Goal: Task Accomplishment & Management: Use online tool/utility

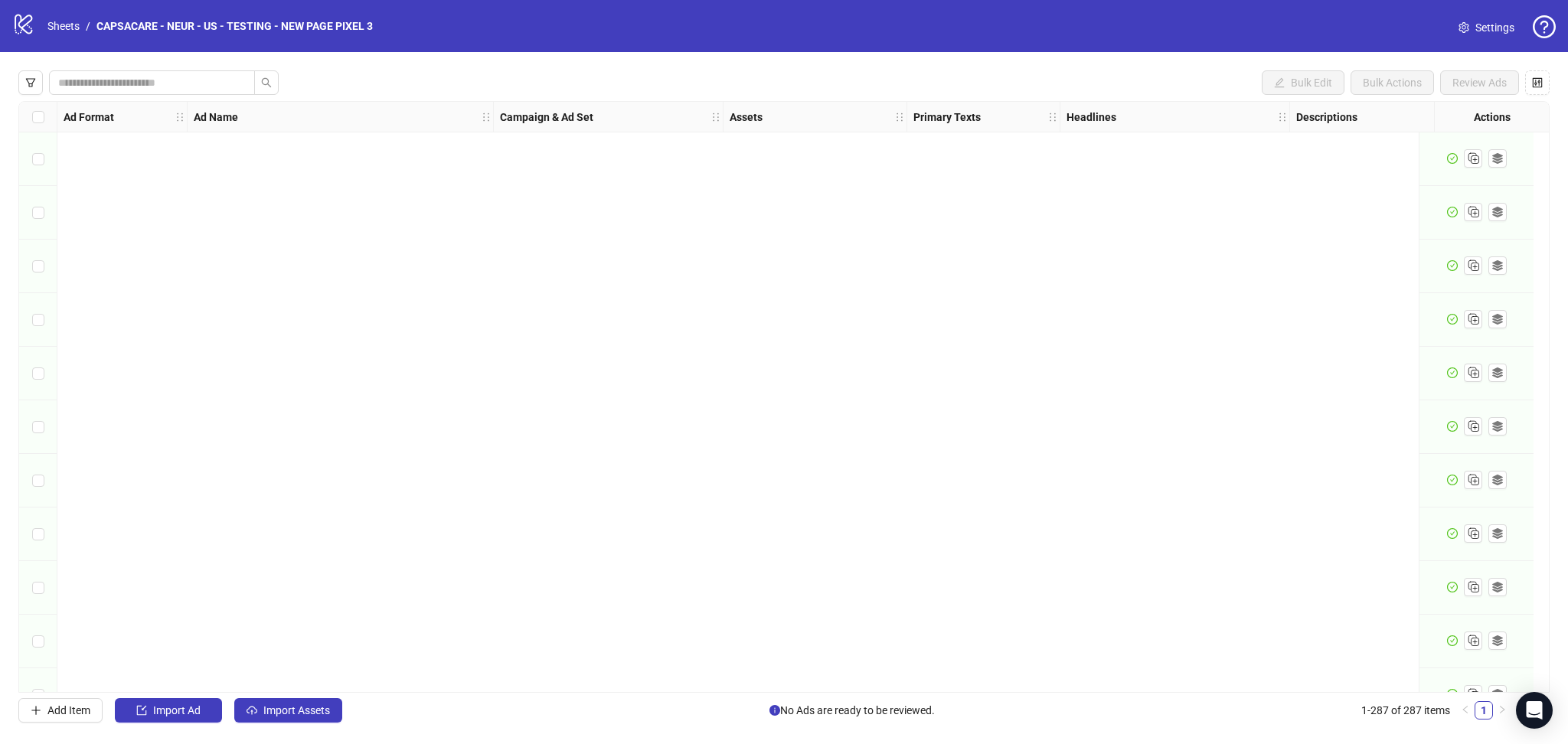
scroll to position [3982, 0]
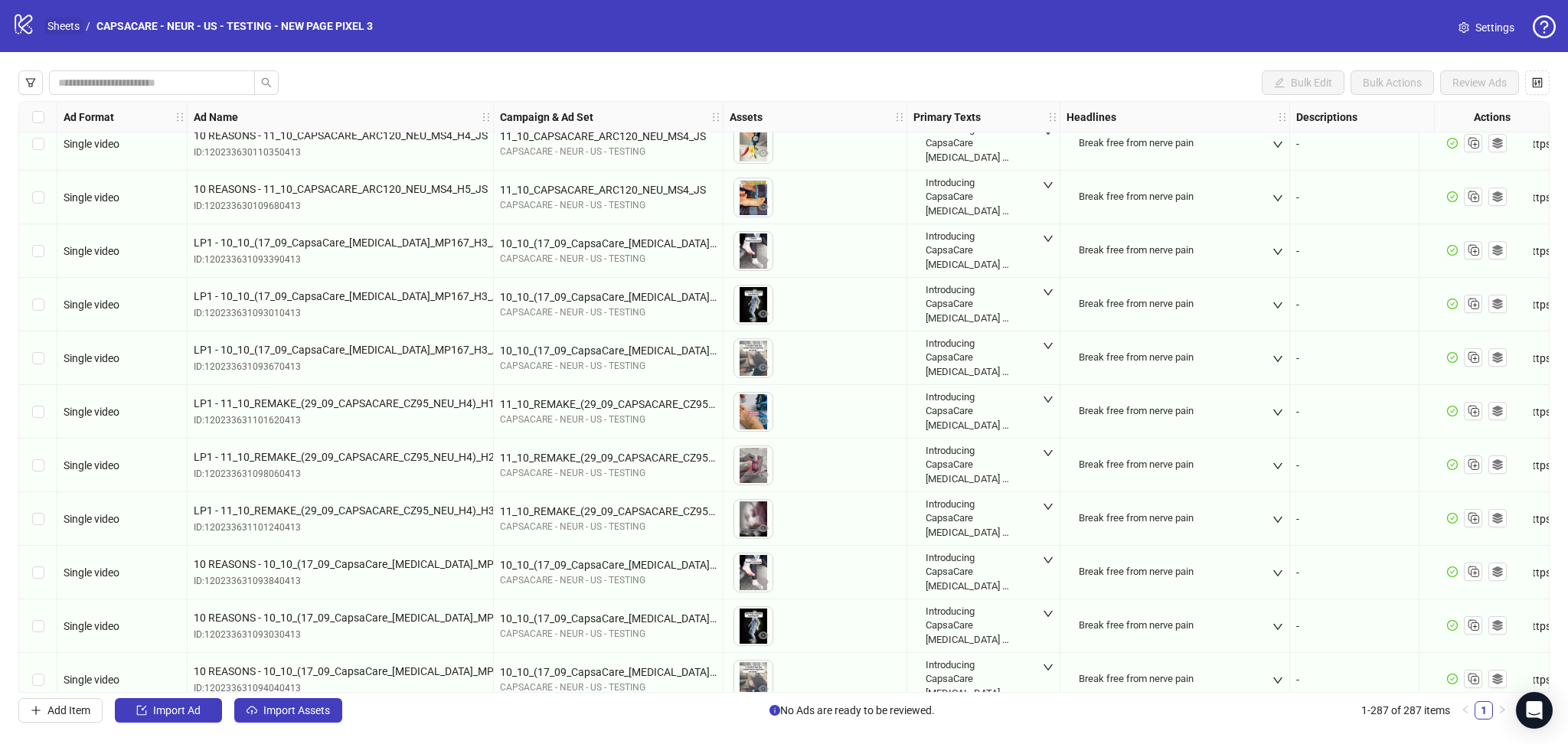
click at [57, 22] on link "Sheets" at bounding box center [63, 26] width 38 height 17
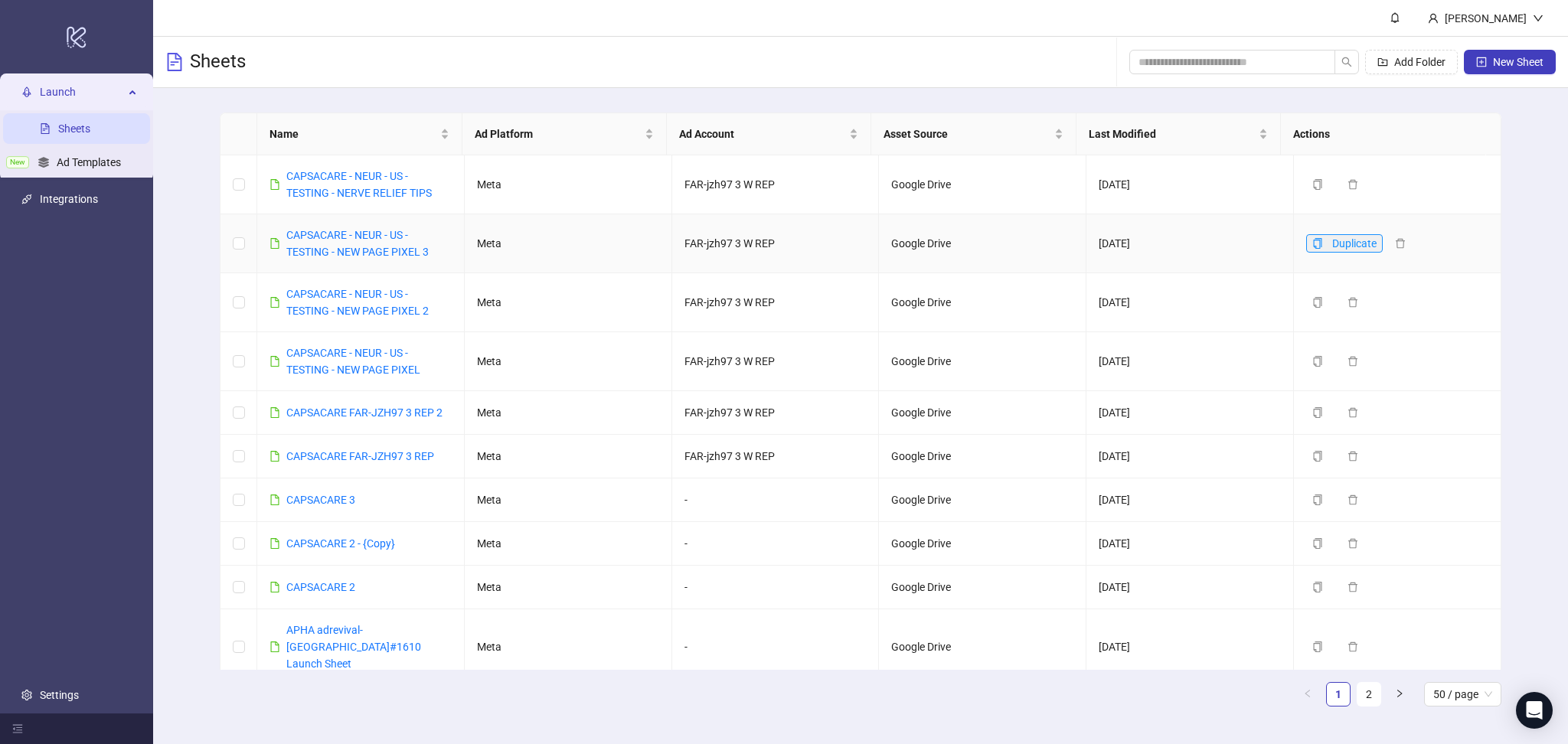
click at [1306, 249] on button "Duplicate" at bounding box center [1344, 244] width 77 height 19
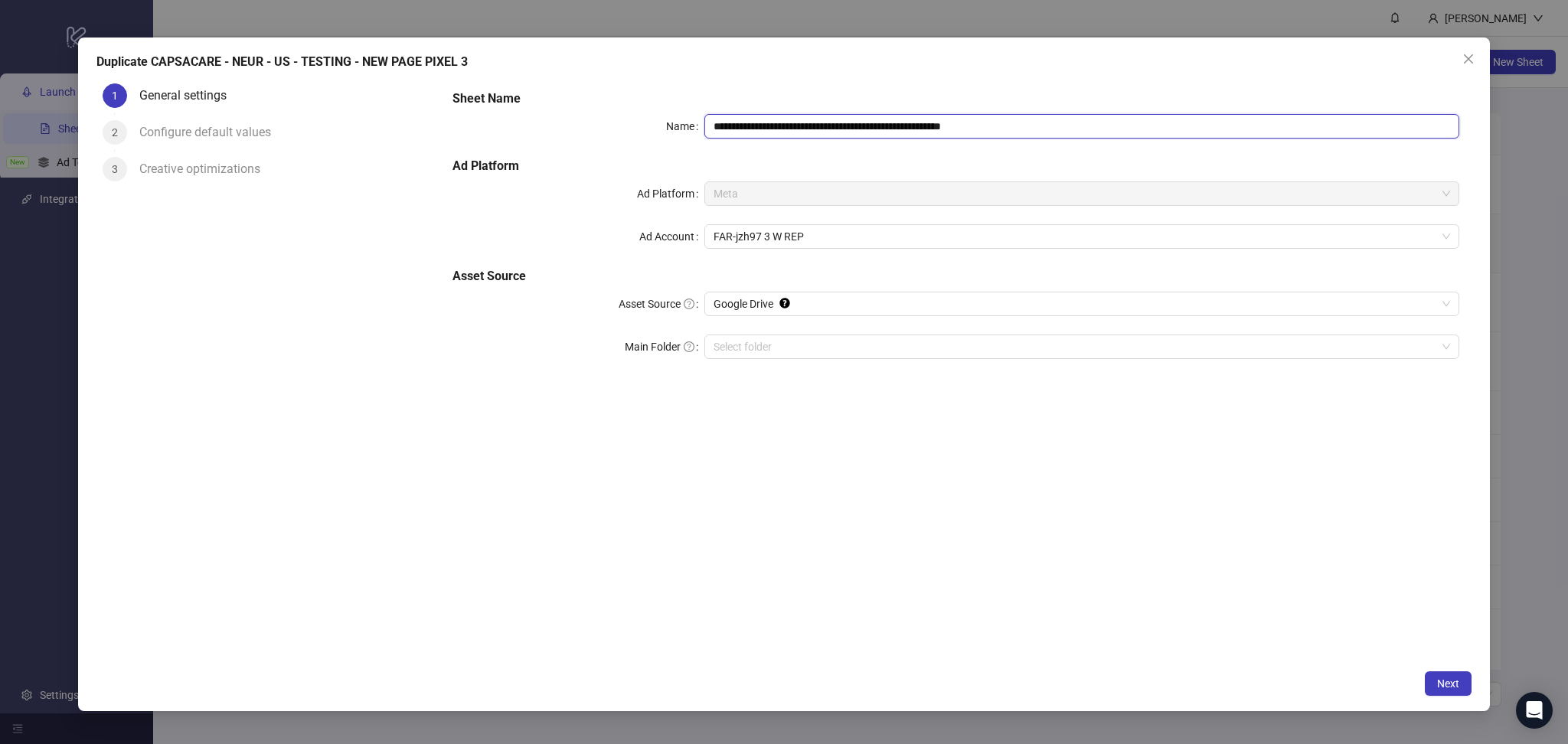
drag, startPoint x: 978, startPoint y: 123, endPoint x: 1120, endPoint y: 144, distance: 143.5
click at [1120, 144] on div "**********" at bounding box center [955, 234] width 1019 height 300
type input "**********"
drag, startPoint x: 1423, startPoint y: 673, endPoint x: 1402, endPoint y: 673, distance: 21.0
click at [1422, 673] on div "Next" at bounding box center [783, 683] width 1374 height 25
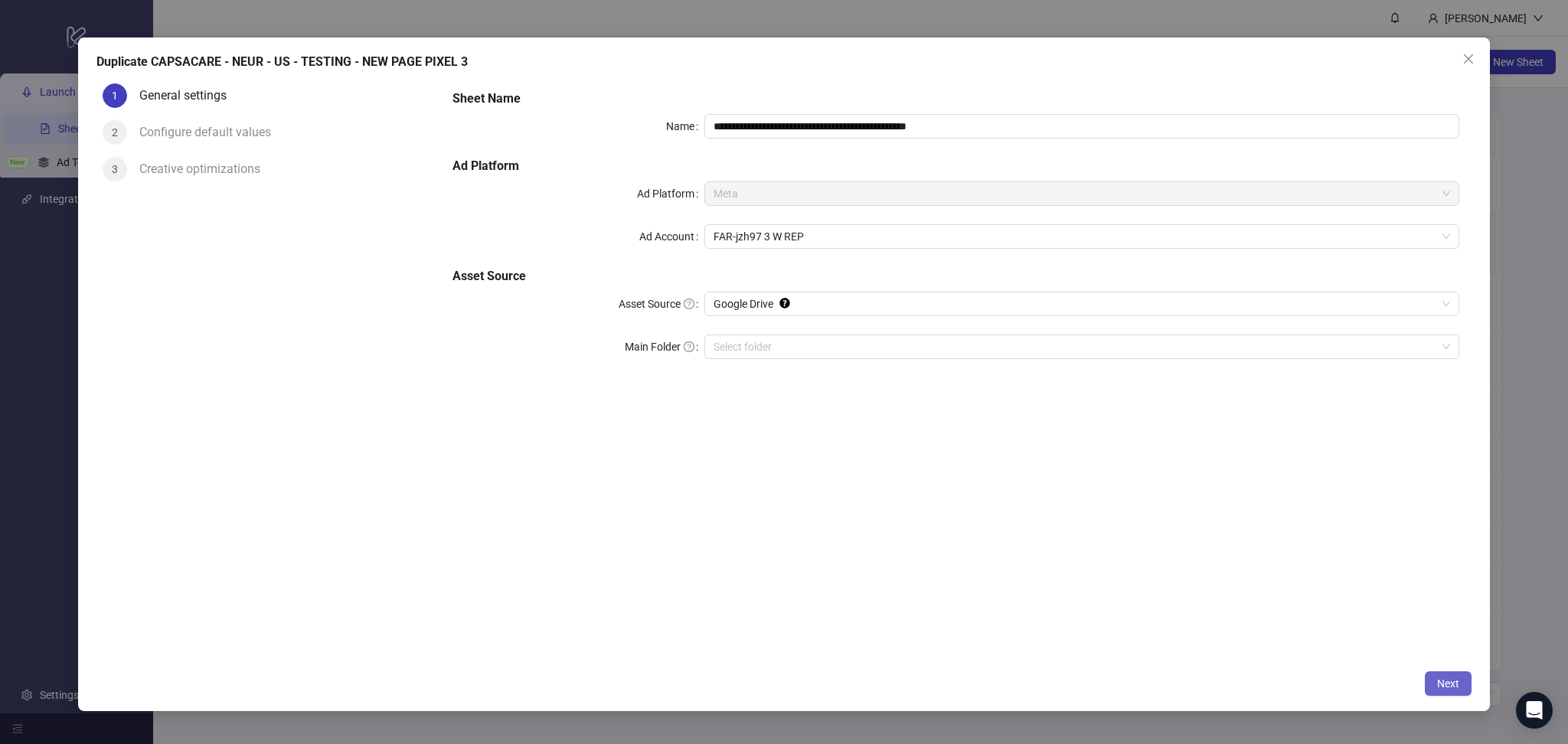
click at [1446, 681] on span "Next" at bounding box center [1449, 683] width 22 height 12
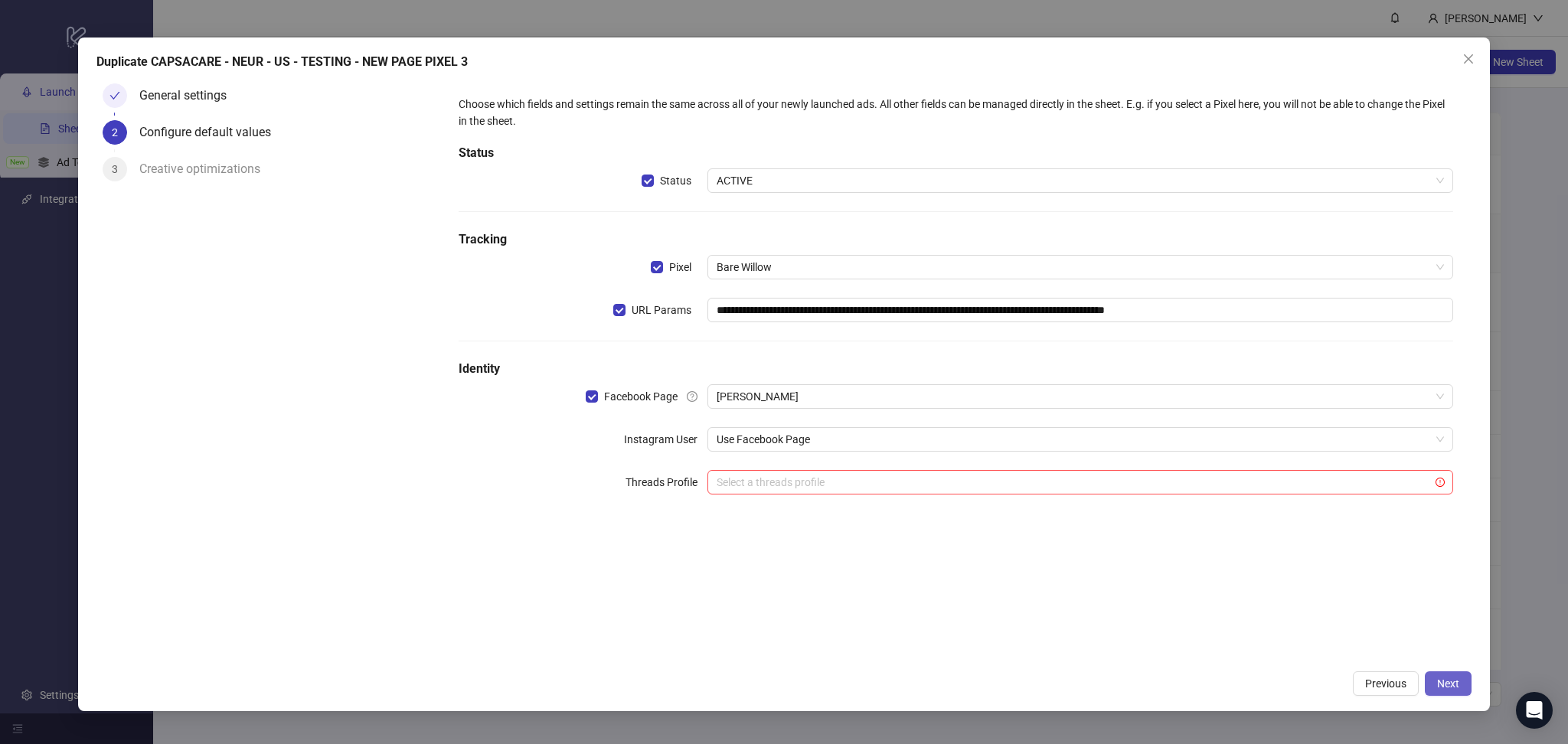
click at [1449, 685] on span "Next" at bounding box center [1449, 683] width 22 height 12
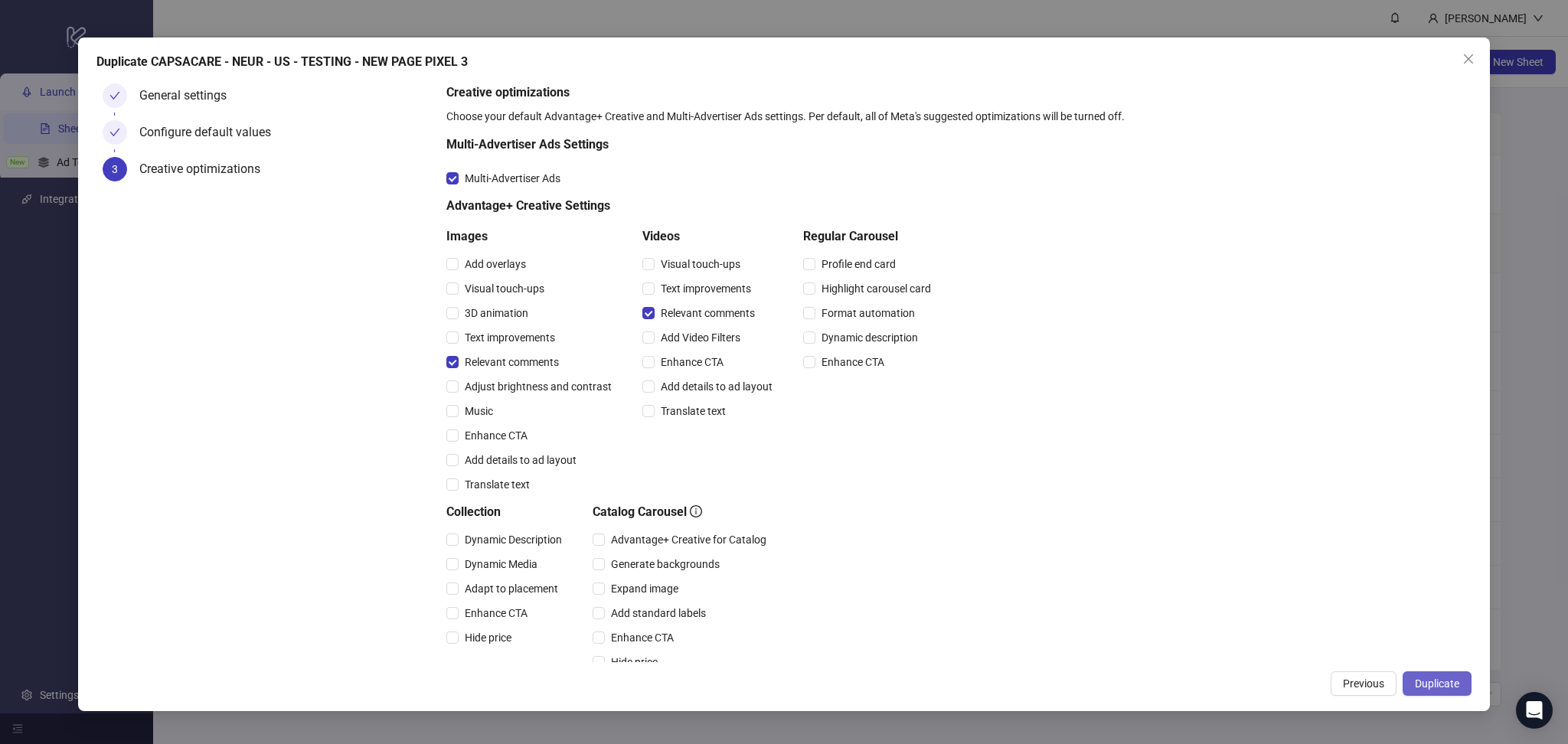
click at [1424, 676] on button "Duplicate" at bounding box center [1437, 683] width 69 height 25
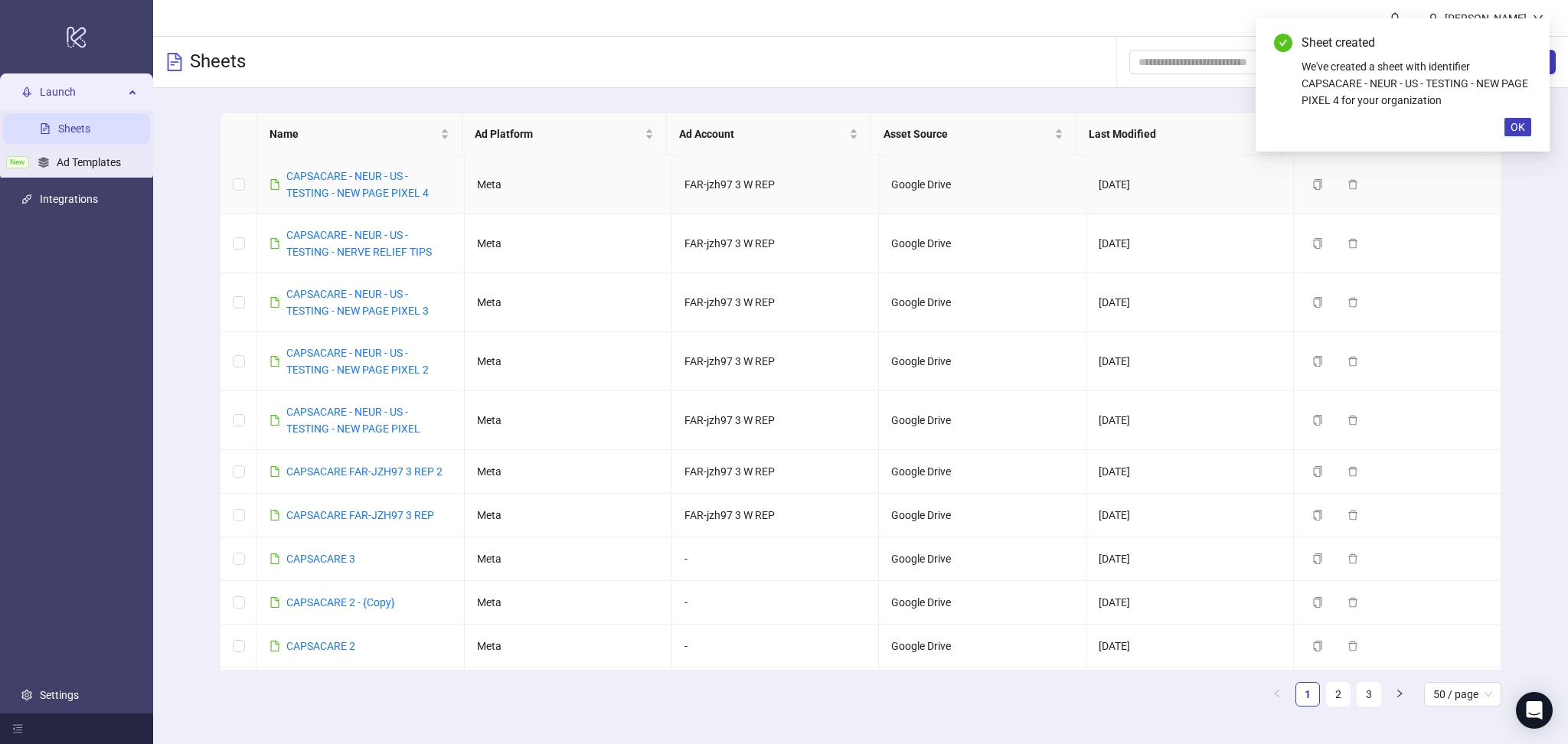
click at [365, 184] on div "CAPSACARE - NEUR - US - TESTING - NEW PAGE PIXEL 4" at bounding box center [369, 184] width 166 height 33
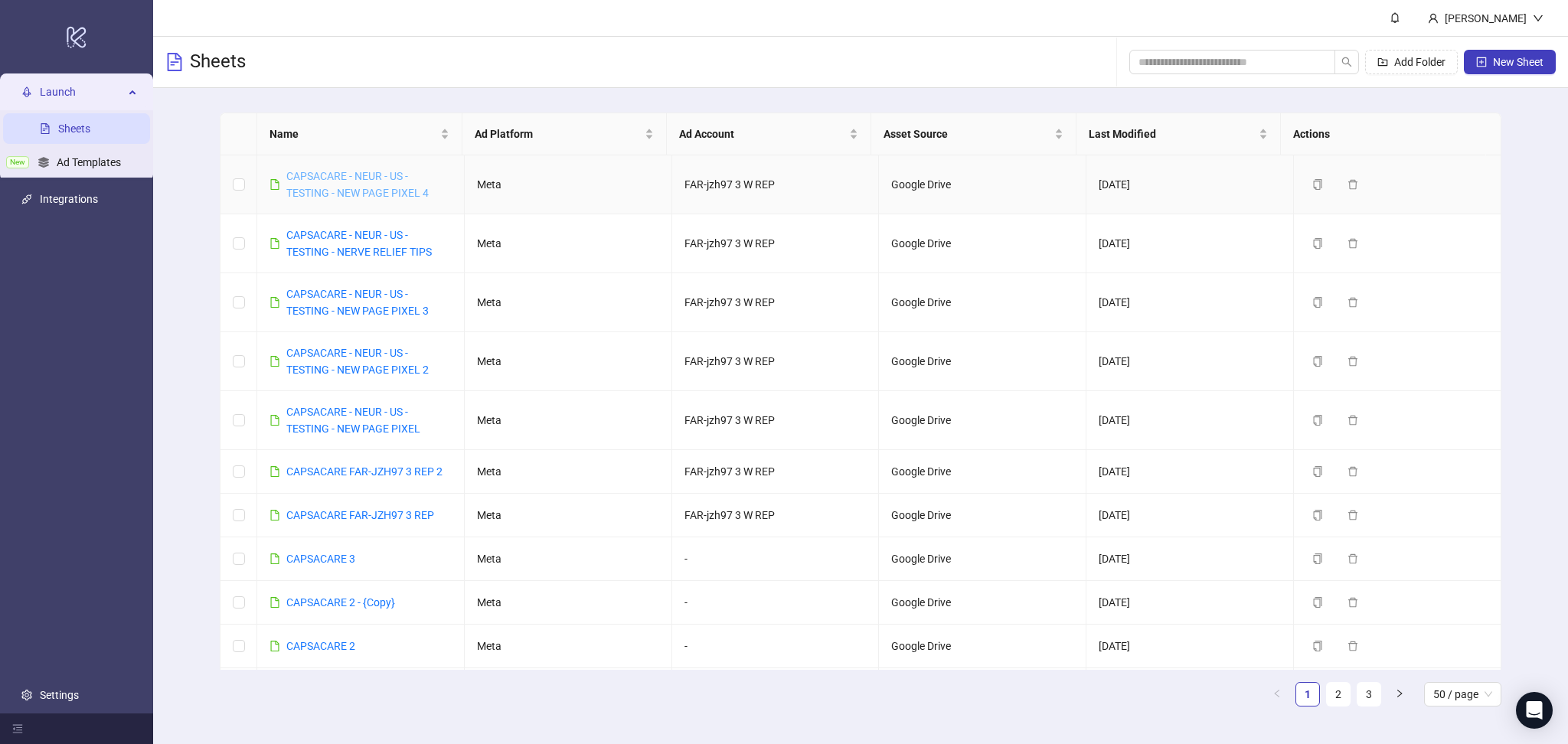
click at [351, 170] on link "CAPSACARE - NEUR - US - TESTING - NEW PAGE PIXEL 4" at bounding box center [357, 184] width 142 height 29
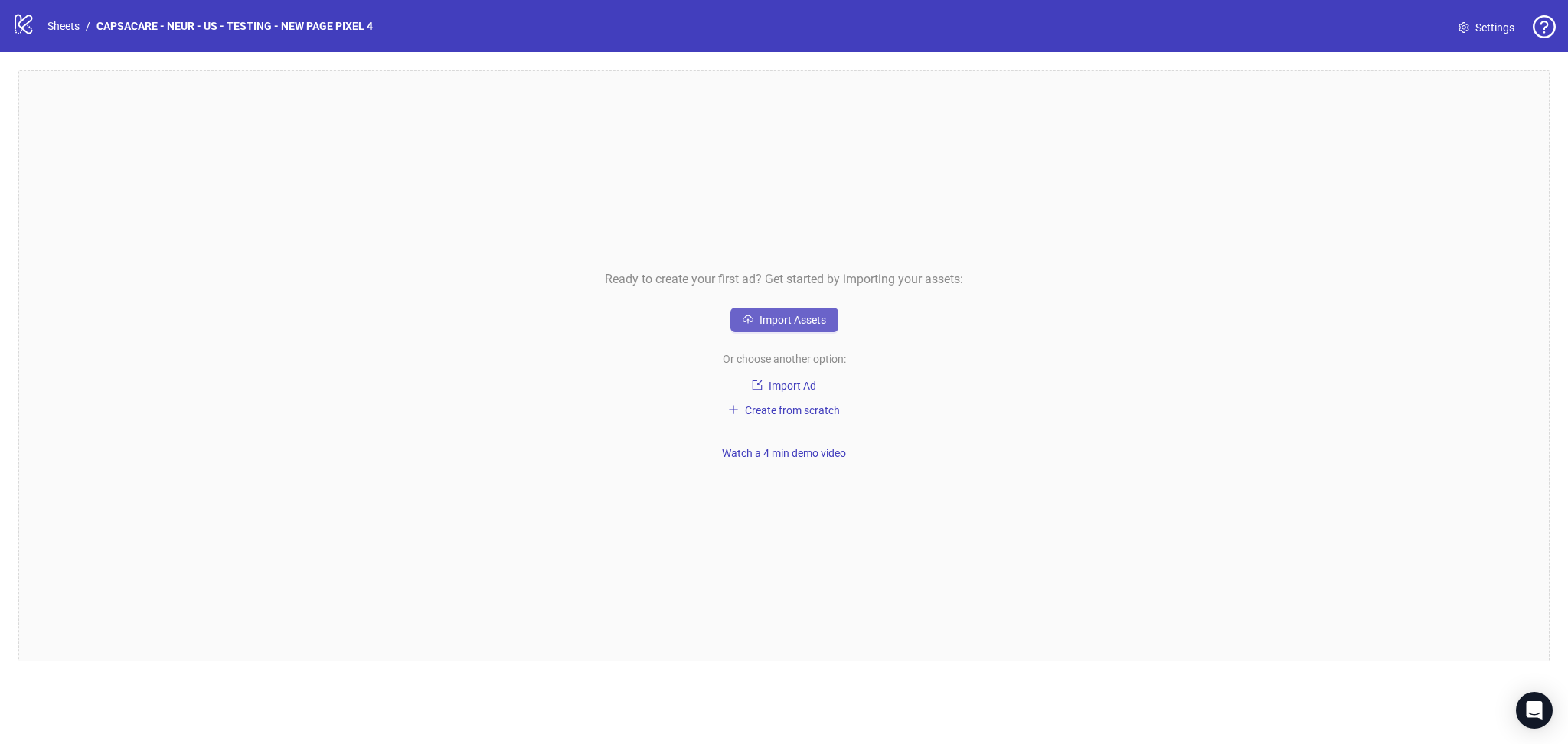
click at [789, 317] on span "Import Assets" at bounding box center [793, 320] width 67 height 12
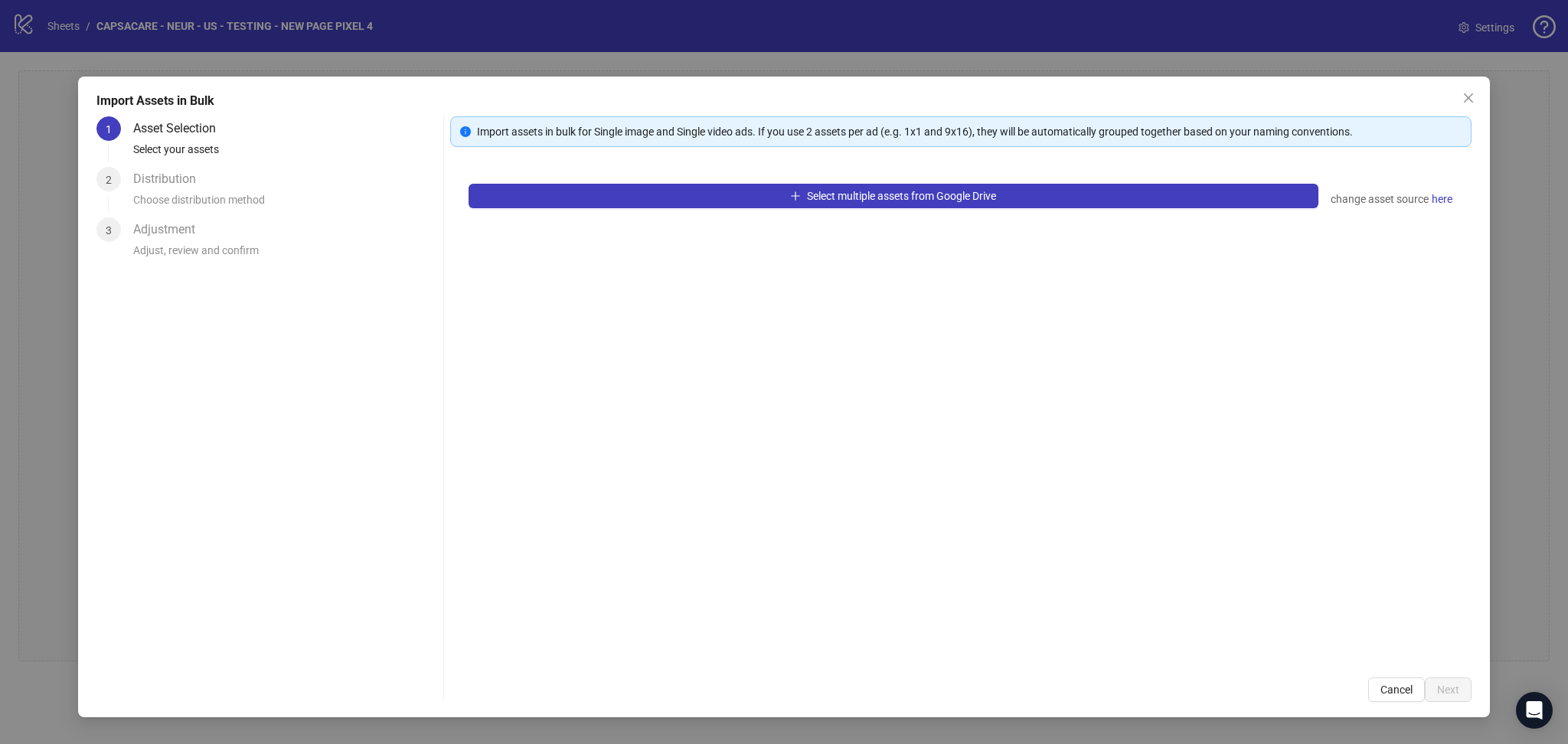
click at [667, 211] on div "Select multiple assets from Google Drive change asset source here" at bounding box center [961, 412] width 1021 height 494
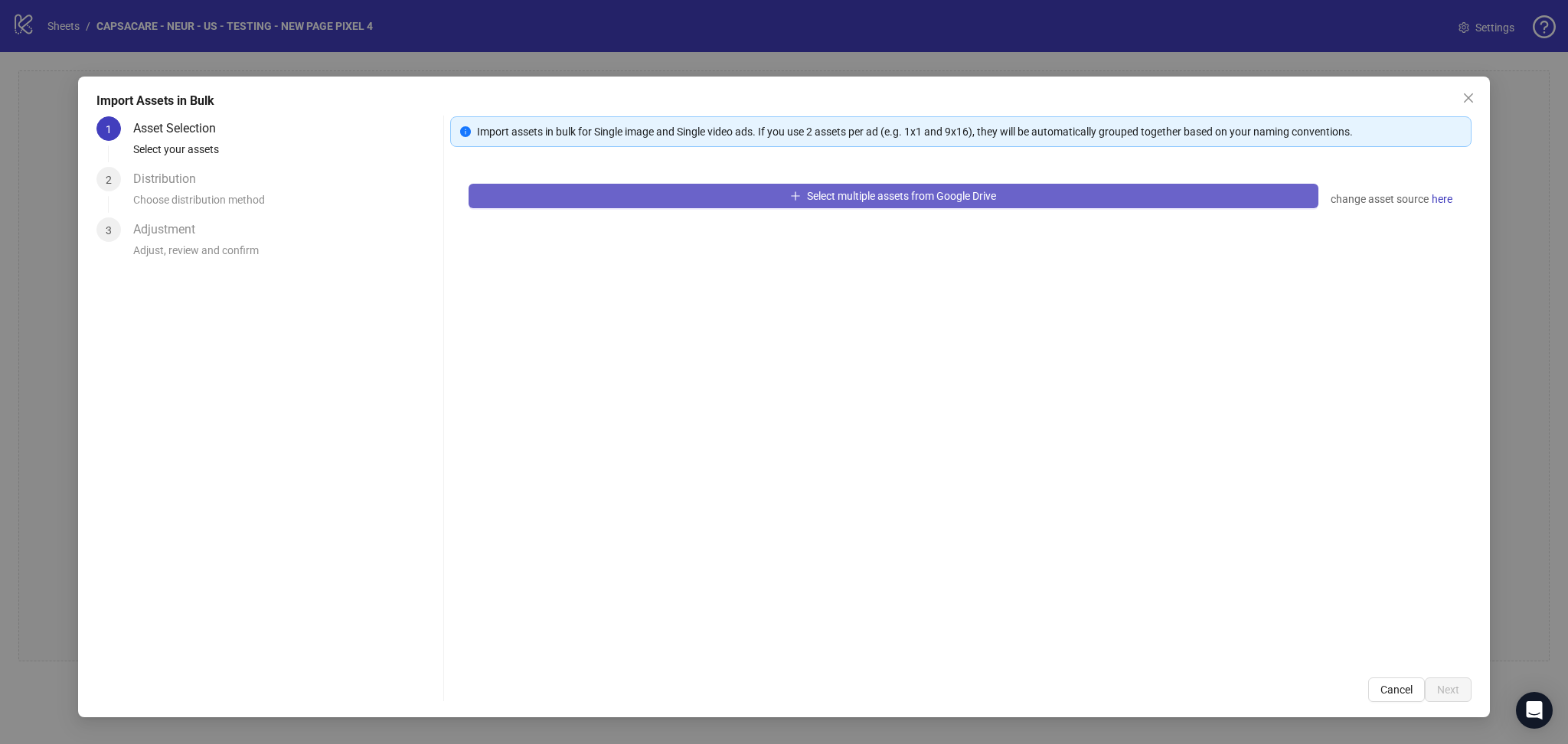
click at [682, 200] on button "Select multiple assets from Google Drive" at bounding box center [893, 195] width 850 height 25
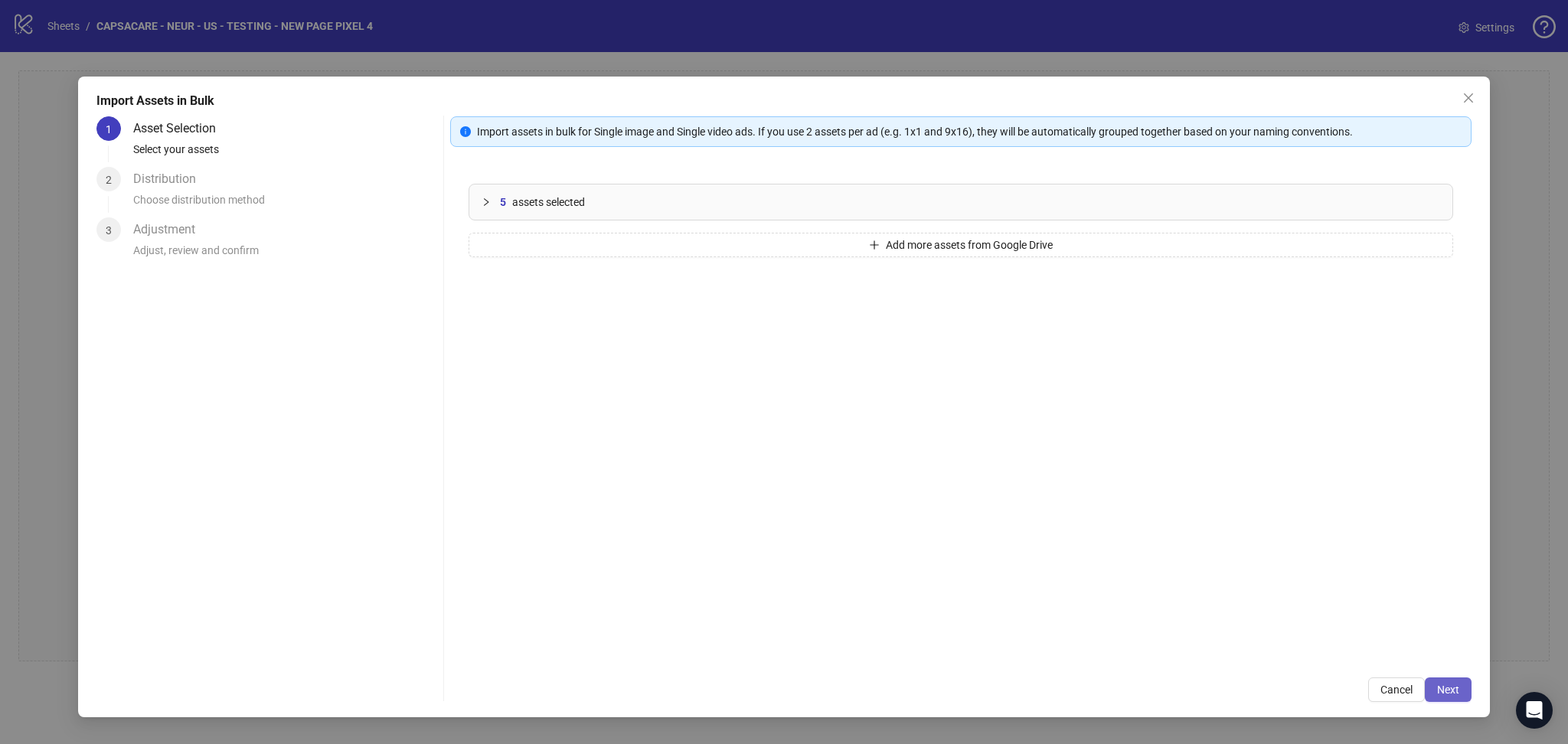
click at [1461, 691] on button "Next" at bounding box center [1448, 689] width 47 height 25
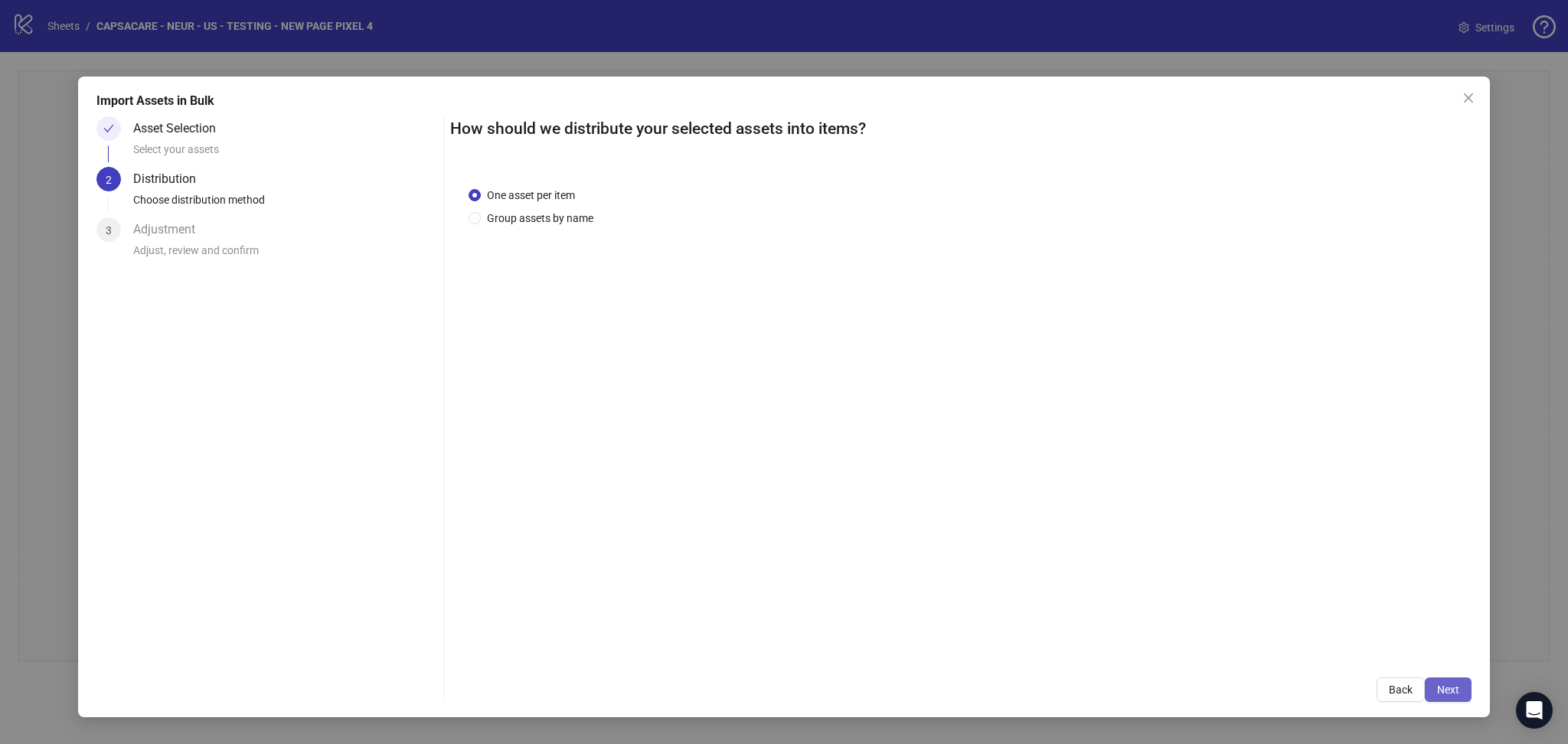
click at [1461, 691] on button "Next" at bounding box center [1448, 689] width 47 height 25
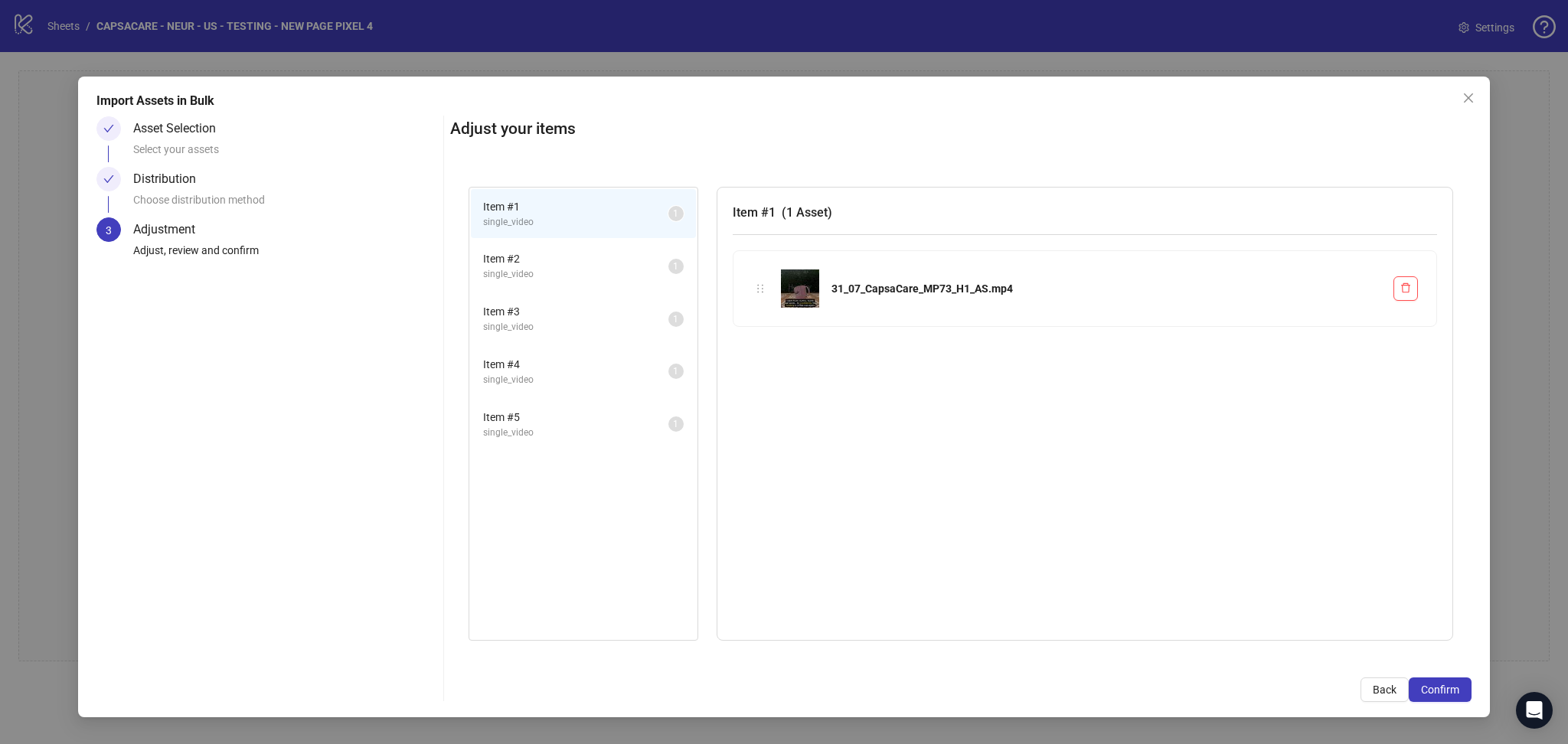
click at [1461, 691] on button "Confirm" at bounding box center [1440, 689] width 63 height 25
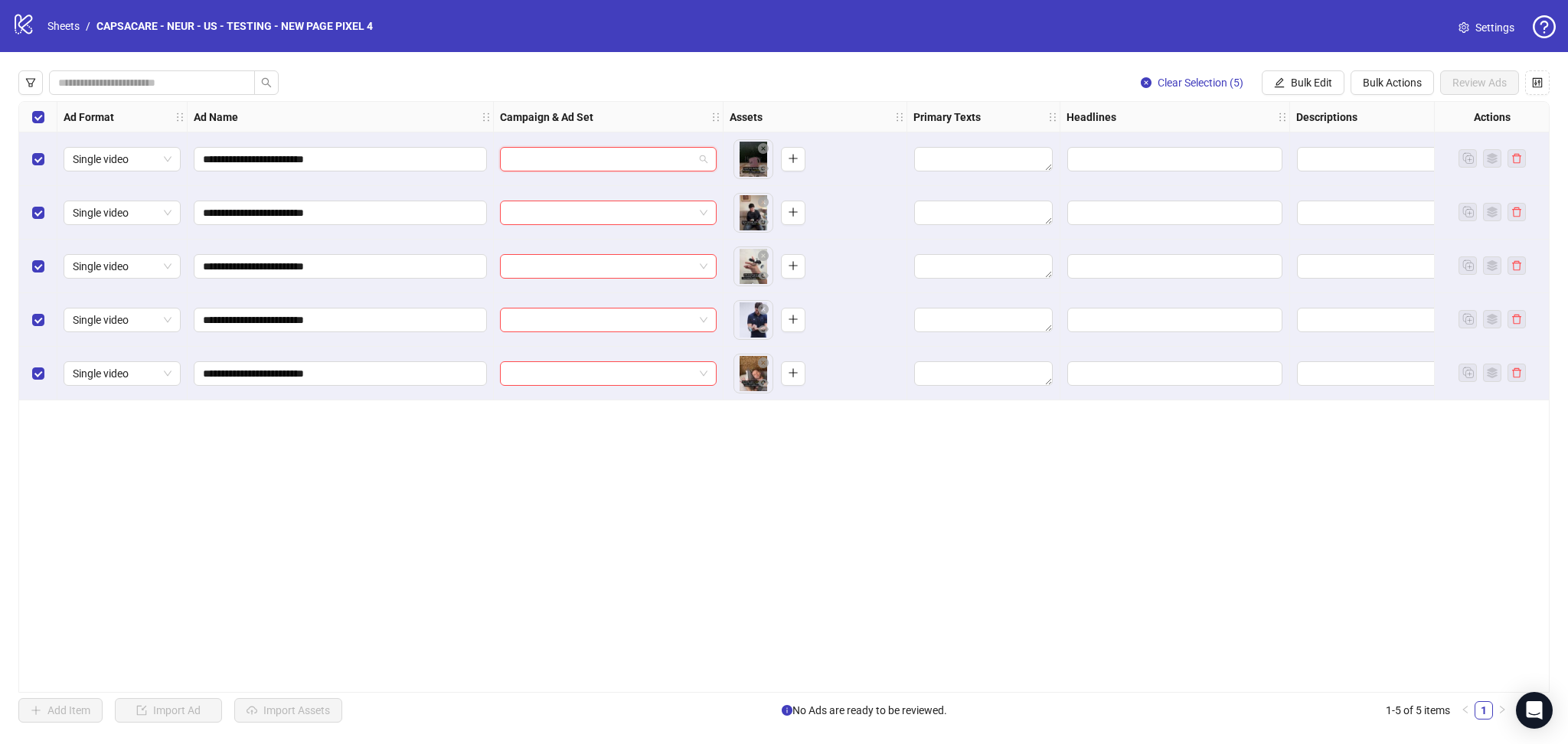
click at [547, 159] on input "search" at bounding box center [601, 159] width 184 height 23
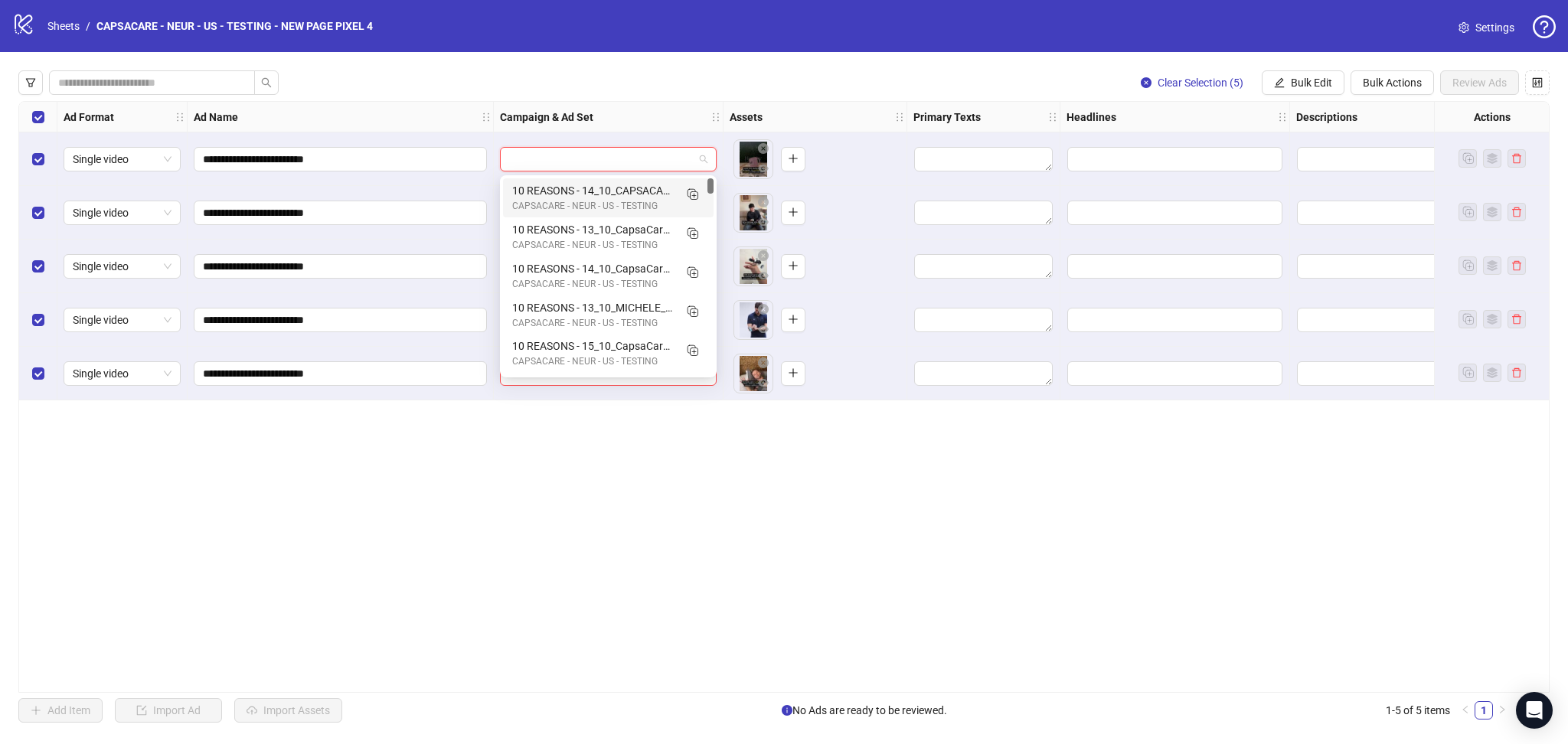
paste input "**********"
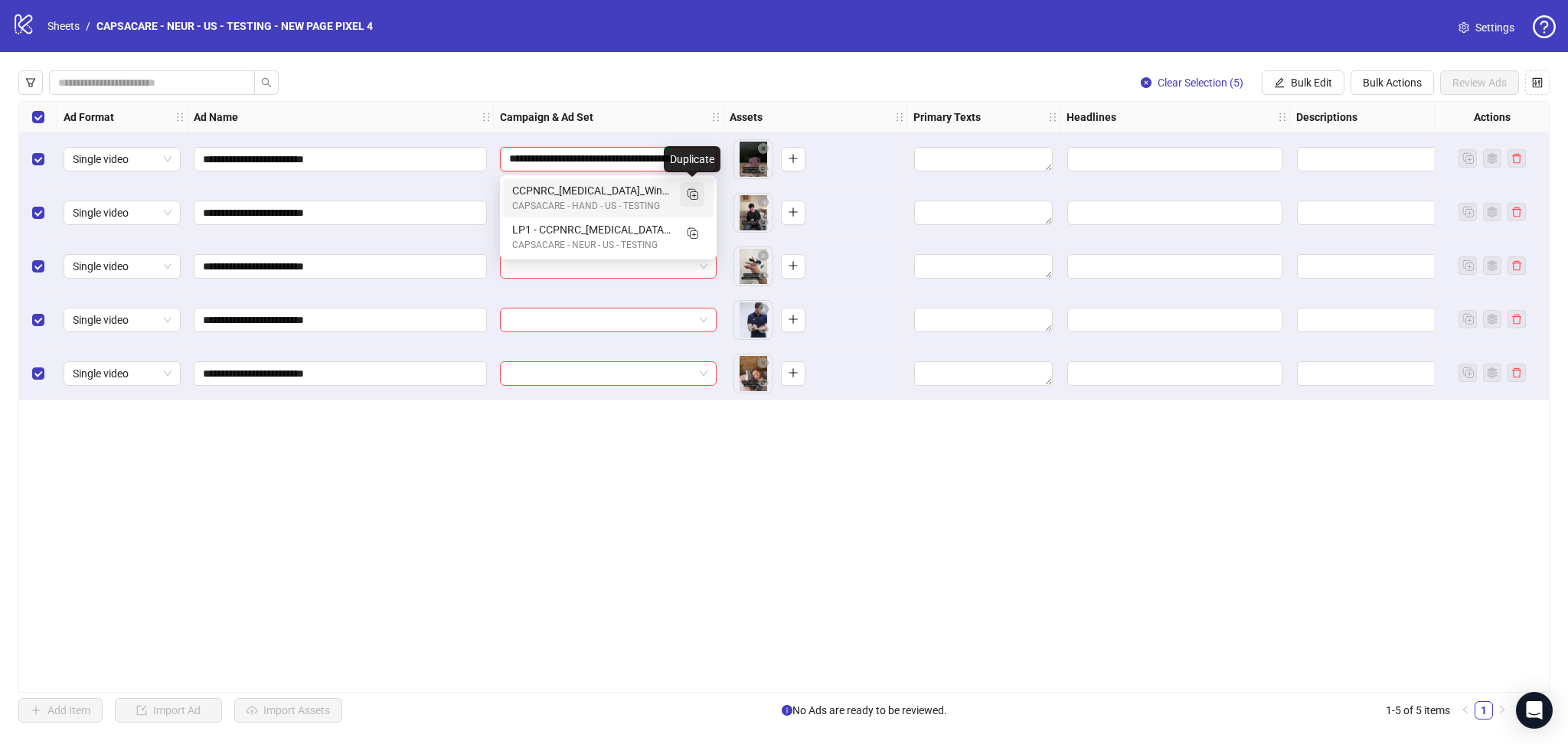
click at [699, 193] on icon "Duplicate" at bounding box center [692, 194] width 15 height 15
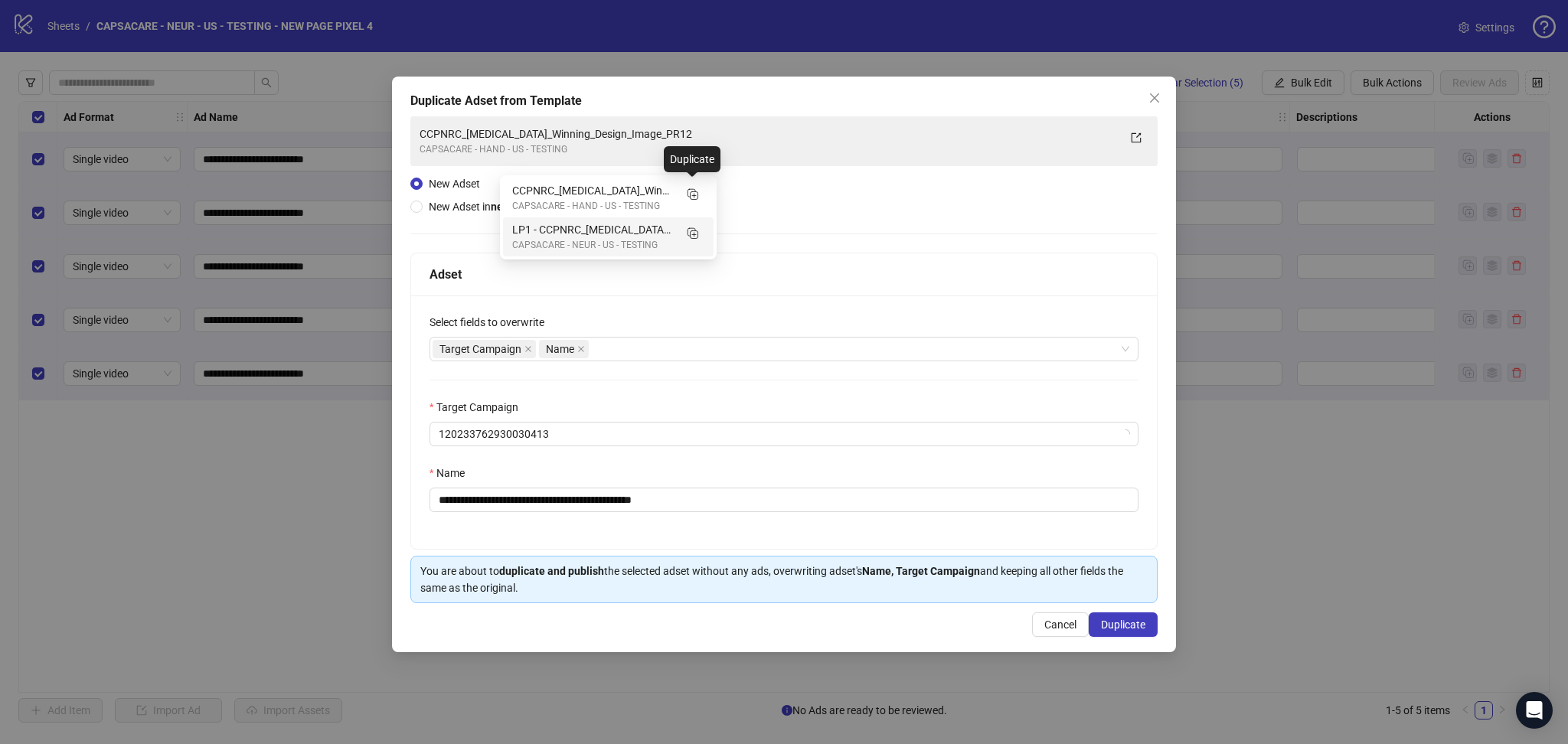
type input "**********"
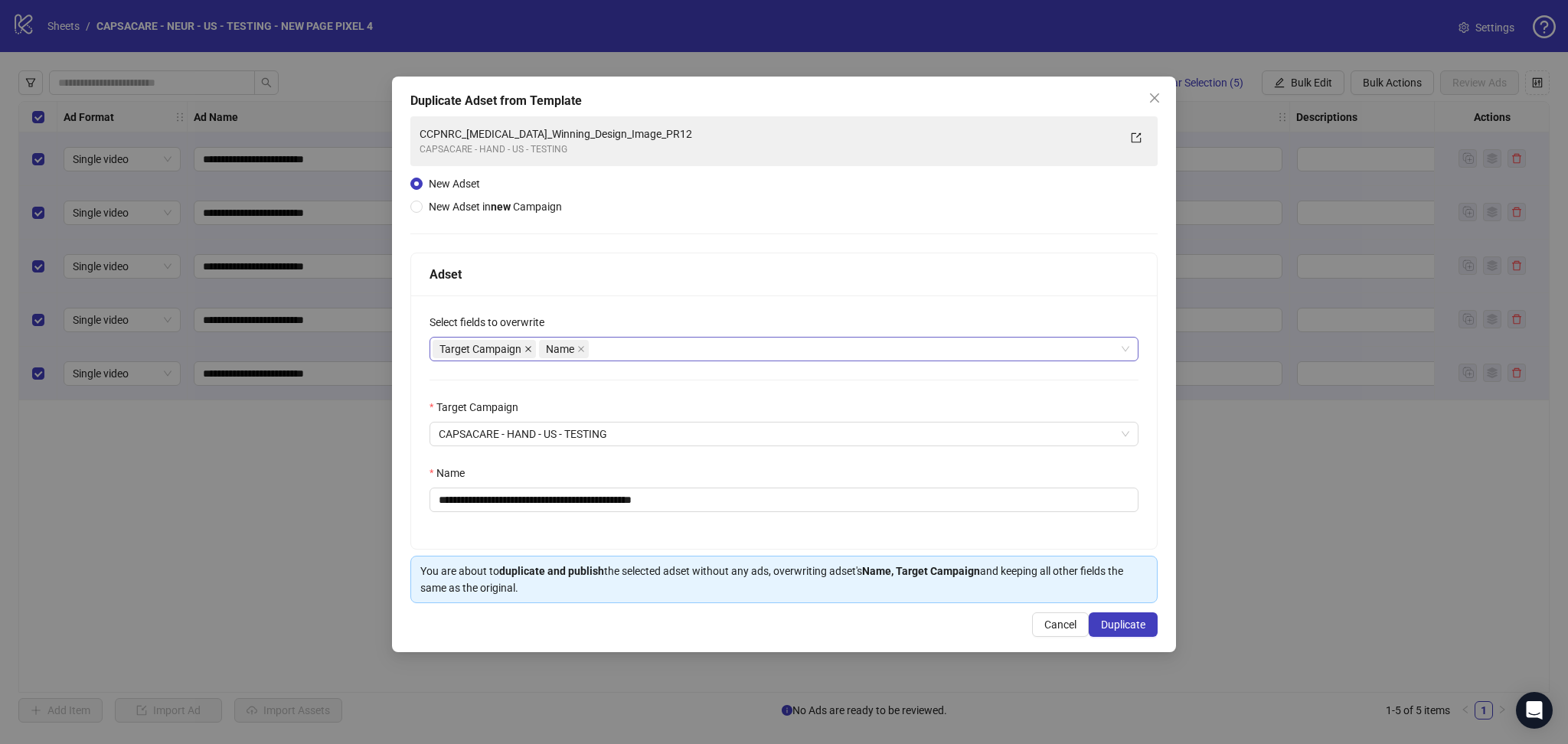
click at [525, 348] on icon "close" at bounding box center [528, 349] width 8 height 8
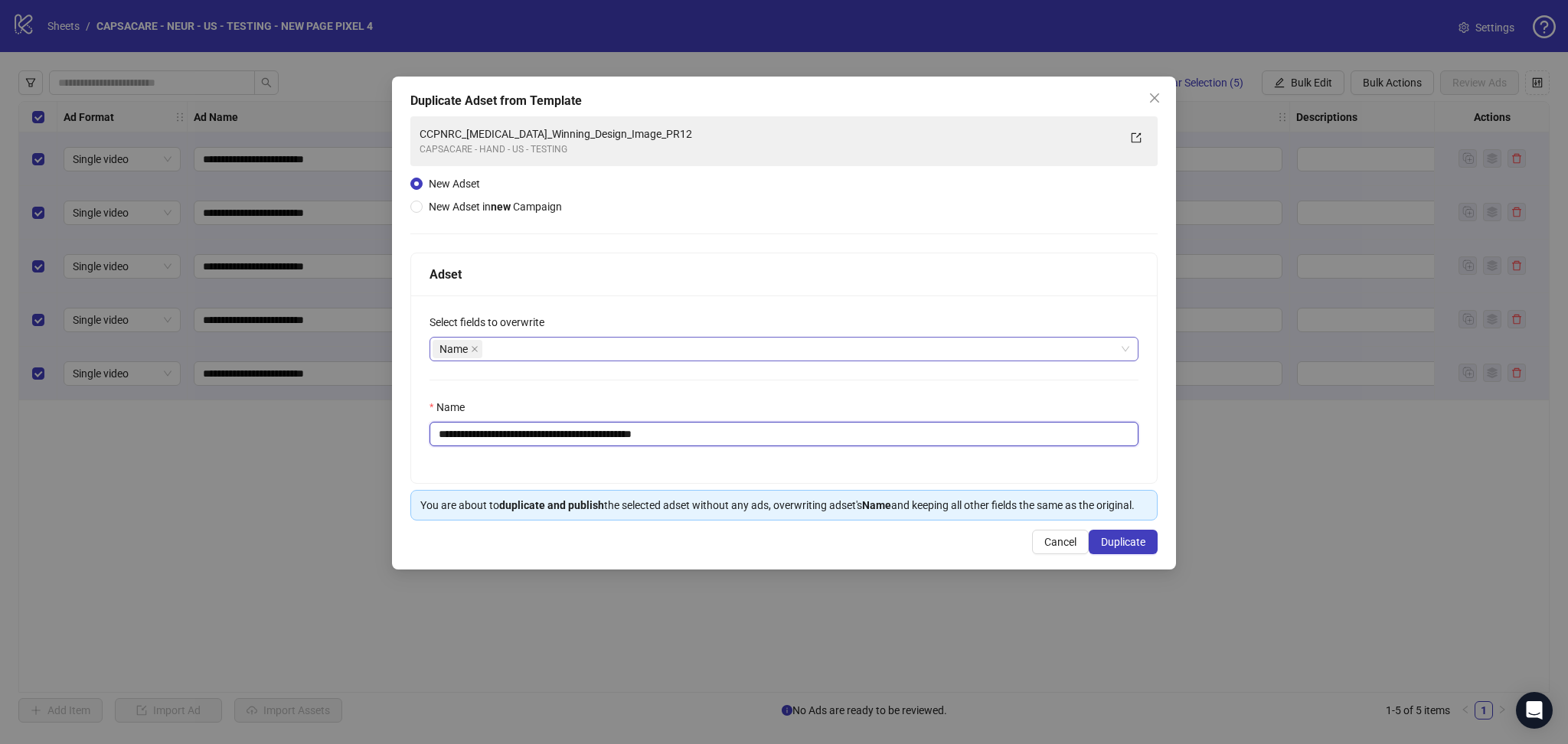
click at [590, 429] on input "**********" at bounding box center [783, 434] width 709 height 25
click at [591, 429] on input "**********" at bounding box center [783, 434] width 709 height 25
paste input "text"
drag, startPoint x: 437, startPoint y: 432, endPoint x: 464, endPoint y: 503, distance: 76.0
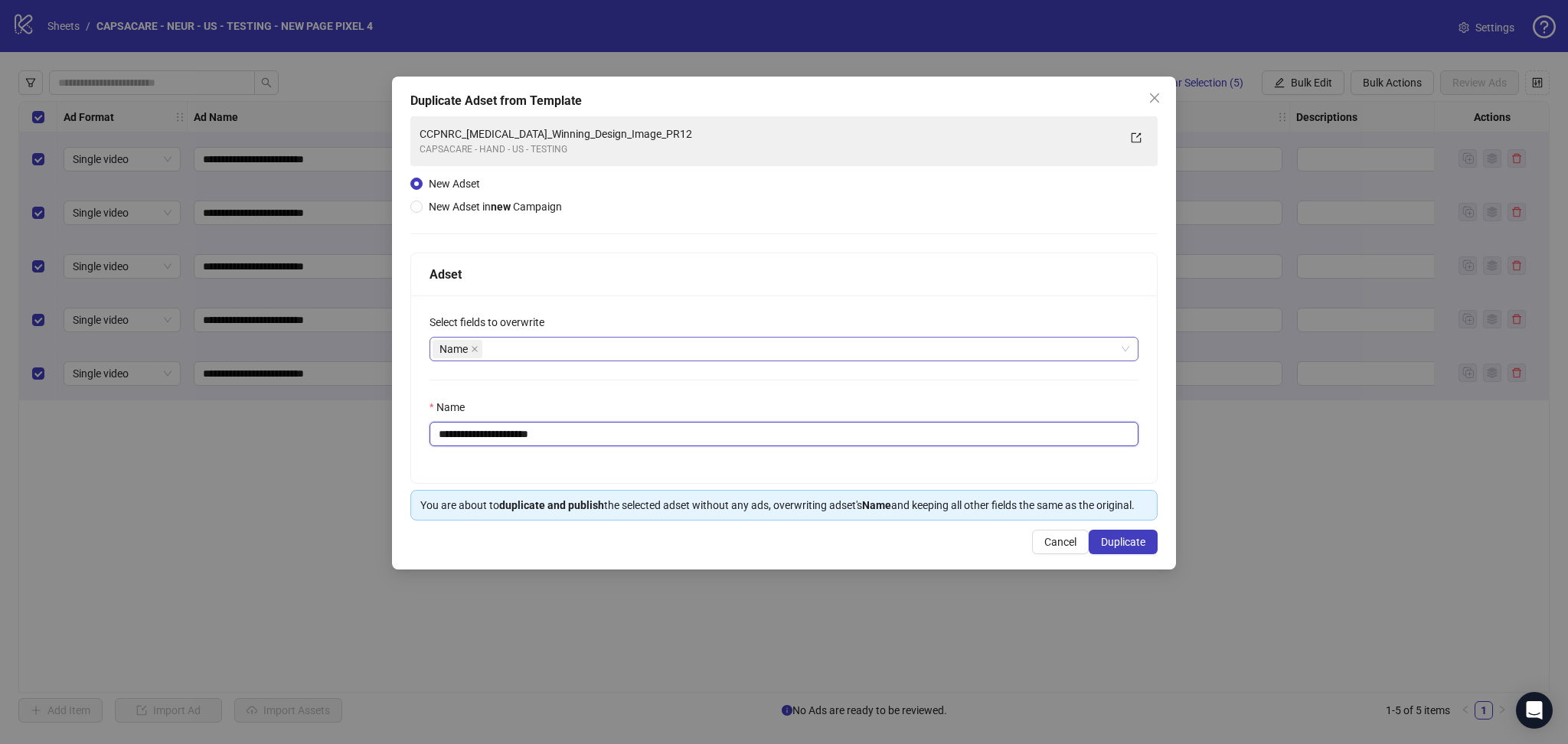
click at [441, 432] on input "**********" at bounding box center [783, 434] width 709 height 25
type input "**********"
click at [1117, 542] on span "Duplicate" at bounding box center [1124, 542] width 44 height 12
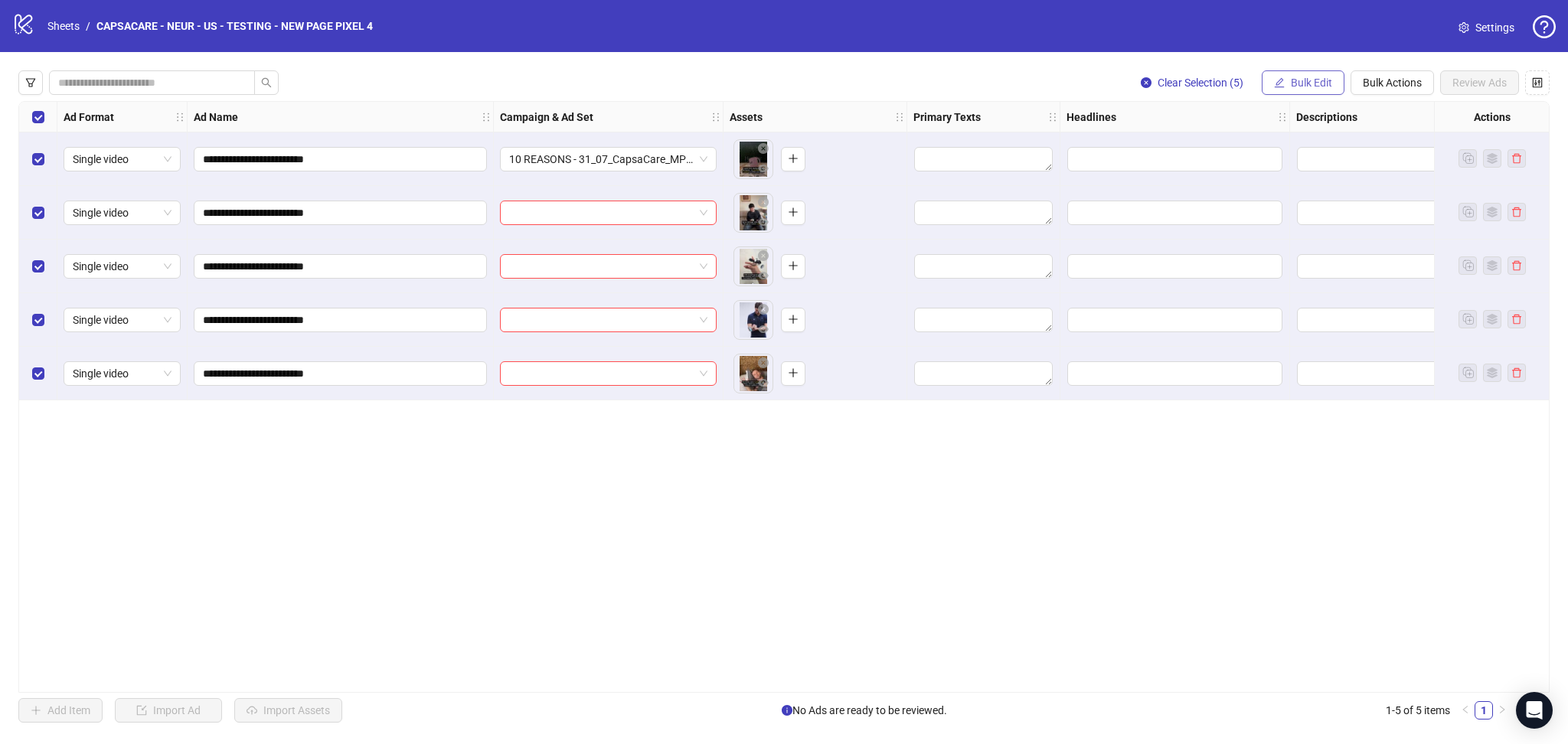
click at [1321, 93] on button "Bulk Edit" at bounding box center [1303, 83] width 83 height 25
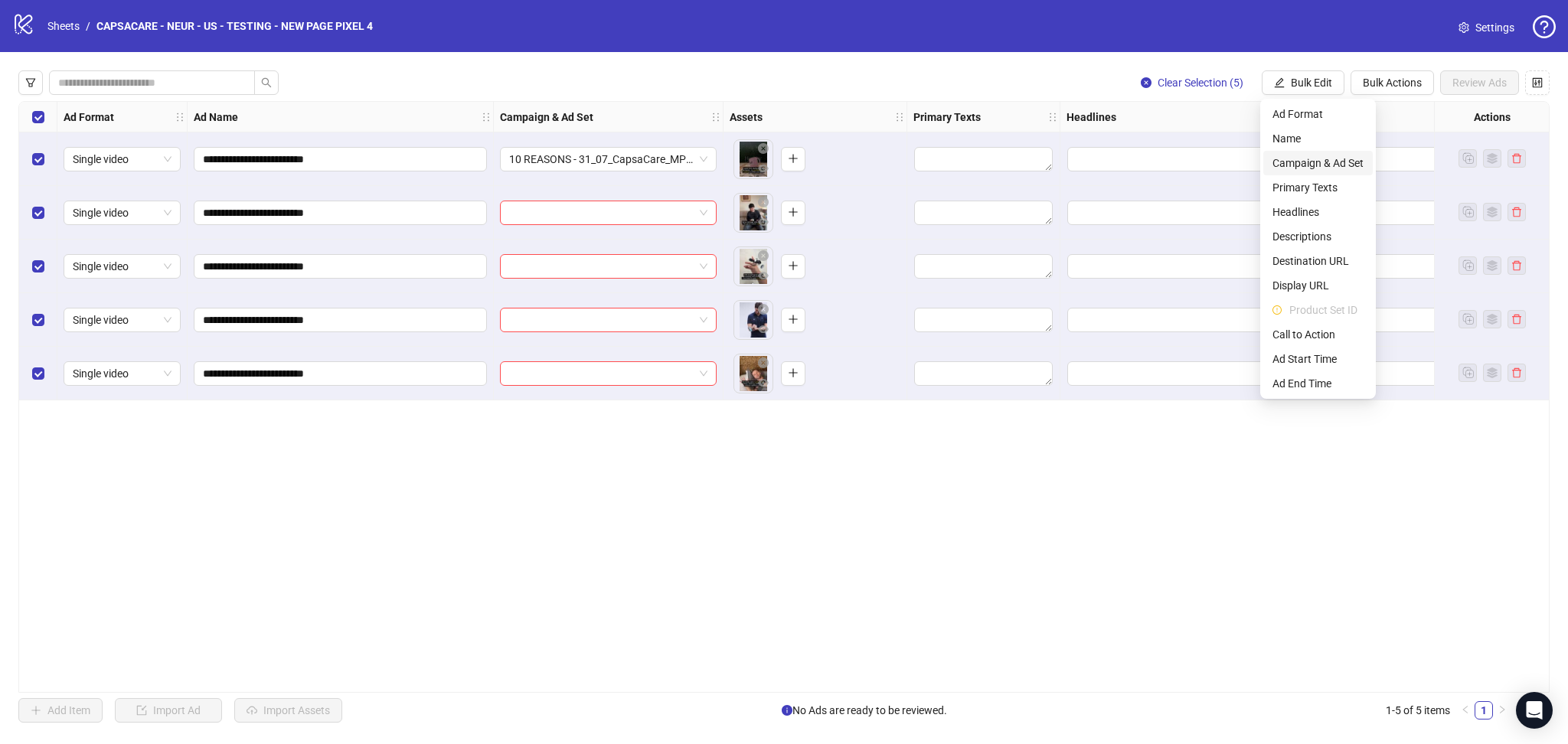
click at [1317, 158] on span "Campaign & Ad Set" at bounding box center [1318, 163] width 91 height 17
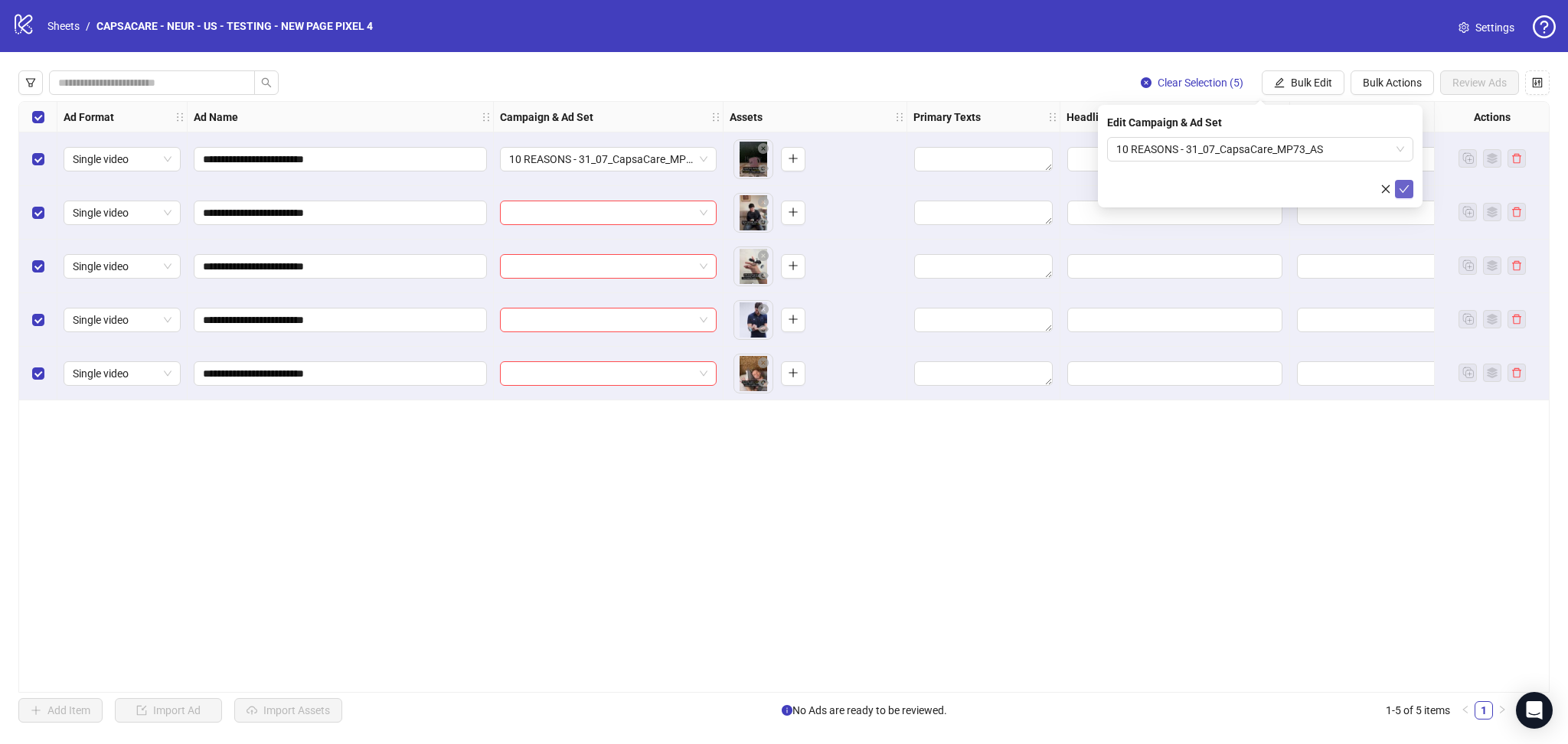
click at [1399, 189] on icon "check" at bounding box center [1404, 189] width 11 height 11
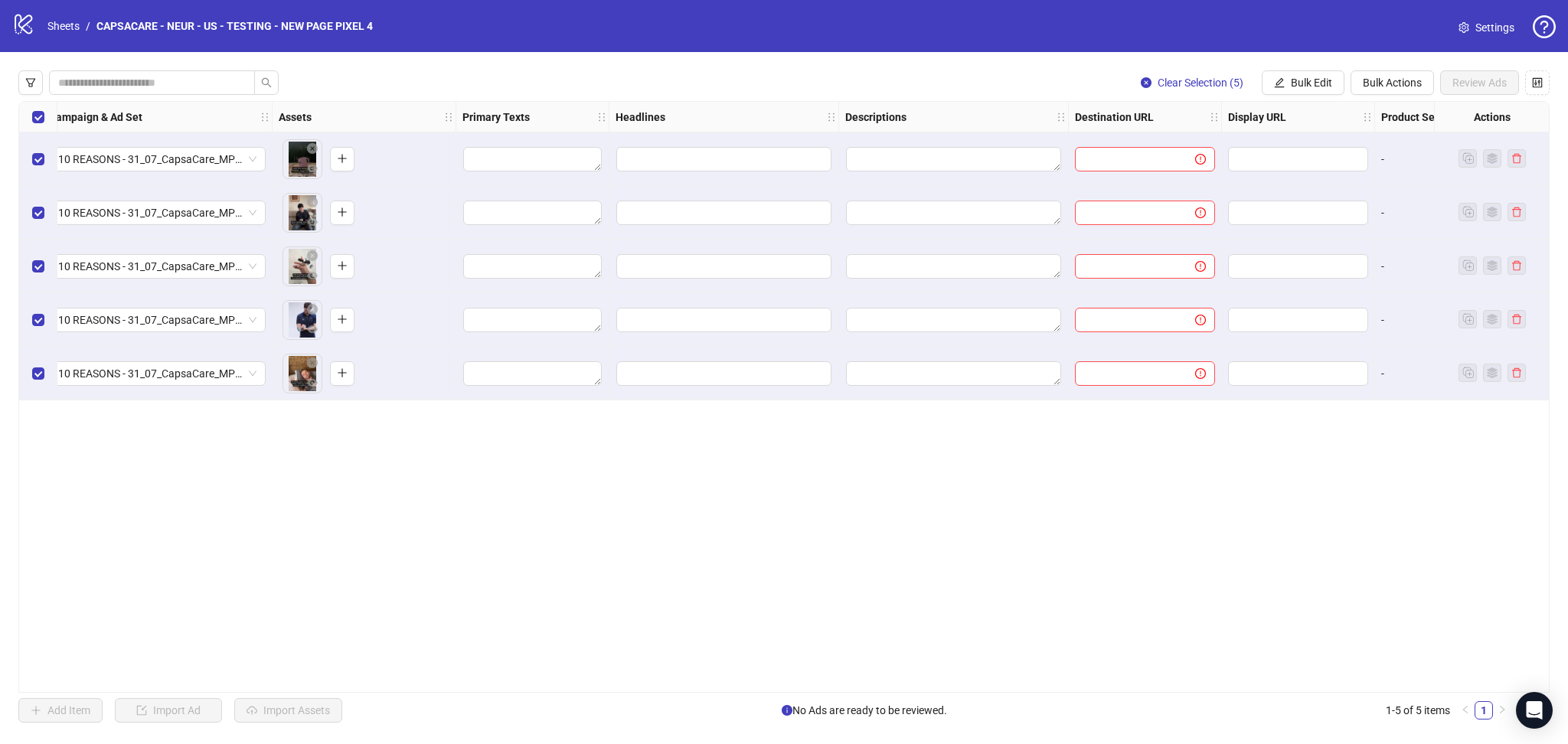
scroll to position [0, 508]
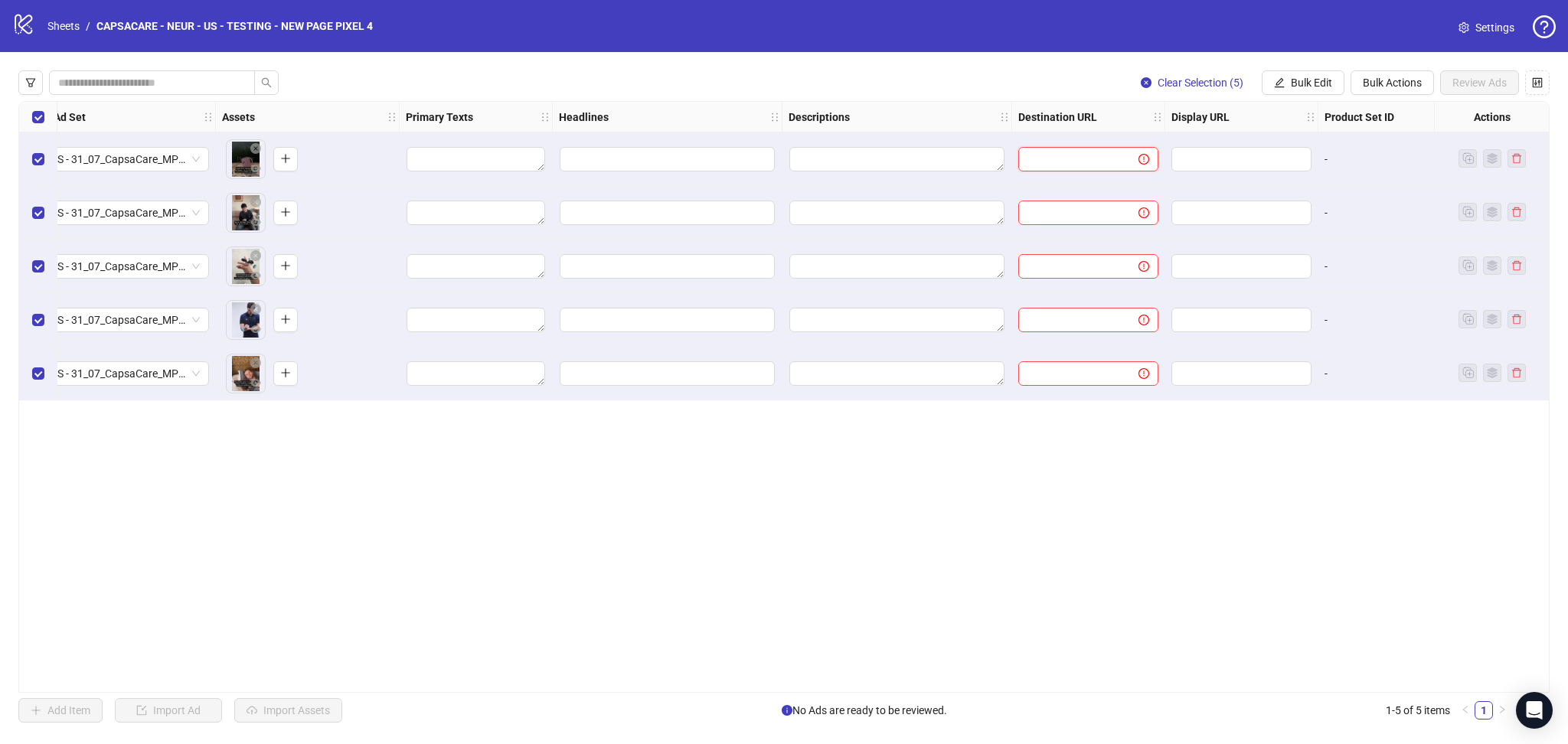
click at [1093, 160] on input "text" at bounding box center [1071, 160] width 90 height 17
paste input "**********"
type input "**********"
click at [1109, 60] on div "**********" at bounding box center [784, 397] width 1568 height 689
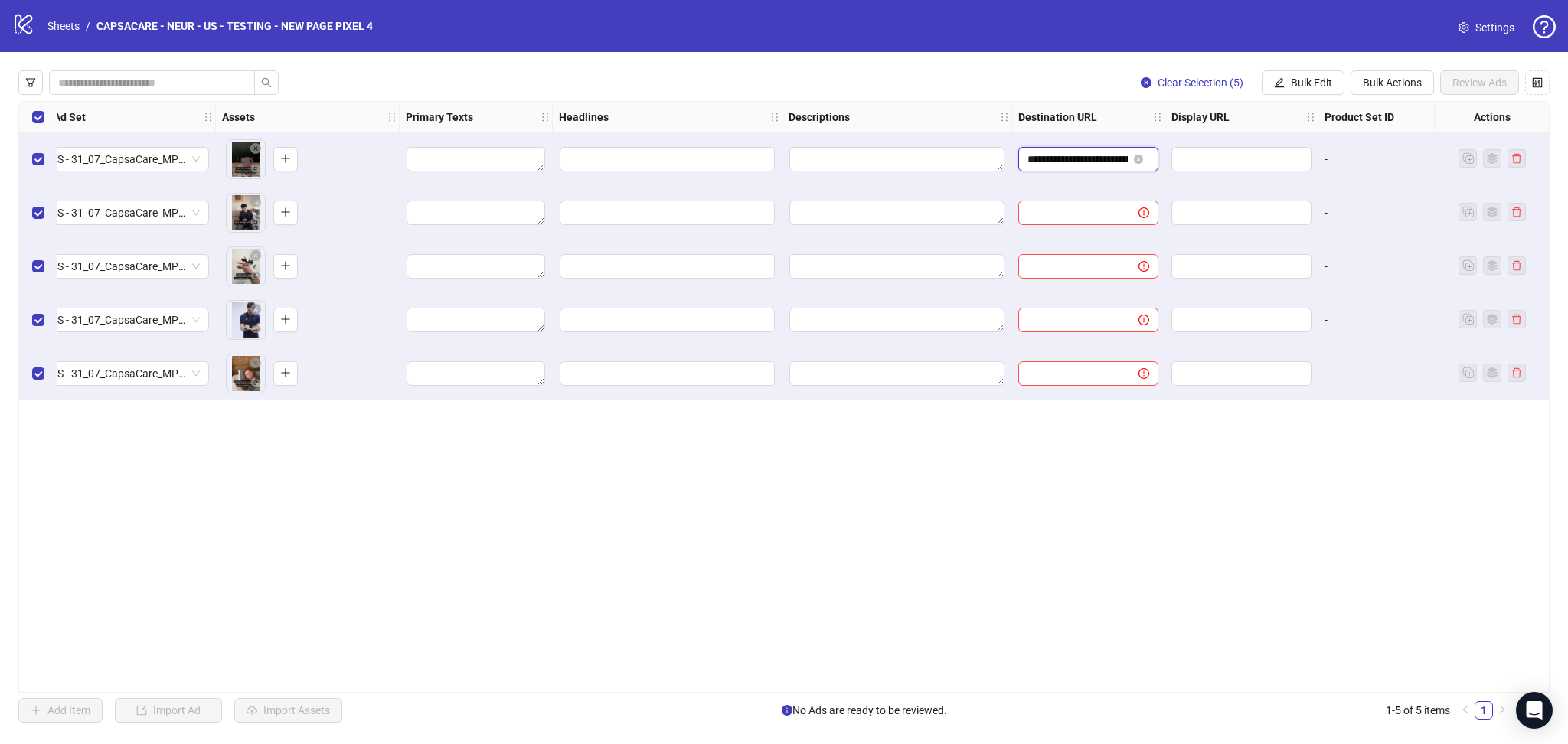
click at [1073, 166] on input "**********" at bounding box center [1077, 160] width 101 height 17
click at [974, 85] on div "Clear Selection (5) Bulk Edit Bulk Actions Review Ads" at bounding box center [784, 83] width 1531 height 25
click at [457, 157] on textarea "Edit values" at bounding box center [476, 159] width 138 height 25
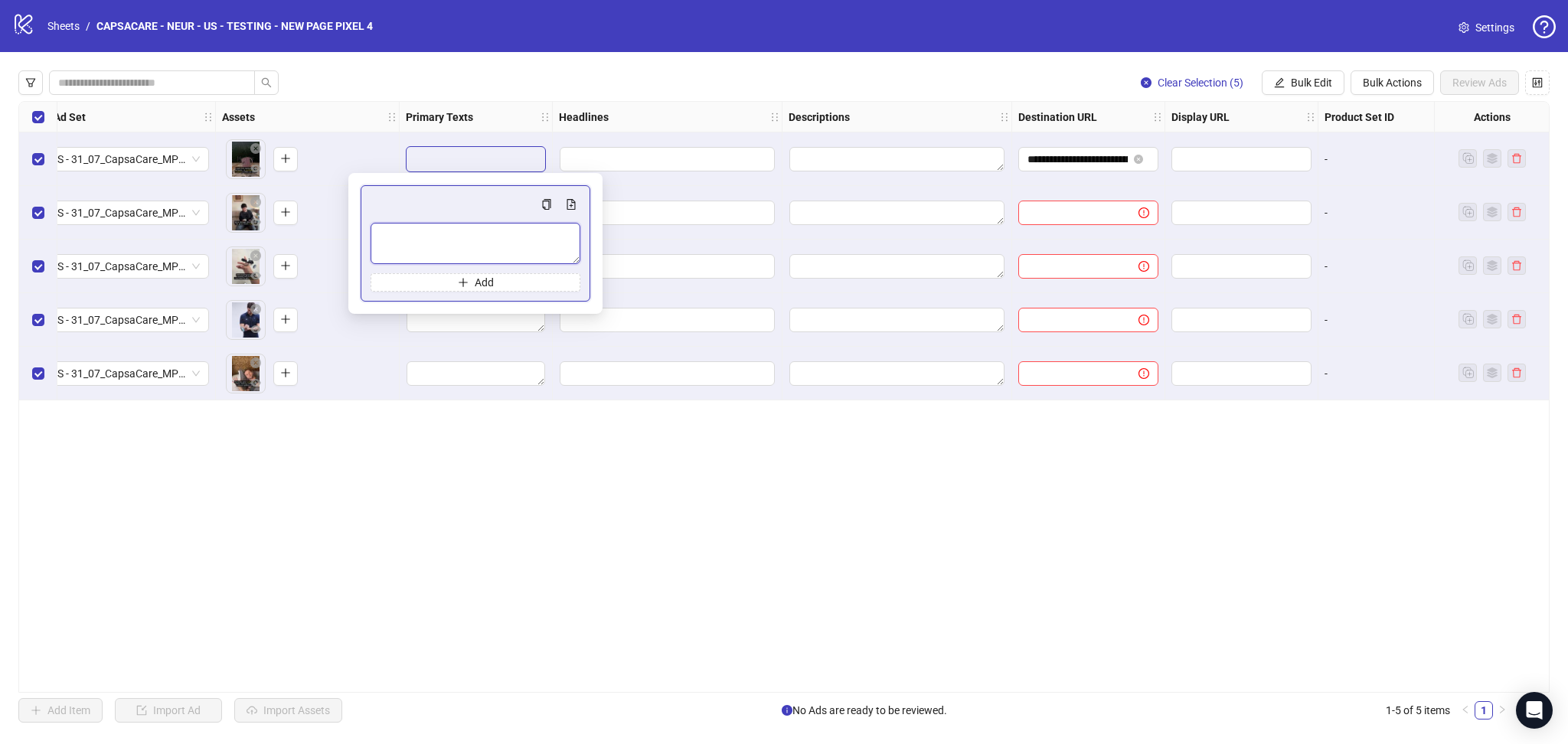
click at [427, 239] on textarea "Multi-text input container - paste or copy values" at bounding box center [475, 243] width 210 height 41
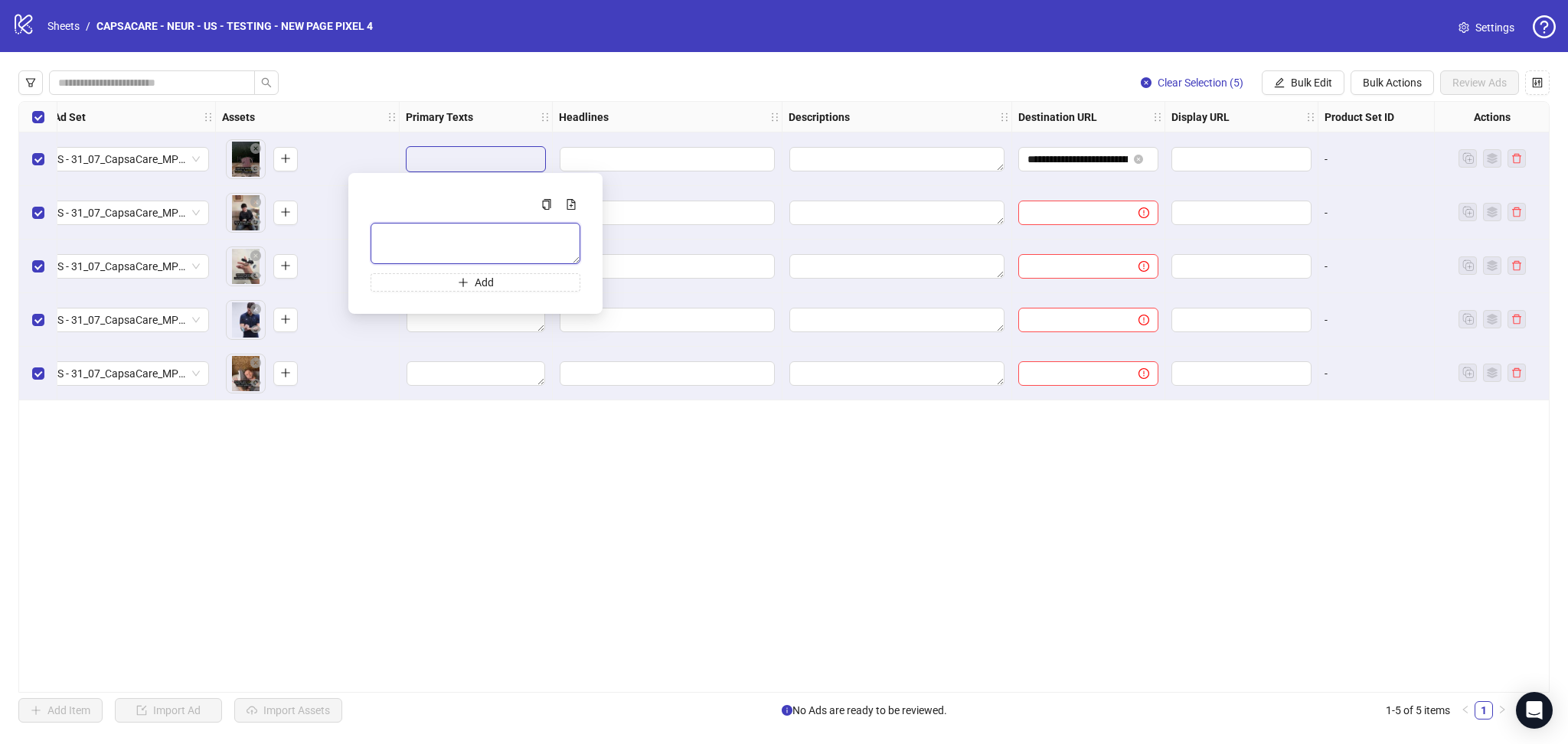
paste textarea "**********"
type textarea "**********"
click at [551, 66] on div "**********" at bounding box center [784, 397] width 1568 height 689
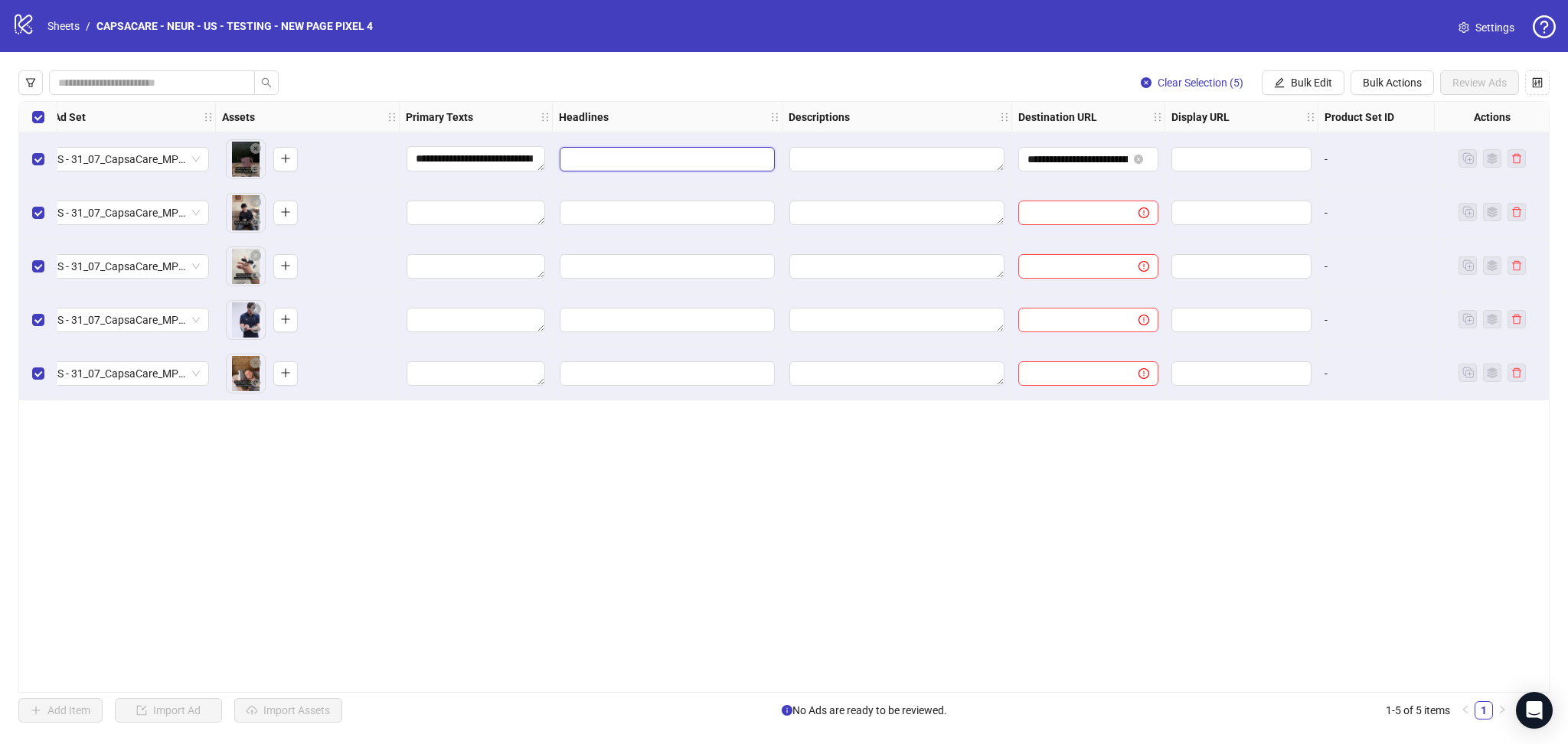
click at [603, 158] on input "Edit values" at bounding box center [667, 159] width 215 height 25
click at [588, 236] on input "Multi-input container - paste or copy values" at bounding box center [667, 235] width 210 height 25
paste input "**********"
type input "**********"
click at [691, 67] on div "**********" at bounding box center [784, 397] width 1568 height 689
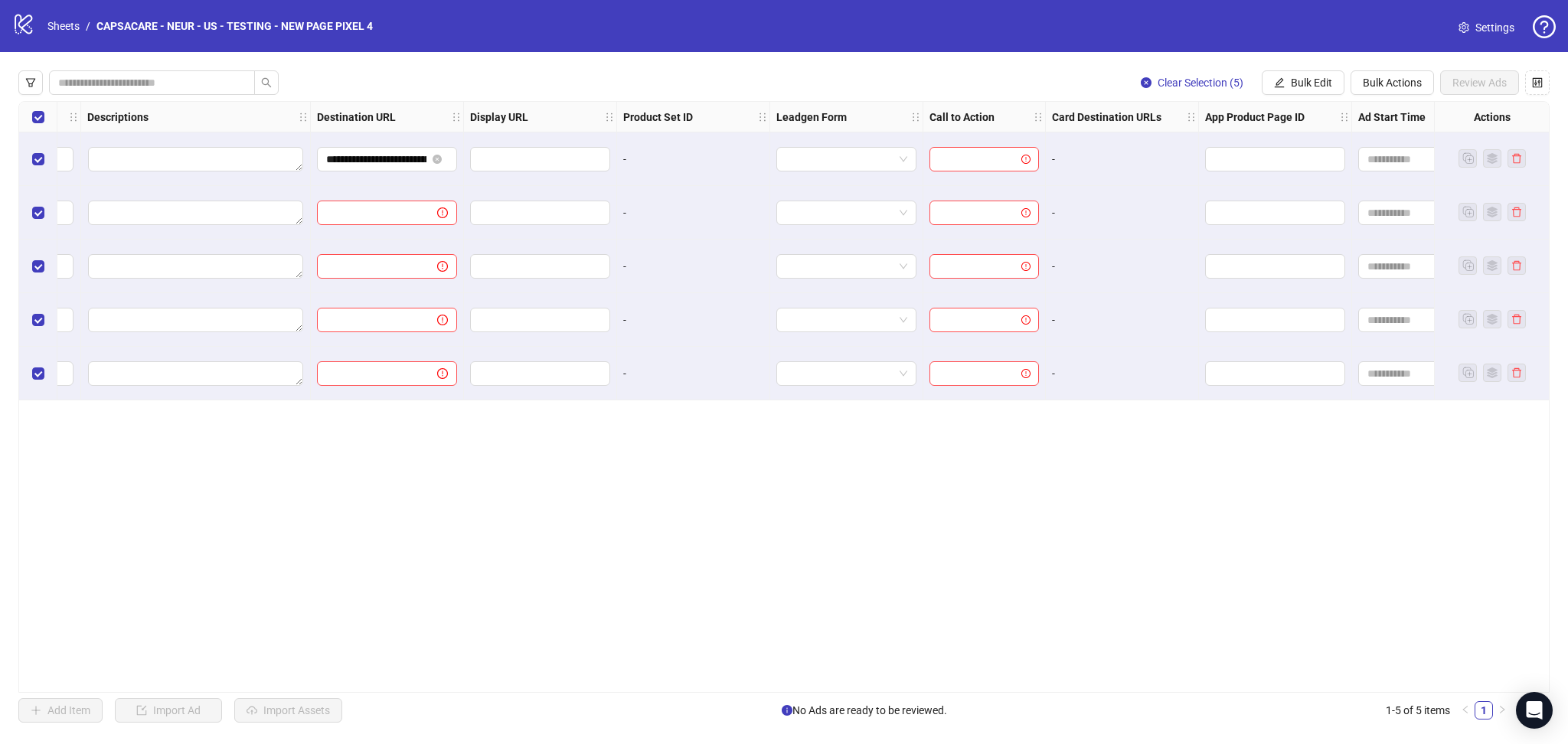
scroll to position [0, 1228]
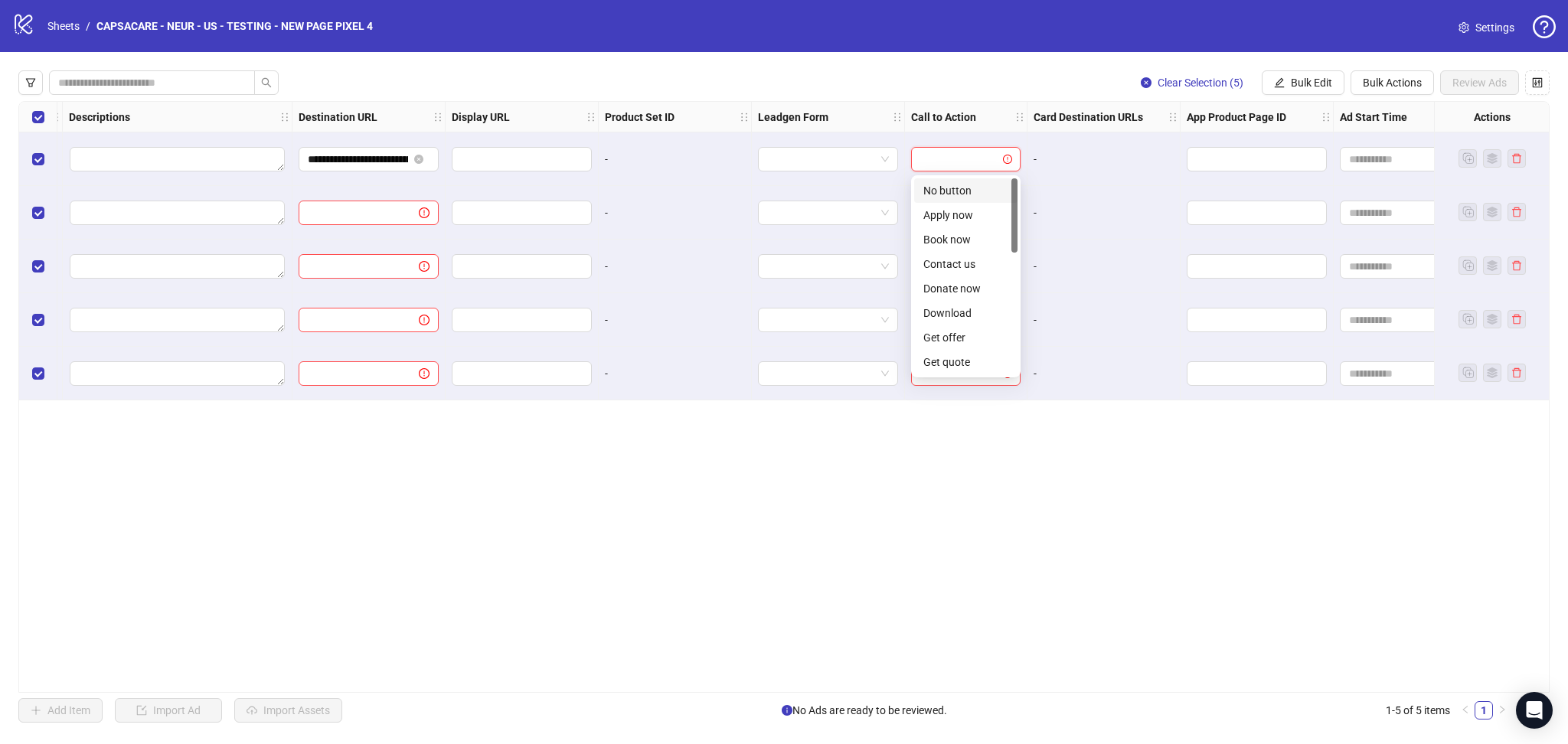
click at [974, 160] on input "search" at bounding box center [959, 159] width 78 height 23
drag, startPoint x: 1012, startPoint y: 212, endPoint x: 1026, endPoint y: 294, distance: 83.2
click at [1026, 294] on body "**********" at bounding box center [784, 372] width 1568 height 744
click at [952, 200] on div "Learn more" at bounding box center [966, 199] width 85 height 17
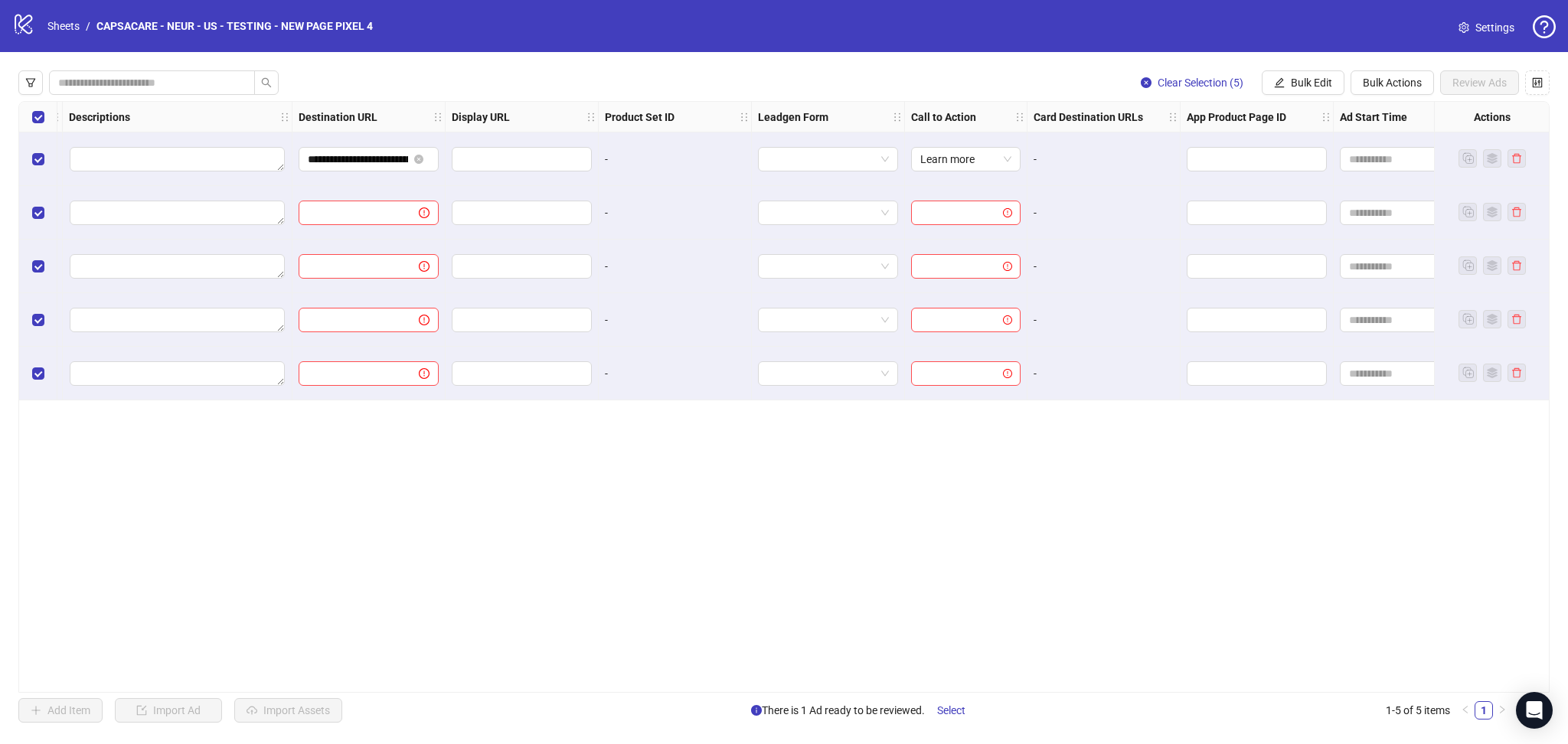
click at [1150, 515] on div "**********" at bounding box center [784, 397] width 1531 height 592
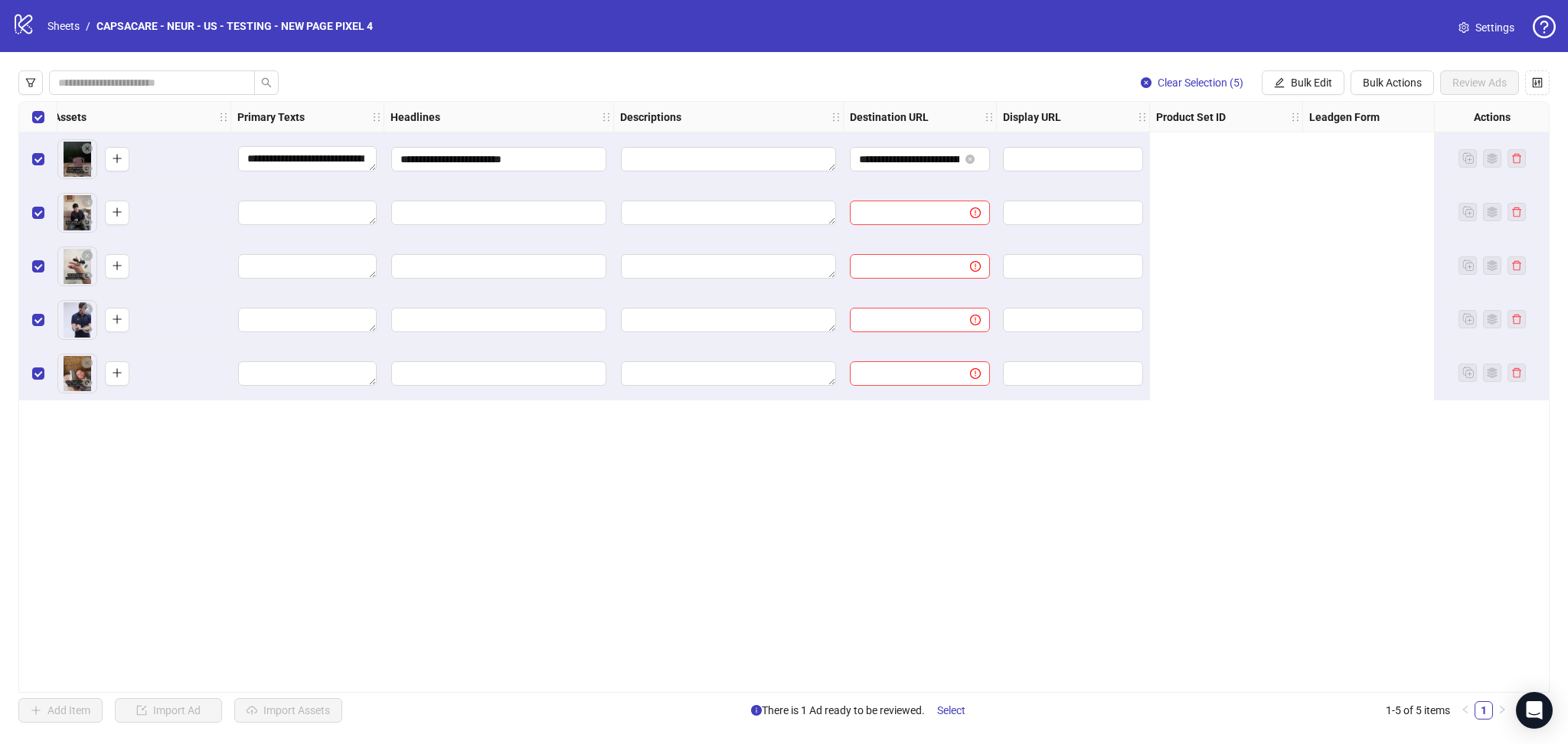
scroll to position [0, 0]
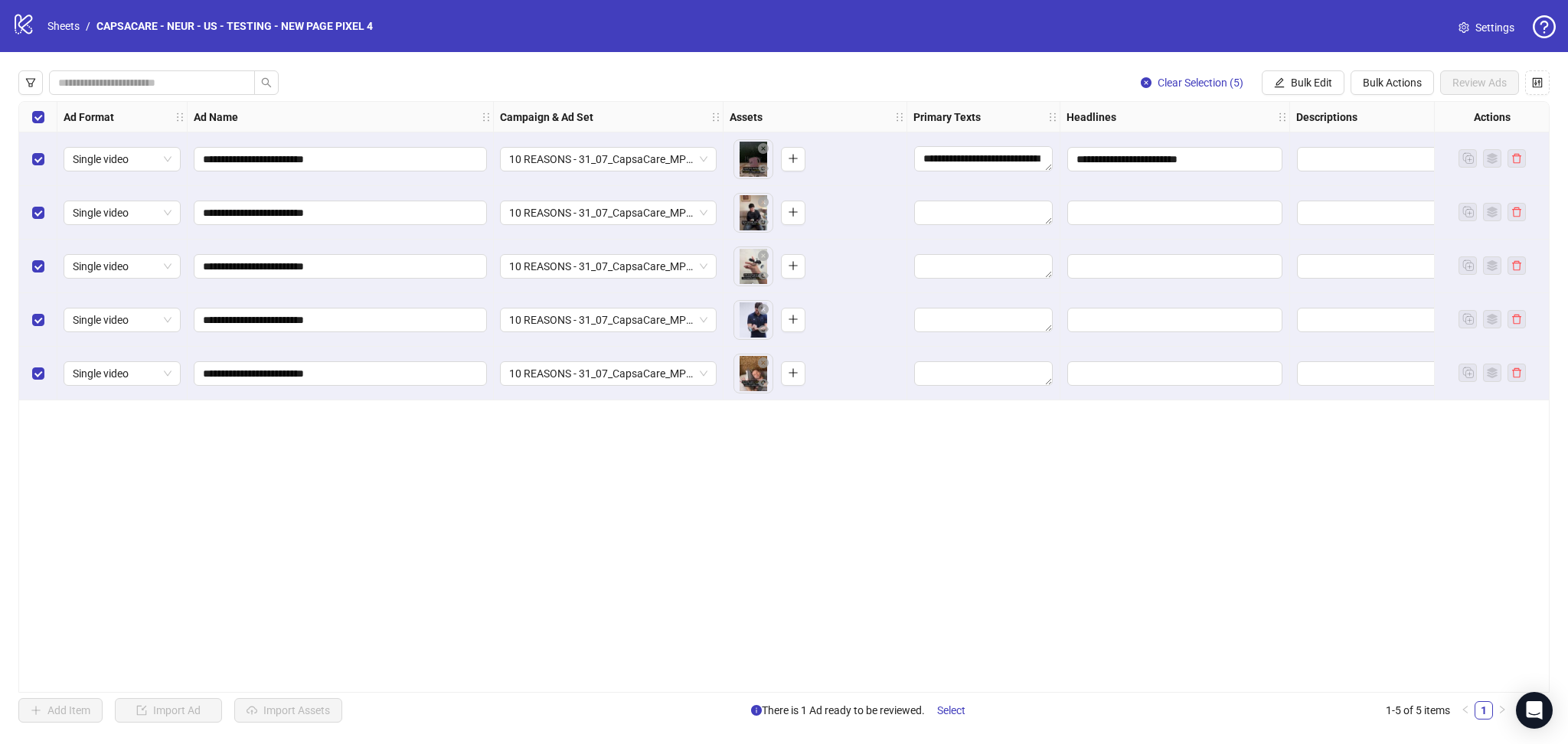
click at [33, 104] on div "Select all rows" at bounding box center [38, 117] width 38 height 31
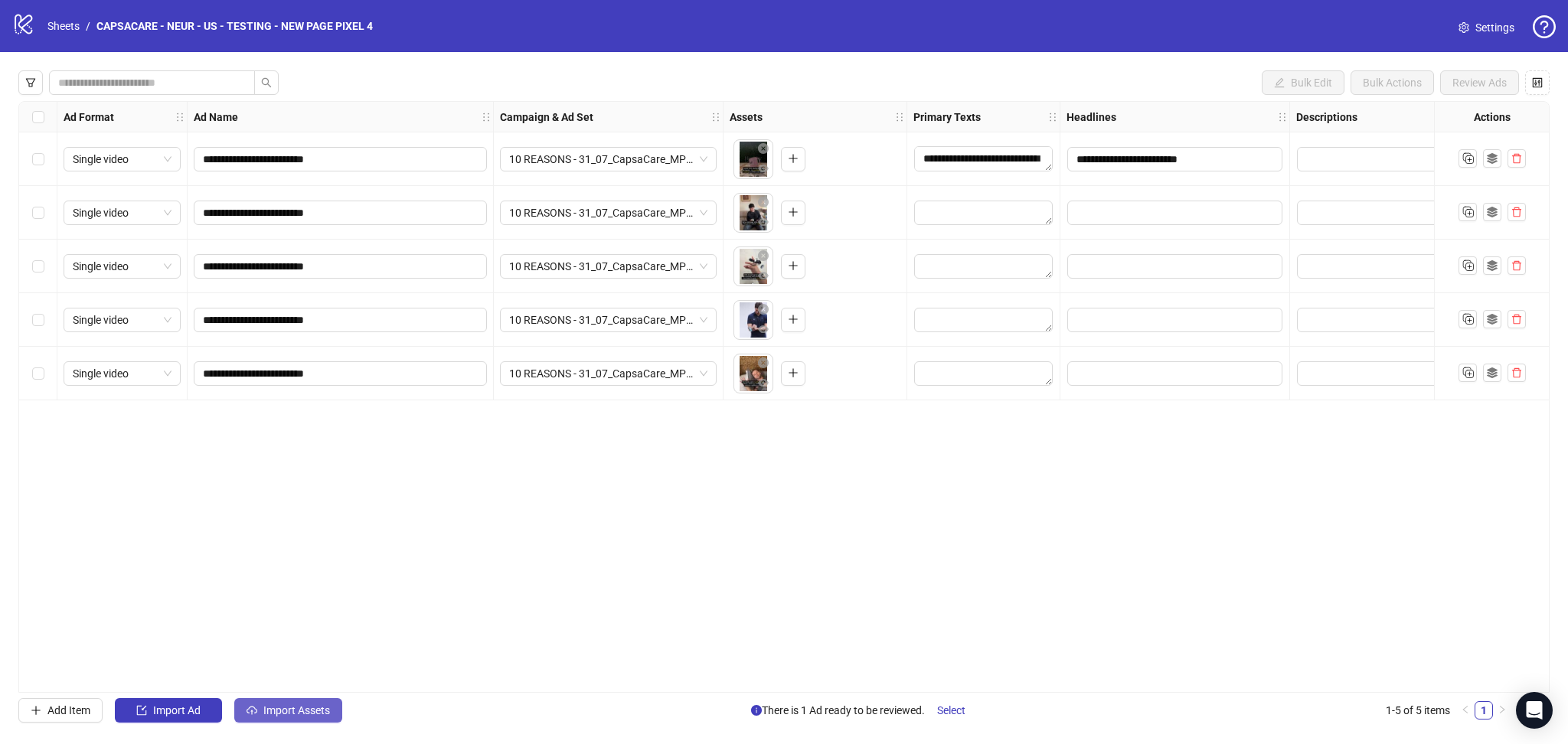
click at [295, 713] on span "Import Assets" at bounding box center [297, 711] width 67 height 12
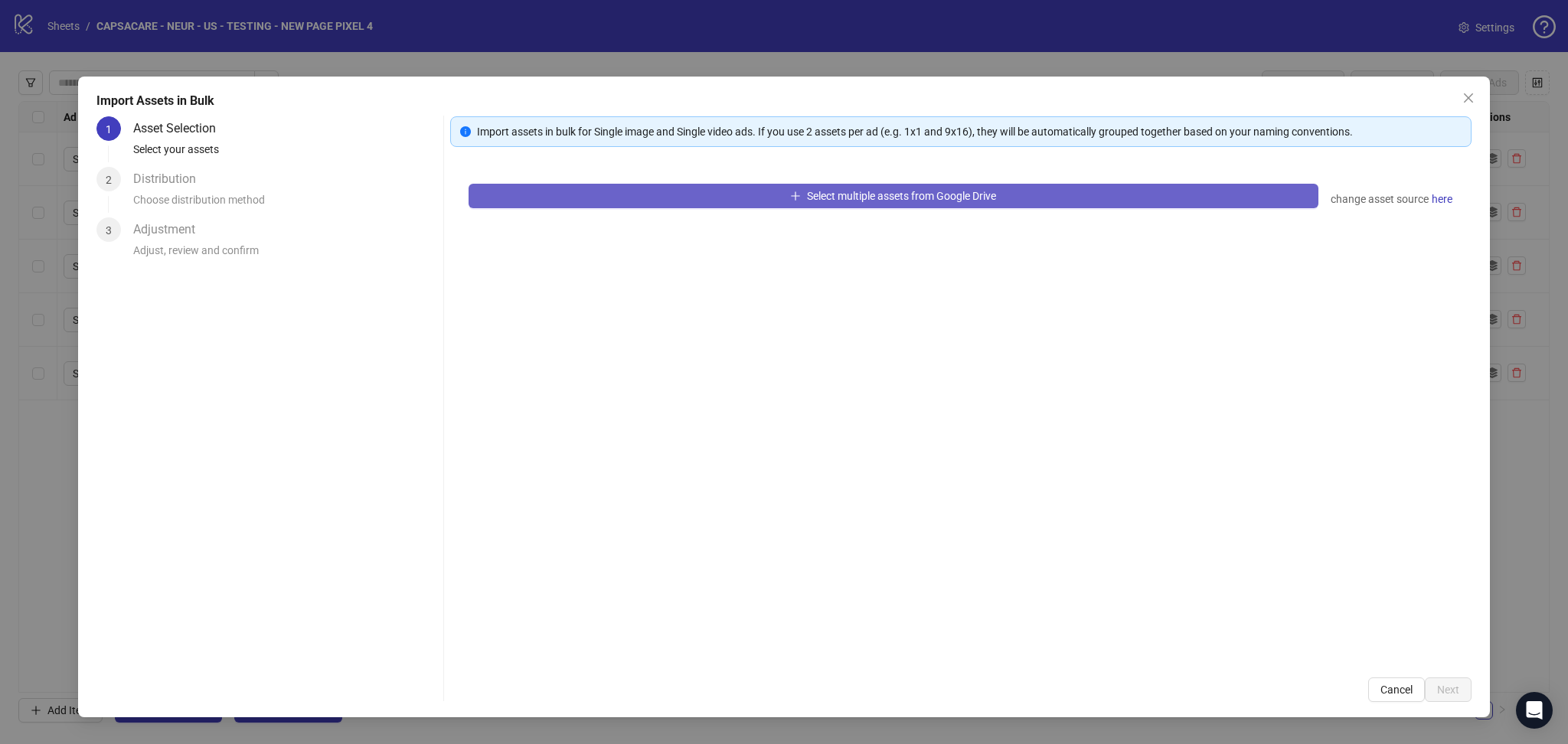
click at [628, 198] on button "Select multiple assets from Google Drive" at bounding box center [893, 195] width 850 height 25
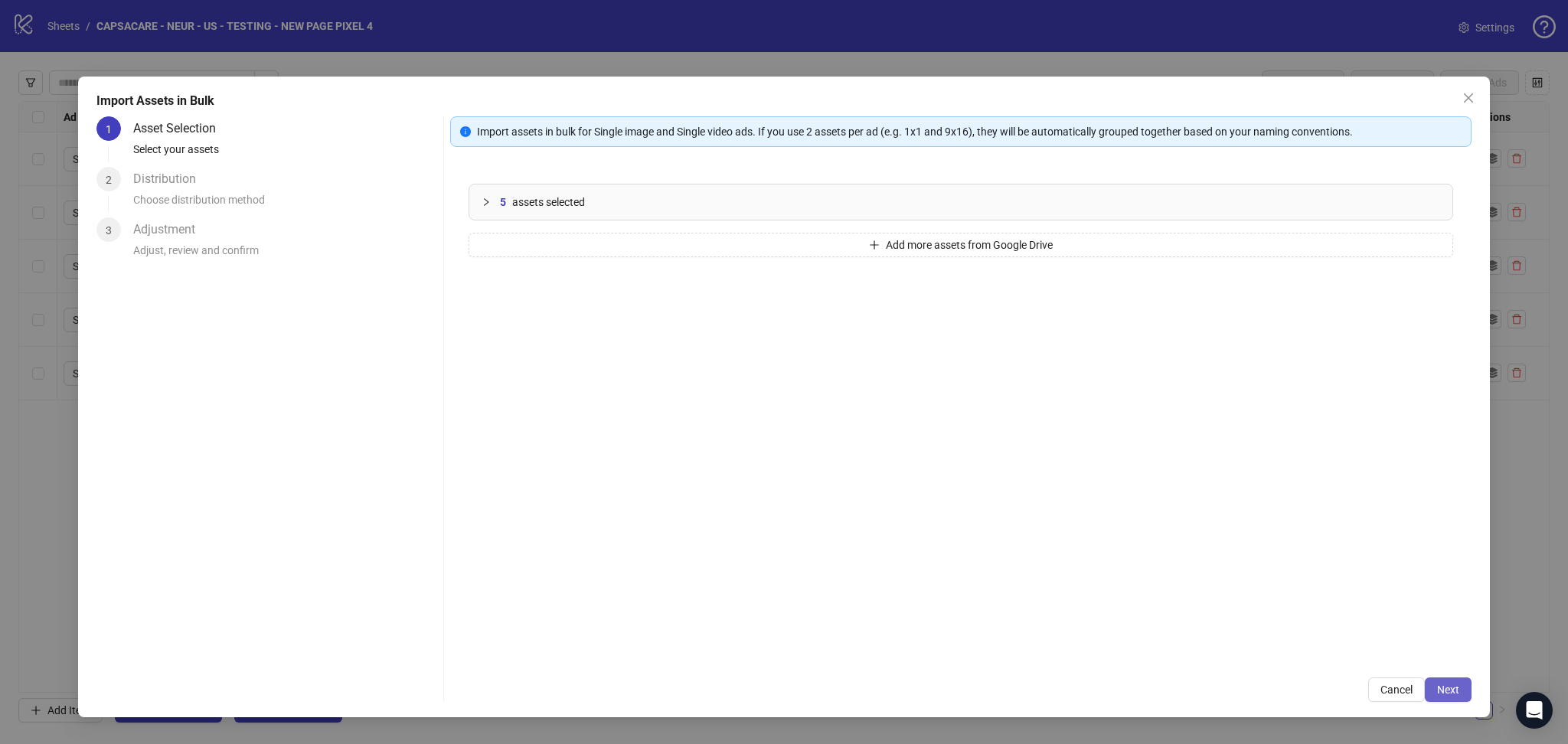
click at [1453, 695] on span "Next" at bounding box center [1449, 689] width 22 height 12
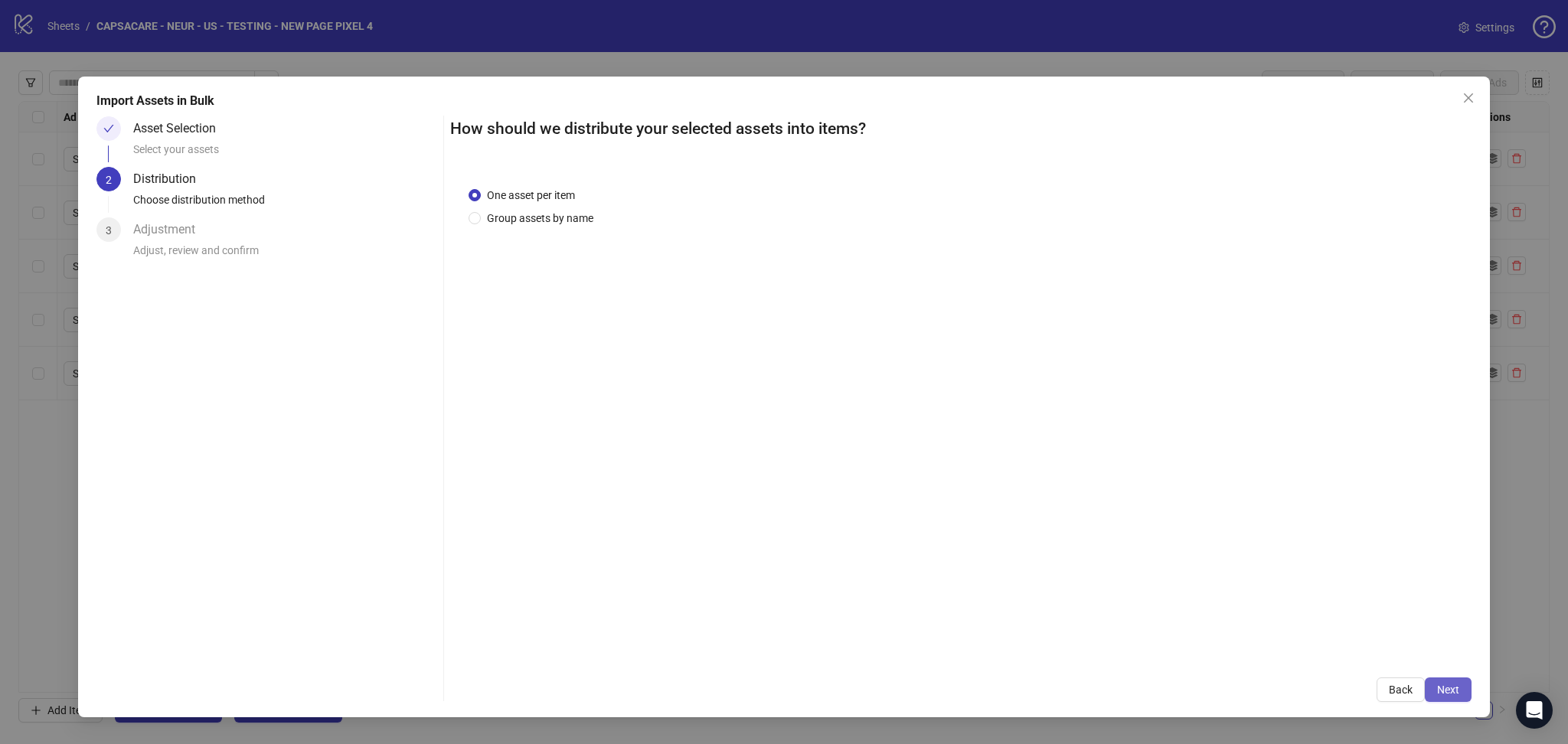
click at [1443, 691] on span "Next" at bounding box center [1449, 689] width 22 height 12
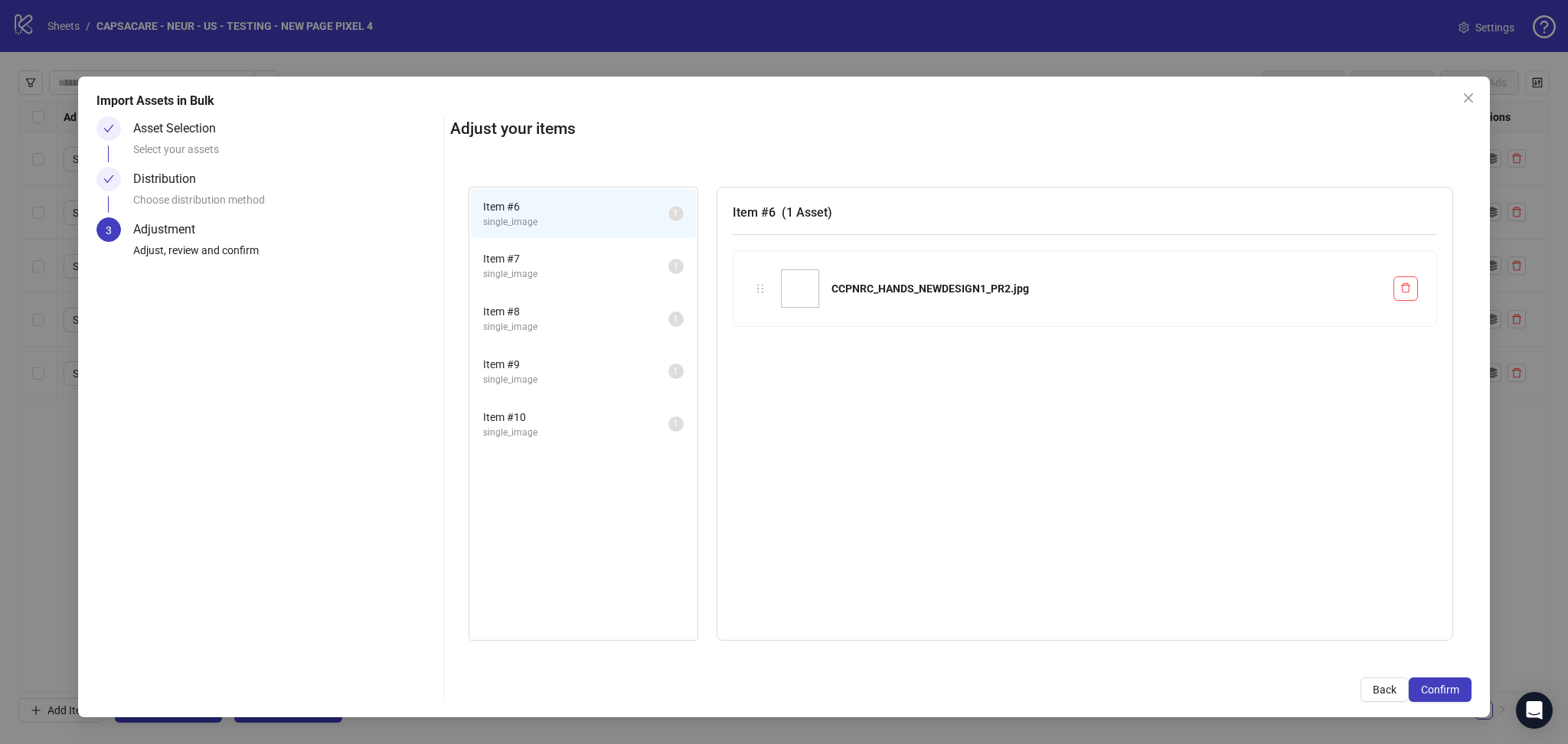
click at [1443, 691] on span "Confirm" at bounding box center [1440, 689] width 38 height 12
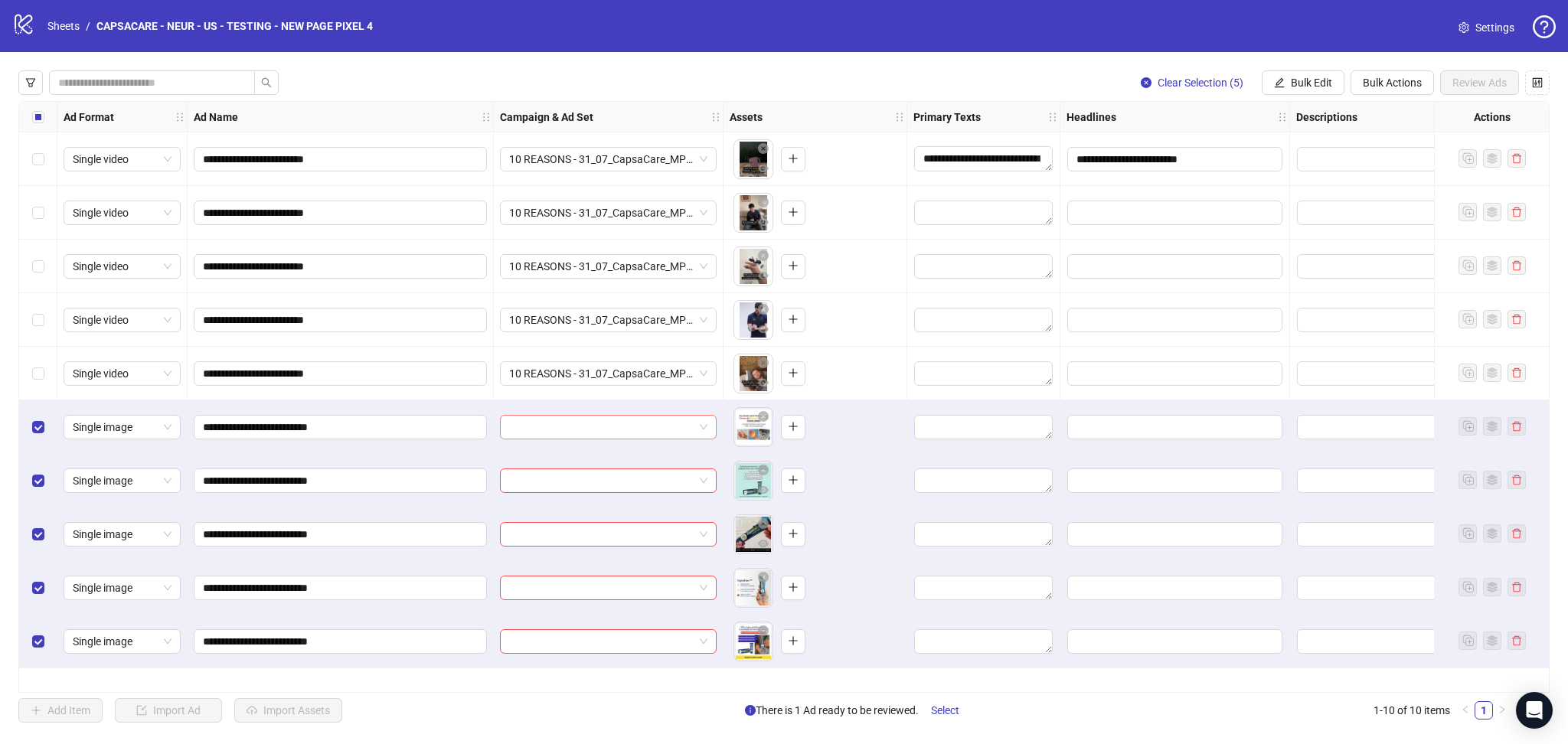
click at [606, 433] on input "search" at bounding box center [601, 427] width 184 height 23
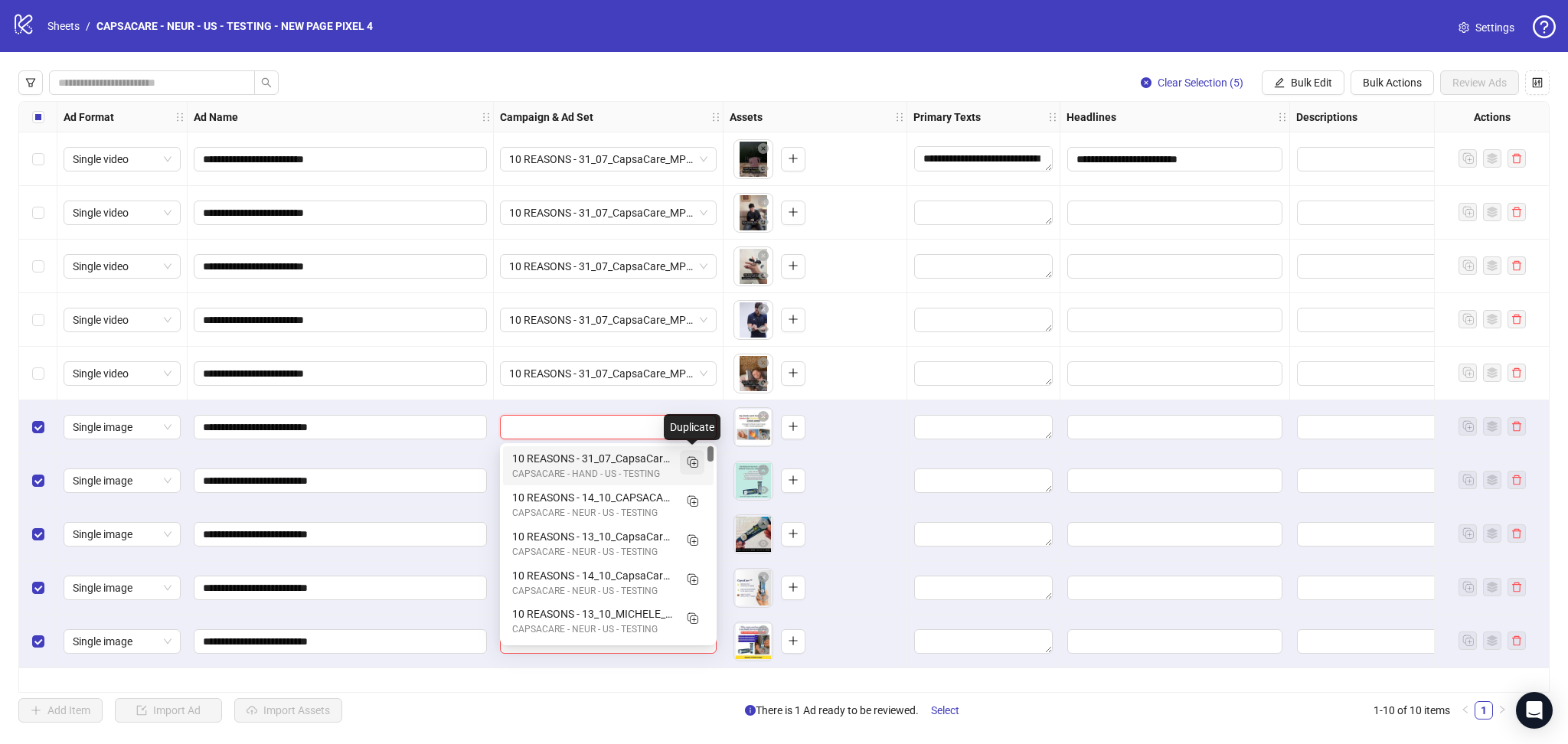
click at [693, 466] on icon "Duplicate" at bounding box center [692, 462] width 15 height 15
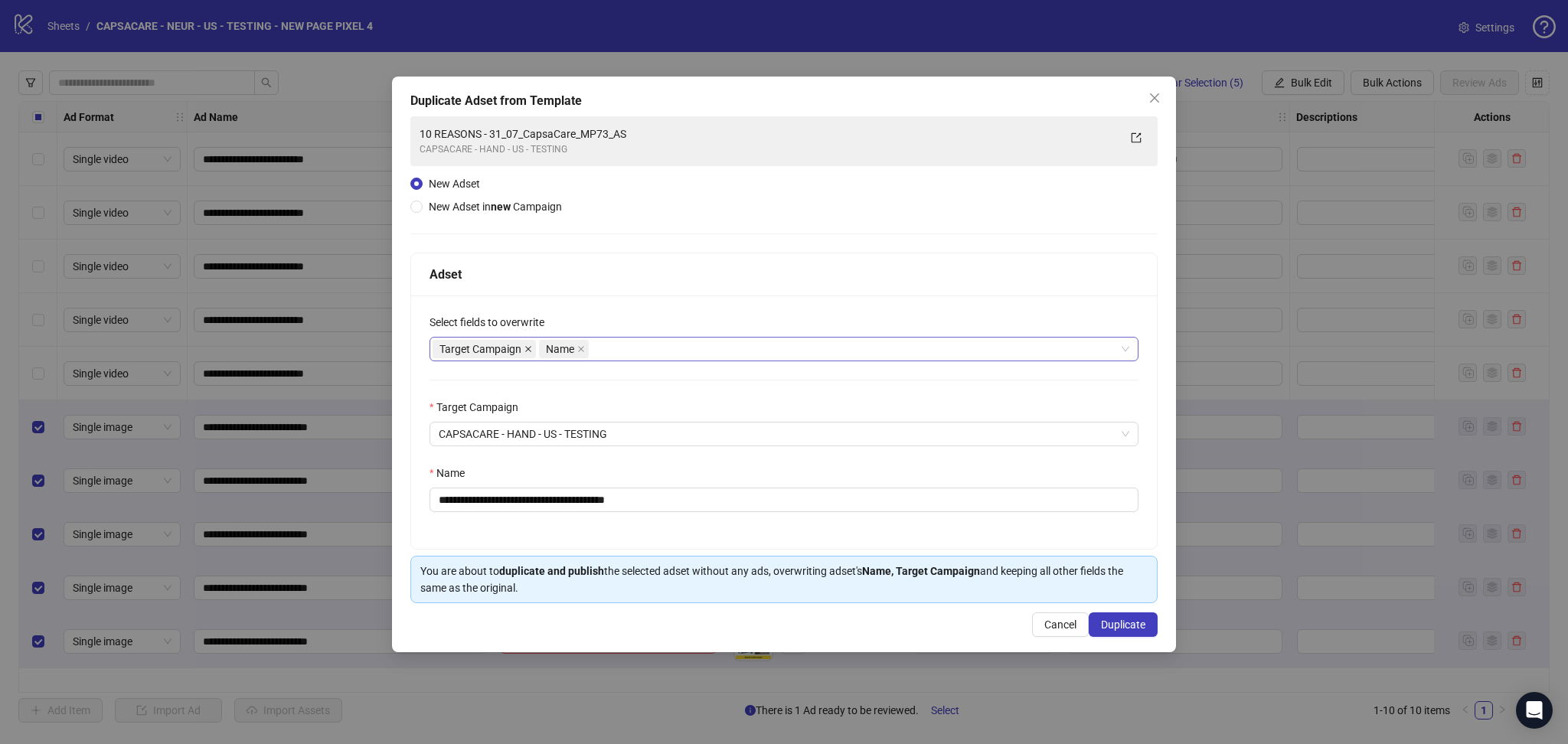
click at [525, 347] on icon "close" at bounding box center [528, 349] width 8 height 8
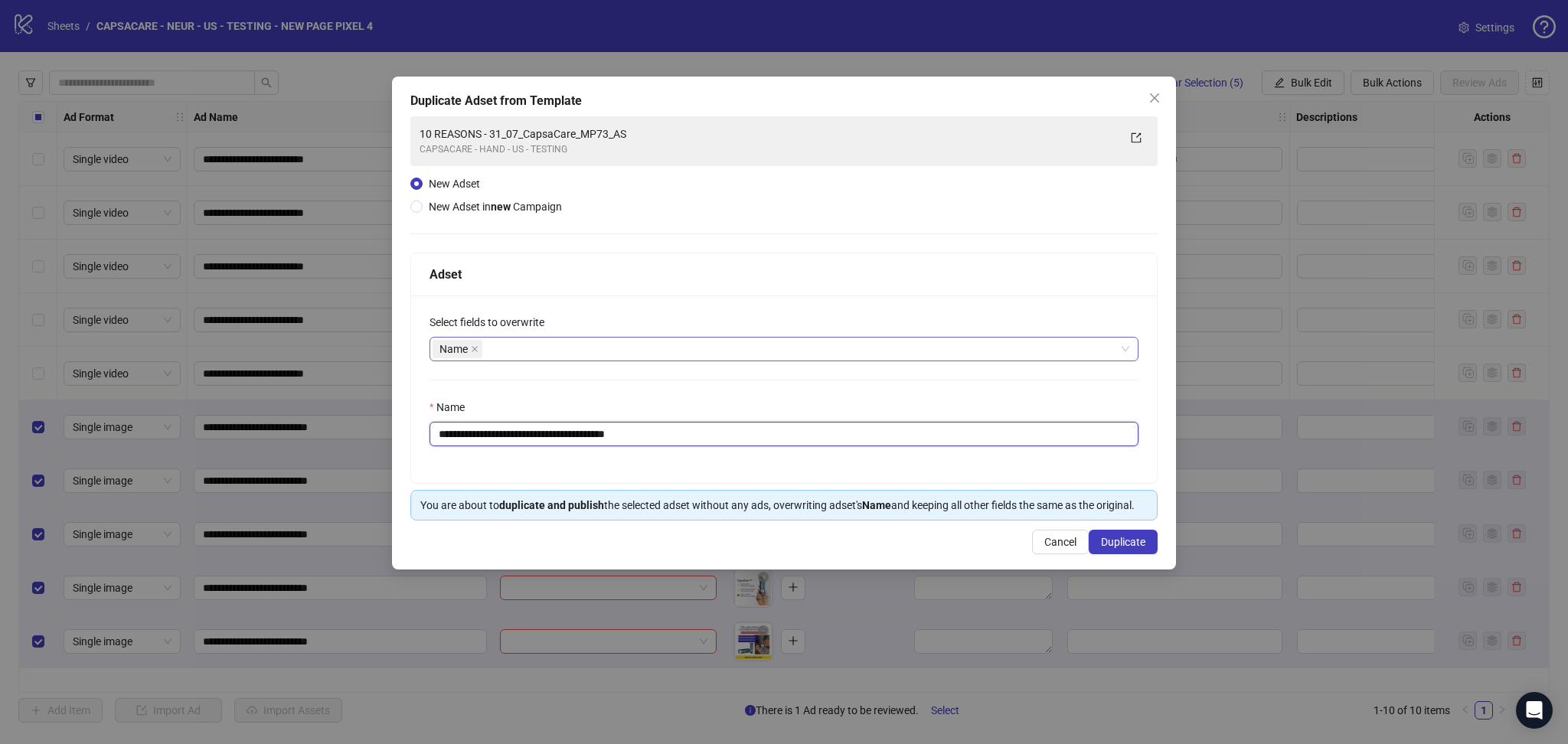
drag, startPoint x: 512, startPoint y: 432, endPoint x: 987, endPoint y: 480, distance: 477.4
click at [987, 480] on div "**********" at bounding box center [784, 389] width 746 height 188
paste input "text"
type input "**********"
click at [1135, 541] on span "Duplicate" at bounding box center [1124, 542] width 44 height 12
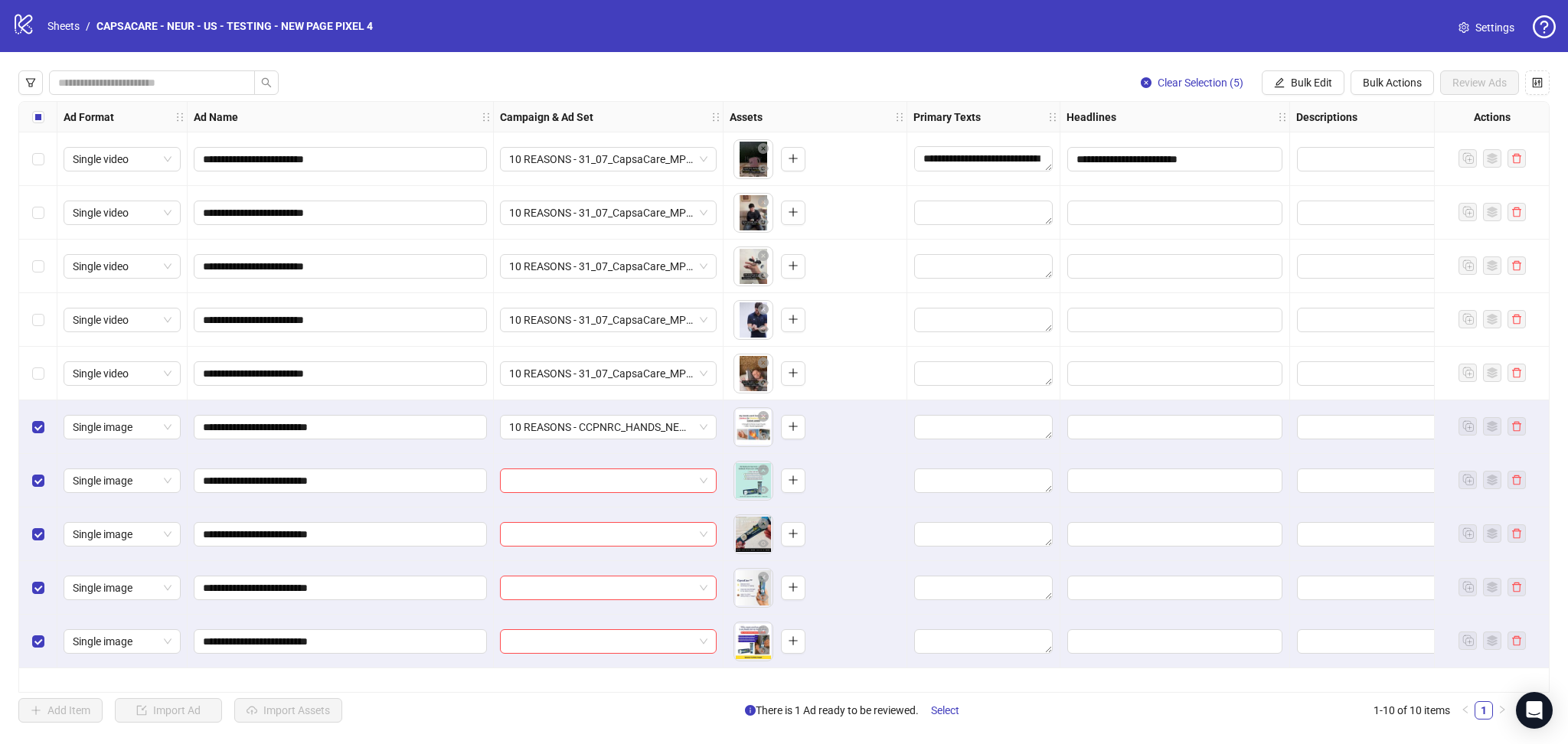
click at [1312, 69] on div "**********" at bounding box center [784, 397] width 1568 height 689
click at [1320, 81] on span "Bulk Edit" at bounding box center [1311, 83] width 41 height 12
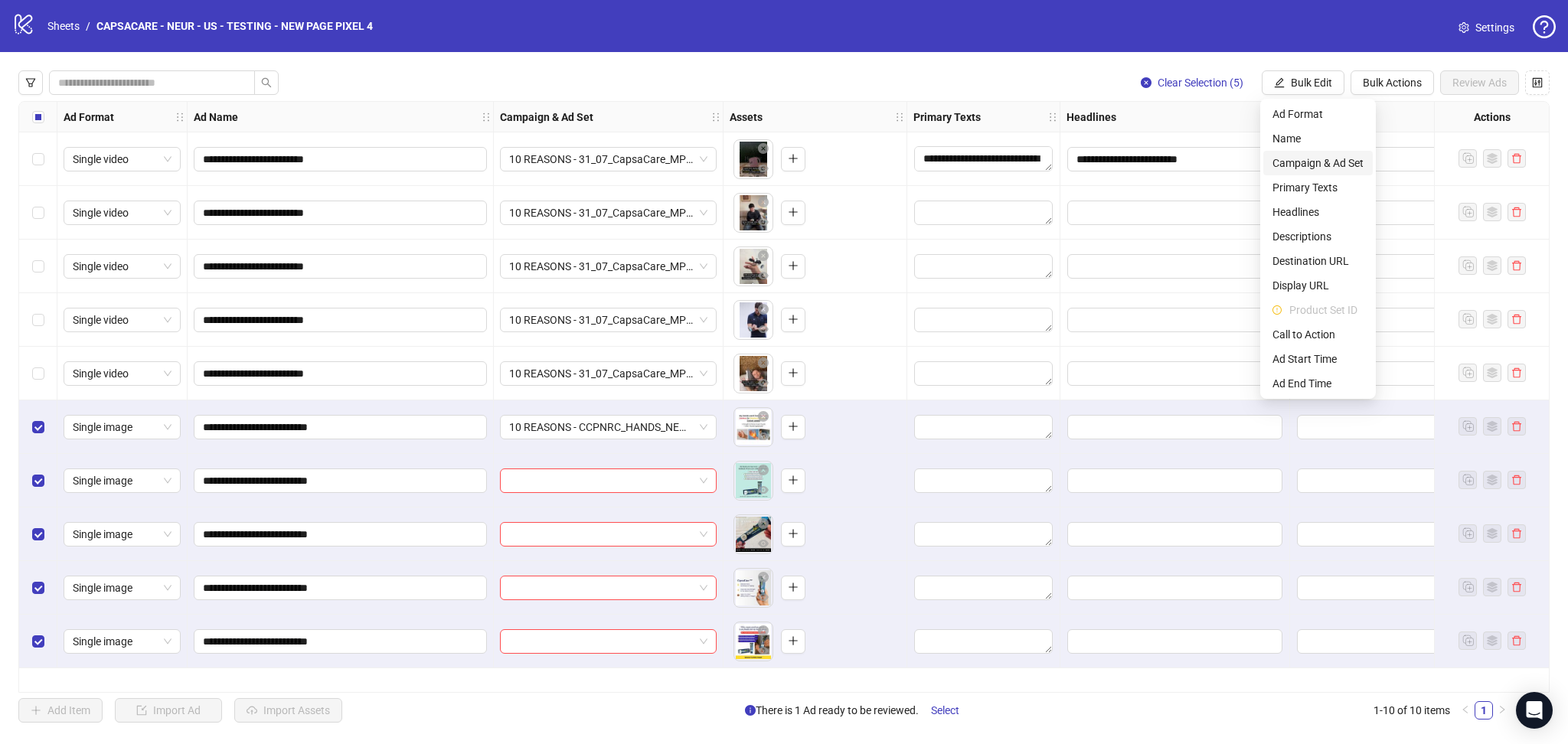
click at [1320, 160] on span "Campaign & Ad Set" at bounding box center [1318, 163] width 91 height 17
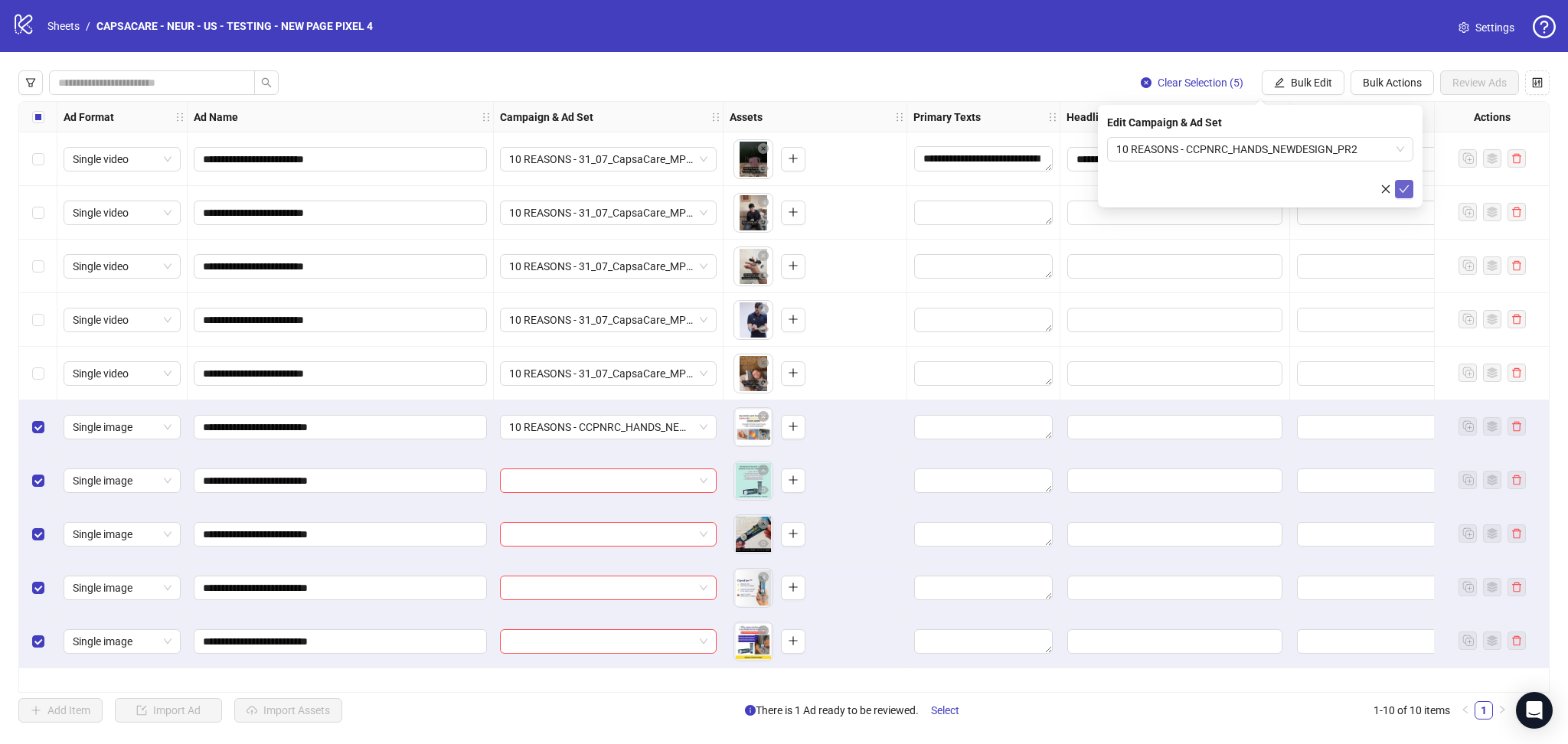
click at [1401, 187] on icon "check" at bounding box center [1404, 189] width 11 height 11
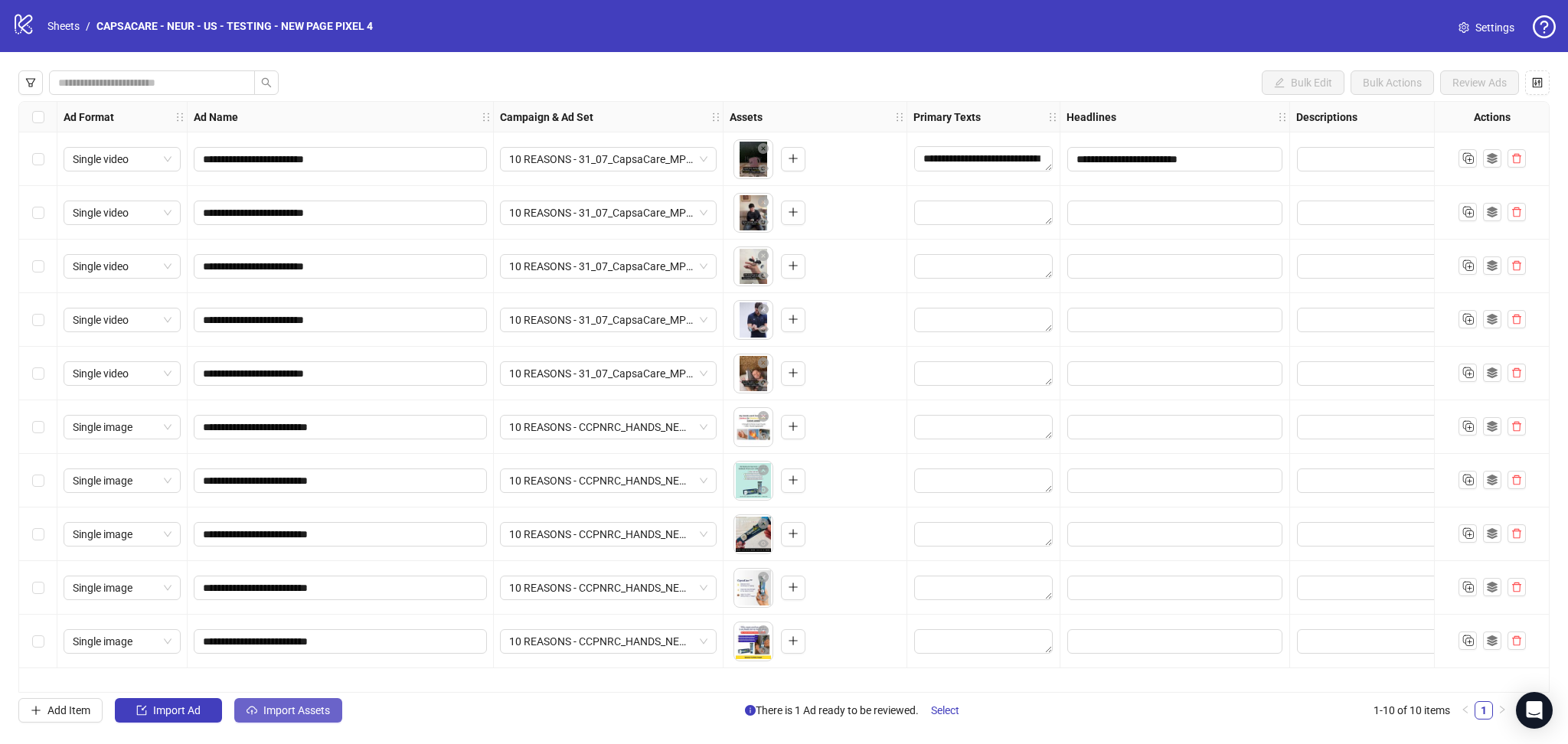
click at [305, 705] on span "Import Assets" at bounding box center [297, 711] width 67 height 12
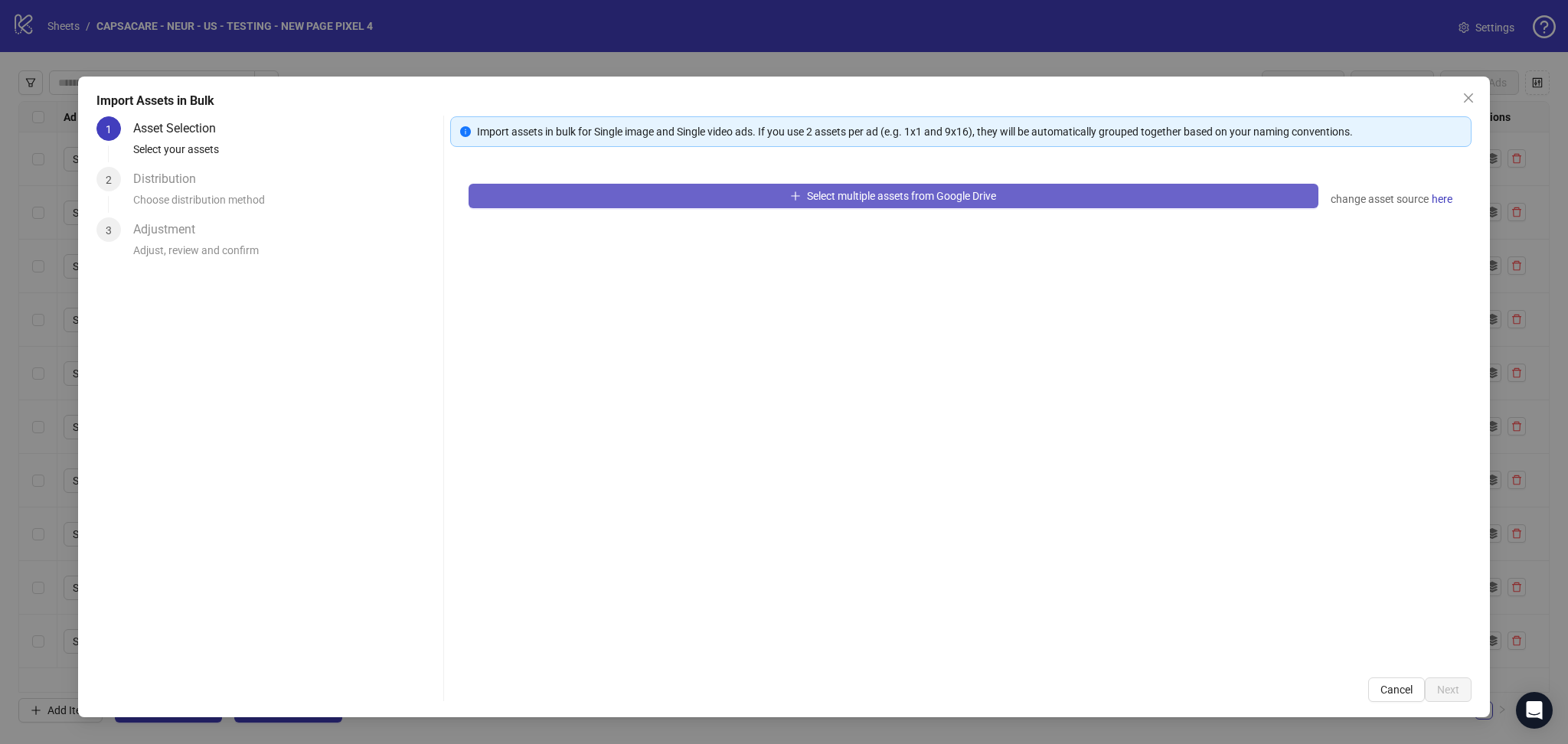
click at [653, 190] on button "Select multiple assets from Google Drive" at bounding box center [893, 195] width 850 height 25
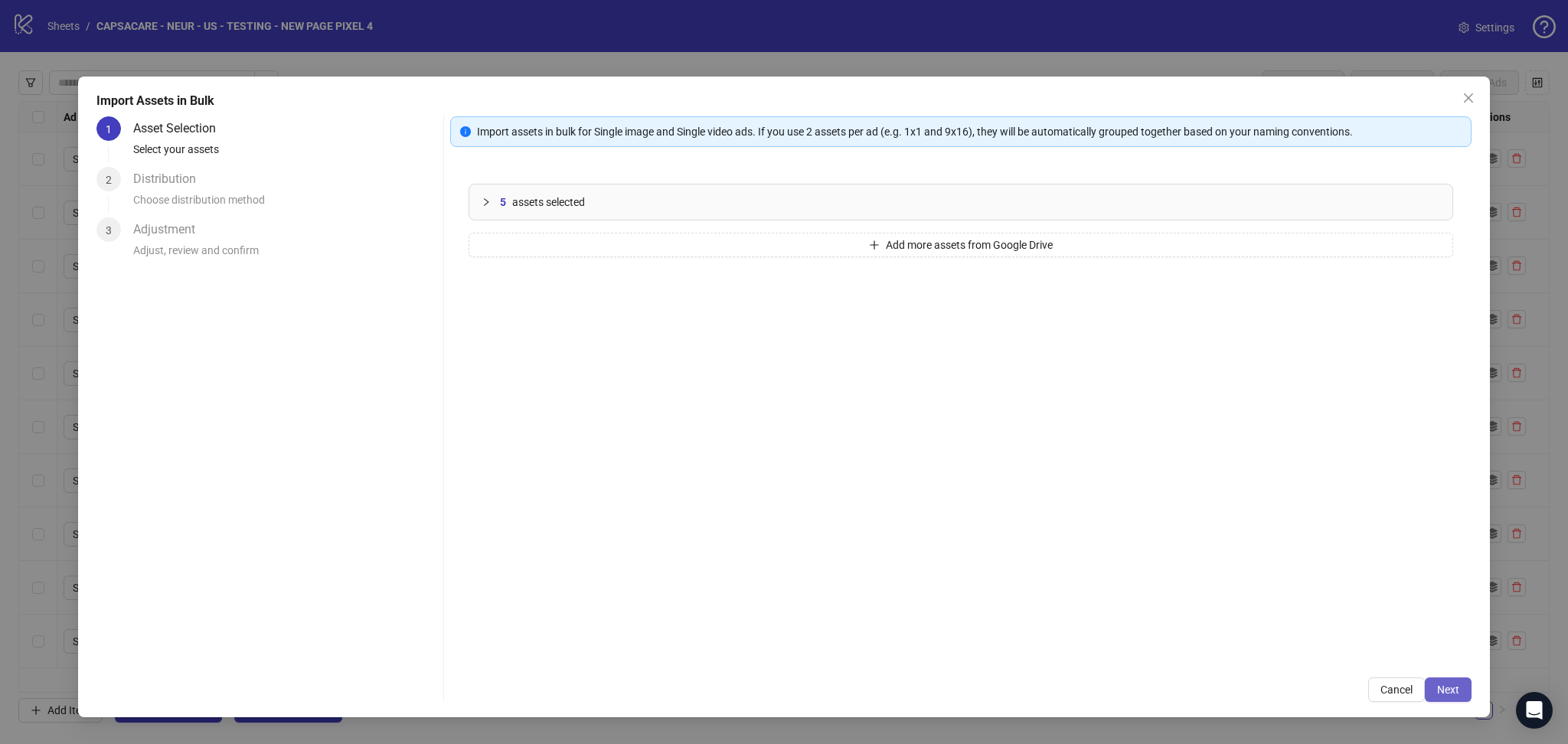
click at [1438, 681] on button "Next" at bounding box center [1448, 689] width 47 height 25
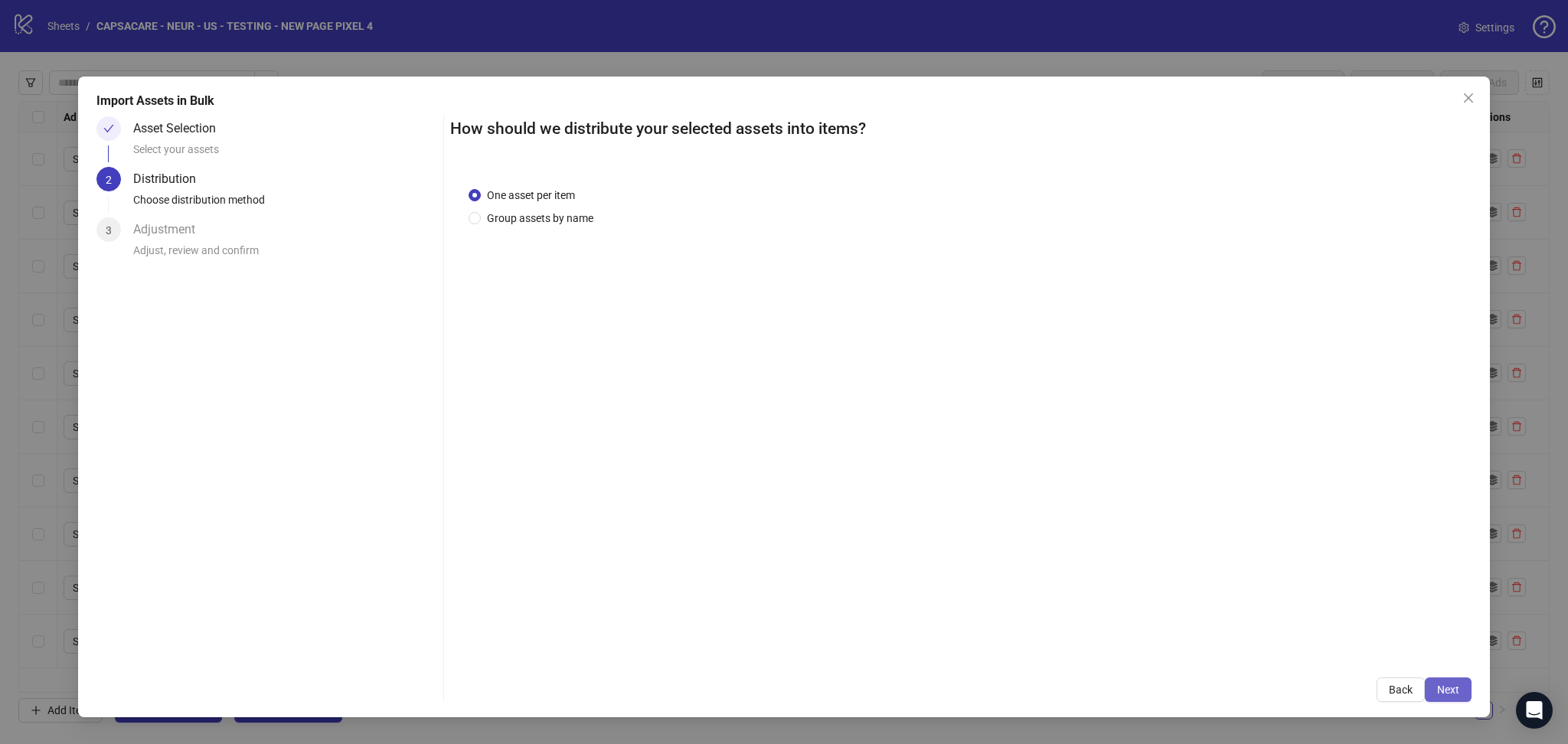
click at [1445, 692] on span "Next" at bounding box center [1449, 689] width 22 height 12
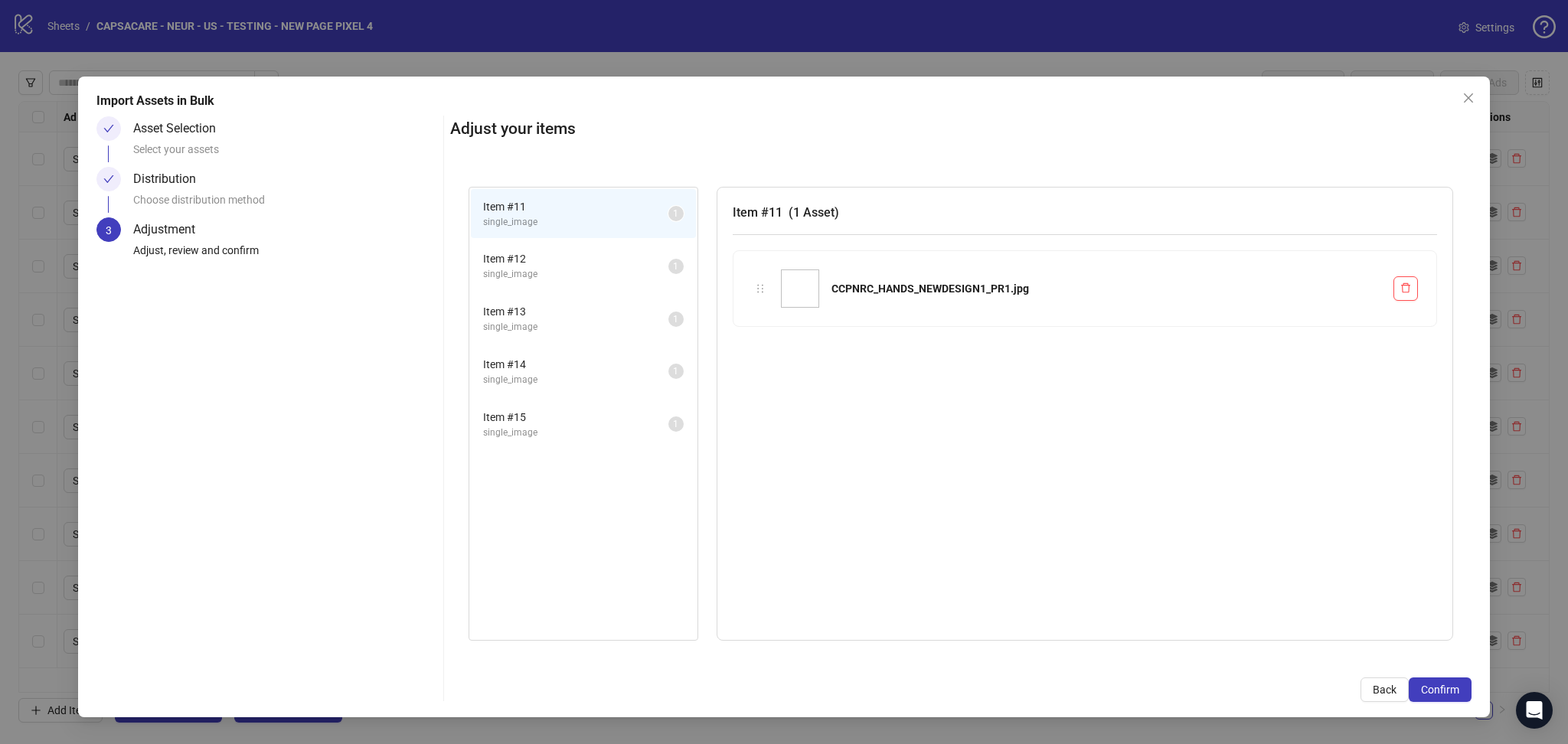
click at [1445, 692] on span "Confirm" at bounding box center [1440, 689] width 38 height 12
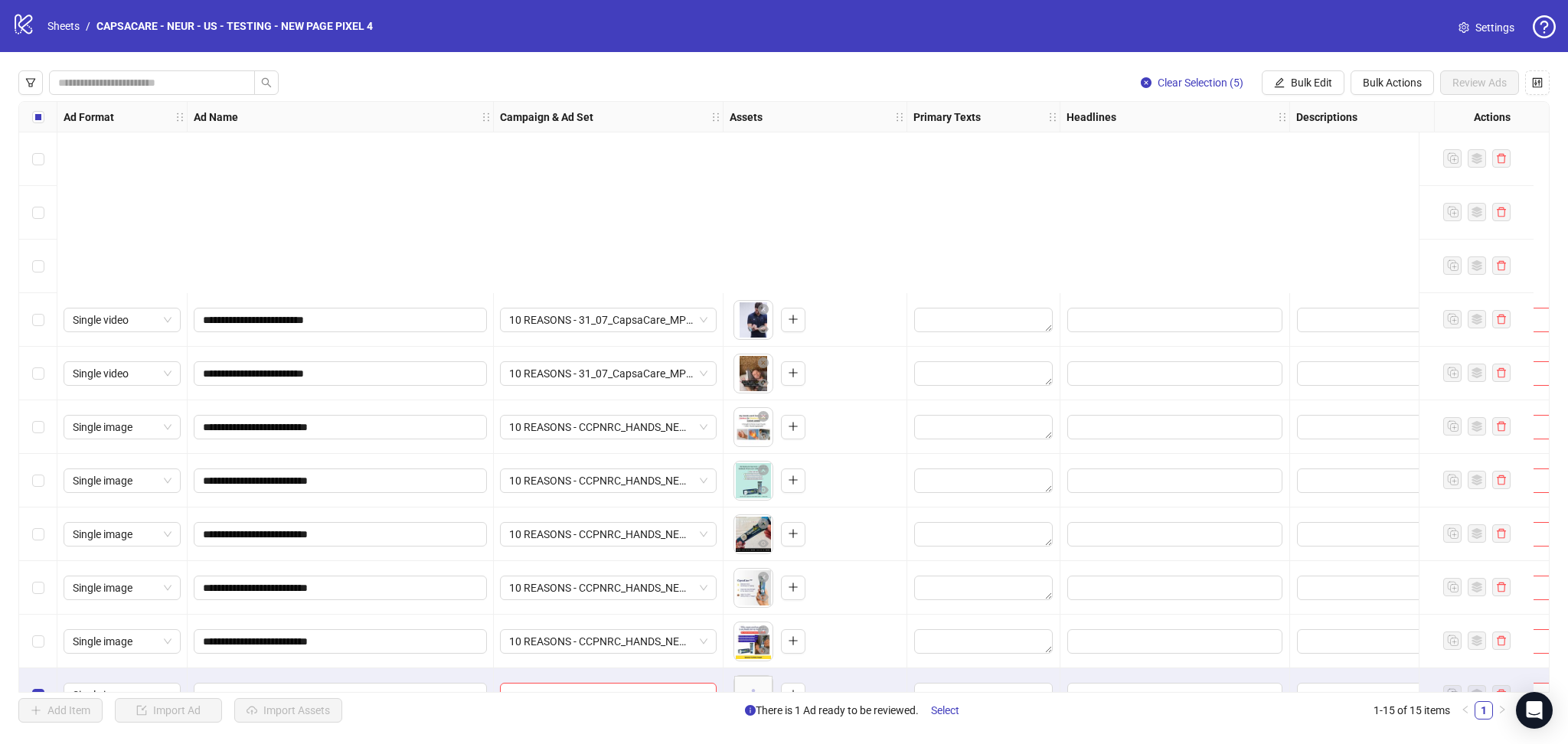
scroll to position [250, 0]
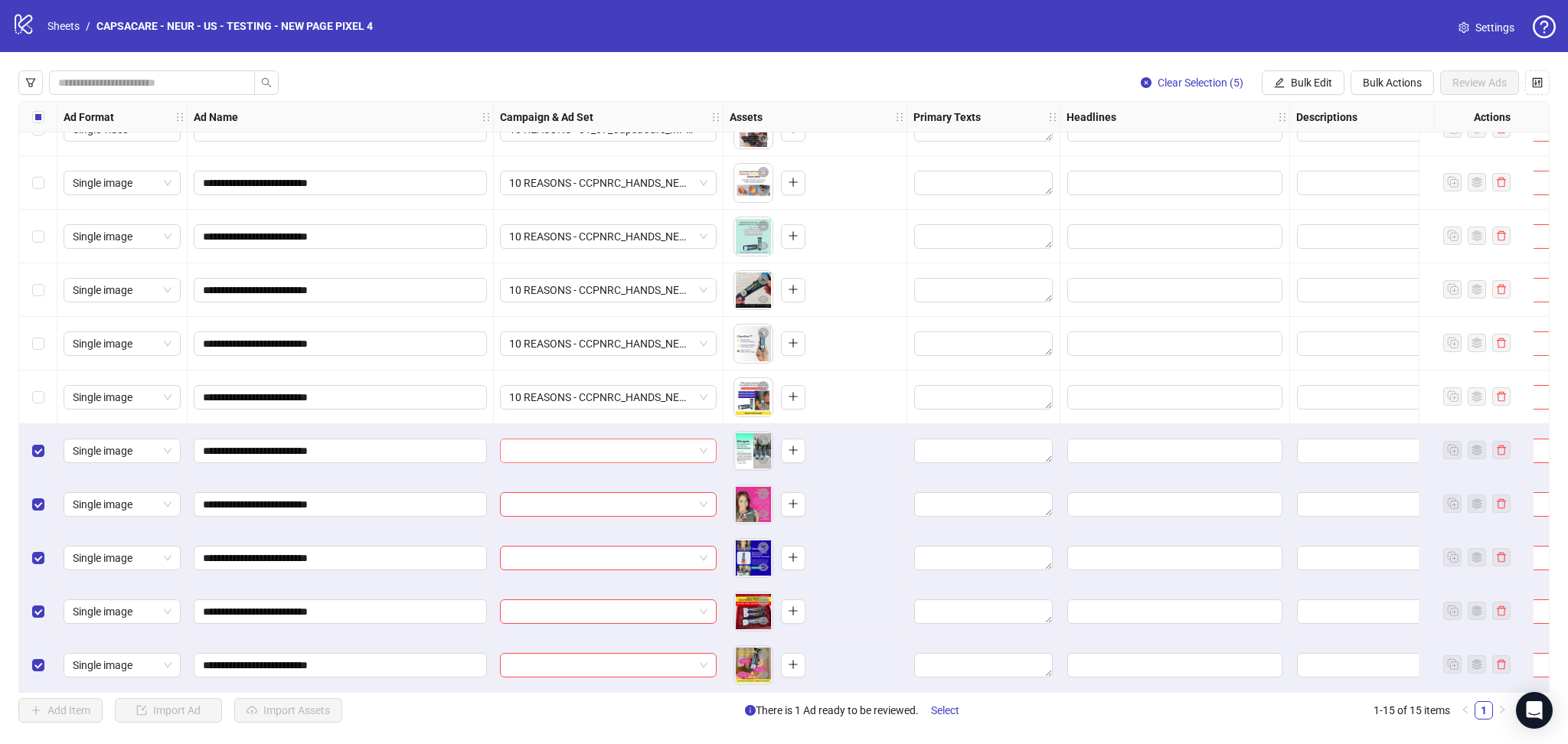
click at [548, 445] on input "search" at bounding box center [601, 450] width 184 height 23
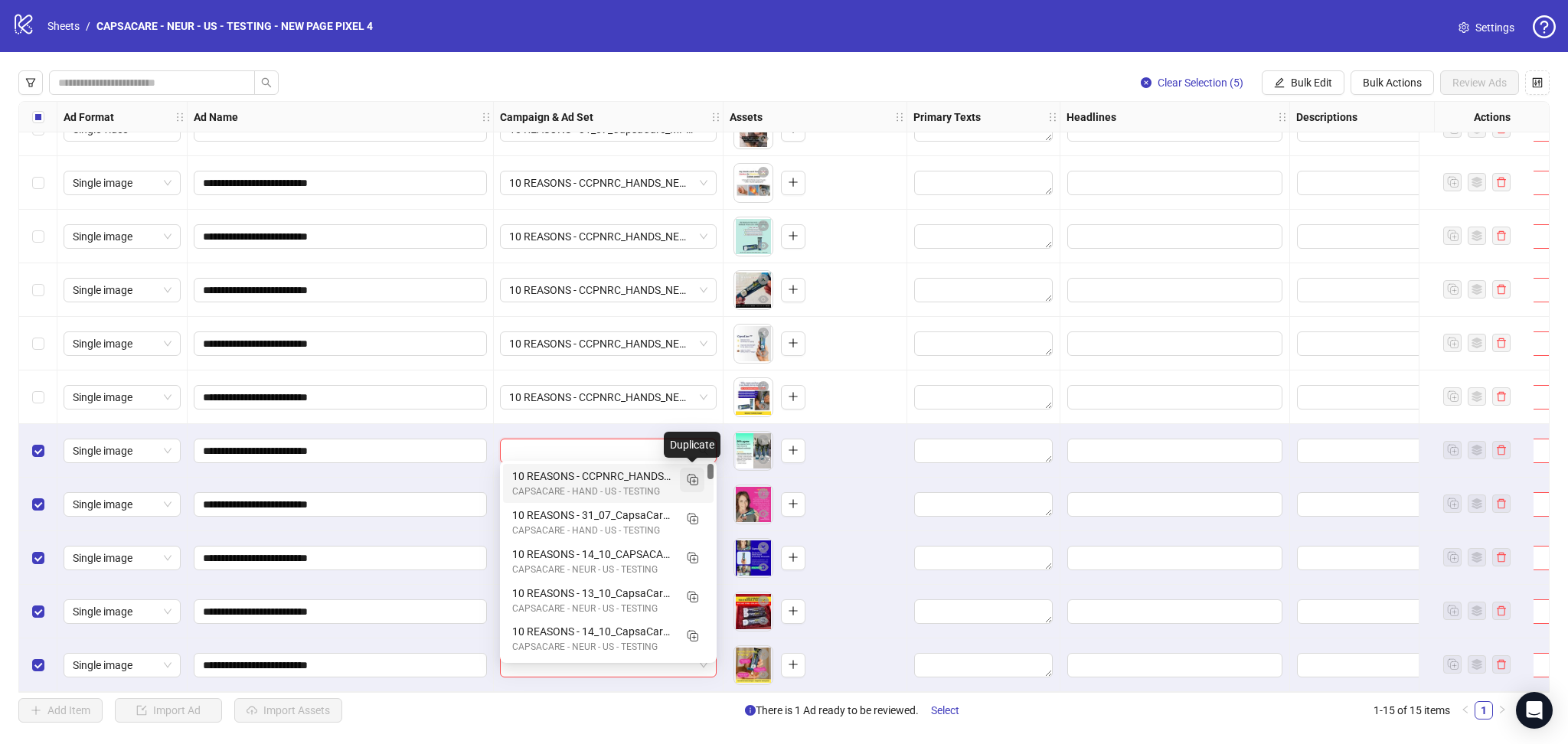
click at [689, 482] on icon "Duplicate" at bounding box center [692, 480] width 15 height 15
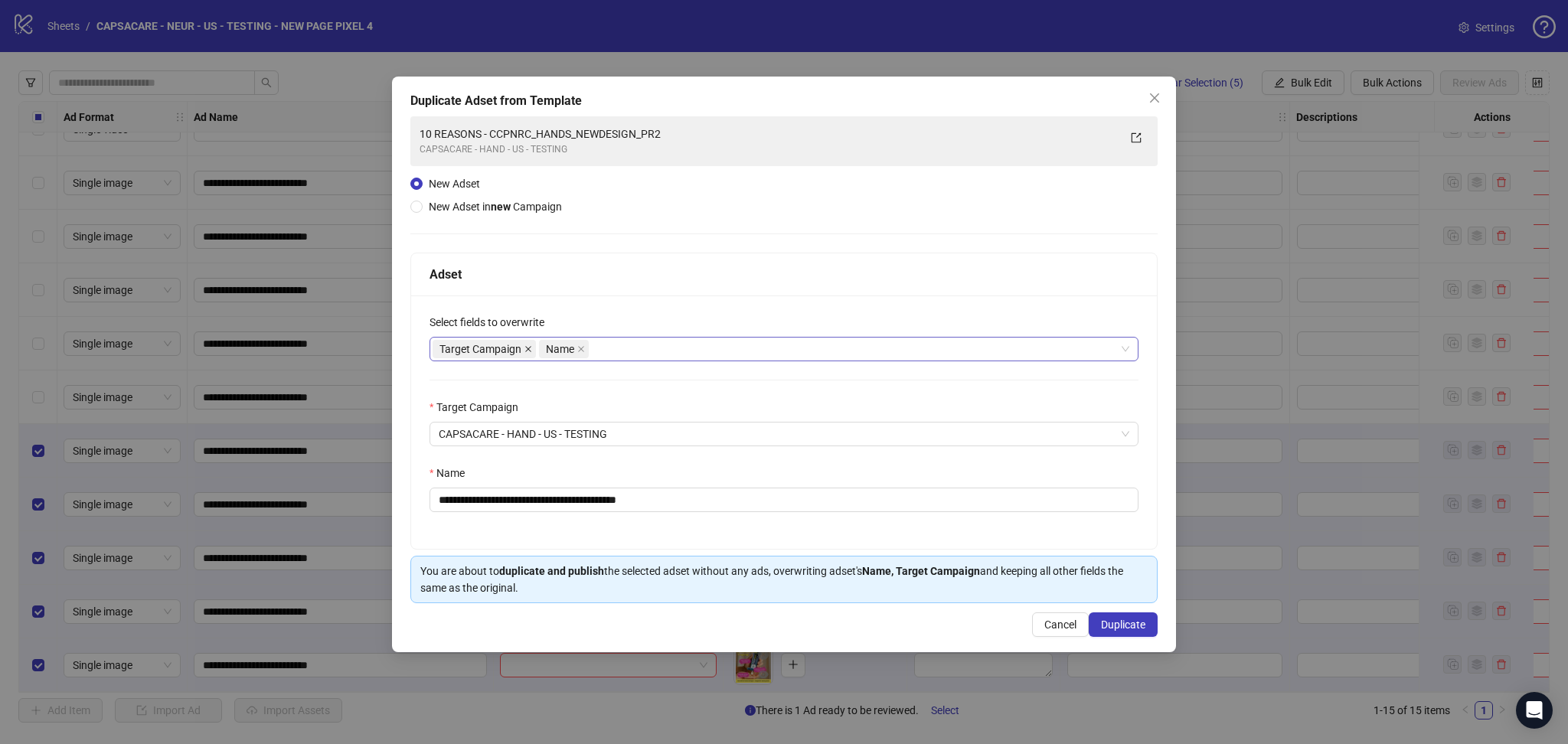
click at [528, 351] on icon "close" at bounding box center [528, 349] width 8 height 8
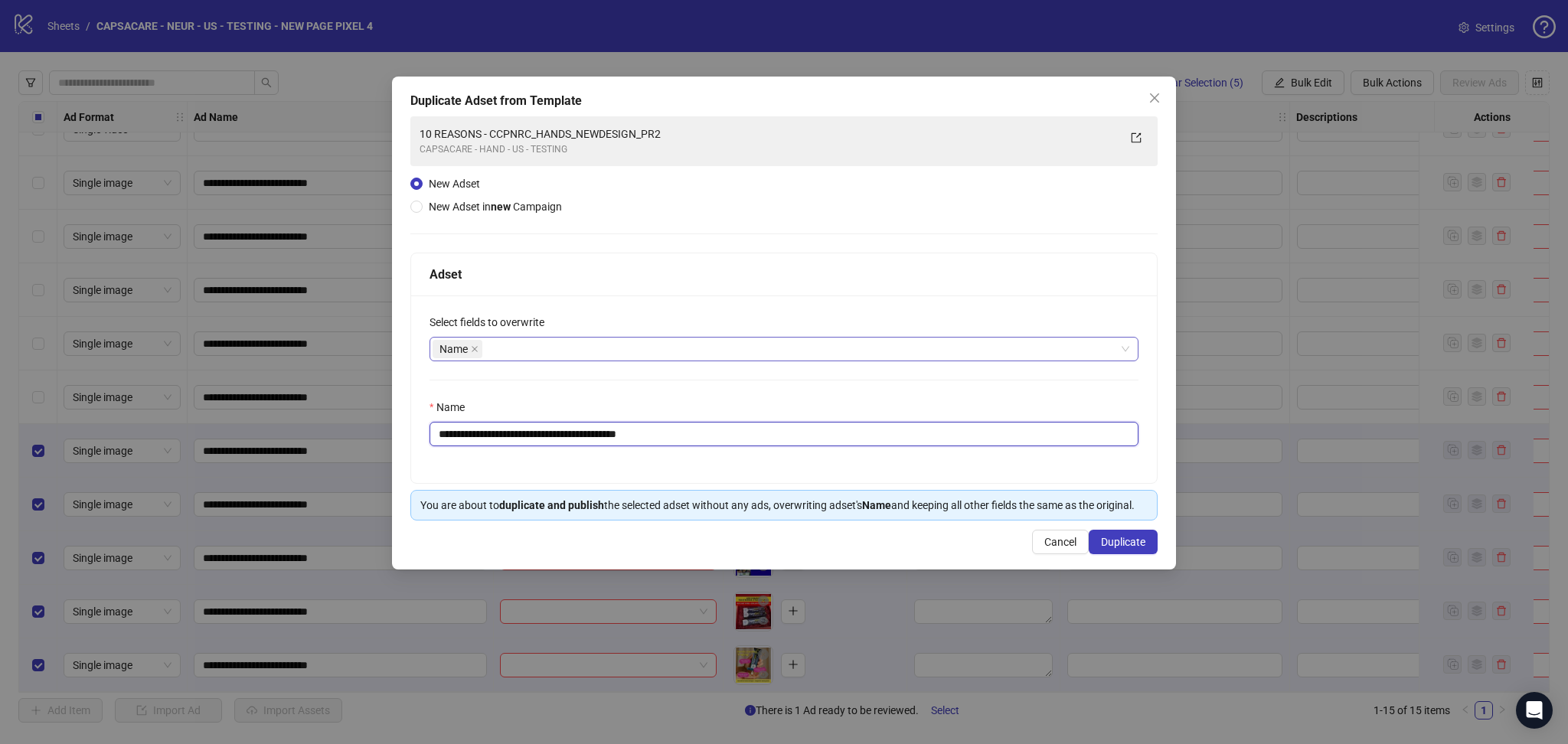
drag, startPoint x: 507, startPoint y: 430, endPoint x: 630, endPoint y: 449, distance: 124.5
click at [630, 449] on div "**********" at bounding box center [784, 389] width 746 height 188
drag, startPoint x: 630, startPoint y: 449, endPoint x: 556, endPoint y: 445, distance: 74.1
click at [630, 449] on div "**********" at bounding box center [784, 389] width 746 height 188
drag, startPoint x: 511, startPoint y: 434, endPoint x: 803, endPoint y: 453, distance: 292.6
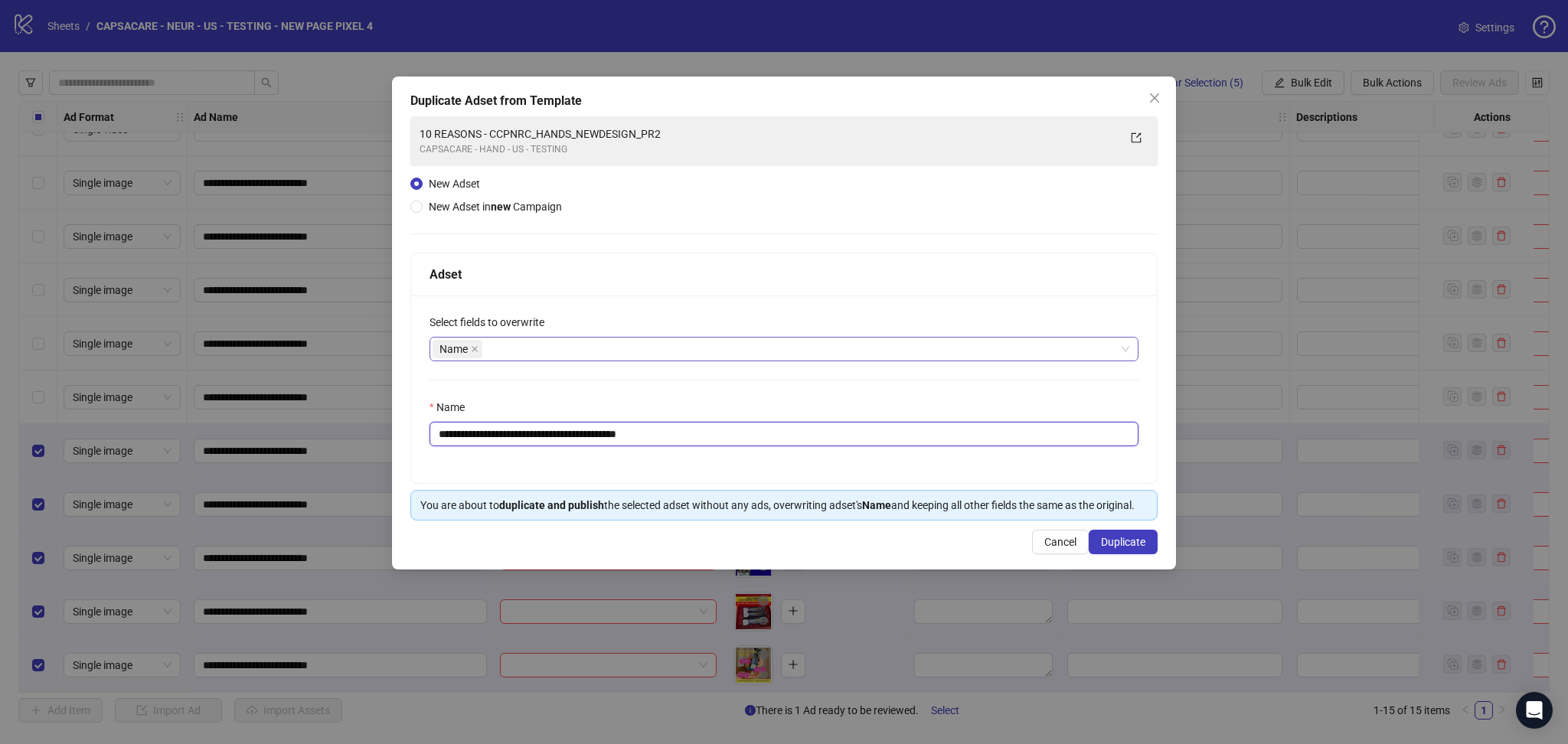
click at [799, 453] on div "**********" at bounding box center [784, 389] width 746 height 188
paste input "text"
type input "**********"
click at [1130, 541] on span "Duplicate" at bounding box center [1124, 542] width 44 height 12
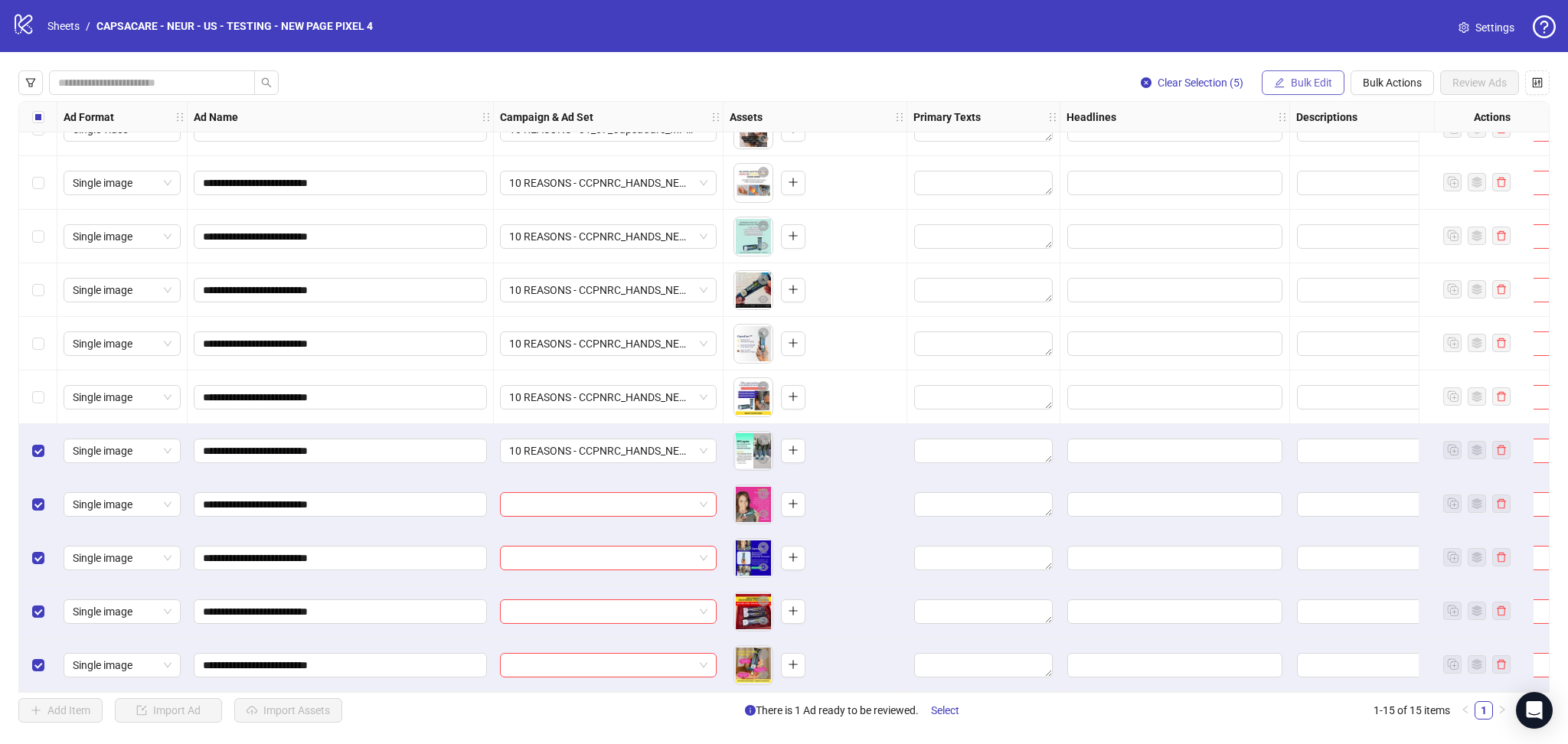
click at [1296, 79] on span "Bulk Edit" at bounding box center [1311, 83] width 41 height 12
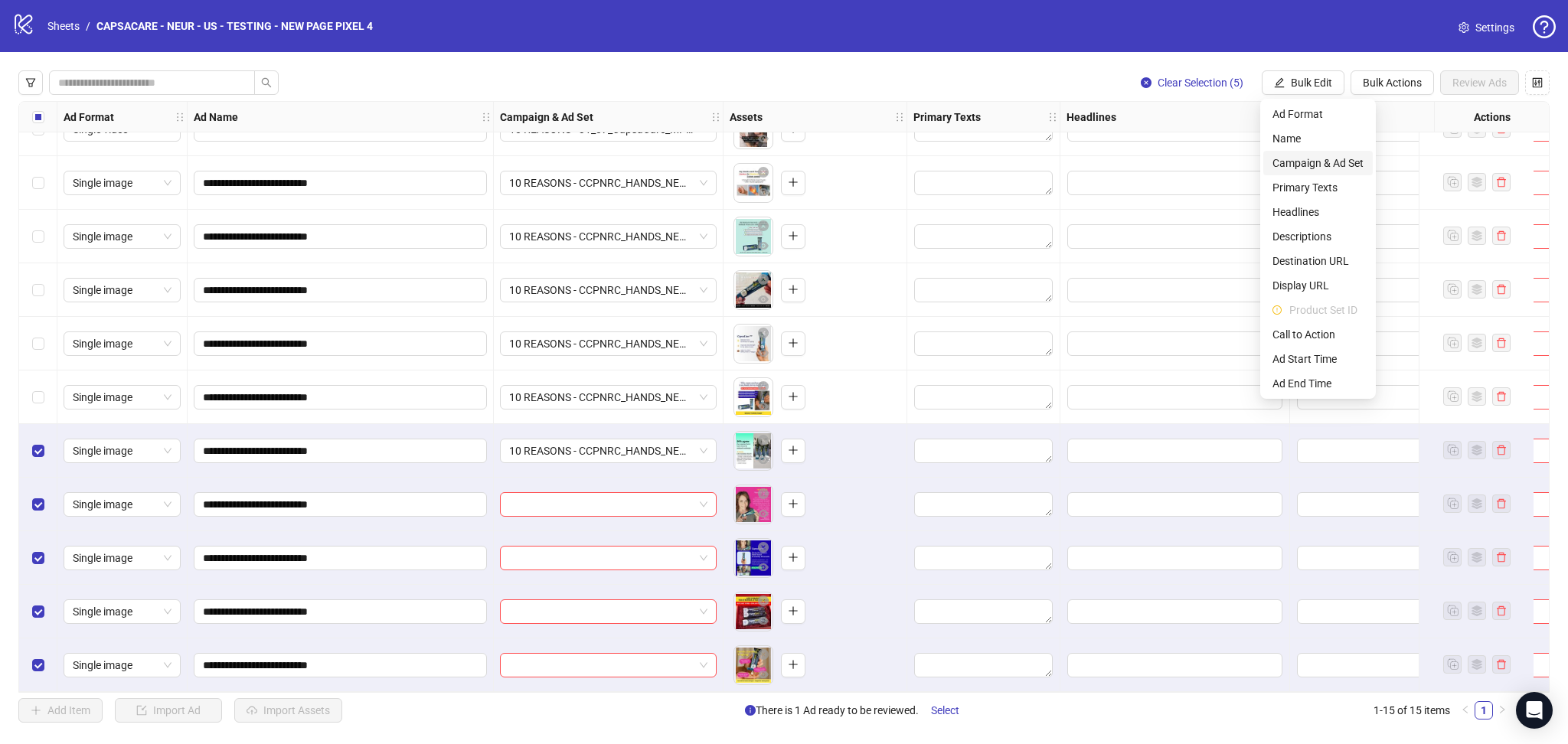
click at [1335, 154] on span "Campaign & Ad Set" at bounding box center [1318, 163] width 91 height 17
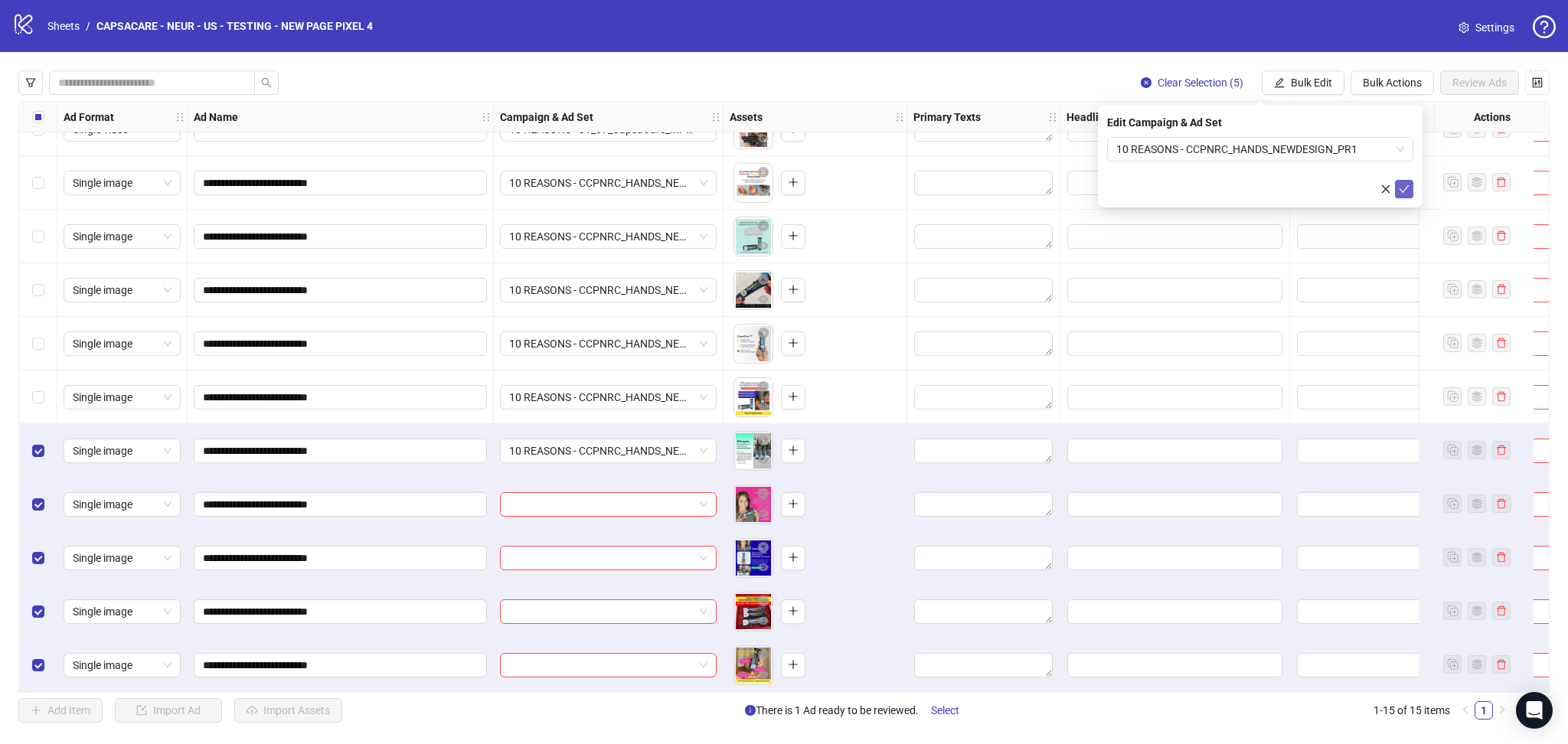
click at [1410, 183] on button "submit" at bounding box center [1404, 189] width 19 height 19
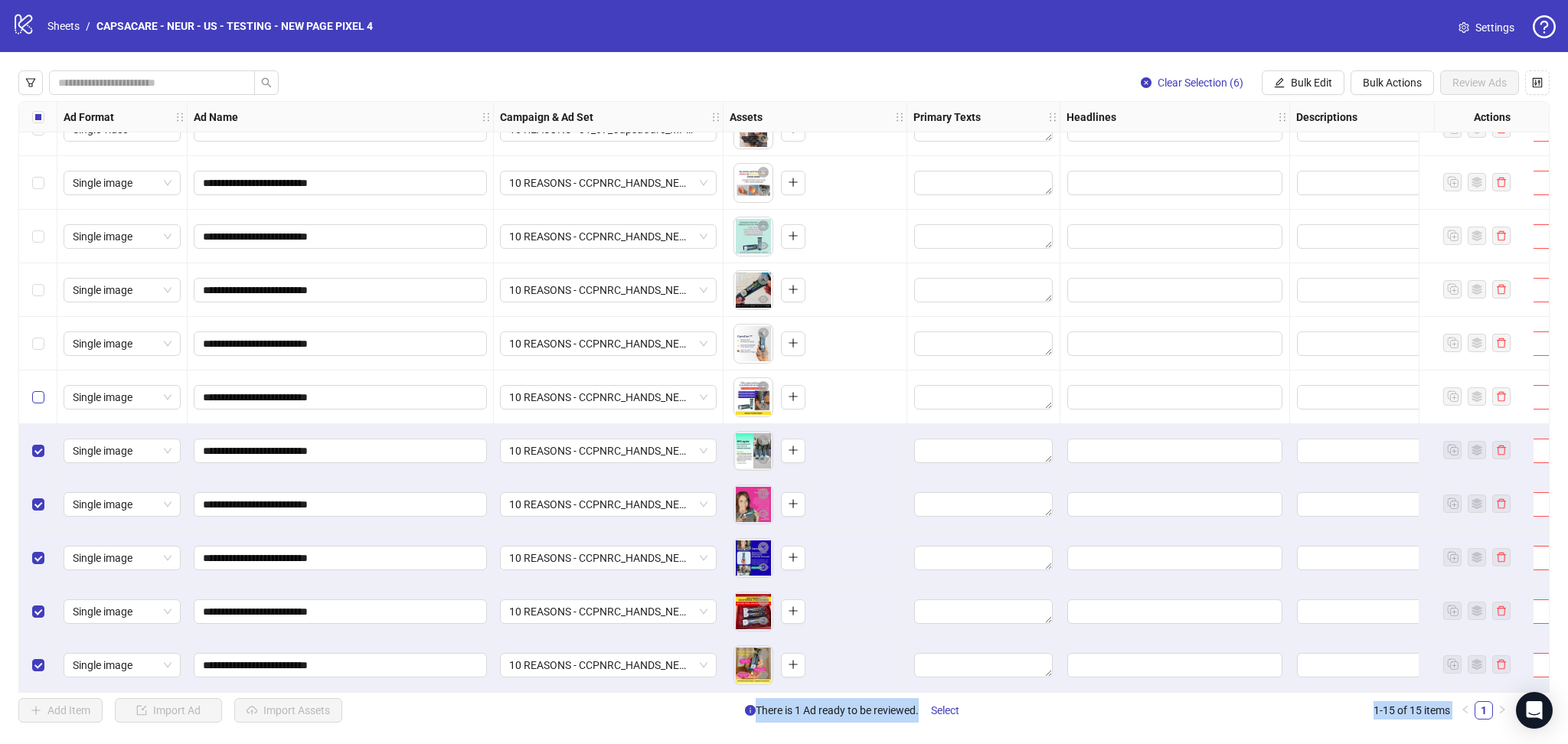
click at [42, 398] on label "Select row 10" at bounding box center [38, 398] width 12 height 17
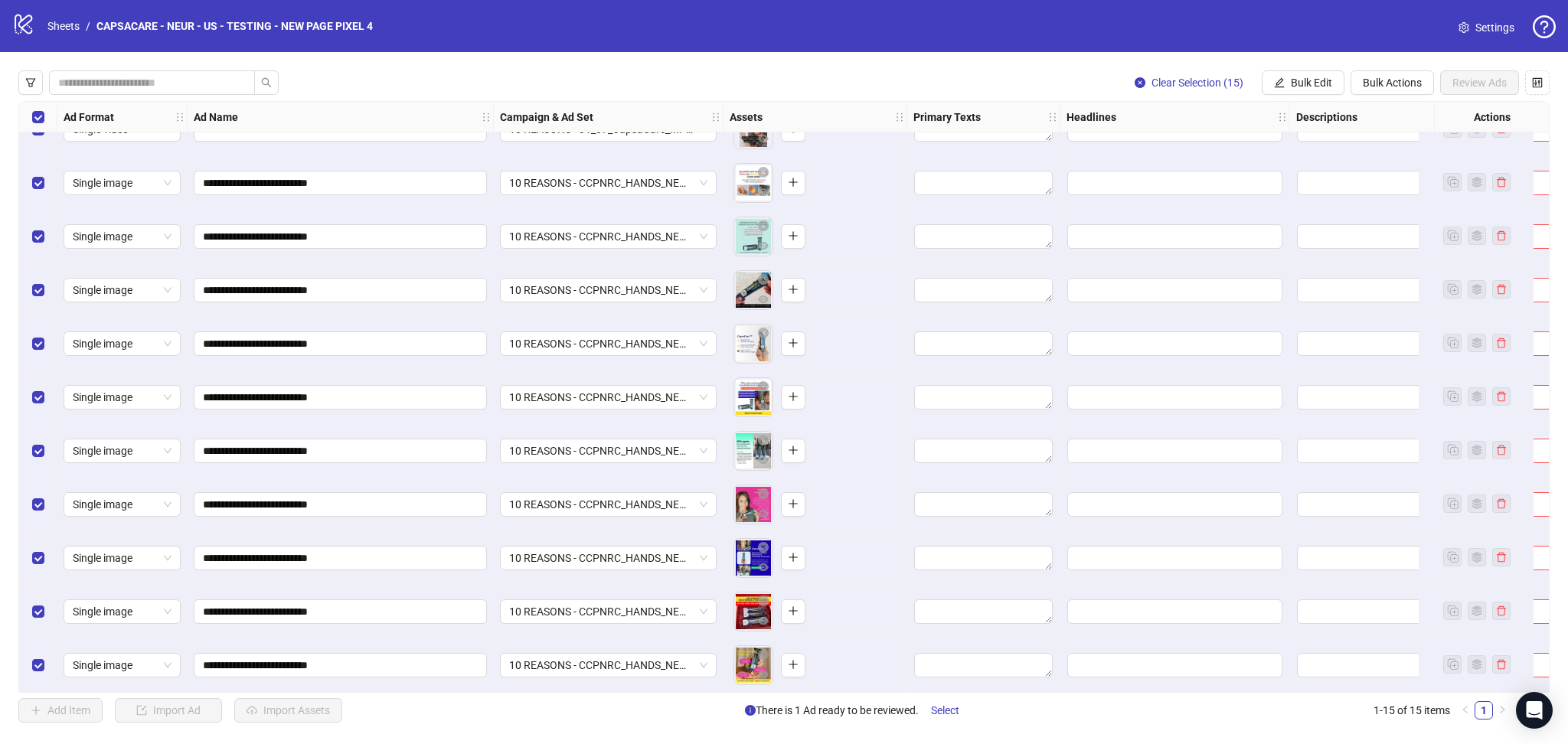
click at [857, 385] on div "To pick up a draggable item, press the space bar. While dragging, use the arrow…" at bounding box center [815, 398] width 171 height 48
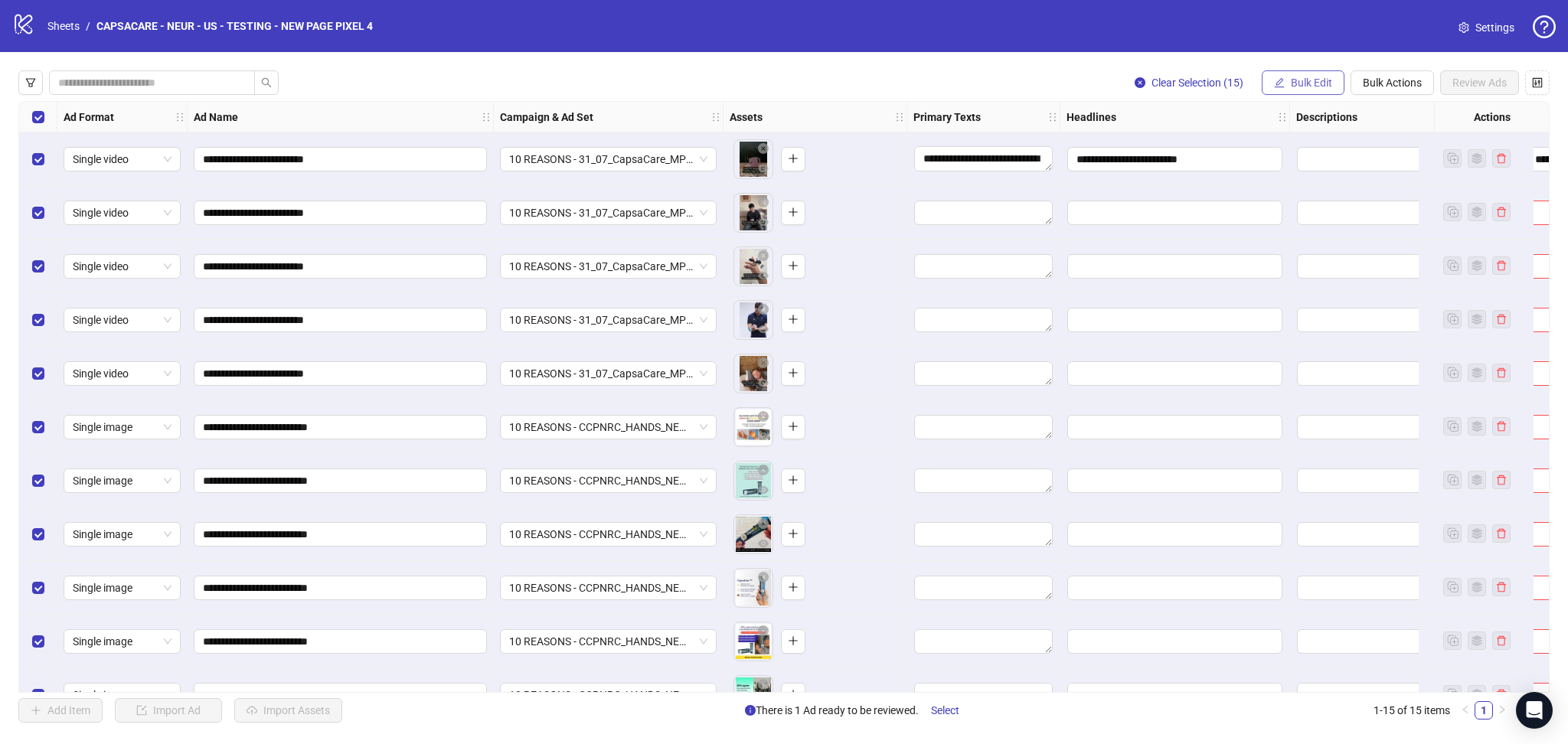
click at [1285, 83] on button "Bulk Edit" at bounding box center [1303, 83] width 83 height 25
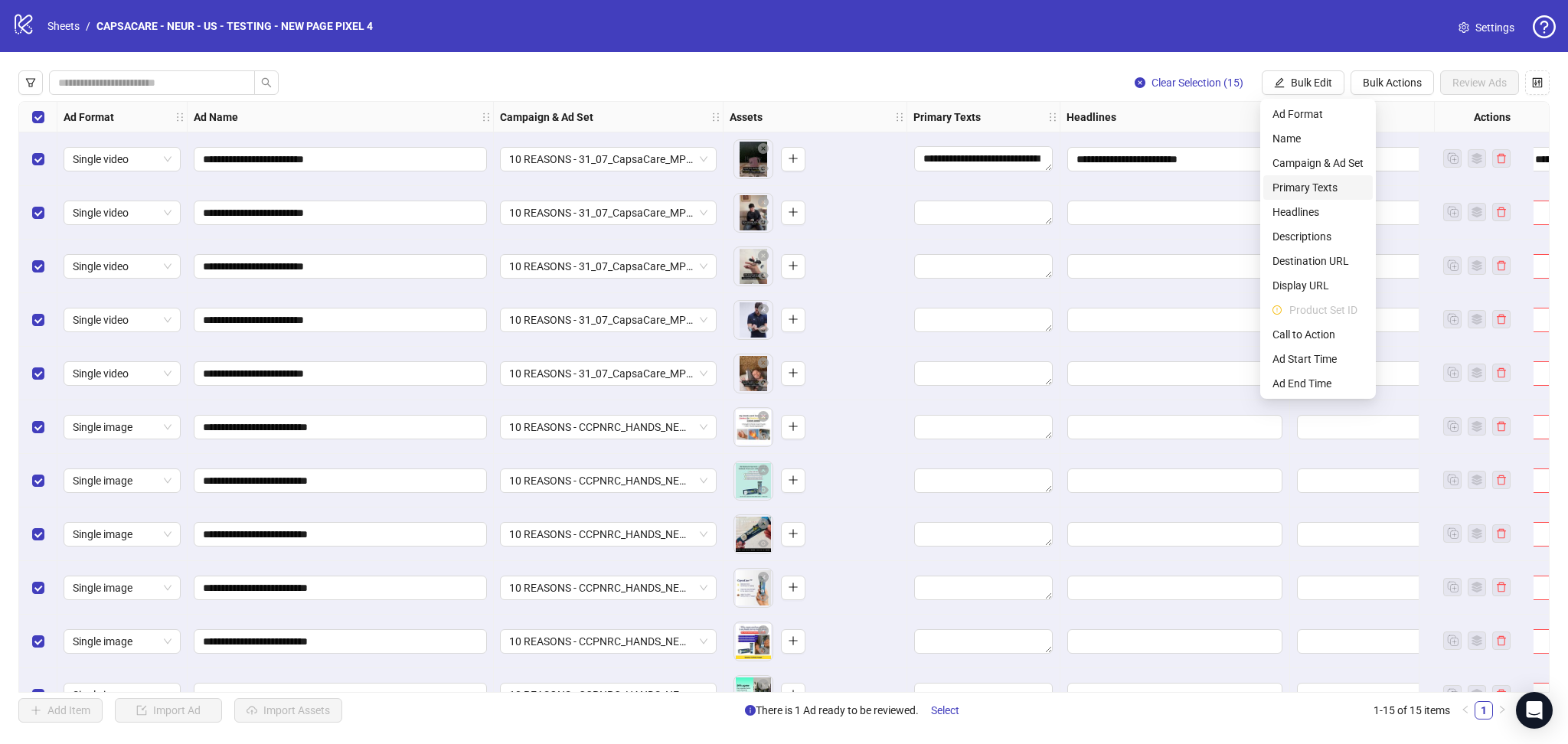
click at [1315, 190] on span "Primary Texts" at bounding box center [1318, 188] width 91 height 17
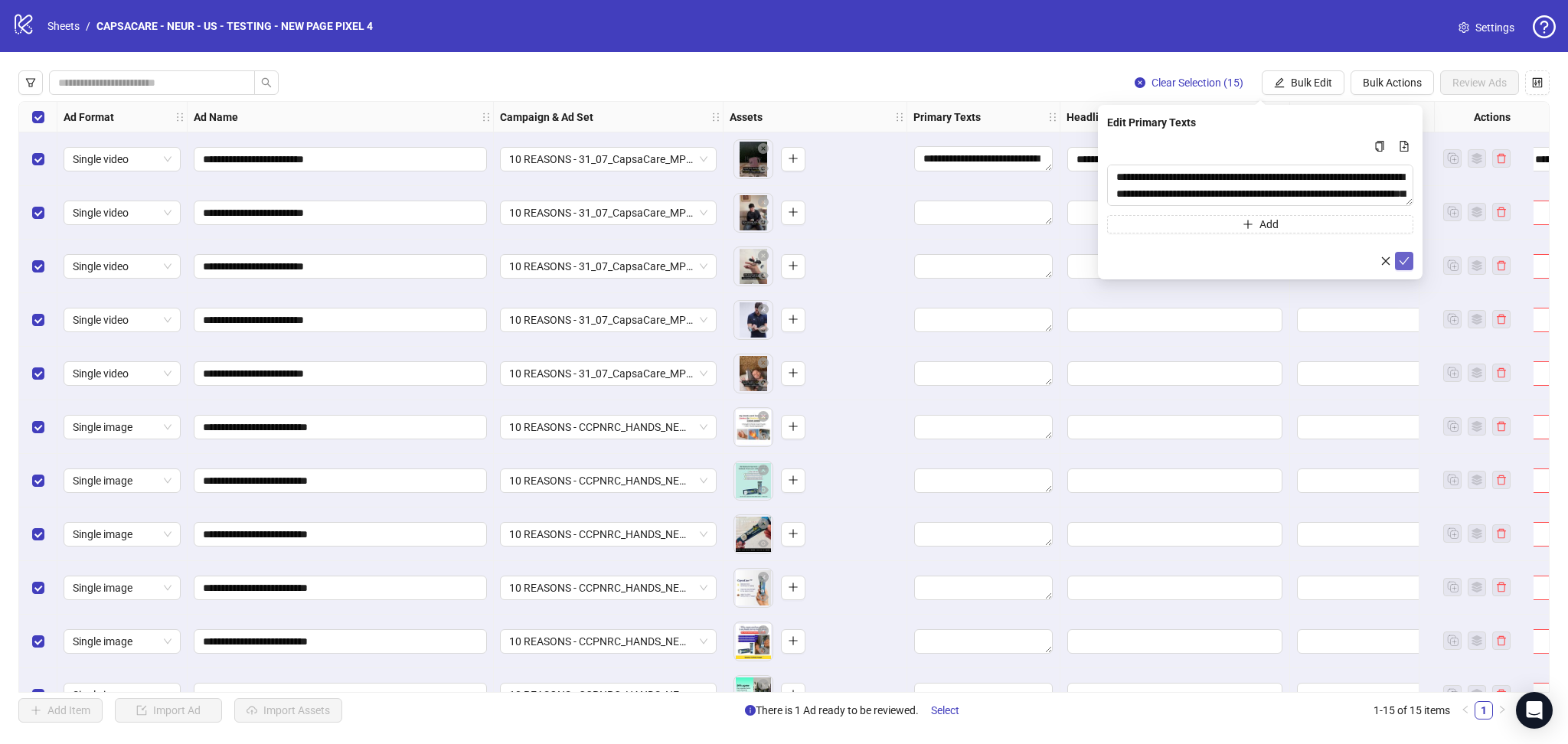
click at [1406, 263] on icon "check" at bounding box center [1404, 261] width 11 height 11
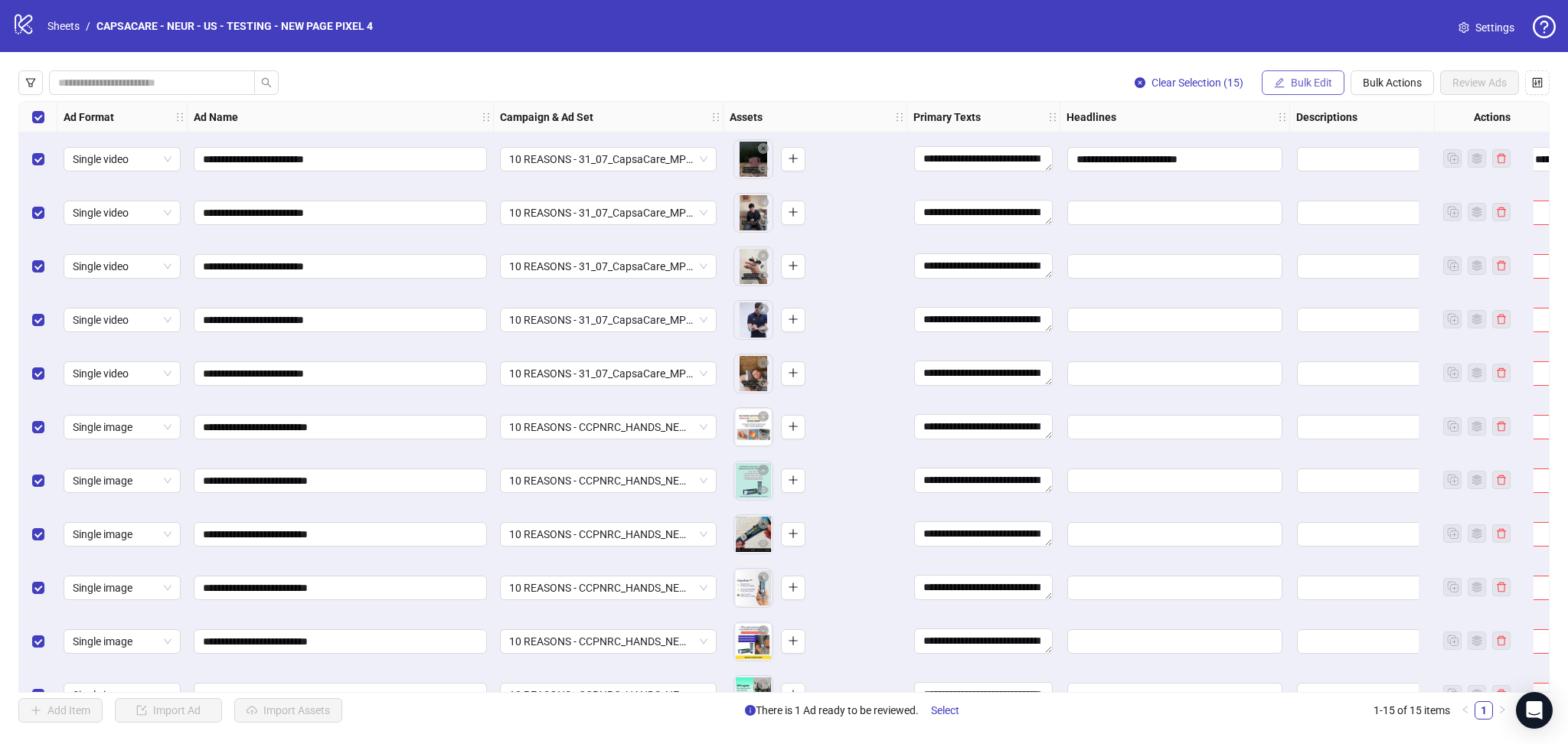
click at [1310, 77] on span "Bulk Edit" at bounding box center [1311, 83] width 41 height 12
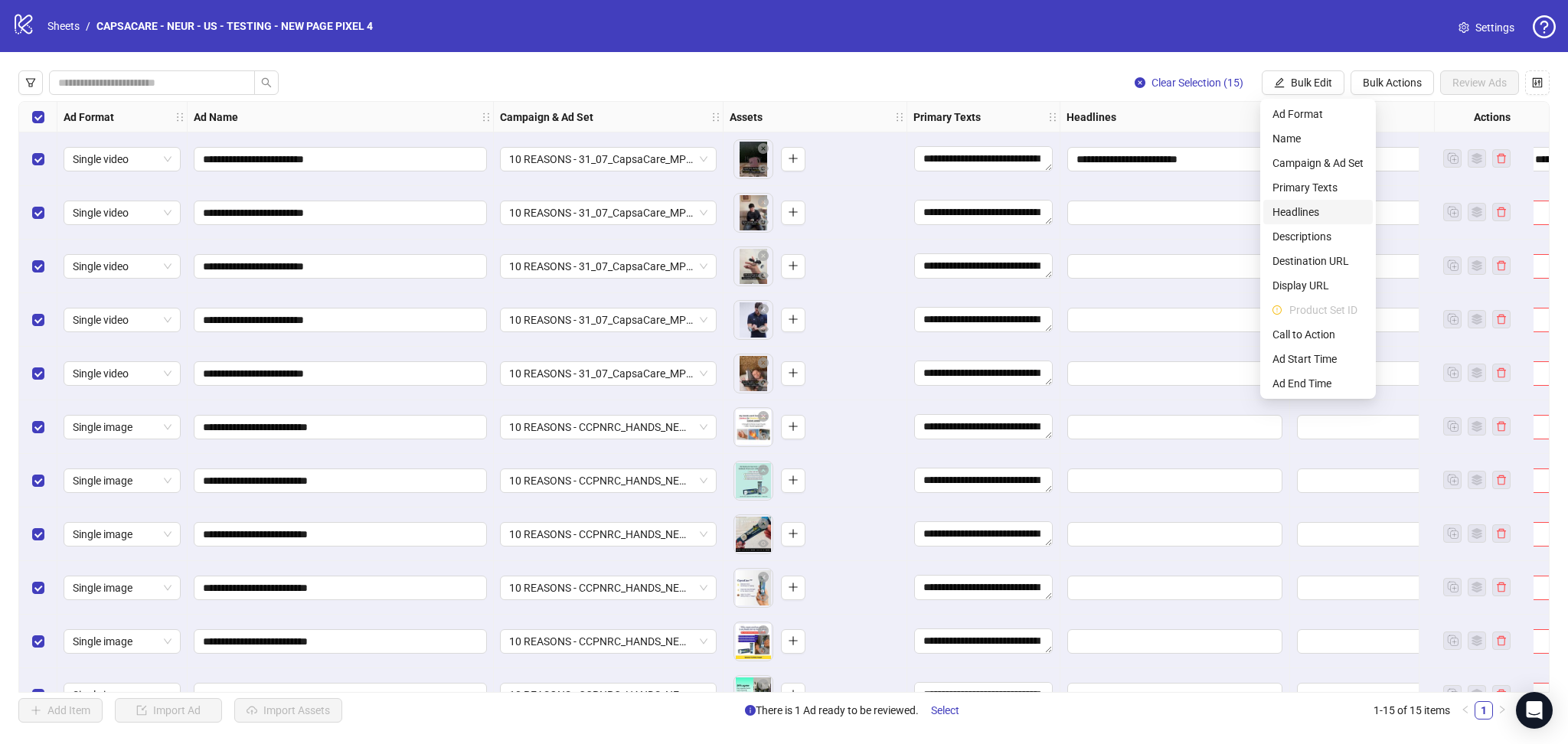
click at [1323, 211] on span "Headlines" at bounding box center [1318, 212] width 91 height 17
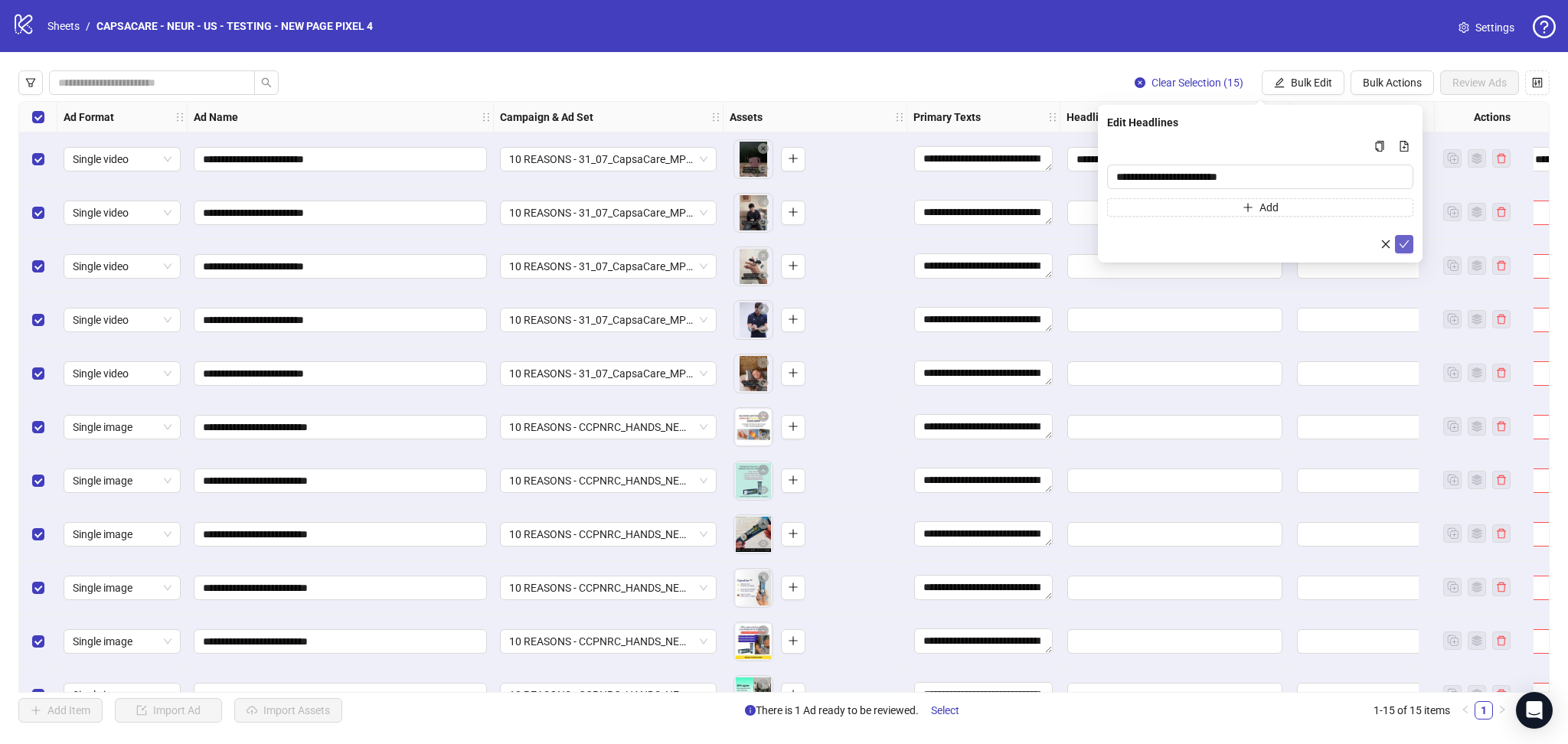
click at [1402, 239] on button "submit" at bounding box center [1404, 245] width 19 height 19
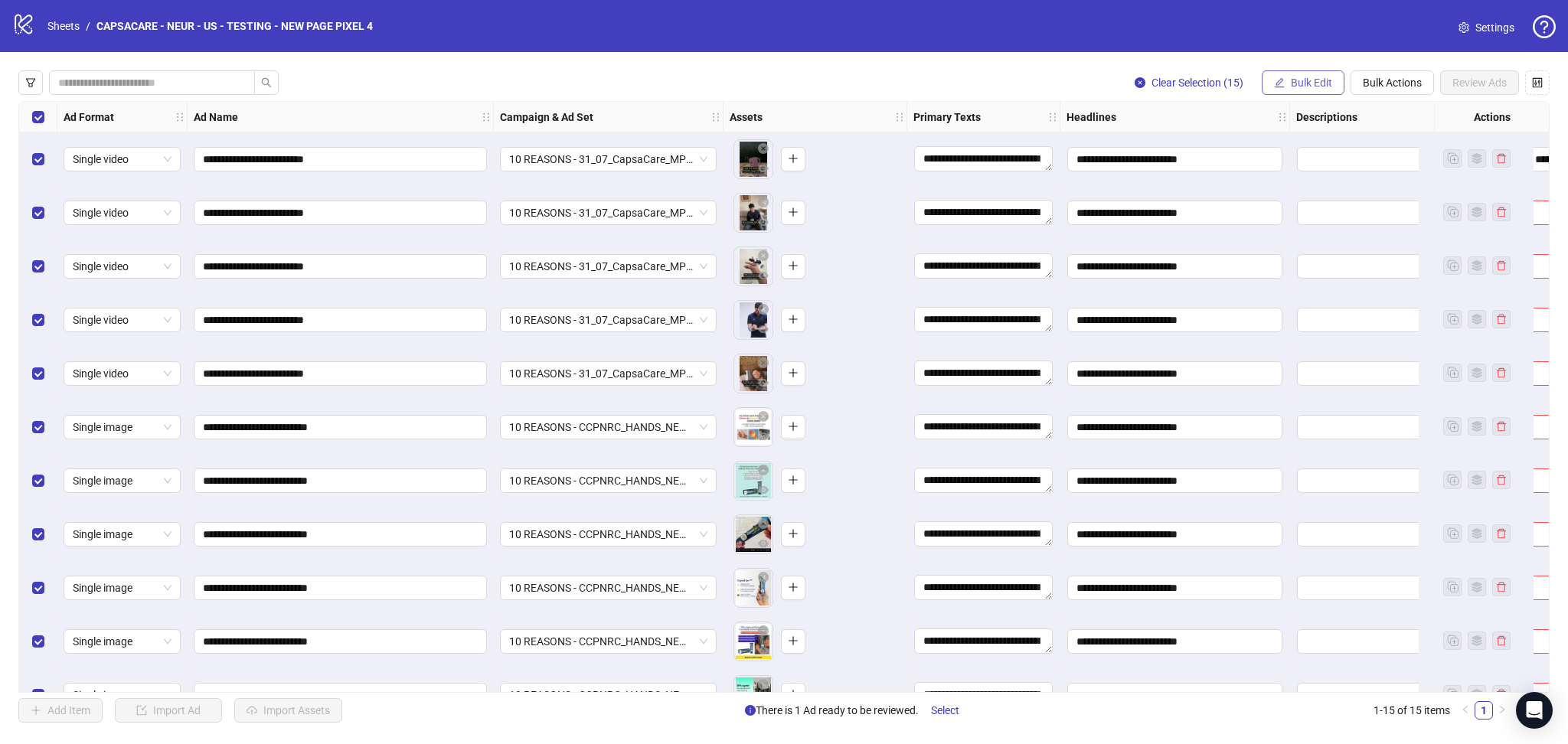
click at [1292, 73] on button "Bulk Edit" at bounding box center [1303, 83] width 83 height 25
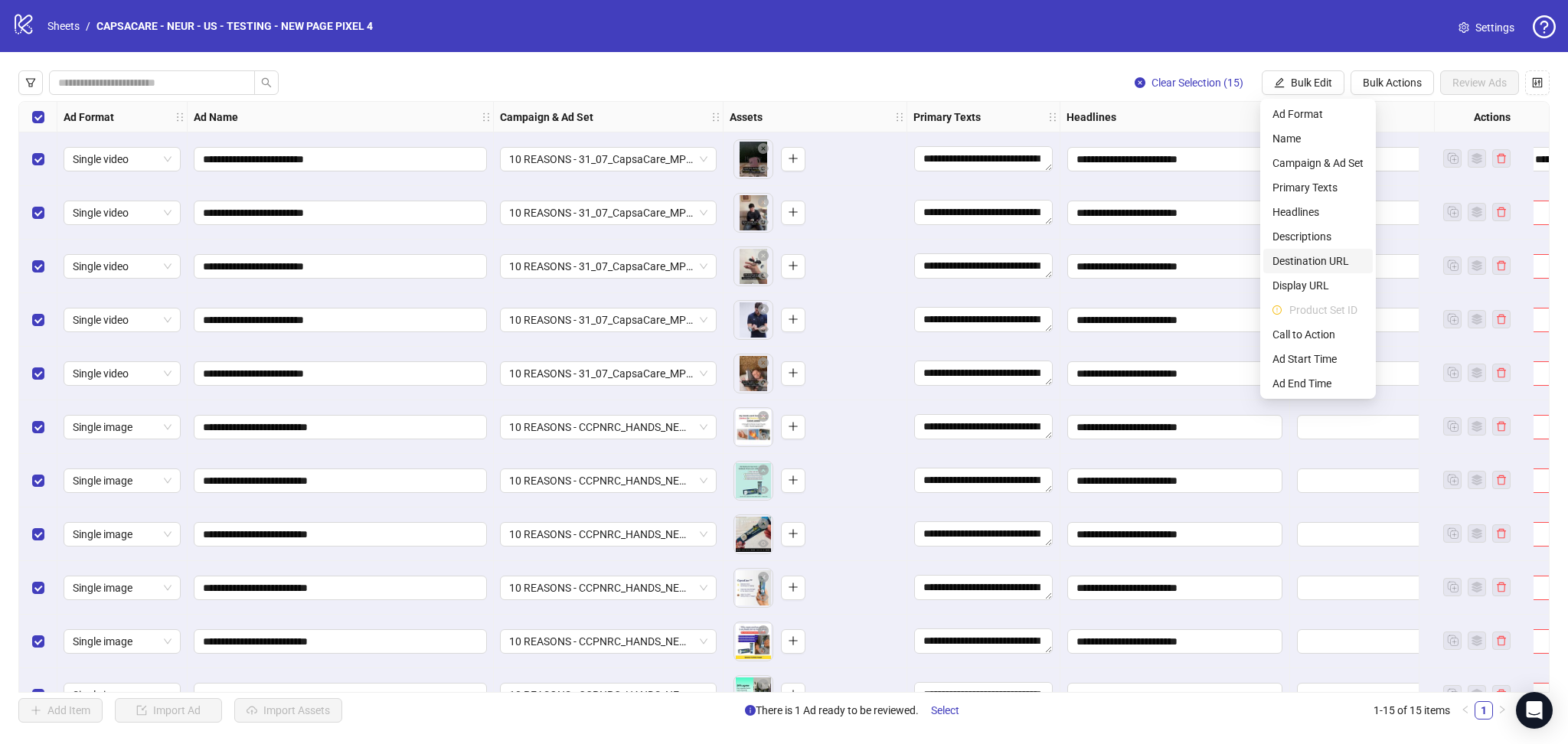
click at [1319, 266] on span "Destination URL" at bounding box center [1318, 261] width 91 height 17
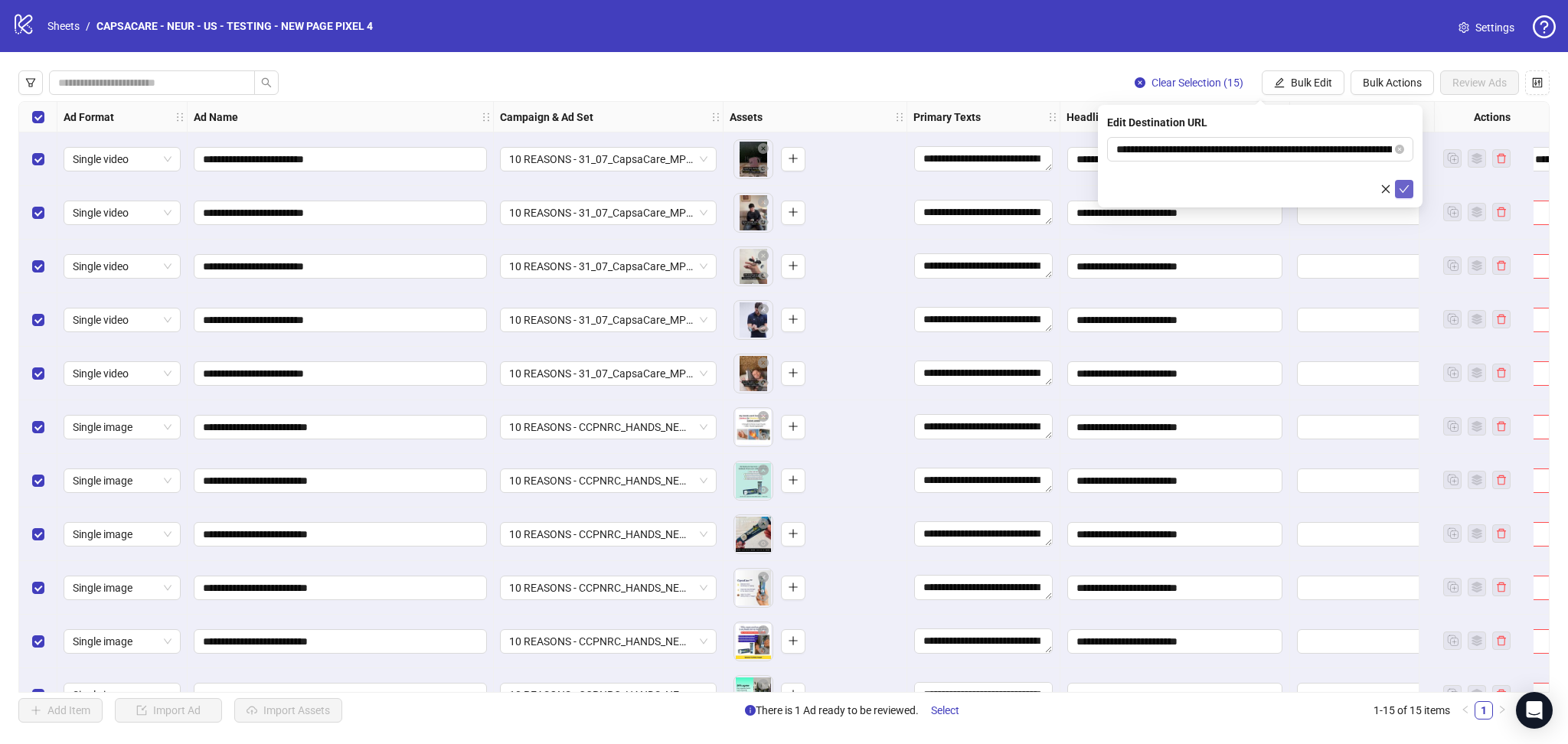
click at [1401, 190] on icon "check" at bounding box center [1404, 189] width 11 height 11
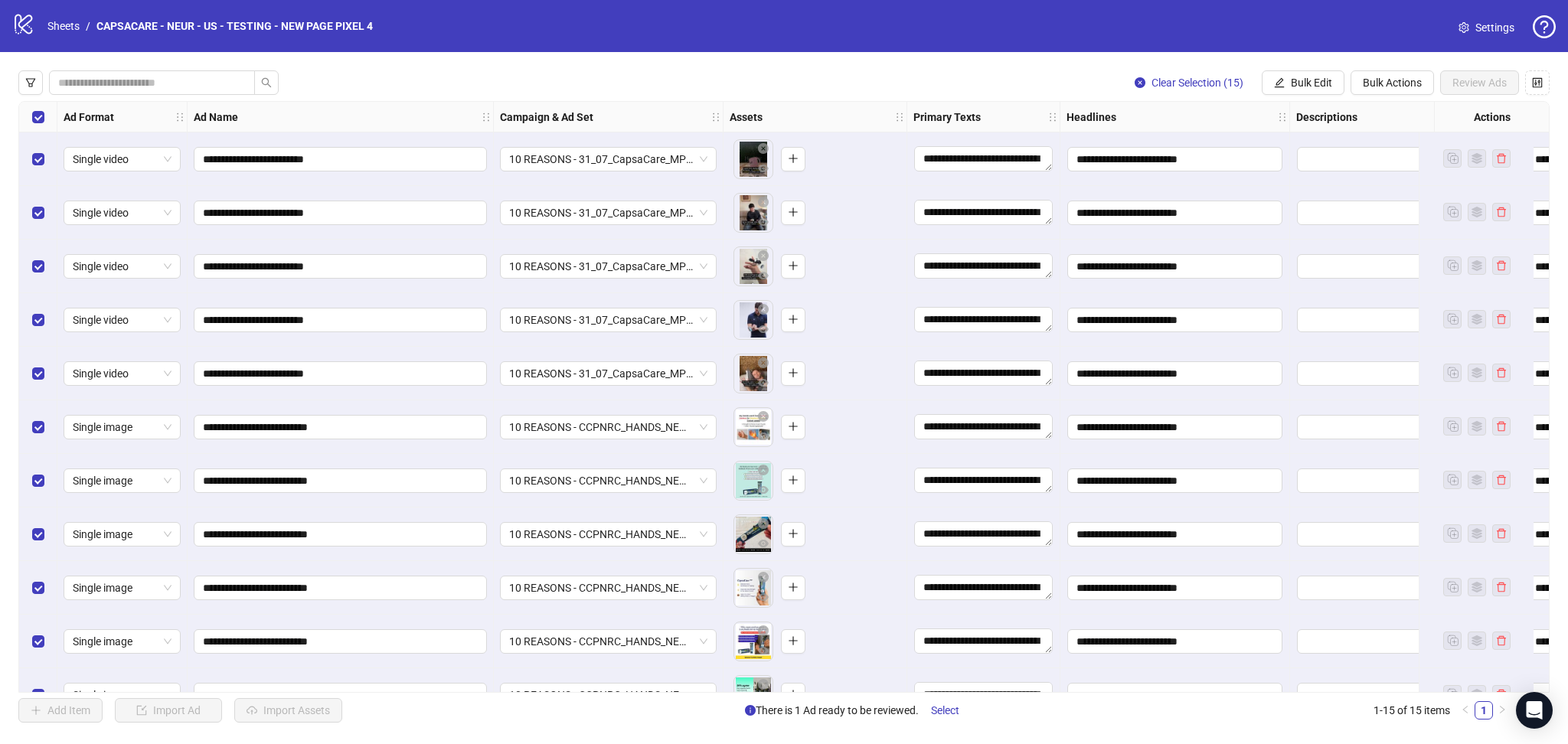
drag, startPoint x: 1298, startPoint y: 89, endPoint x: 1293, endPoint y: 101, distance: 13.0
click at [1300, 89] on span "Bulk Edit" at bounding box center [1311, 83] width 41 height 12
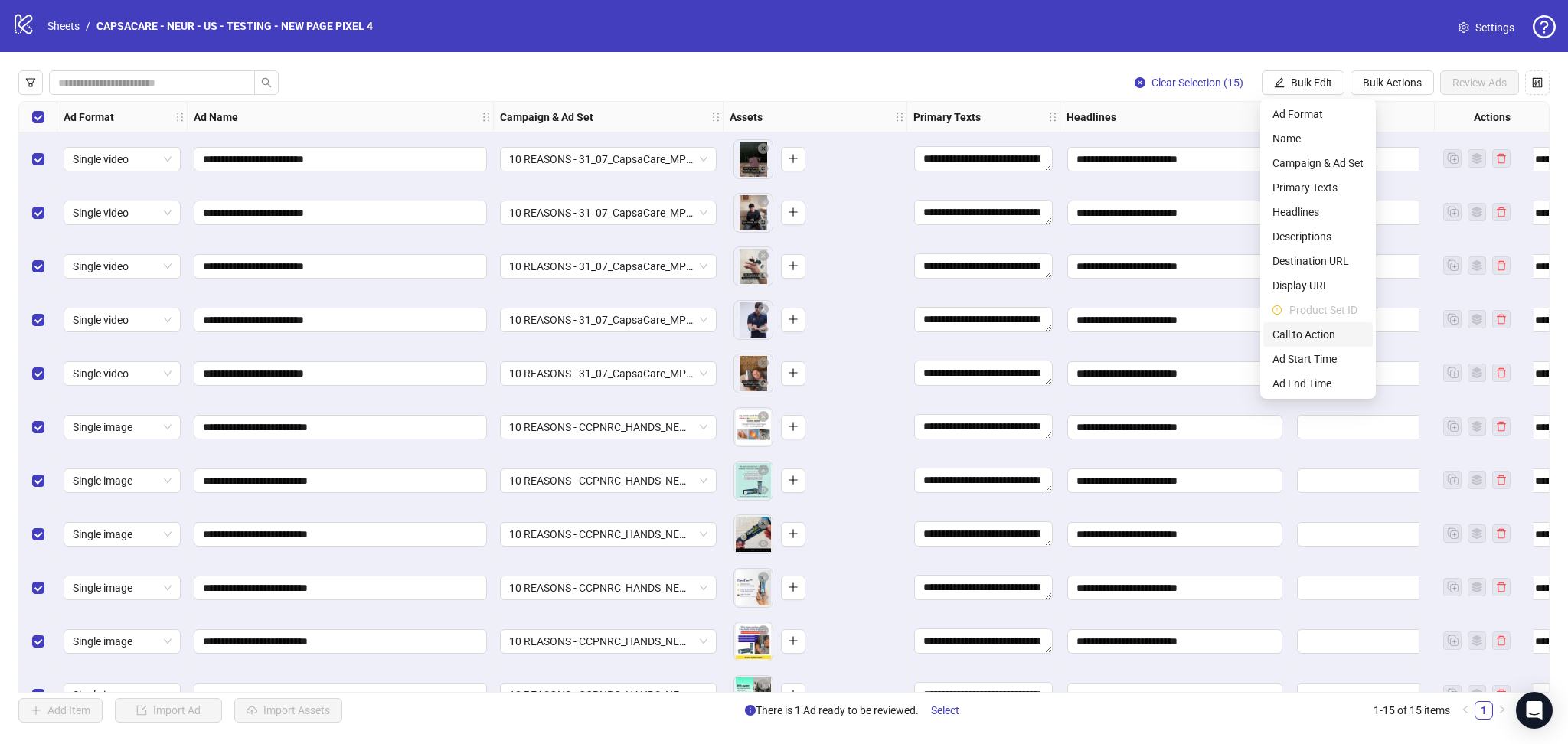
click at [1308, 333] on span "Call to Action" at bounding box center [1318, 334] width 91 height 17
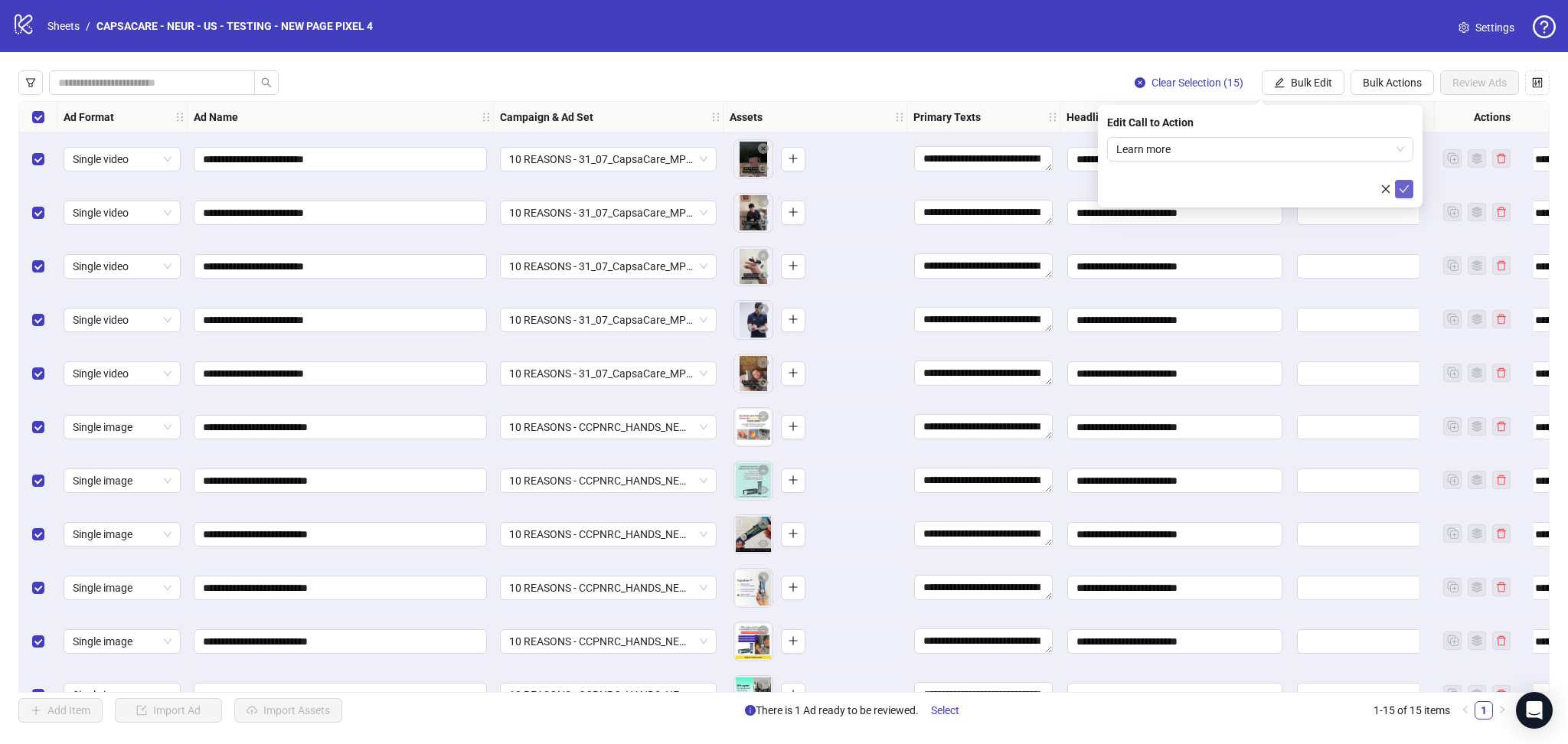
click at [1411, 185] on button "submit" at bounding box center [1404, 189] width 19 height 19
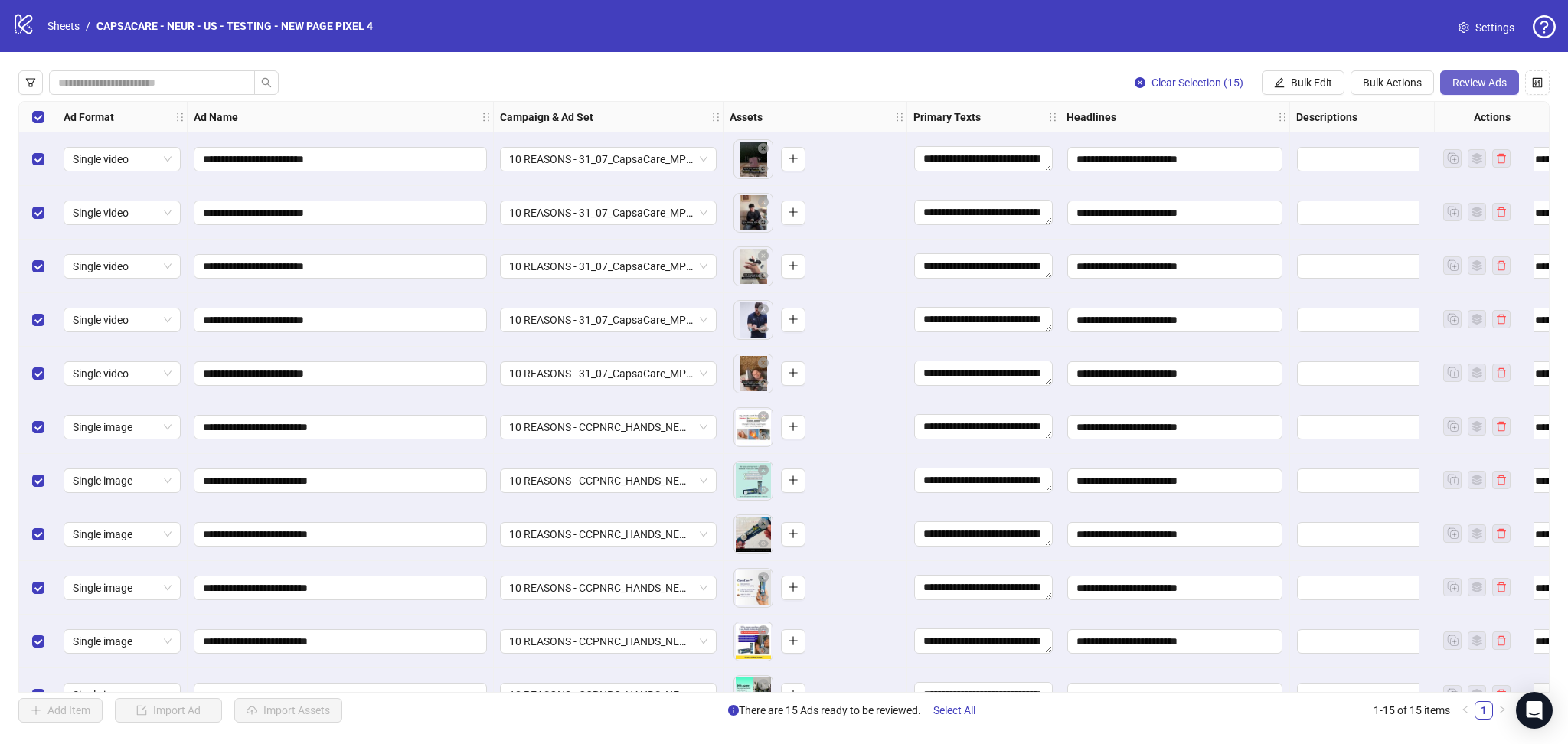
click at [1472, 72] on button "Review Ads" at bounding box center [1479, 83] width 78 height 25
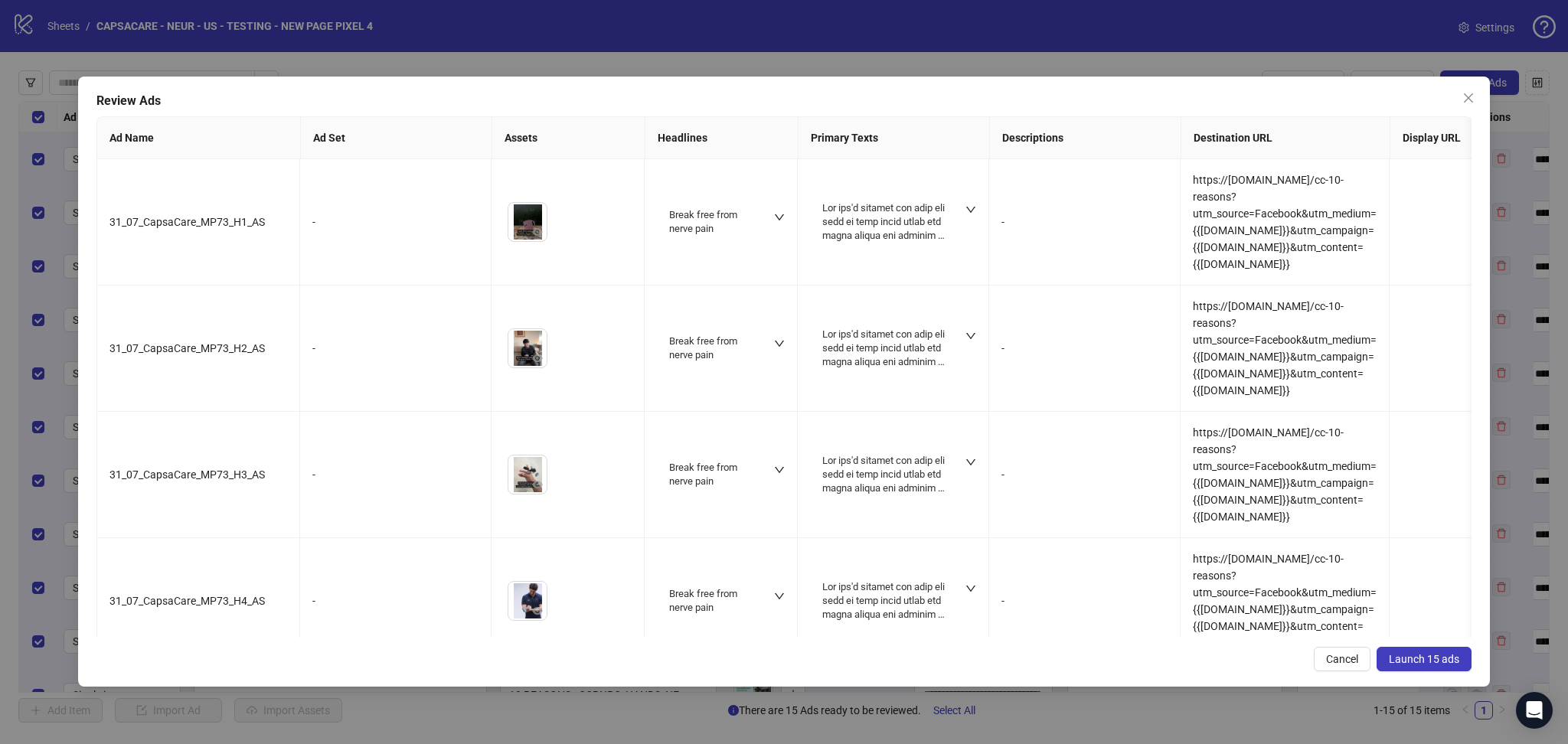
click at [1437, 667] on button "Launch 15 ads" at bounding box center [1424, 659] width 95 height 25
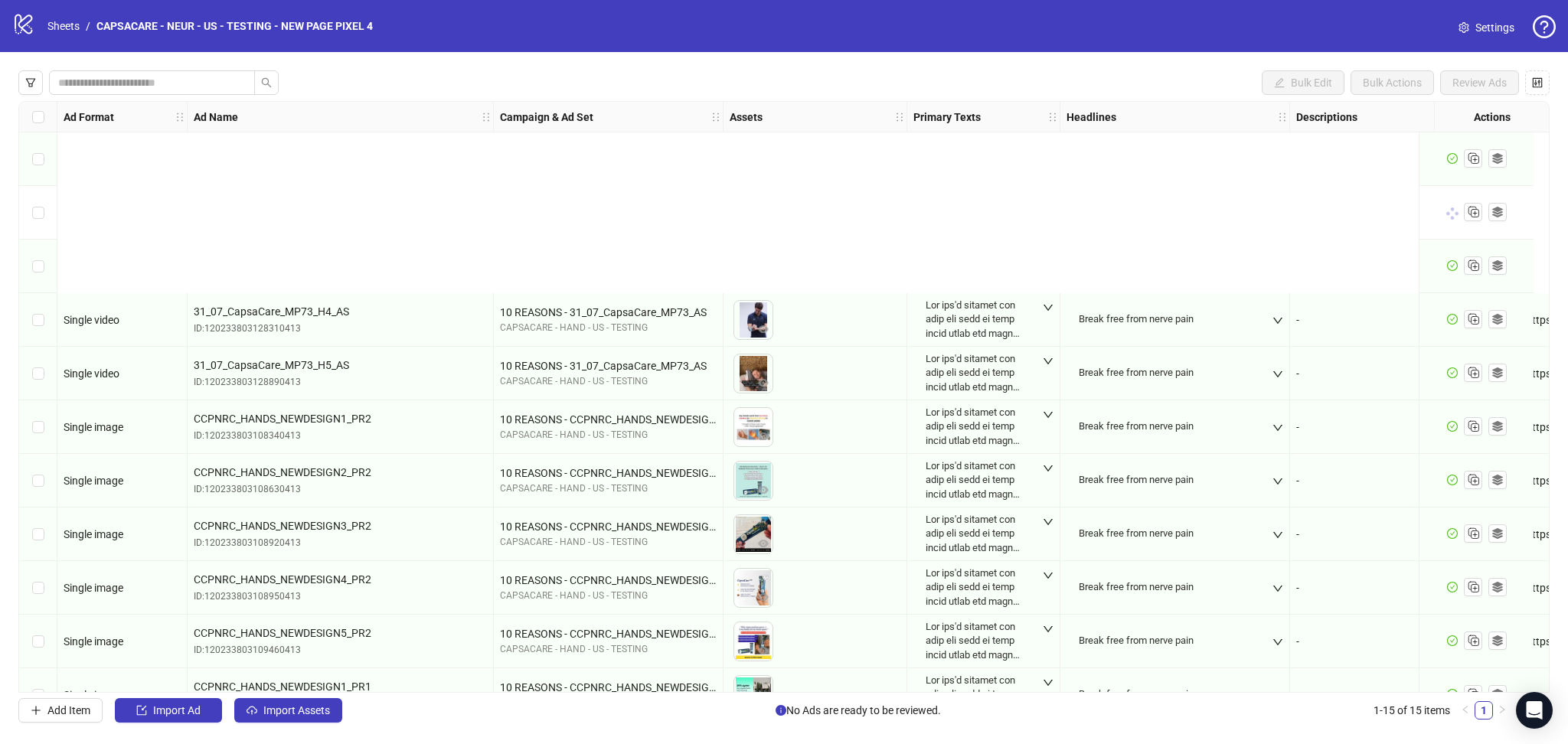
scroll to position [250, 0]
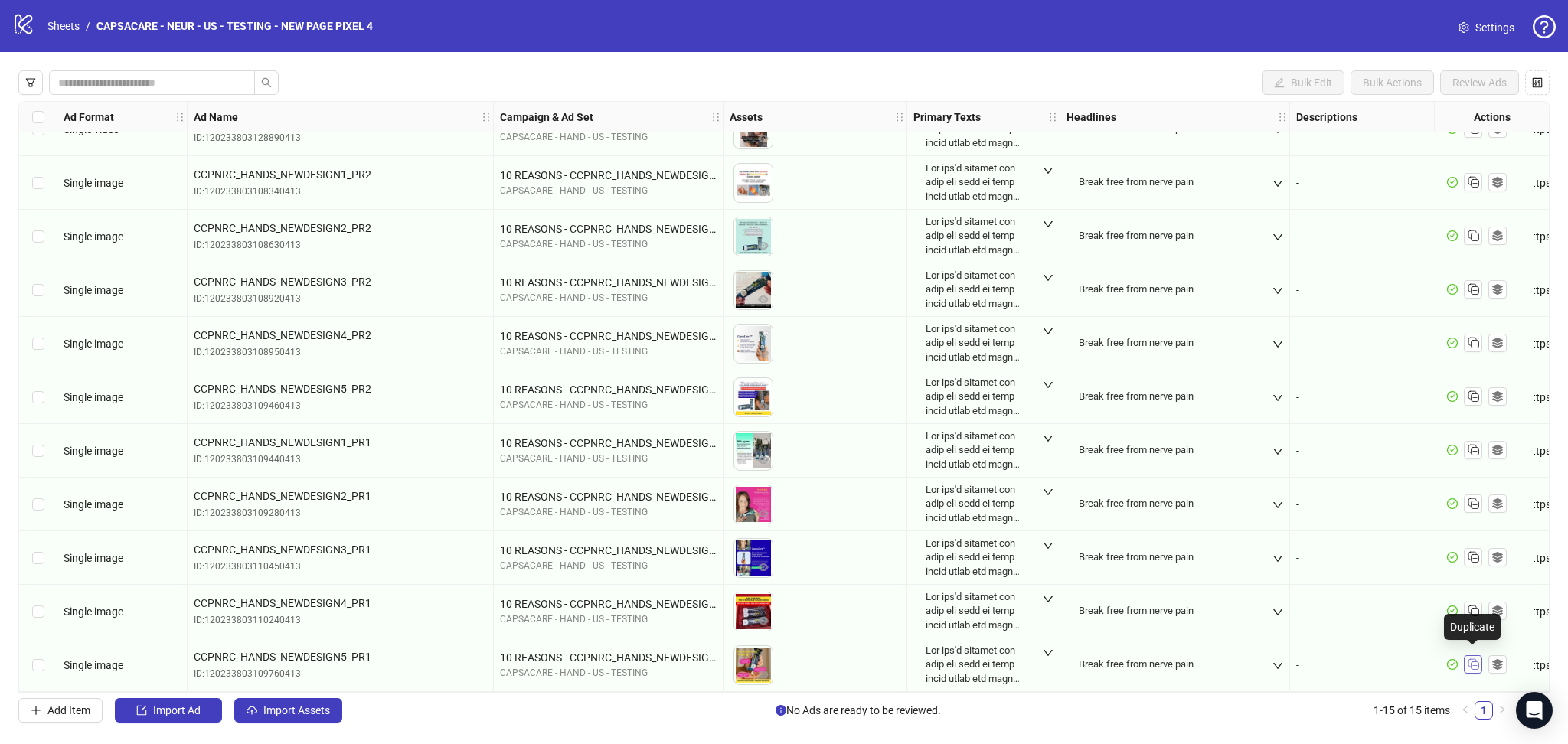
click at [1479, 656] on icon "Duplicate" at bounding box center [1473, 664] width 15 height 15
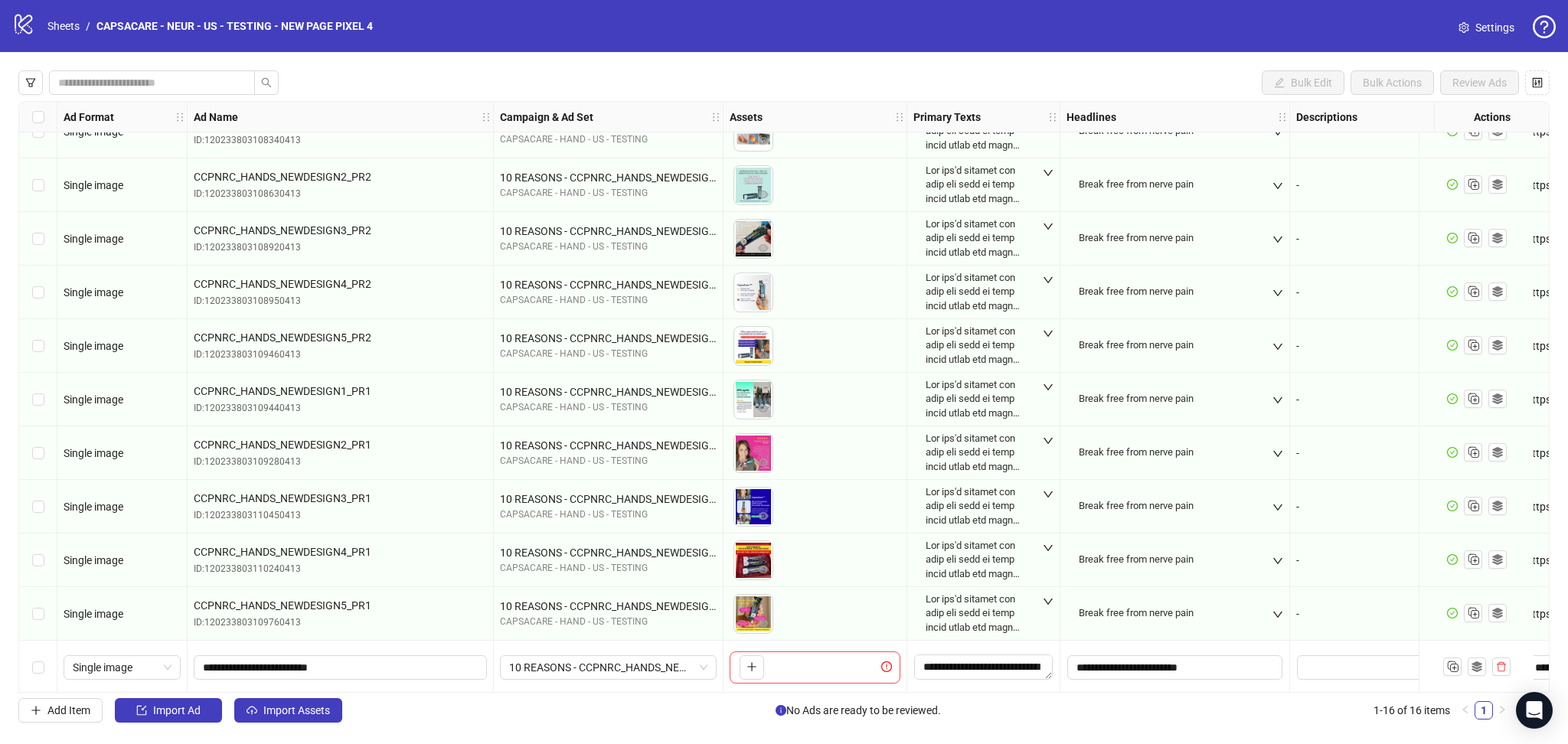
scroll to position [303, 0]
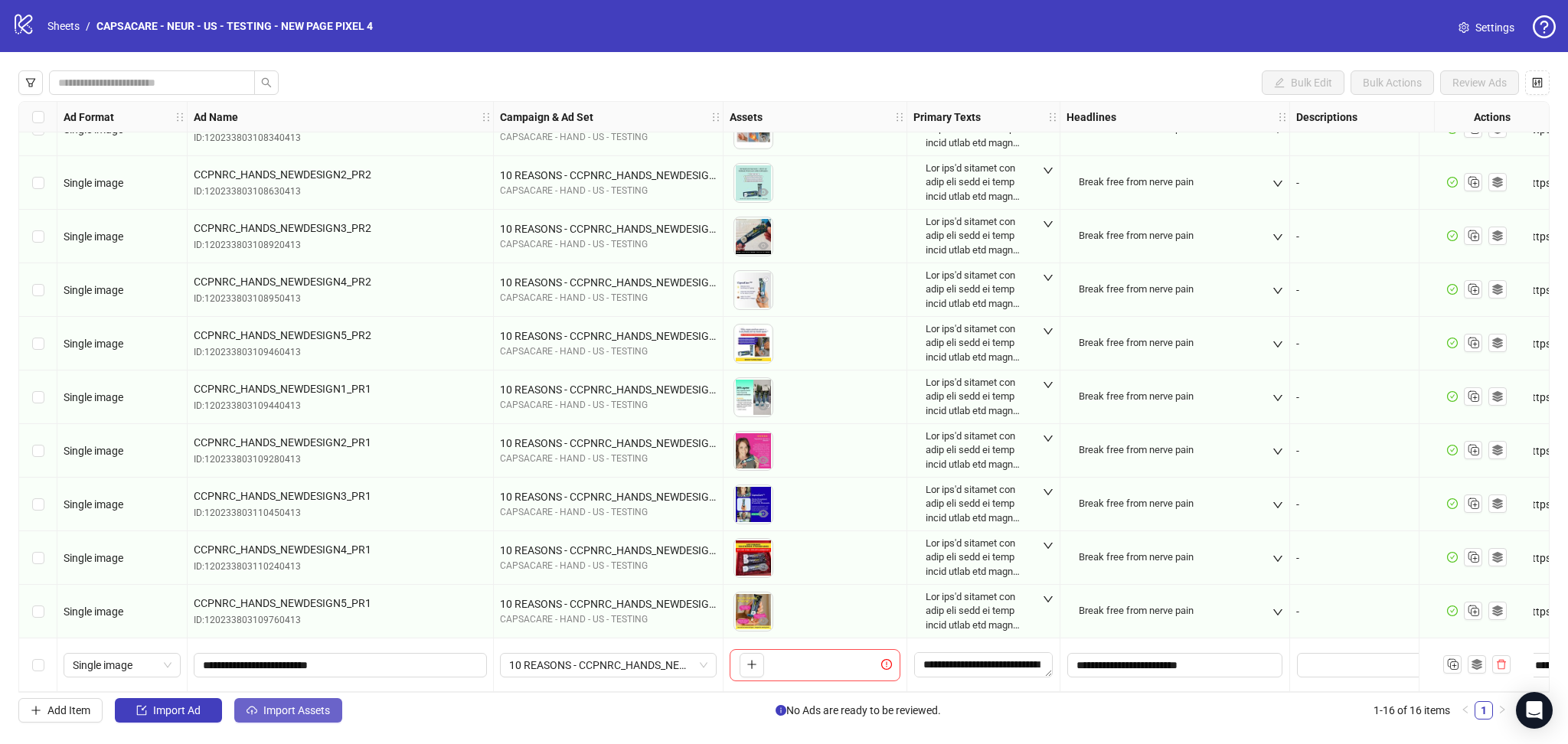
click at [313, 713] on span "Import Assets" at bounding box center [297, 711] width 67 height 12
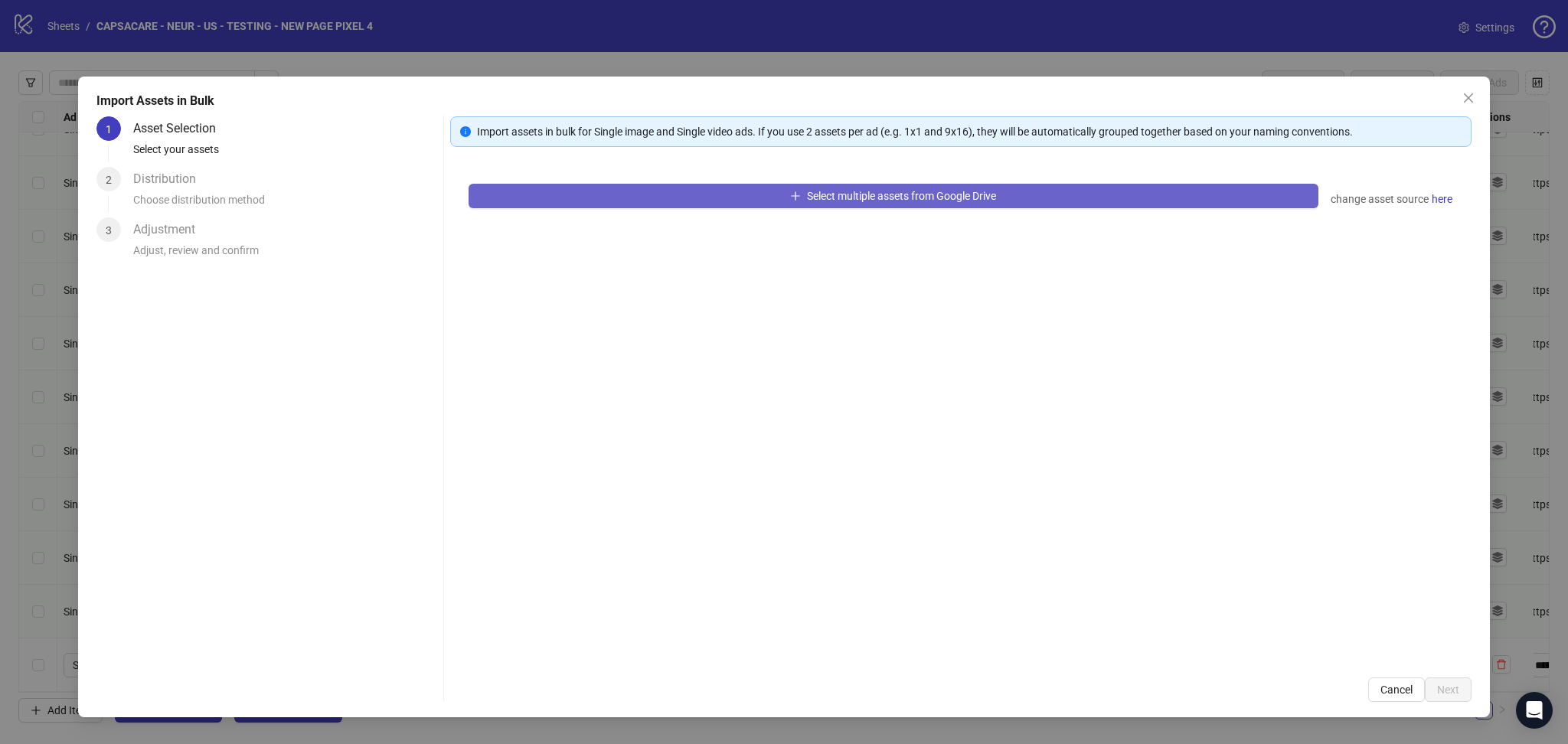
click at [647, 190] on button "Select multiple assets from Google Drive" at bounding box center [893, 195] width 850 height 25
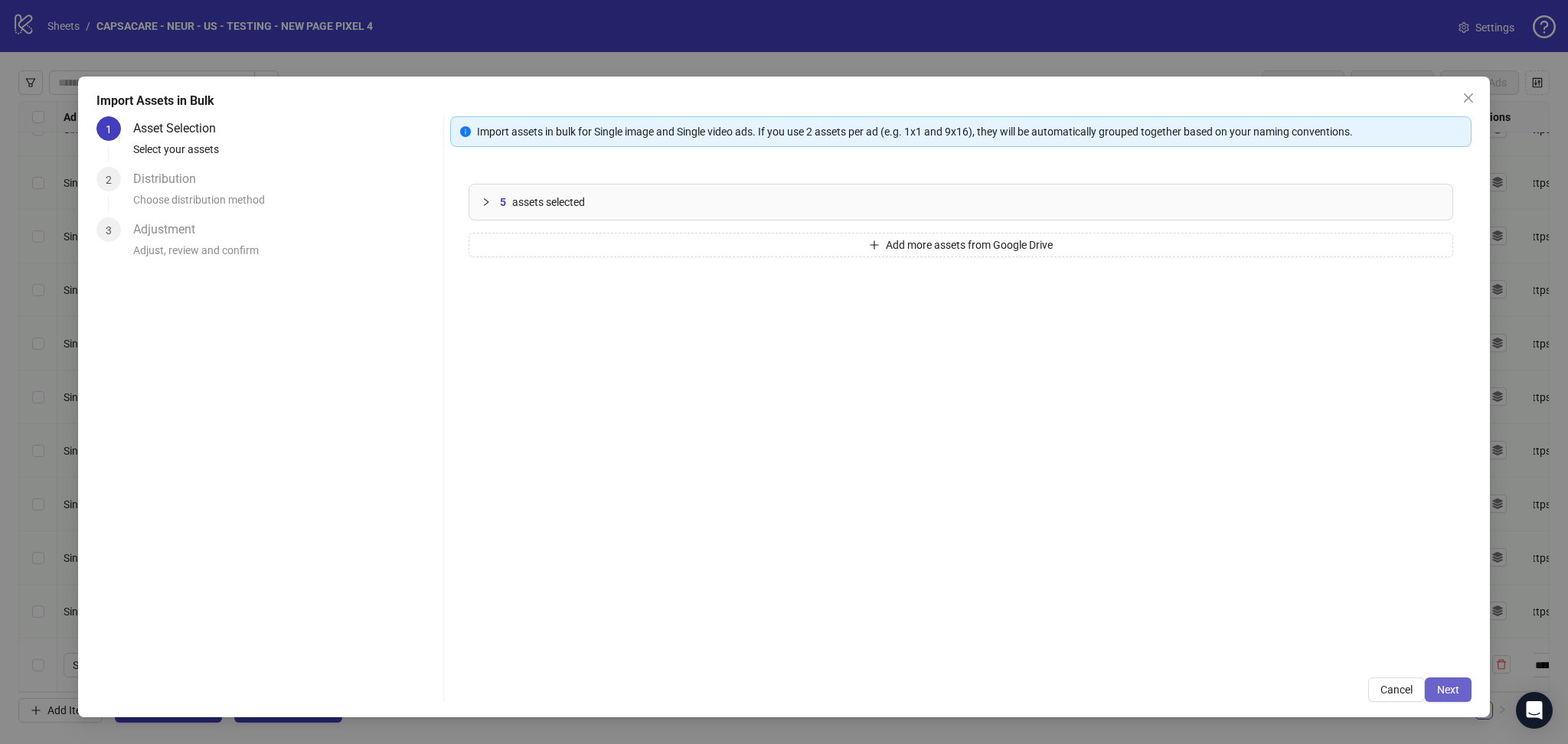
click at [1471, 688] on button "Next" at bounding box center [1448, 689] width 47 height 25
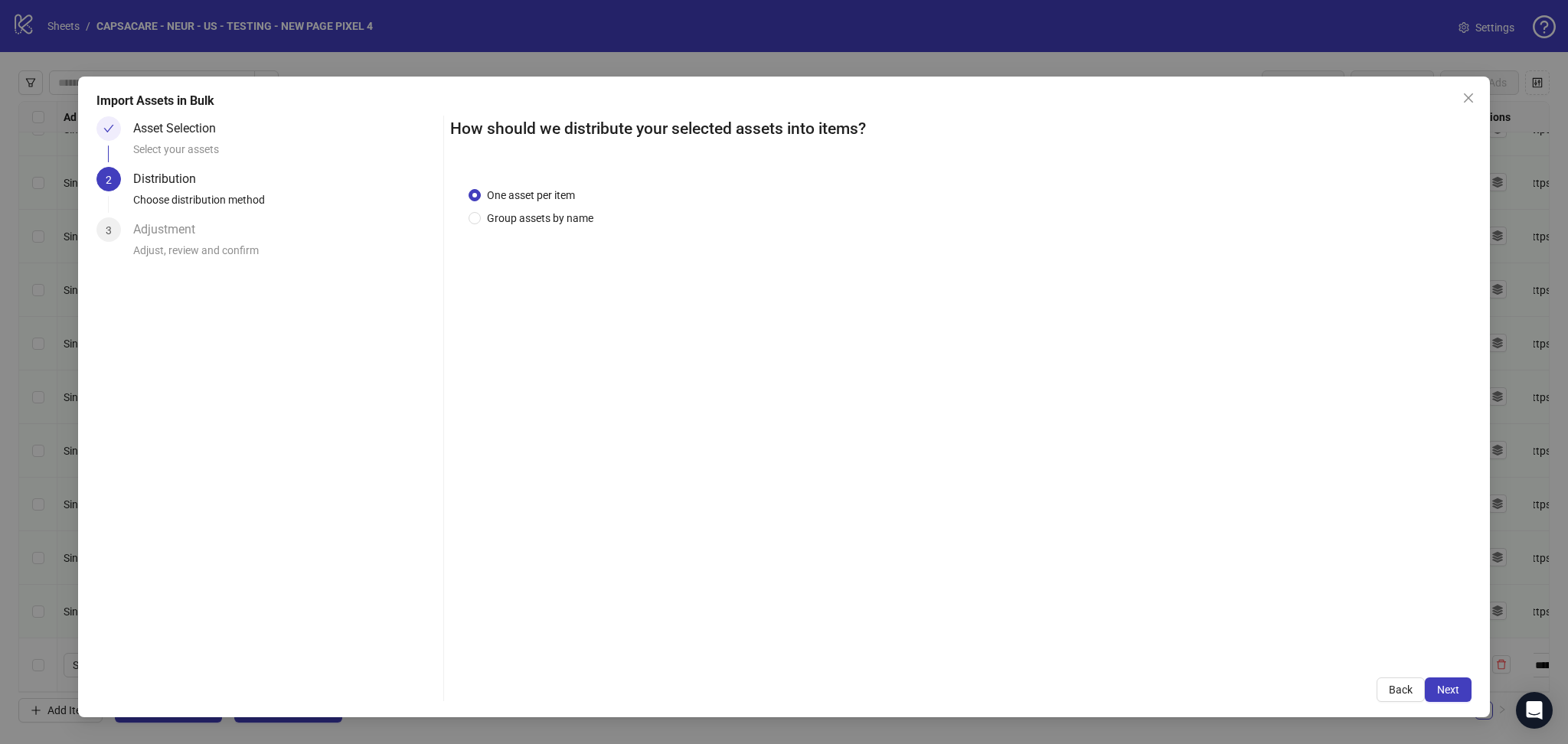
click at [1448, 698] on button "Next" at bounding box center [1448, 689] width 47 height 25
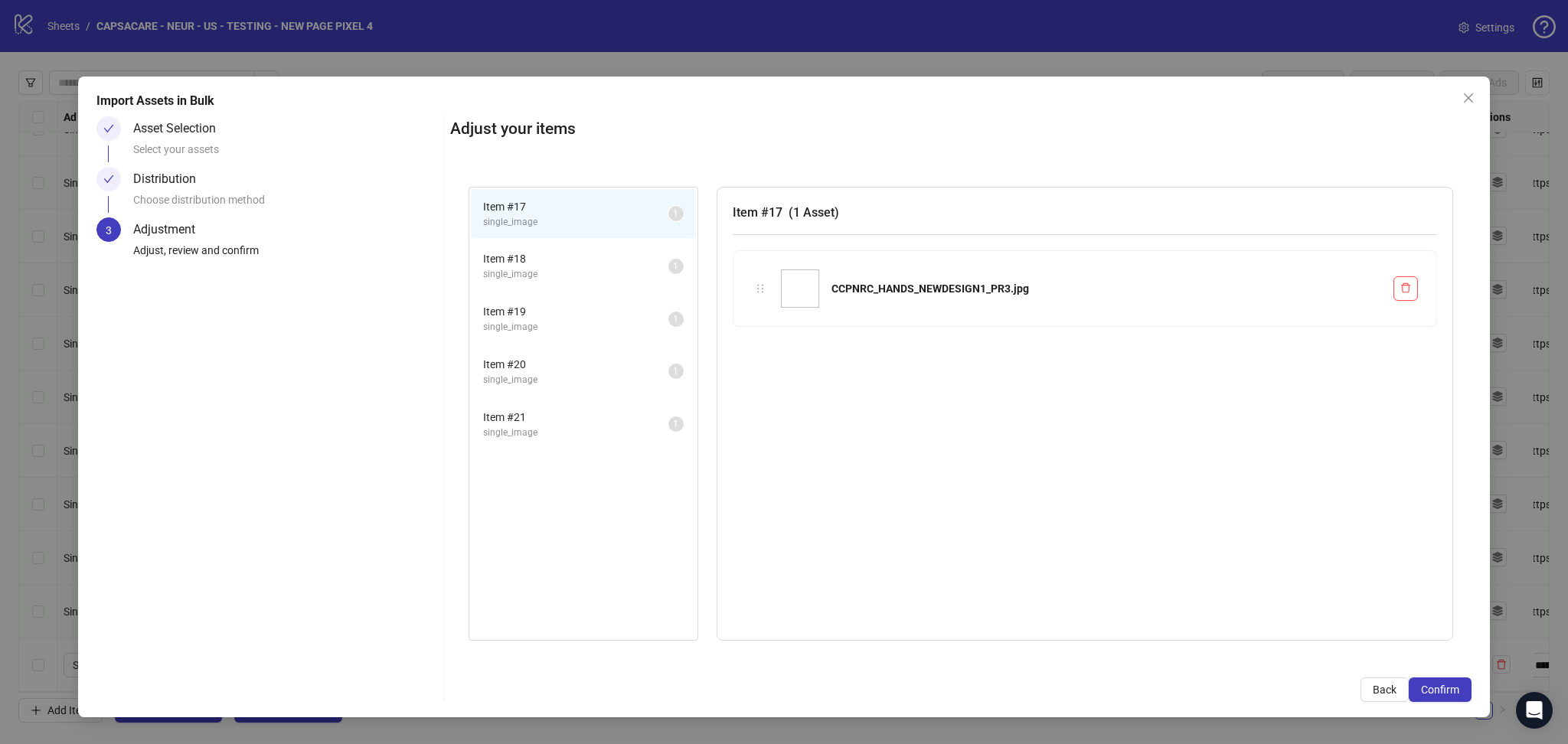
click at [1448, 698] on button "Confirm" at bounding box center [1440, 689] width 63 height 25
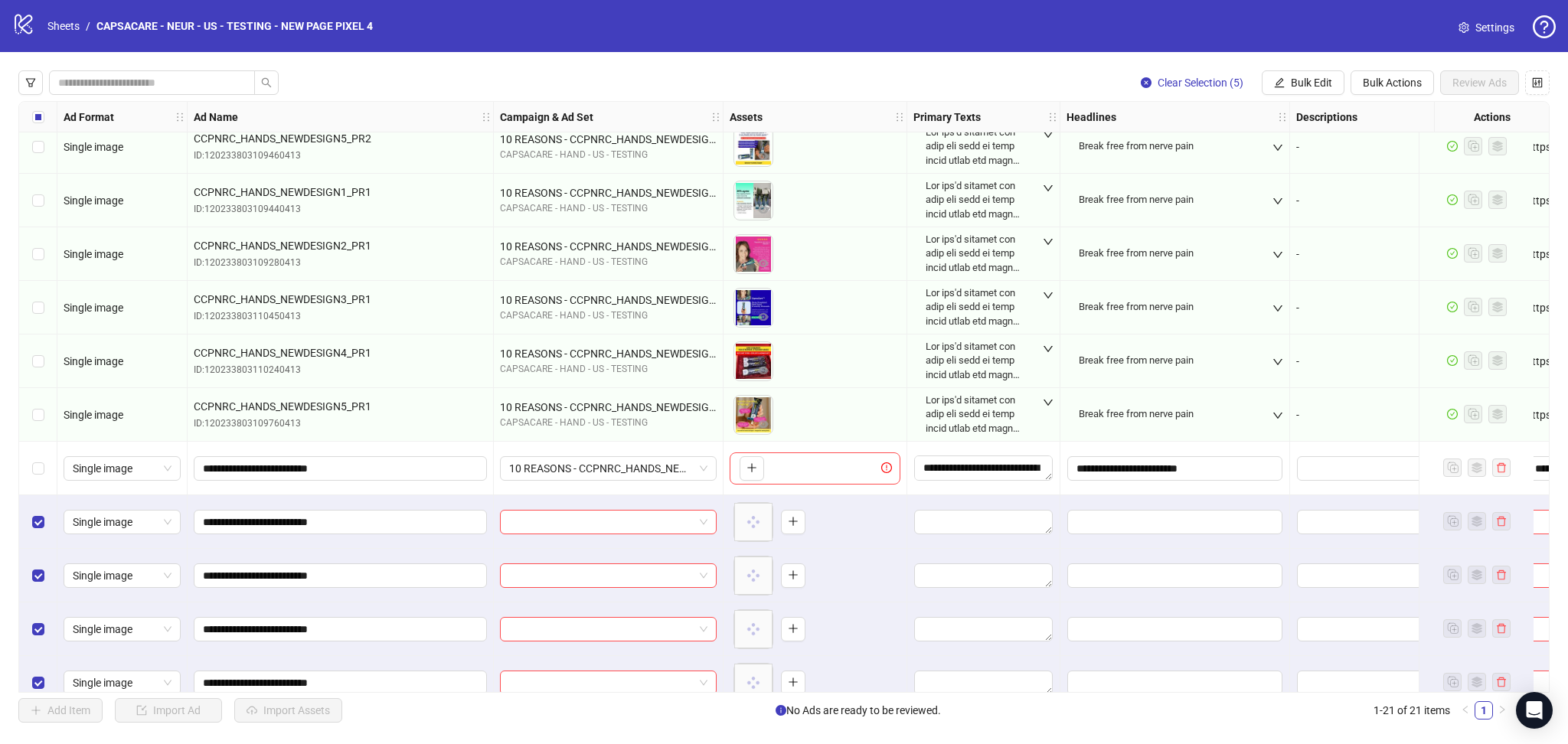
scroll to position [572, 0]
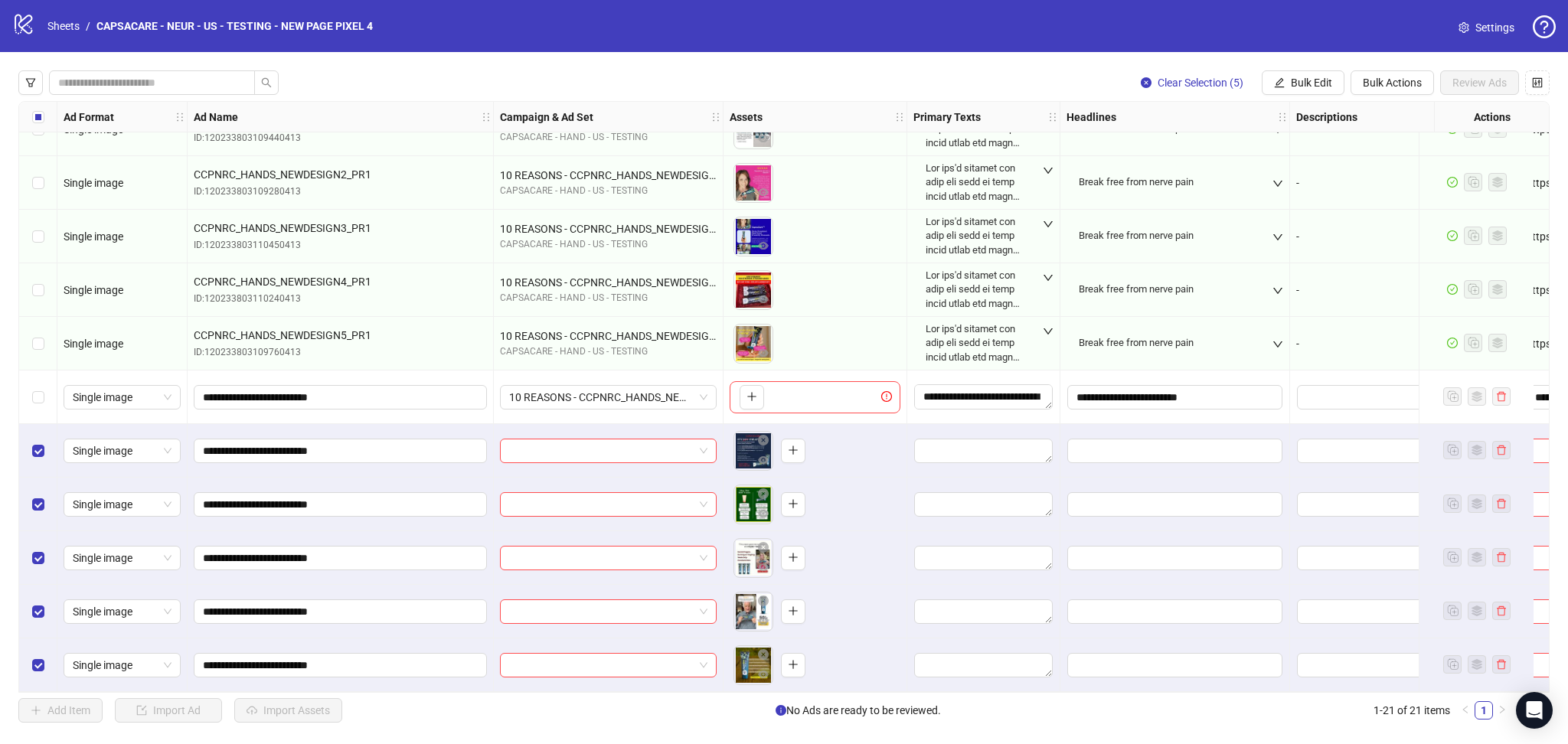
click at [37, 381] on div "Select row 16" at bounding box center [38, 397] width 38 height 54
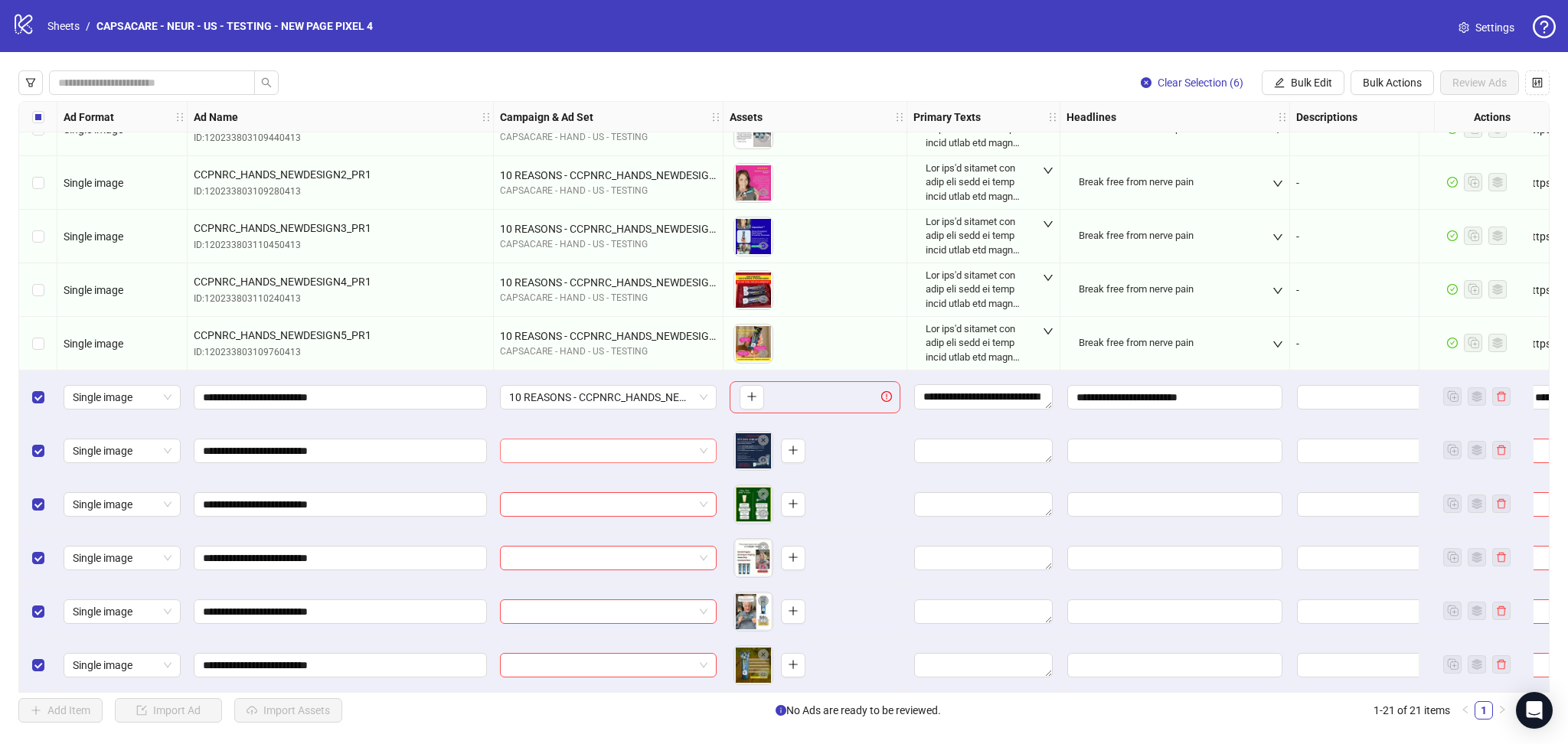
click at [561, 456] on input "search" at bounding box center [601, 450] width 184 height 23
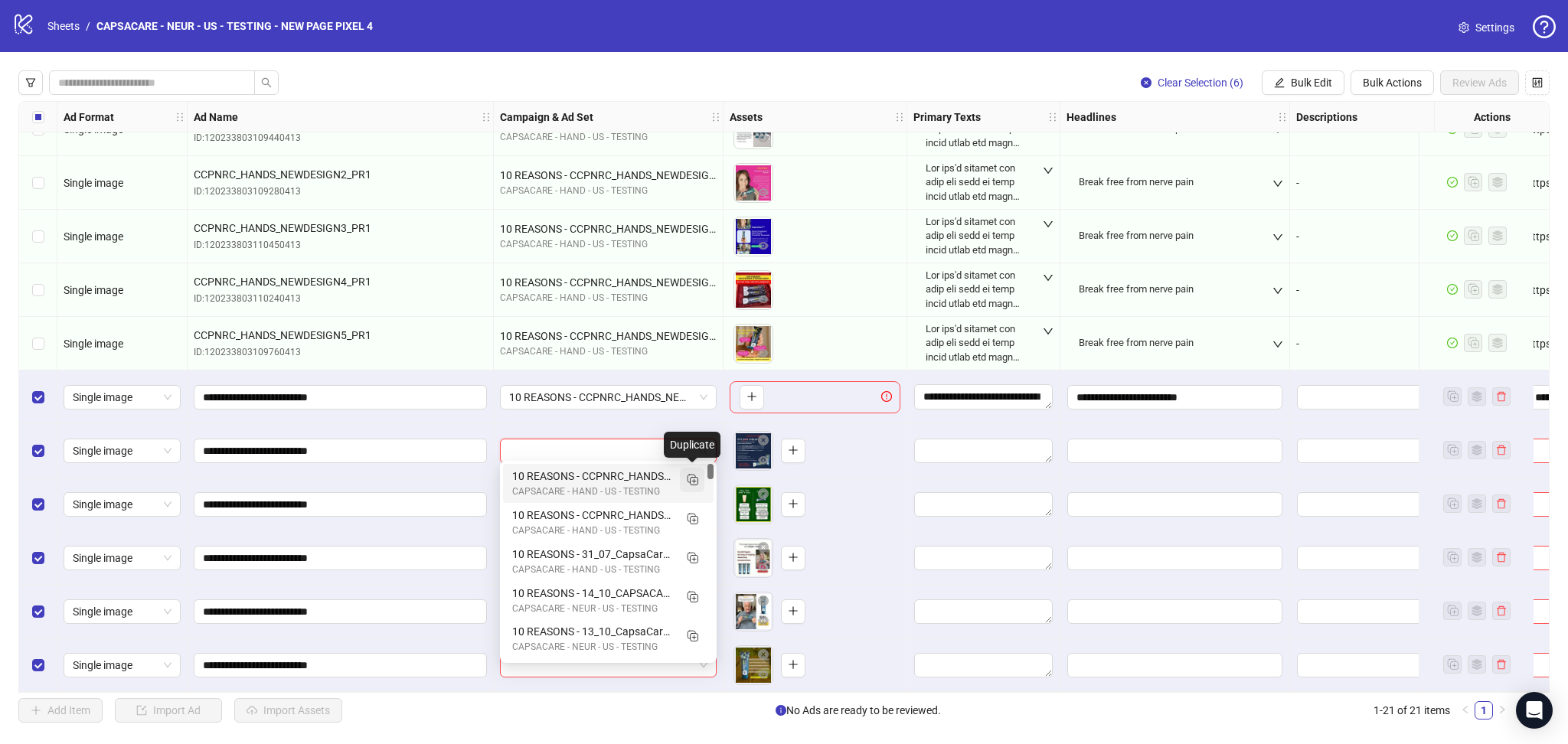
click at [695, 484] on icon "Duplicate" at bounding box center [692, 480] width 15 height 15
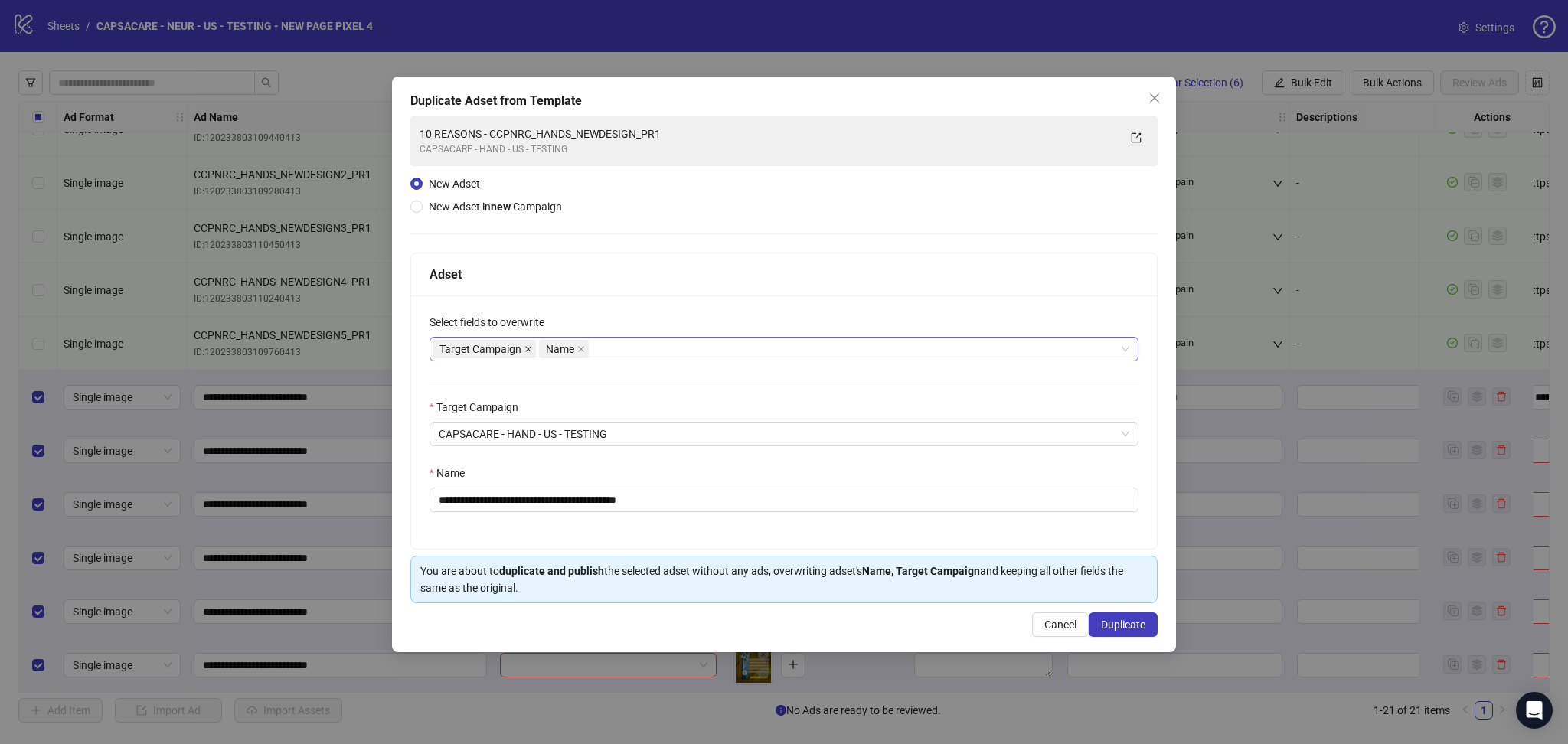
click at [528, 346] on icon "close" at bounding box center [528, 349] width 8 height 8
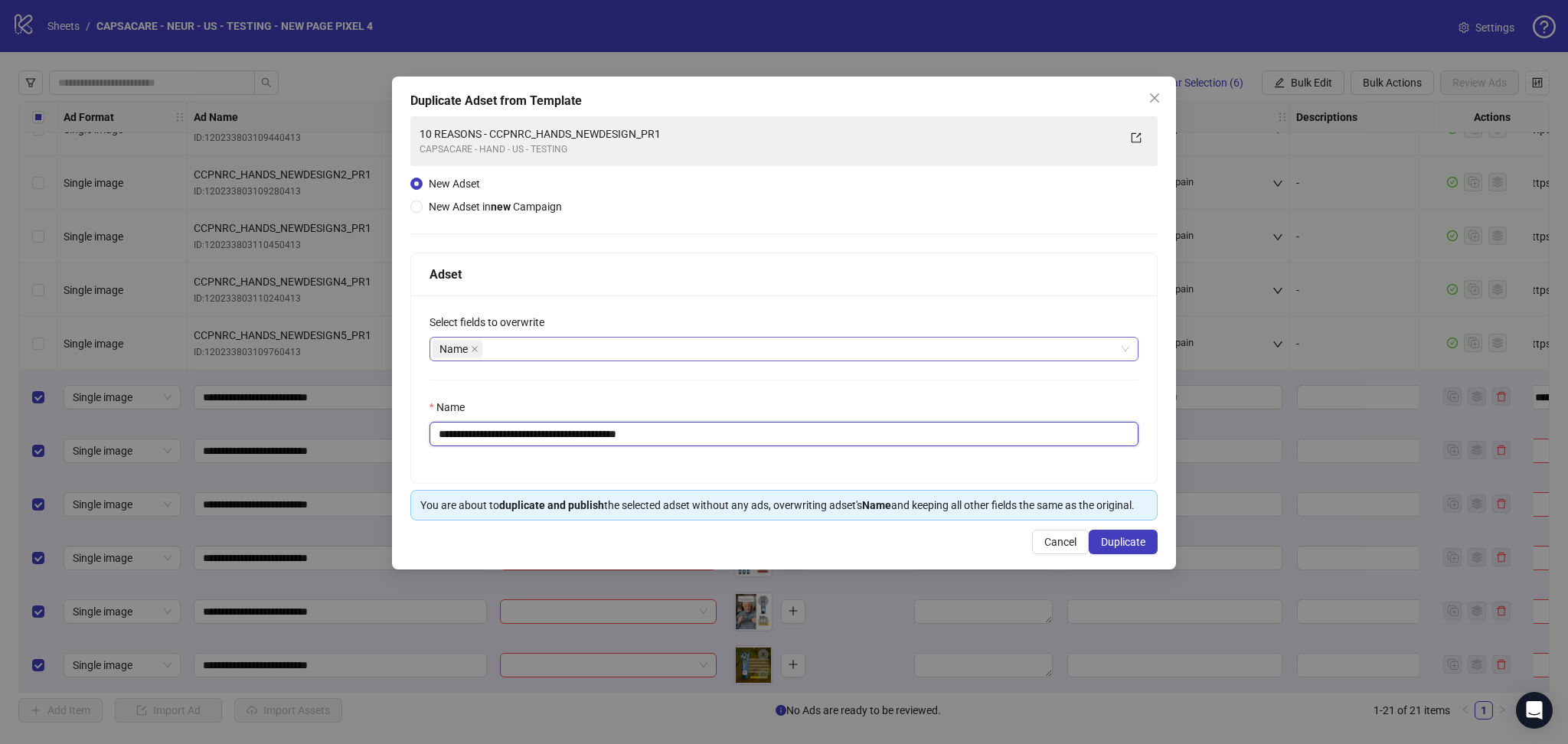
drag, startPoint x: 510, startPoint y: 433, endPoint x: 836, endPoint y: 440, distance: 326.1
click at [777, 421] on div "**********" at bounding box center [783, 423] width 709 height 48
paste input "text"
type input "**********"
click at [1124, 534] on button "Duplicate" at bounding box center [1123, 542] width 69 height 25
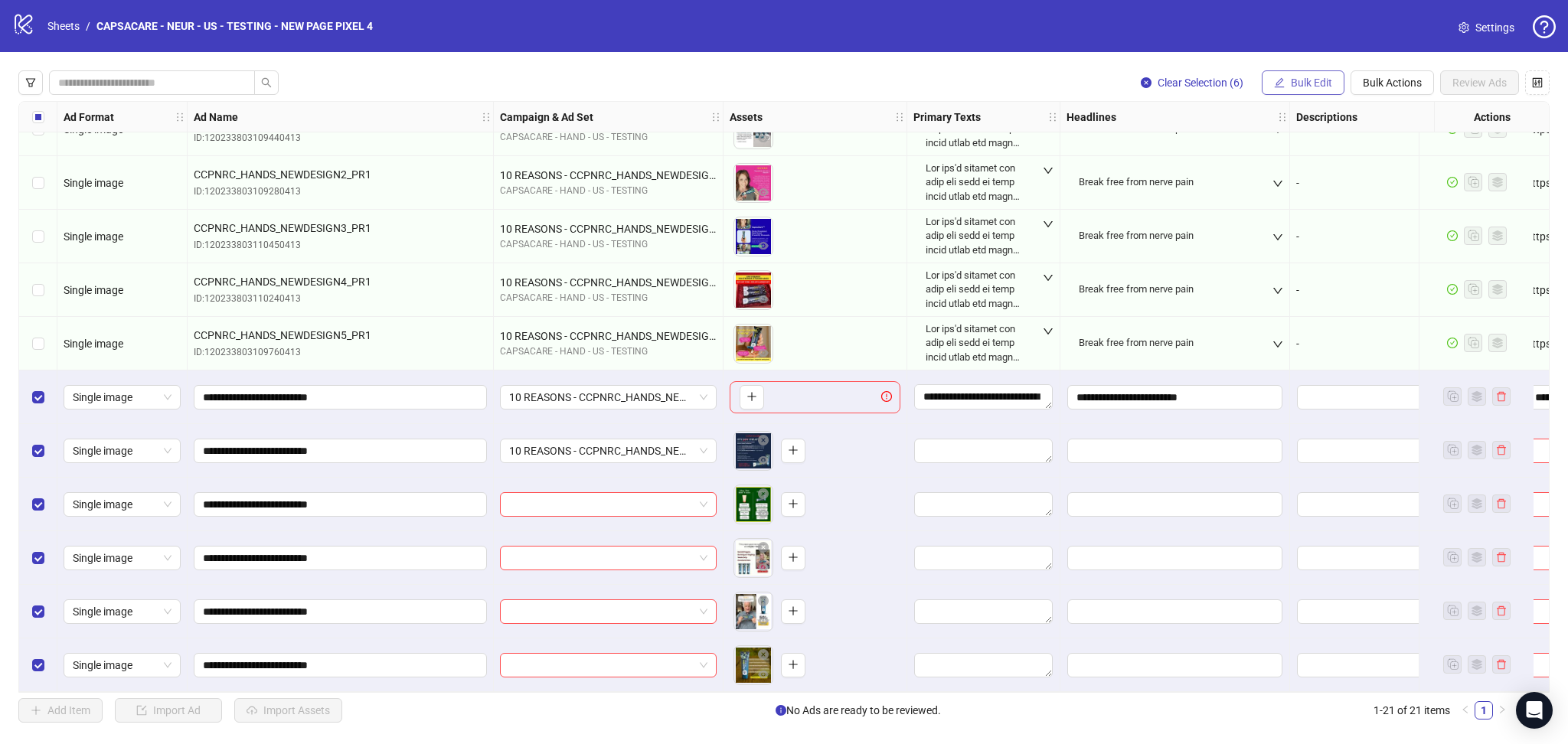
click at [1301, 90] on button "Bulk Edit" at bounding box center [1303, 83] width 83 height 25
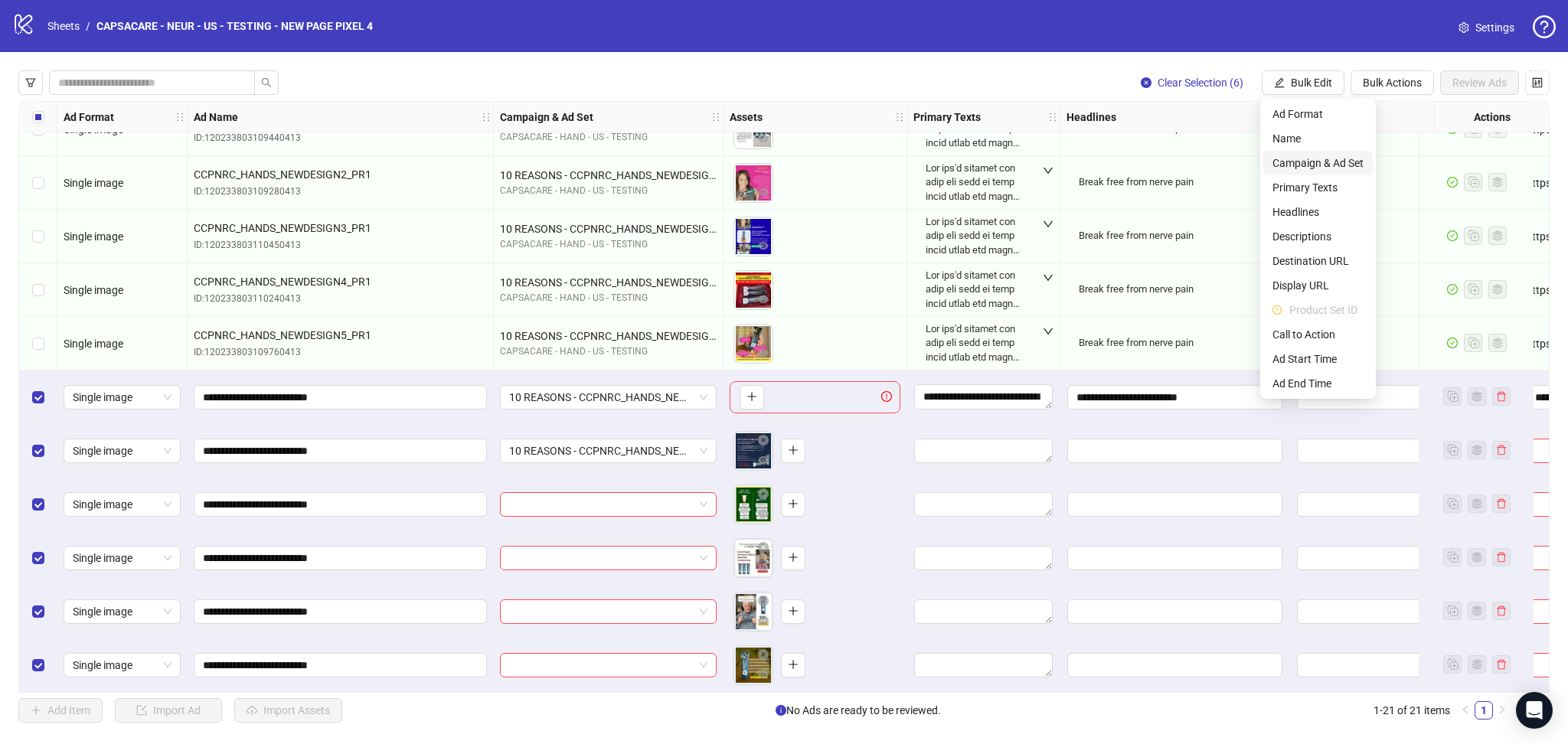
click at [1332, 160] on span "Campaign & Ad Set" at bounding box center [1318, 163] width 91 height 17
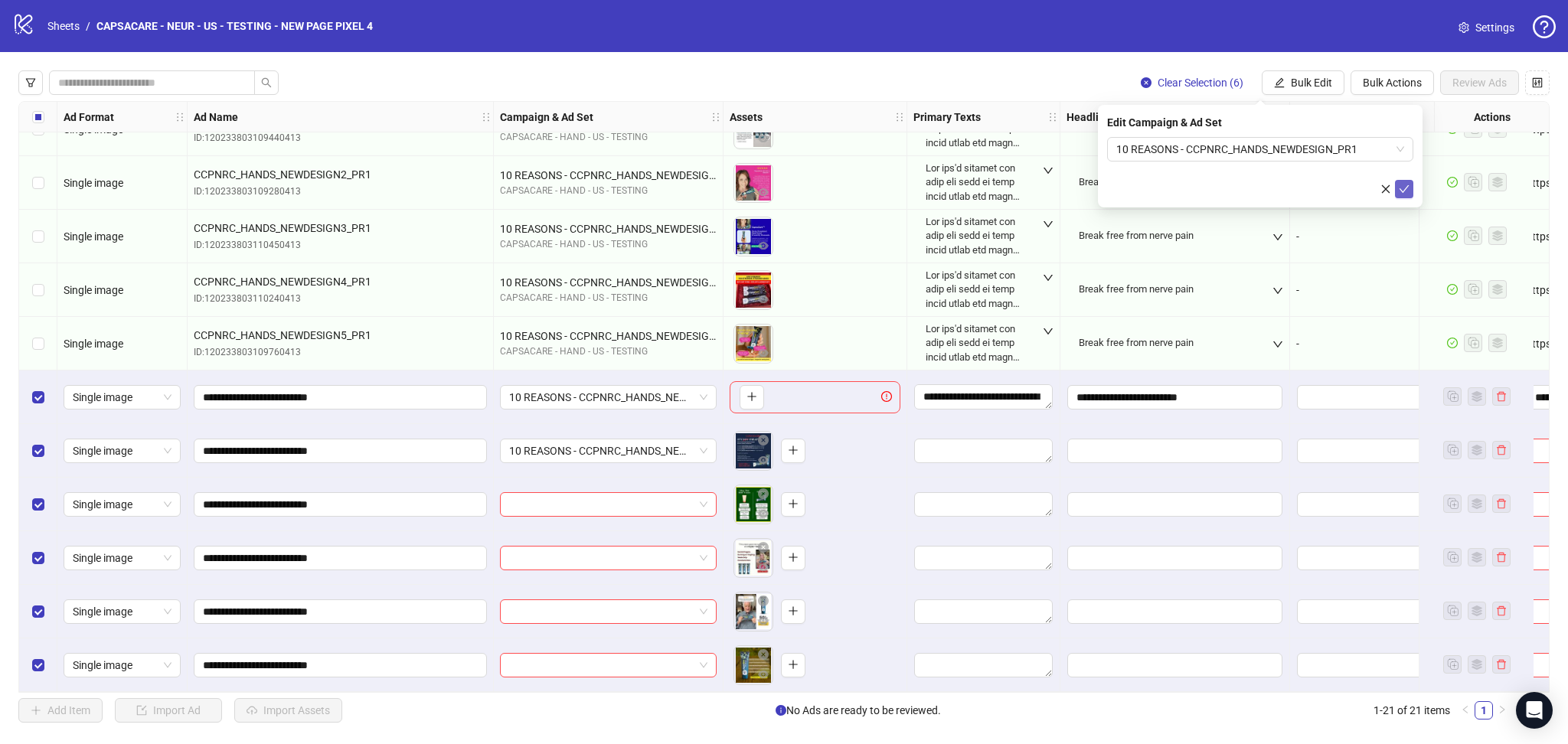
click at [1400, 191] on icon "check" at bounding box center [1404, 189] width 11 height 11
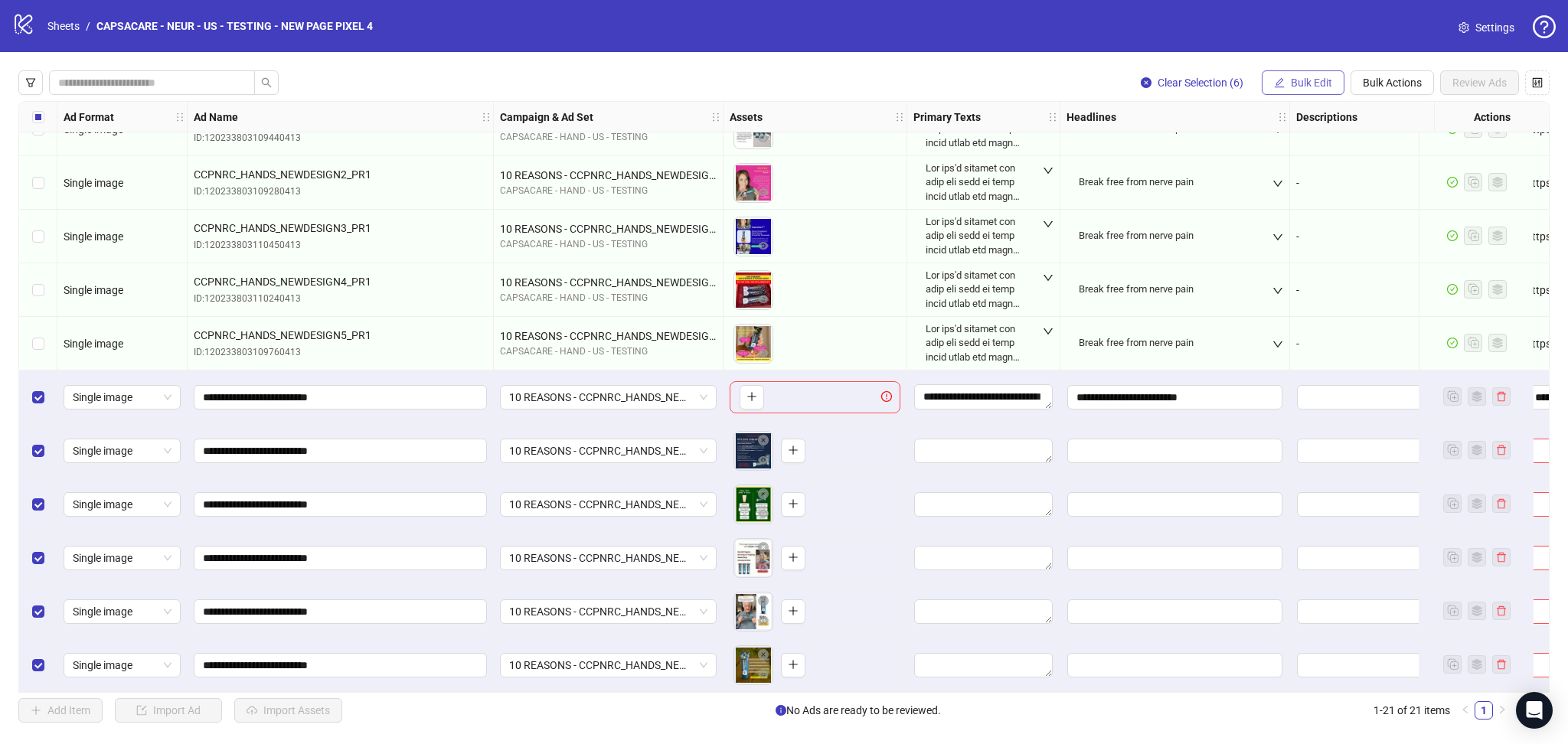
click at [1305, 74] on button "Bulk Edit" at bounding box center [1303, 83] width 83 height 25
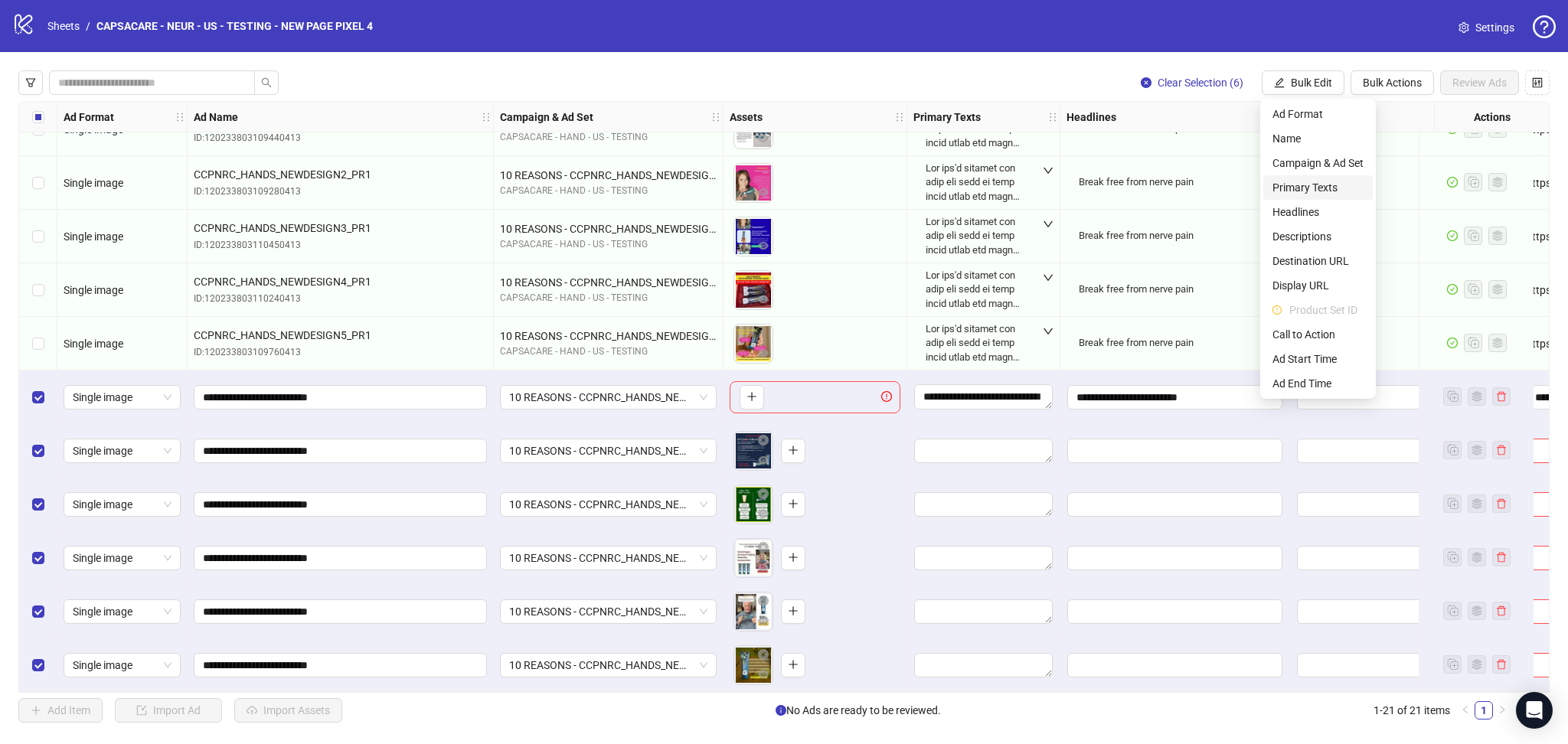
click at [1316, 193] on span "Primary Texts" at bounding box center [1318, 188] width 91 height 17
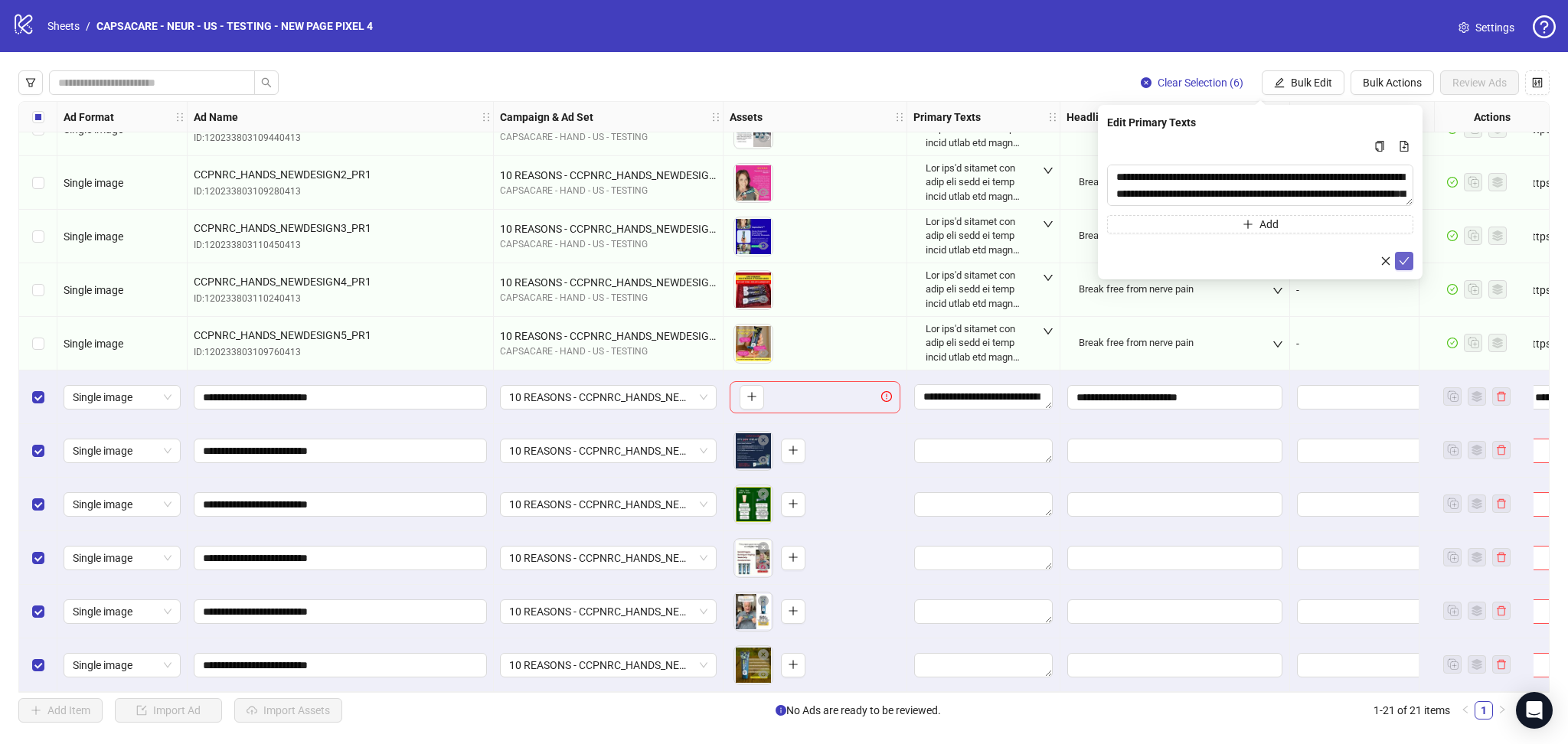
click at [1400, 260] on icon "check" at bounding box center [1405, 261] width 10 height 8
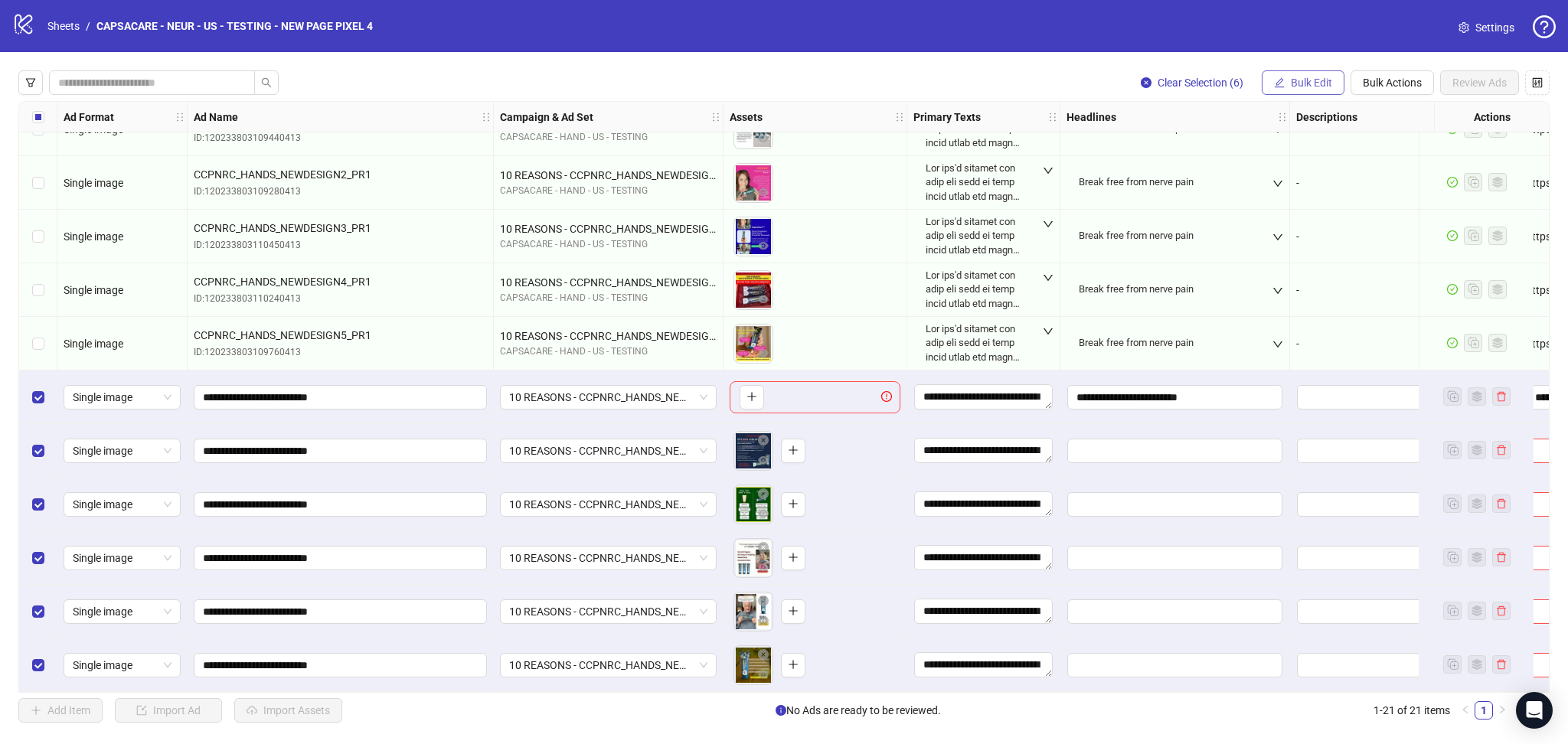
click at [1293, 74] on button "Bulk Edit" at bounding box center [1303, 83] width 83 height 25
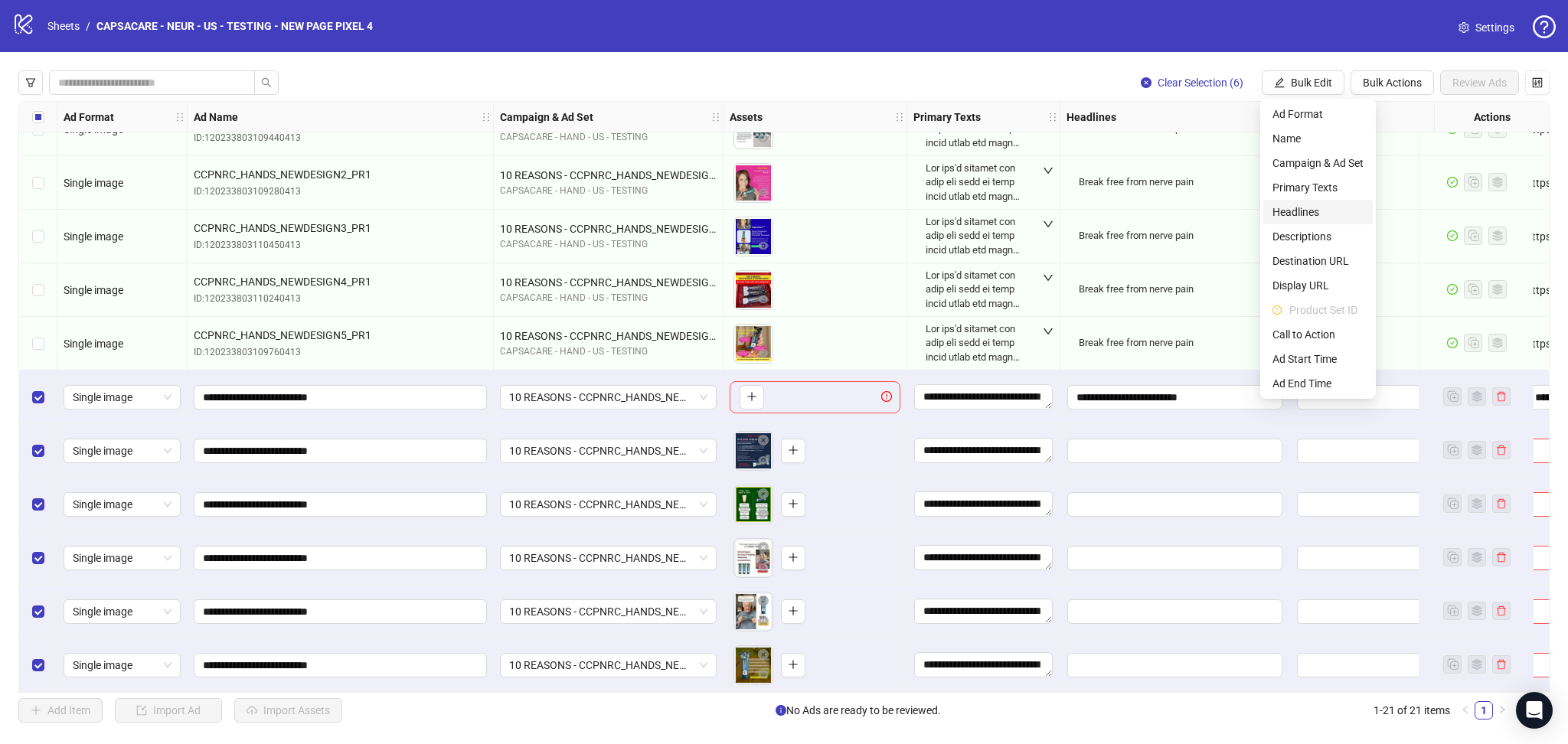
click at [1332, 212] on span "Headlines" at bounding box center [1318, 212] width 91 height 17
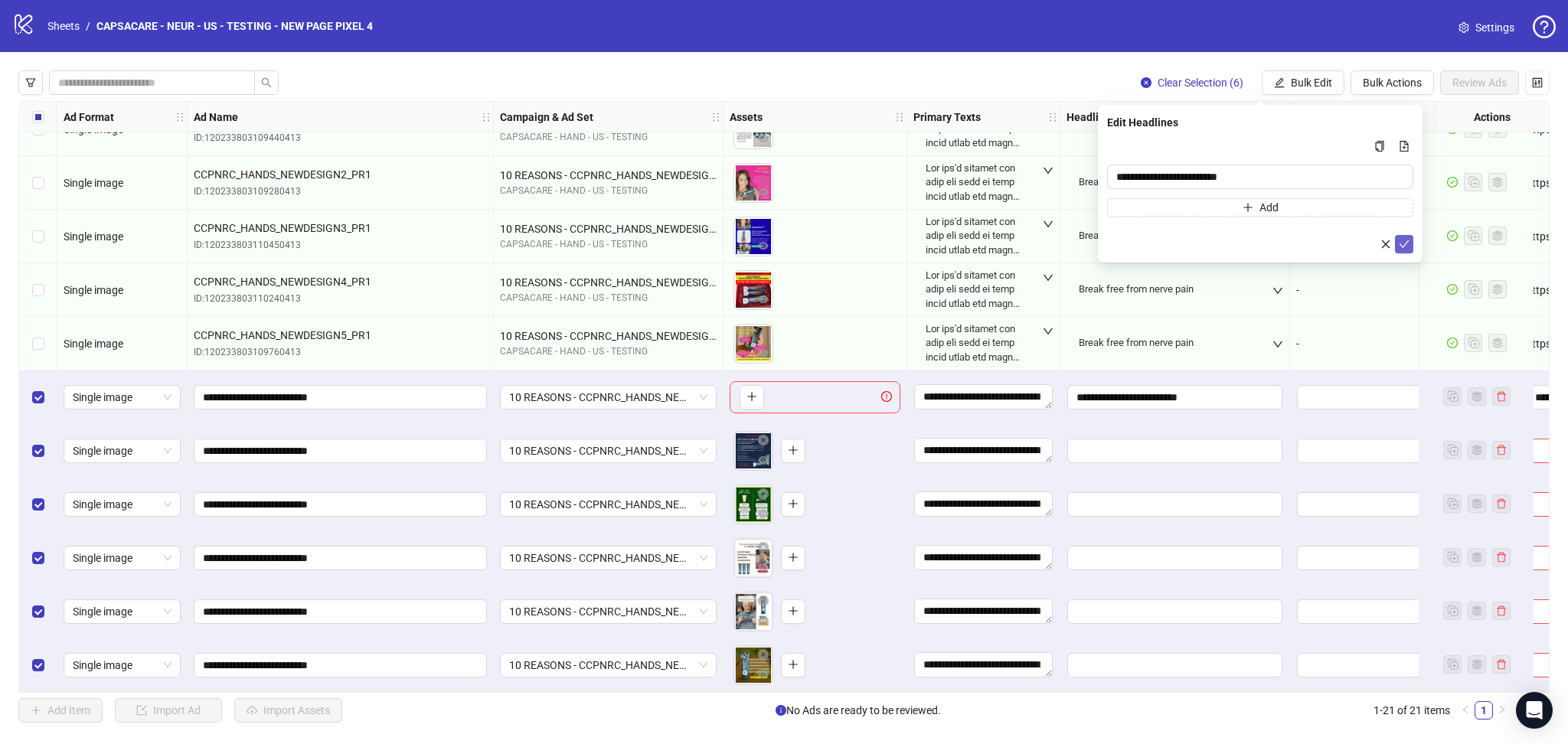
click at [1404, 250] on span "submit" at bounding box center [1404, 244] width 11 height 12
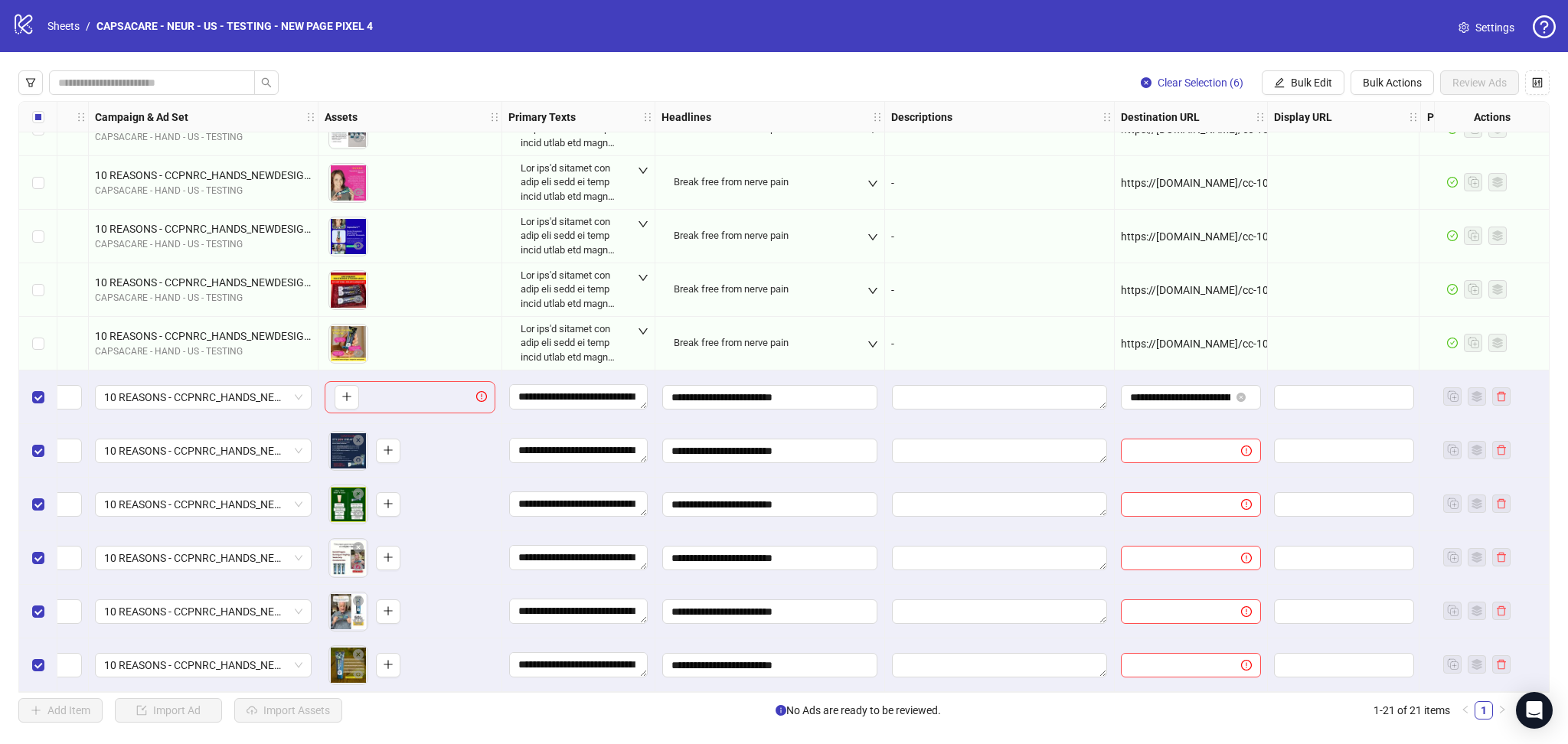
scroll to position [572, 459]
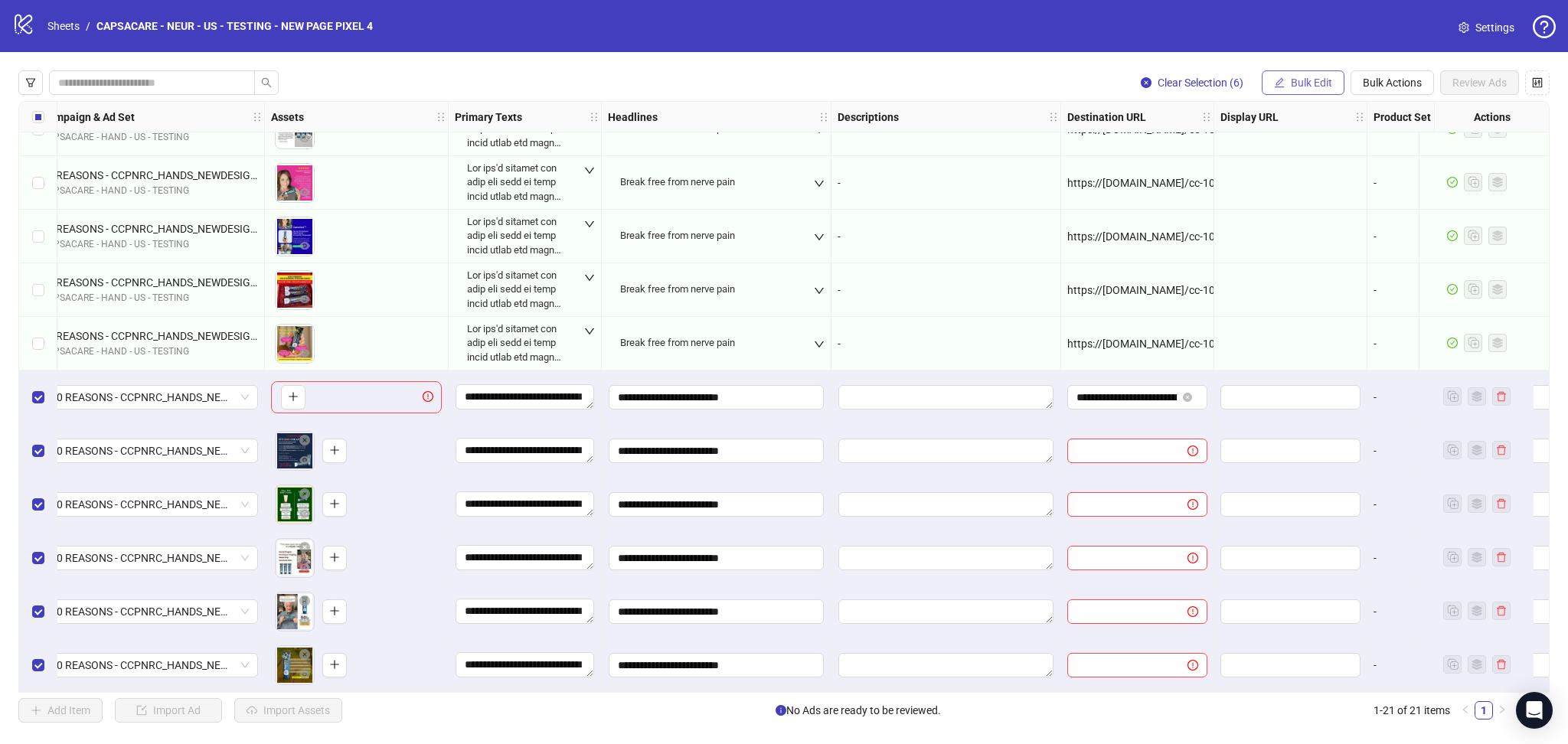
click at [1300, 73] on button "Bulk Edit" at bounding box center [1303, 83] width 83 height 25
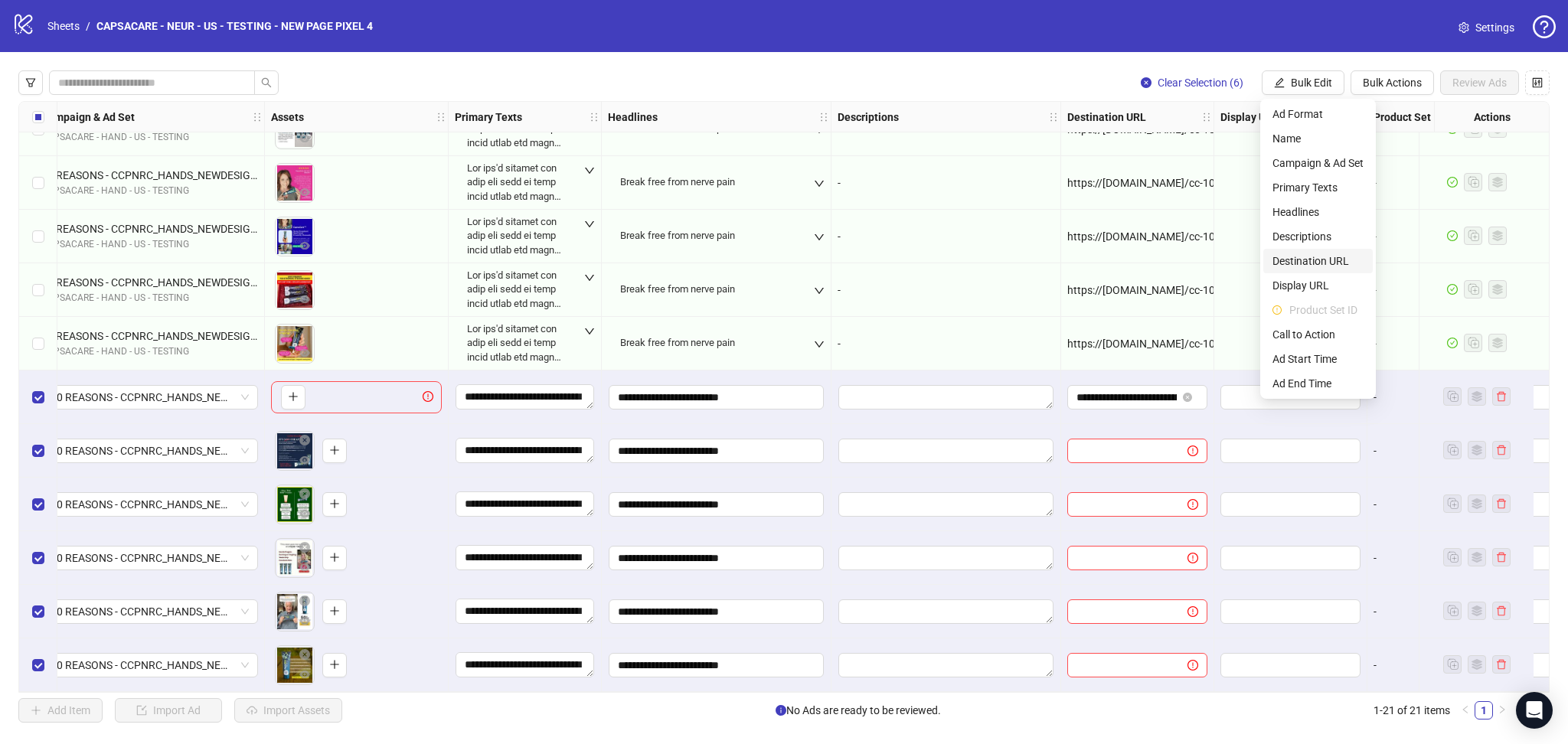
click at [1325, 262] on span "Destination URL" at bounding box center [1318, 261] width 91 height 17
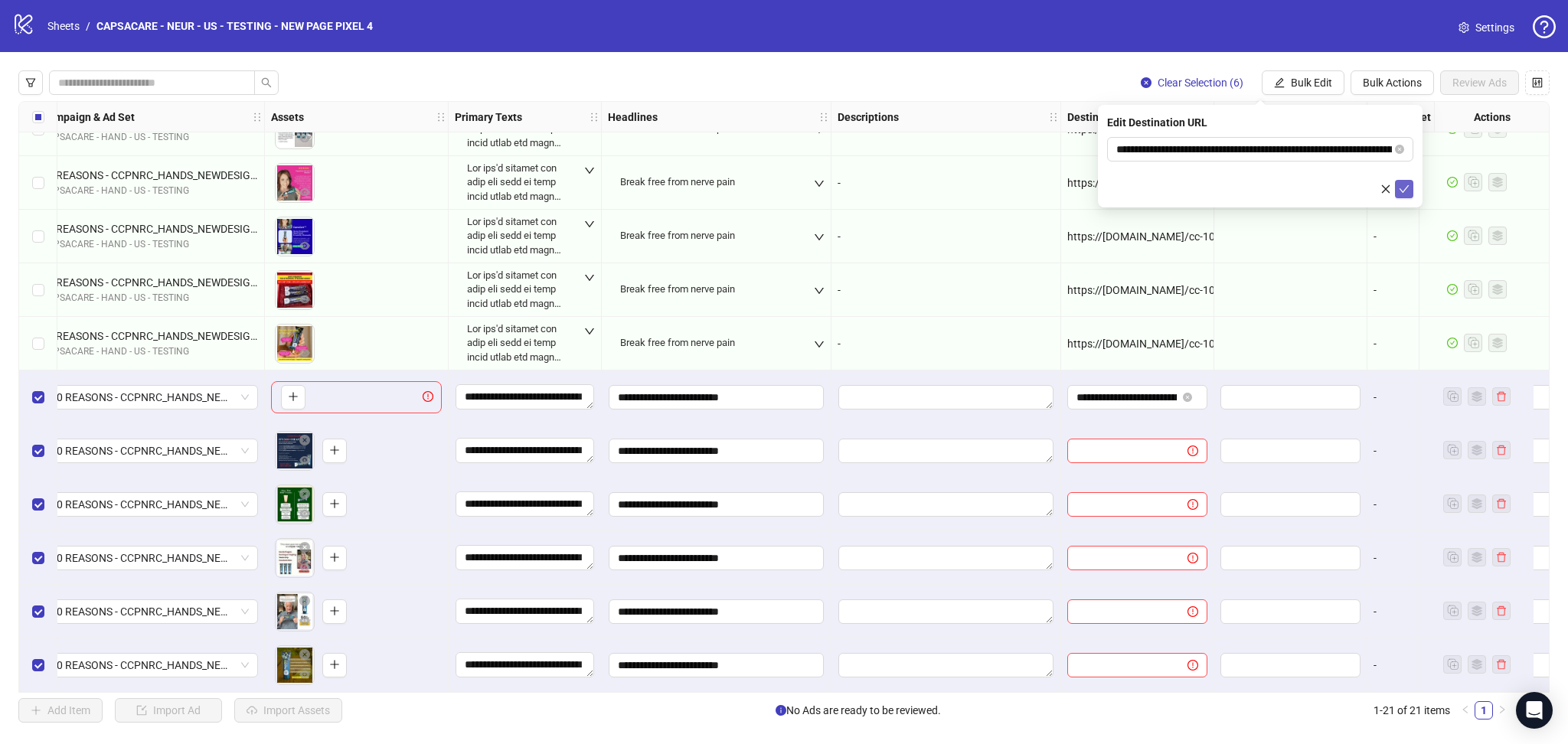
click at [1399, 195] on button "submit" at bounding box center [1404, 189] width 19 height 19
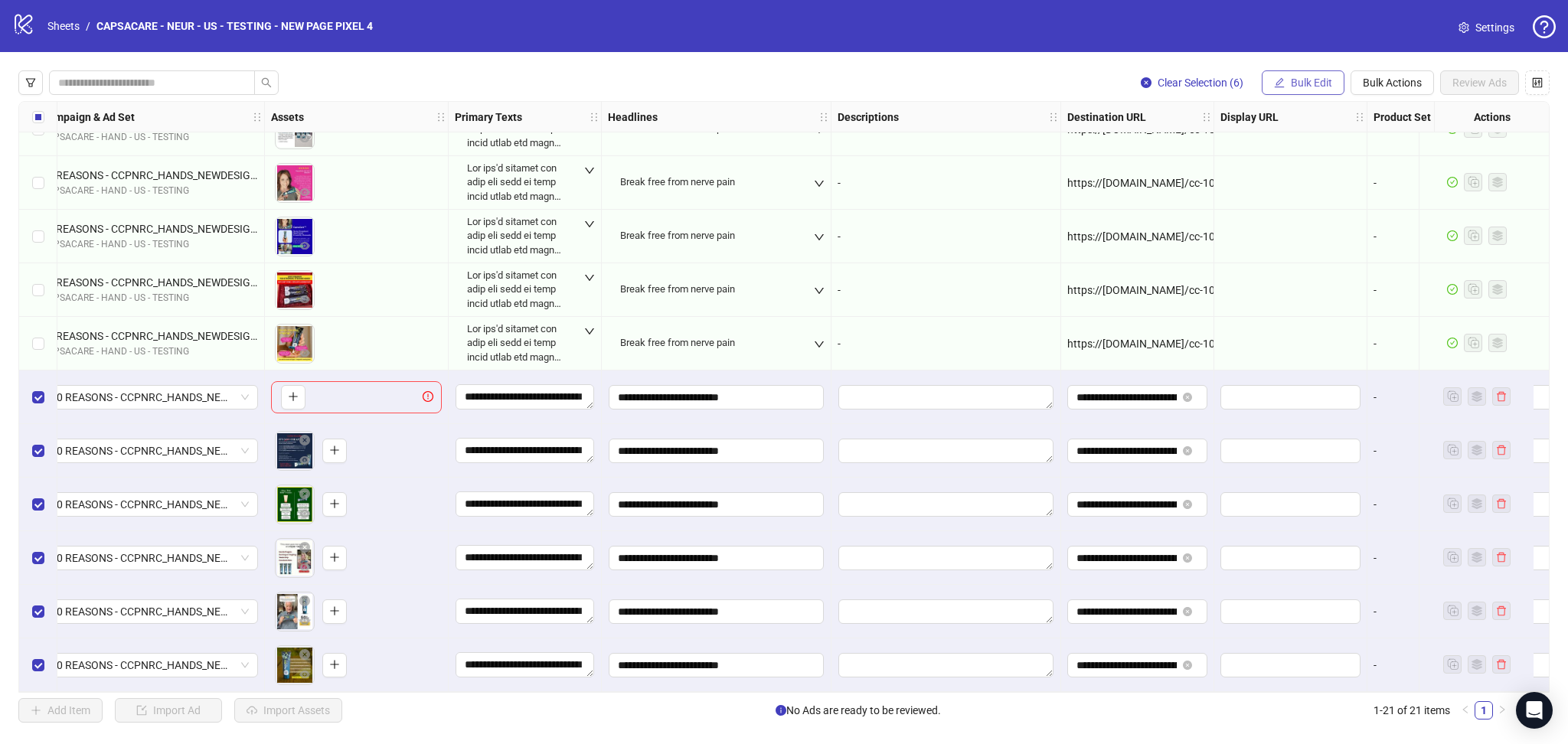
click at [1305, 86] on span "Bulk Edit" at bounding box center [1311, 83] width 41 height 12
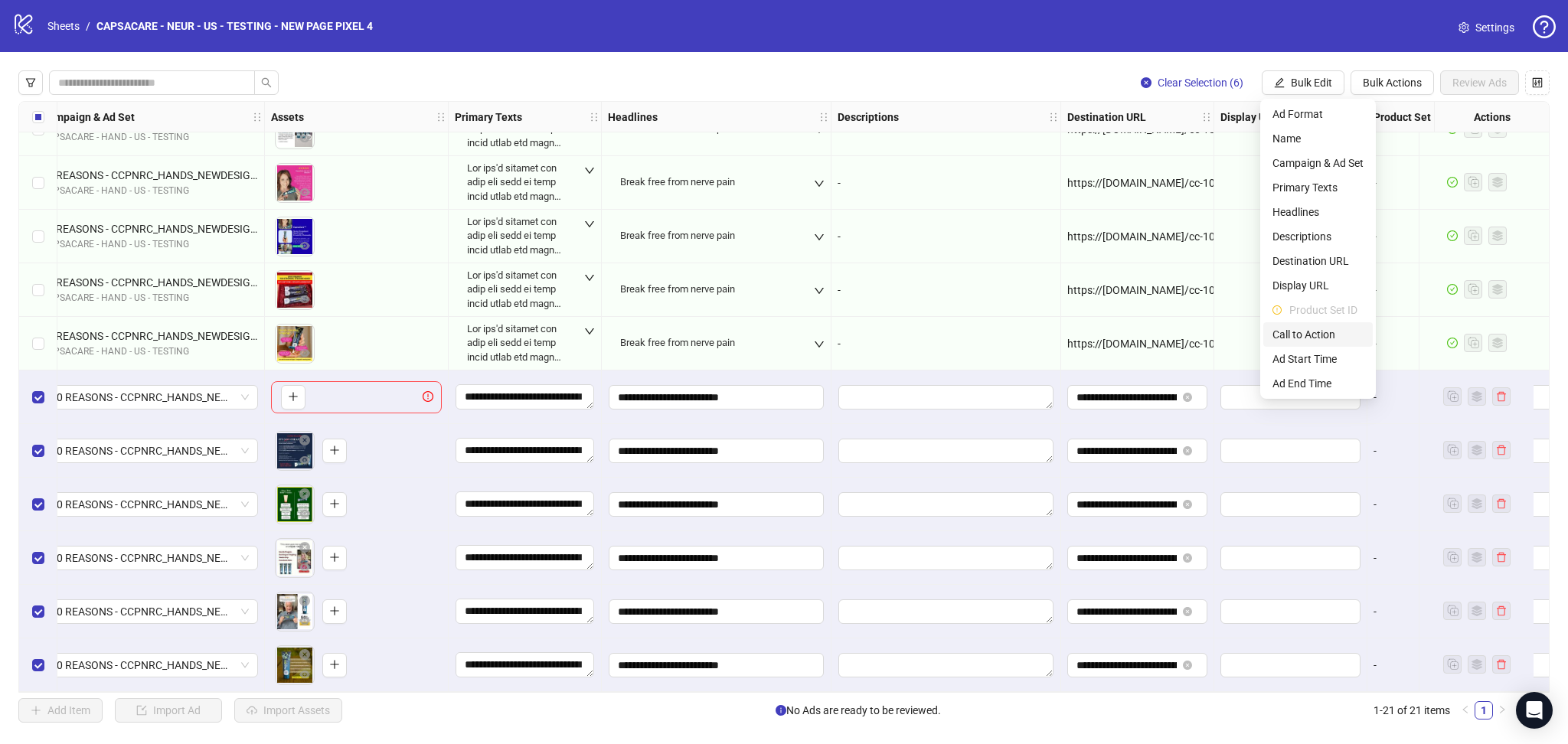
click at [1304, 333] on span "Call to Action" at bounding box center [1318, 334] width 91 height 17
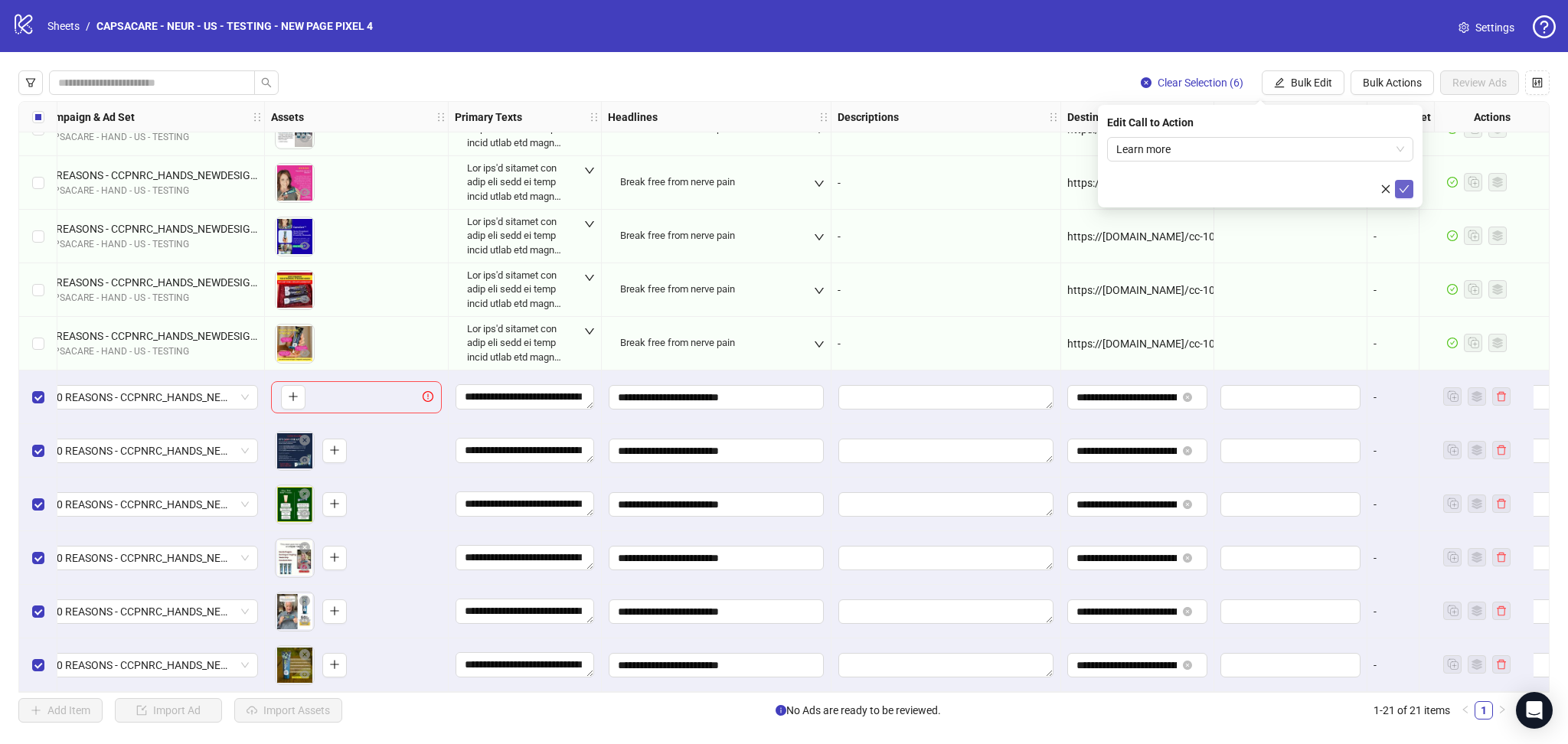
click at [1404, 186] on icon "check" at bounding box center [1404, 189] width 11 height 11
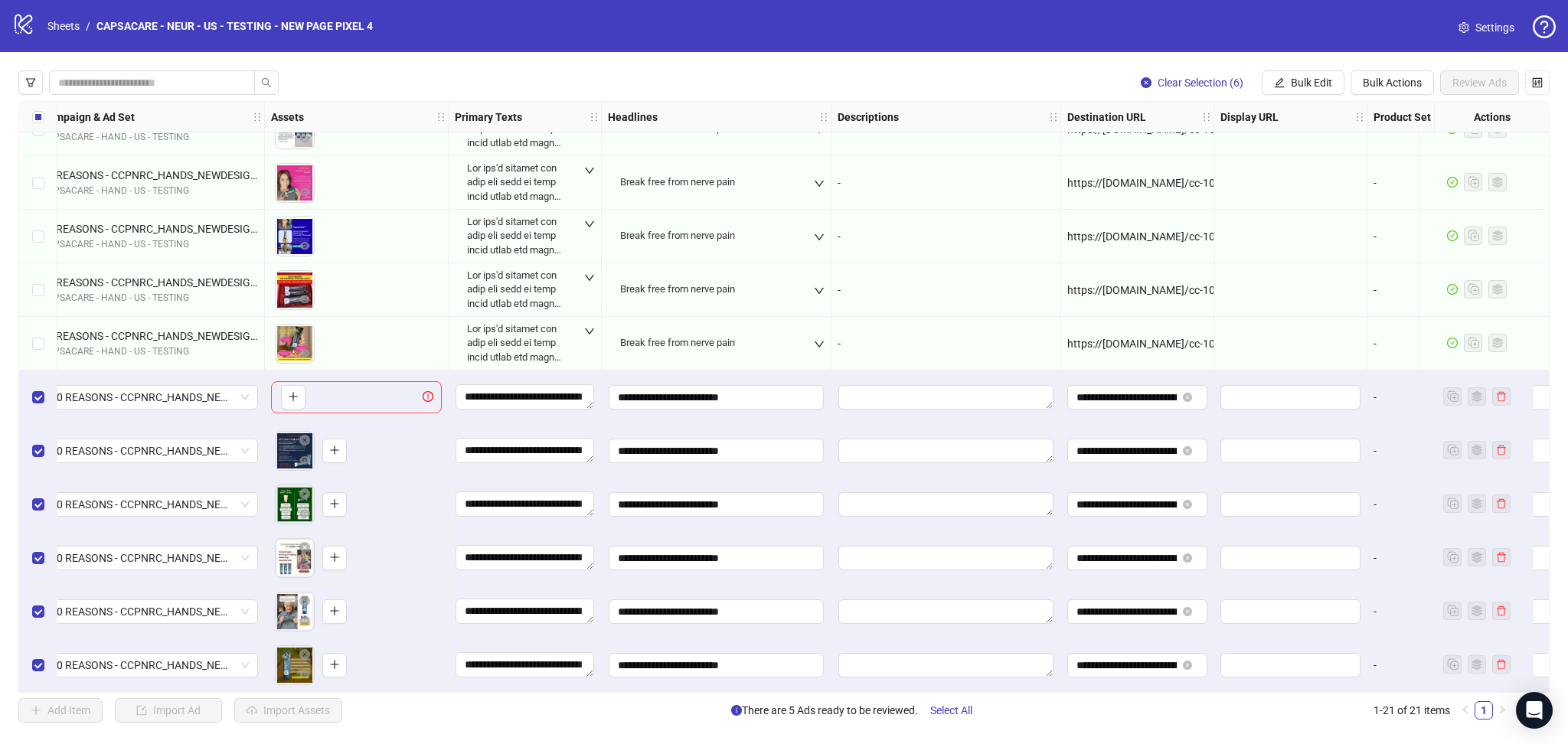
click at [29, 387] on div "Select row 16" at bounding box center [38, 397] width 38 height 54
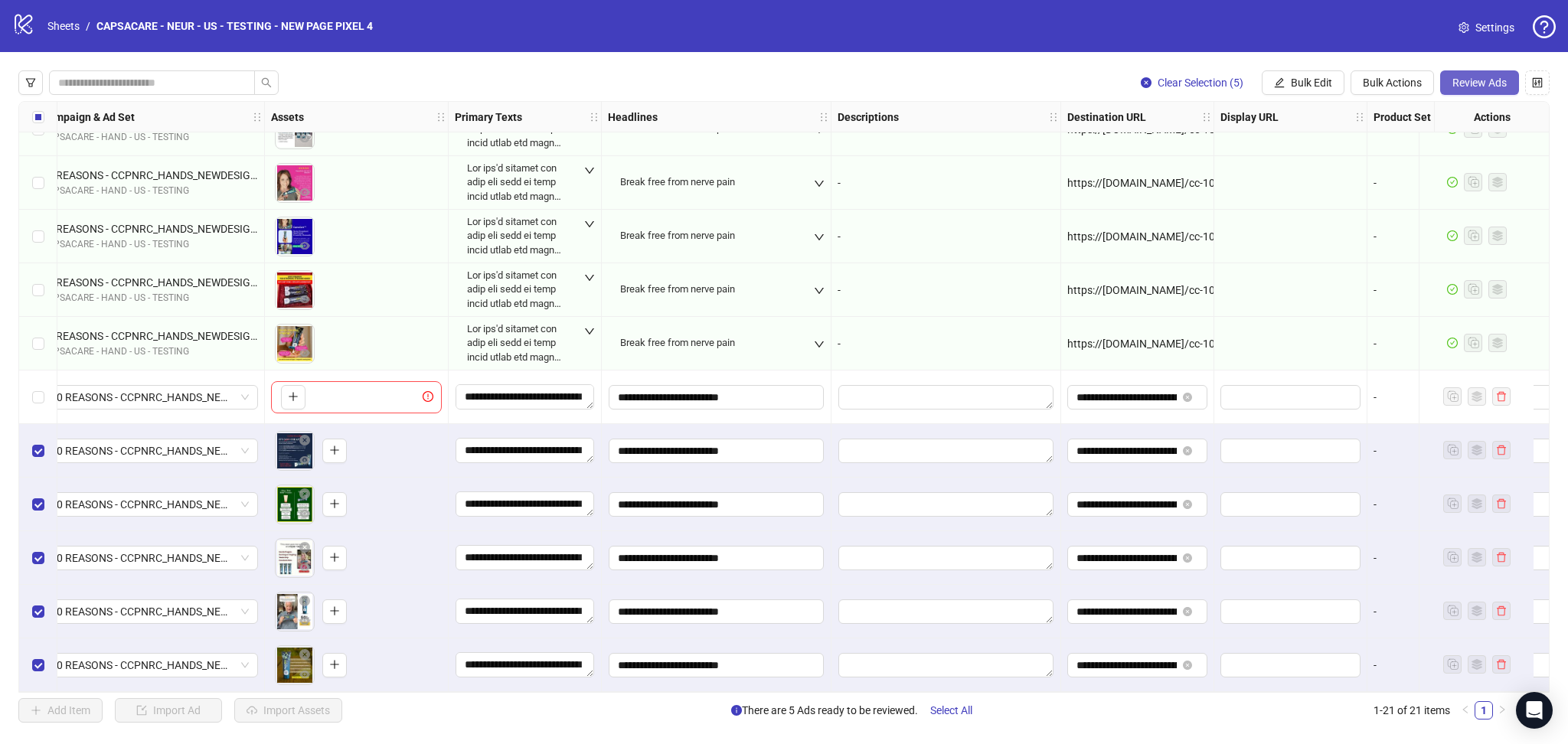
click at [1470, 81] on span "Review Ads" at bounding box center [1480, 83] width 55 height 12
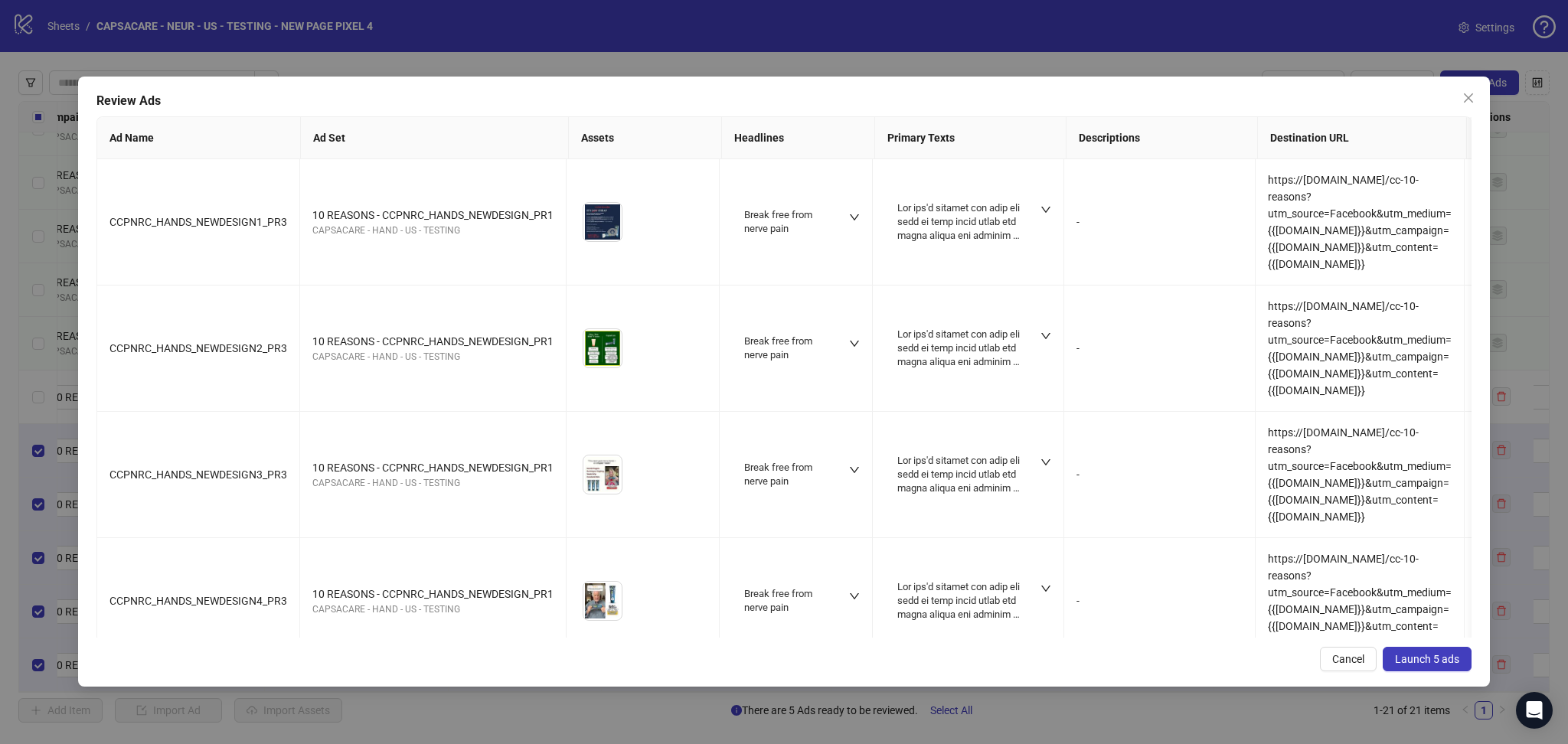
click at [1441, 657] on span "Launch 5 ads" at bounding box center [1426, 660] width 64 height 12
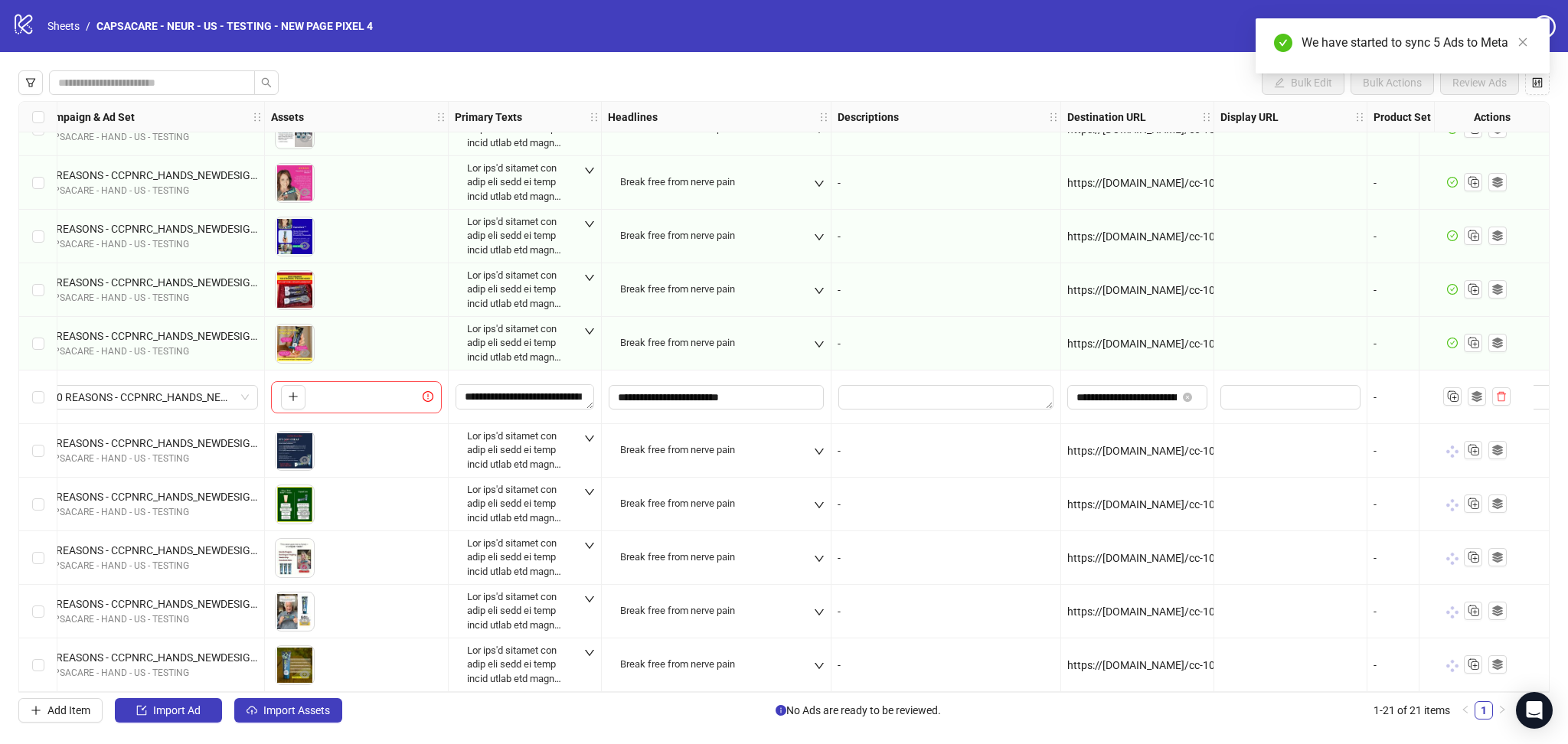
click at [1511, 392] on div at bounding box center [1476, 397] width 115 height 54
click at [1502, 394] on icon "delete" at bounding box center [1501, 397] width 11 height 11
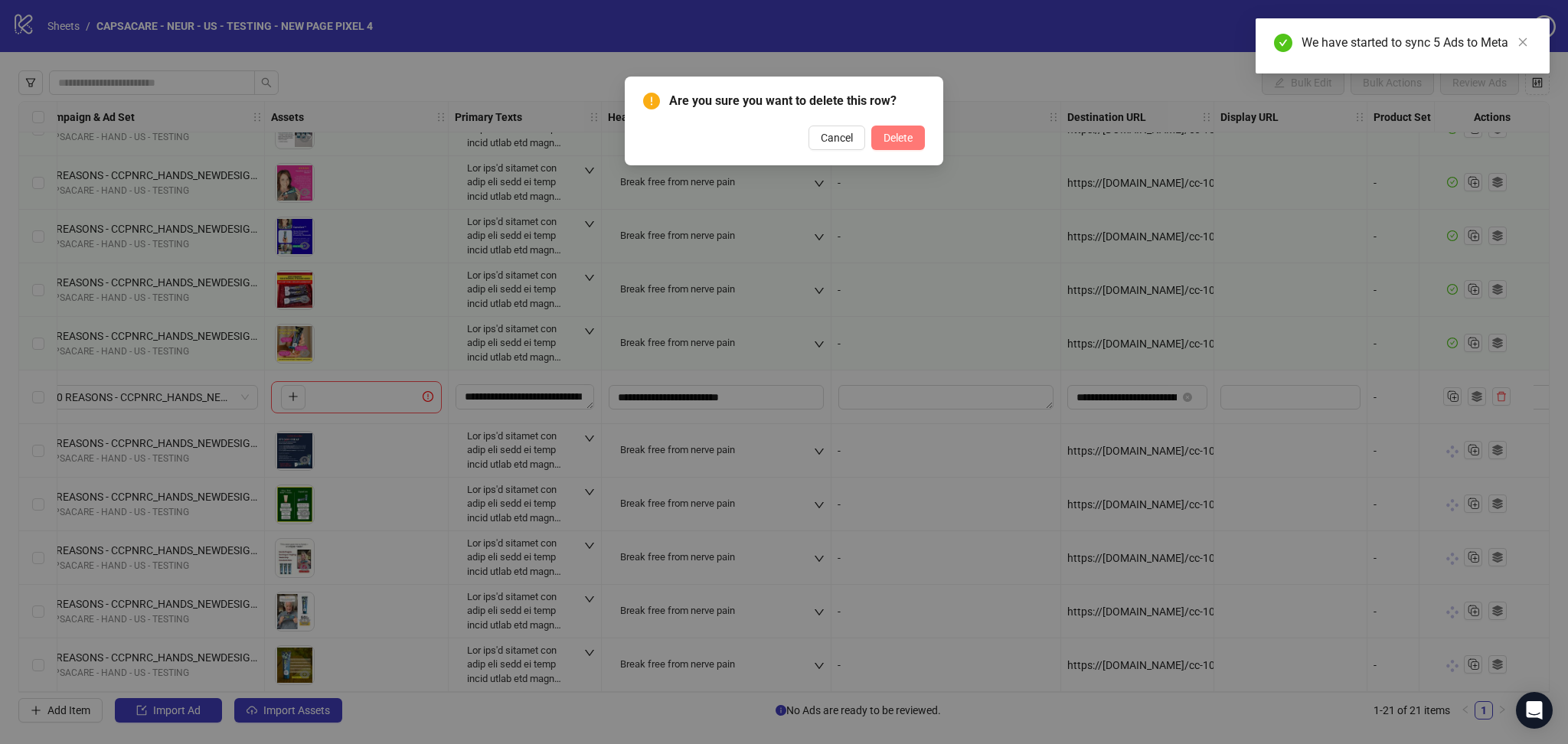
click at [896, 132] on span "Delete" at bounding box center [898, 137] width 29 height 12
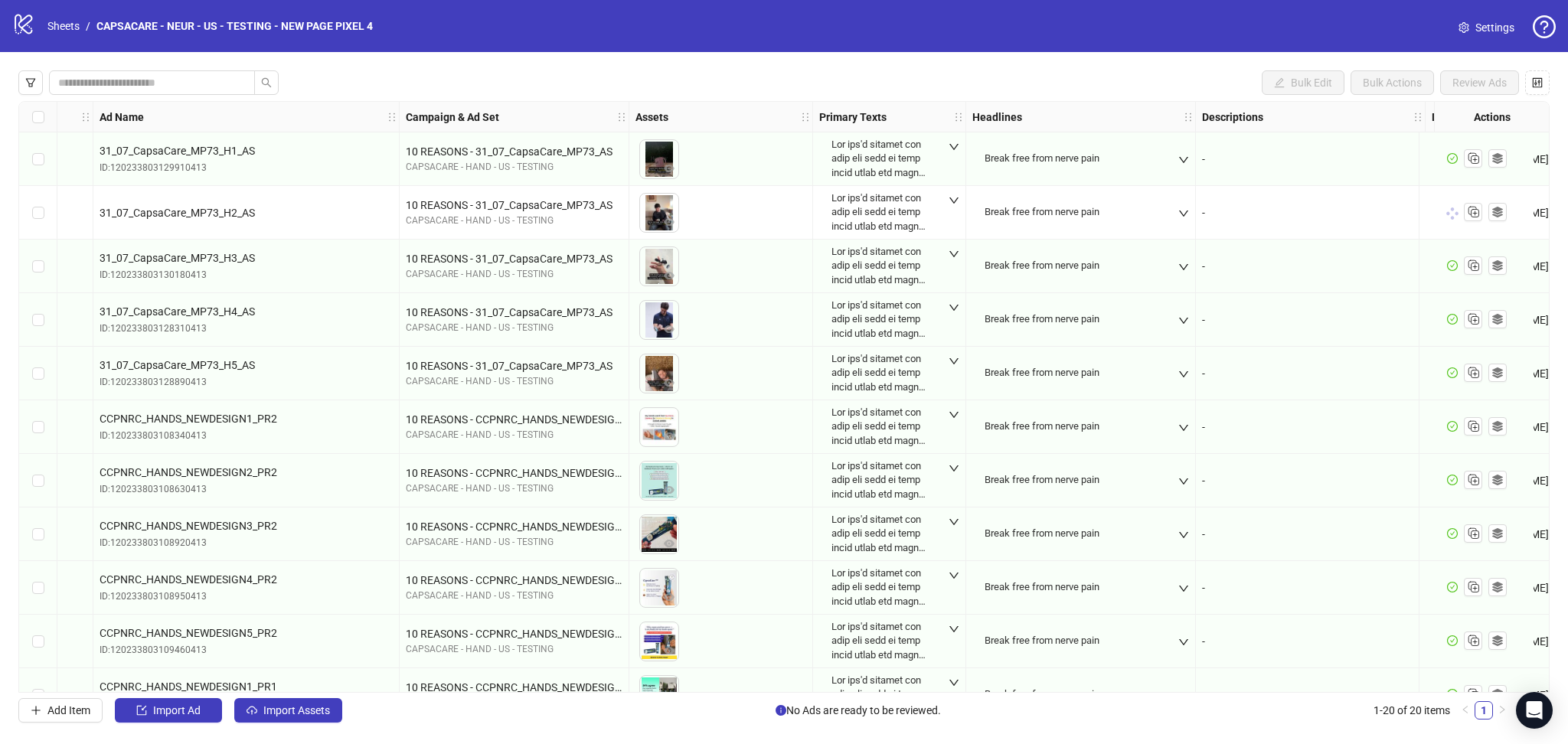
scroll to position [0, 0]
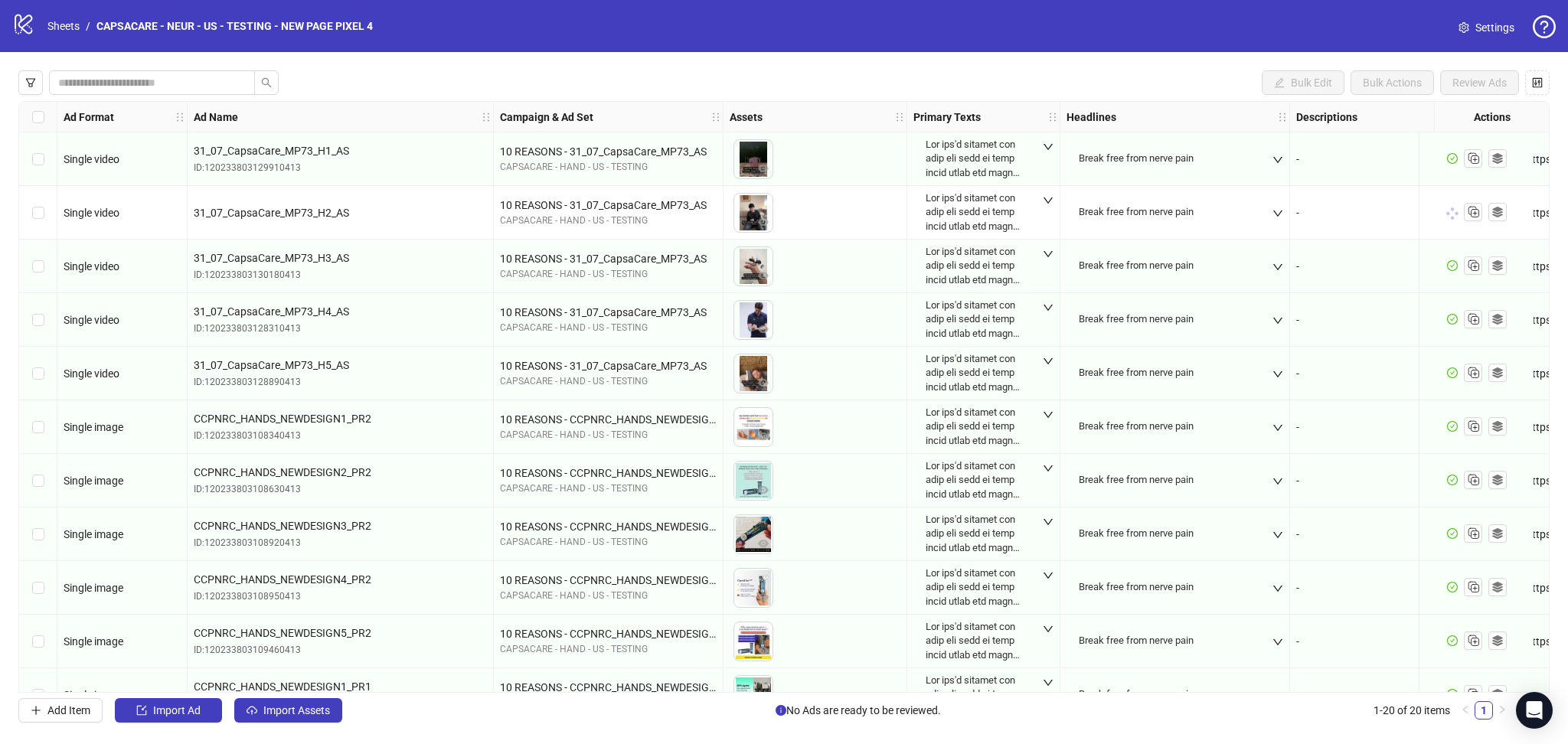
click at [27, 215] on div "Select row 2" at bounding box center [38, 212] width 38 height 54
click at [304, 210] on span "31_07_CapsaCare_MP73_H2_AS" at bounding box center [271, 212] width 155 height 12
copy span "31_07_CapsaCare_MP73_H2_AS"
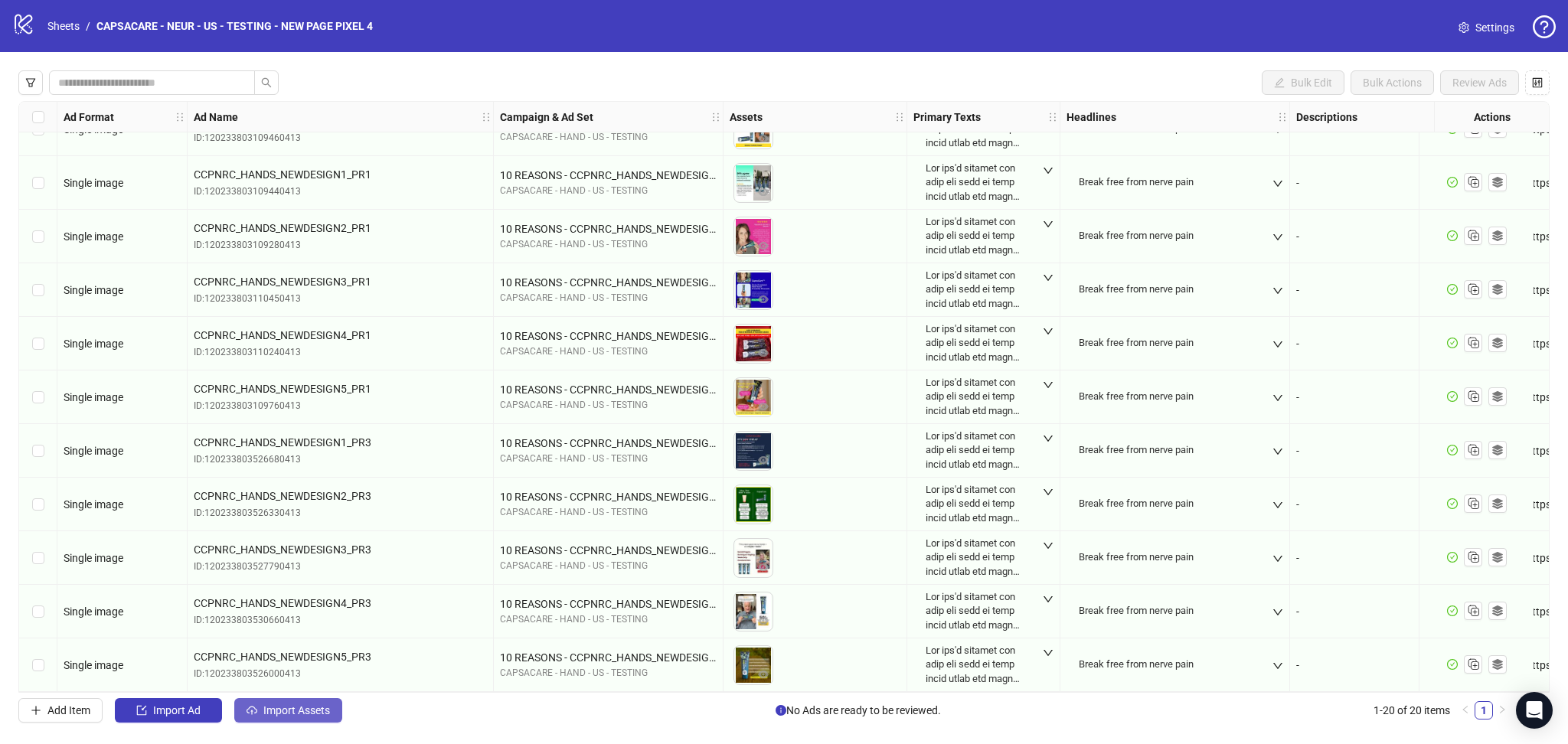
click at [286, 713] on span "Import Assets" at bounding box center [297, 711] width 67 height 12
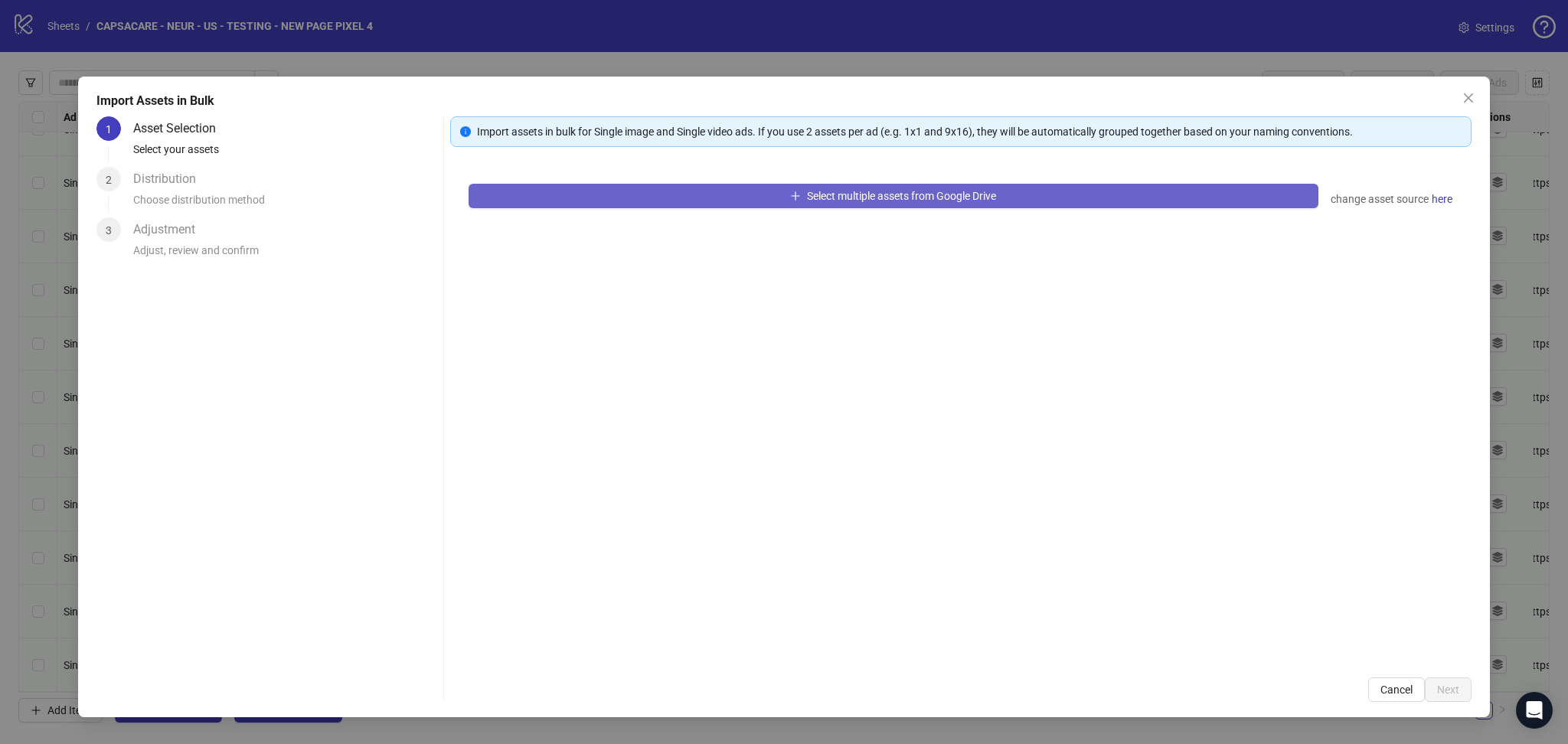
click at [633, 189] on button "Select multiple assets from Google Drive" at bounding box center [893, 195] width 850 height 25
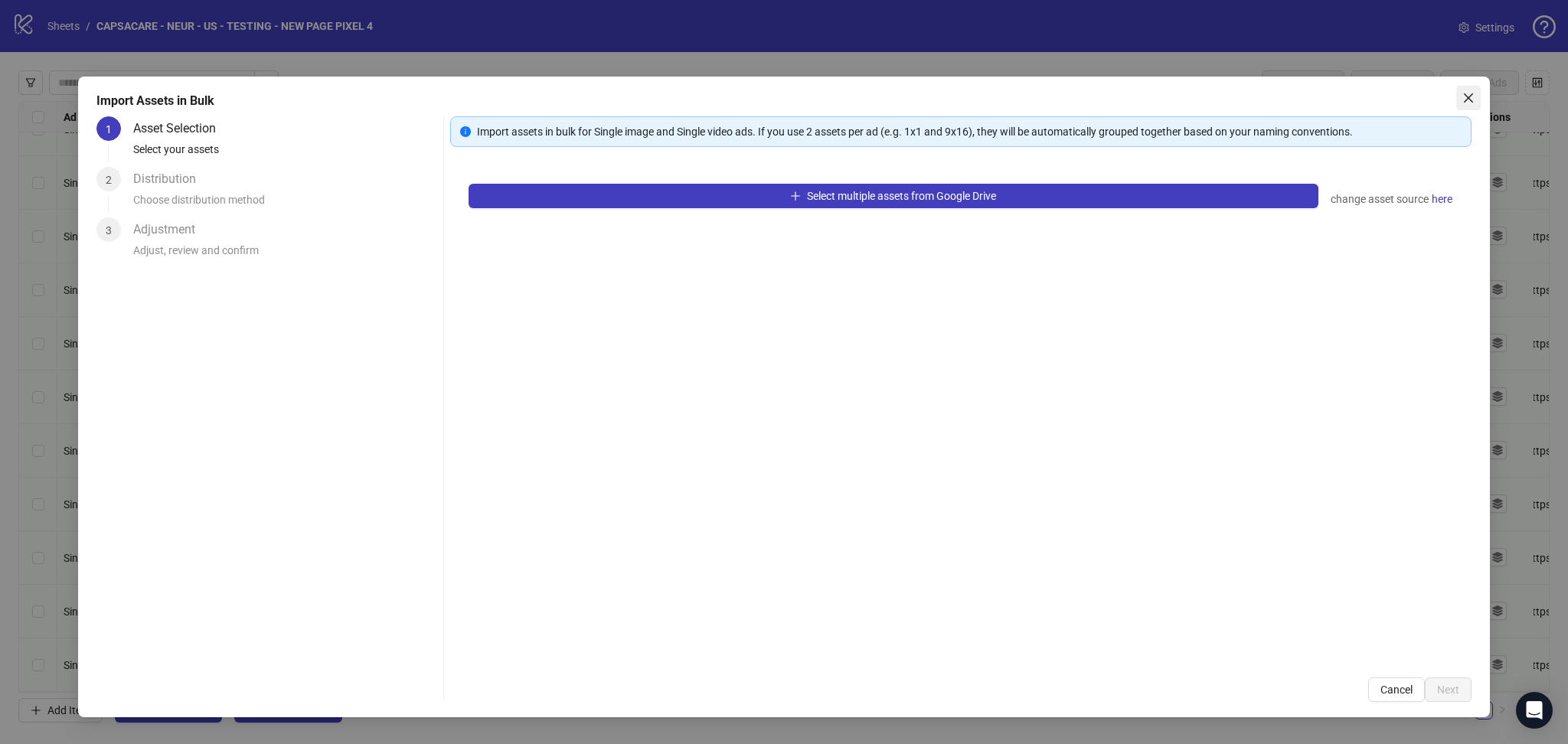
click at [1463, 100] on icon "close" at bounding box center [1468, 98] width 12 height 12
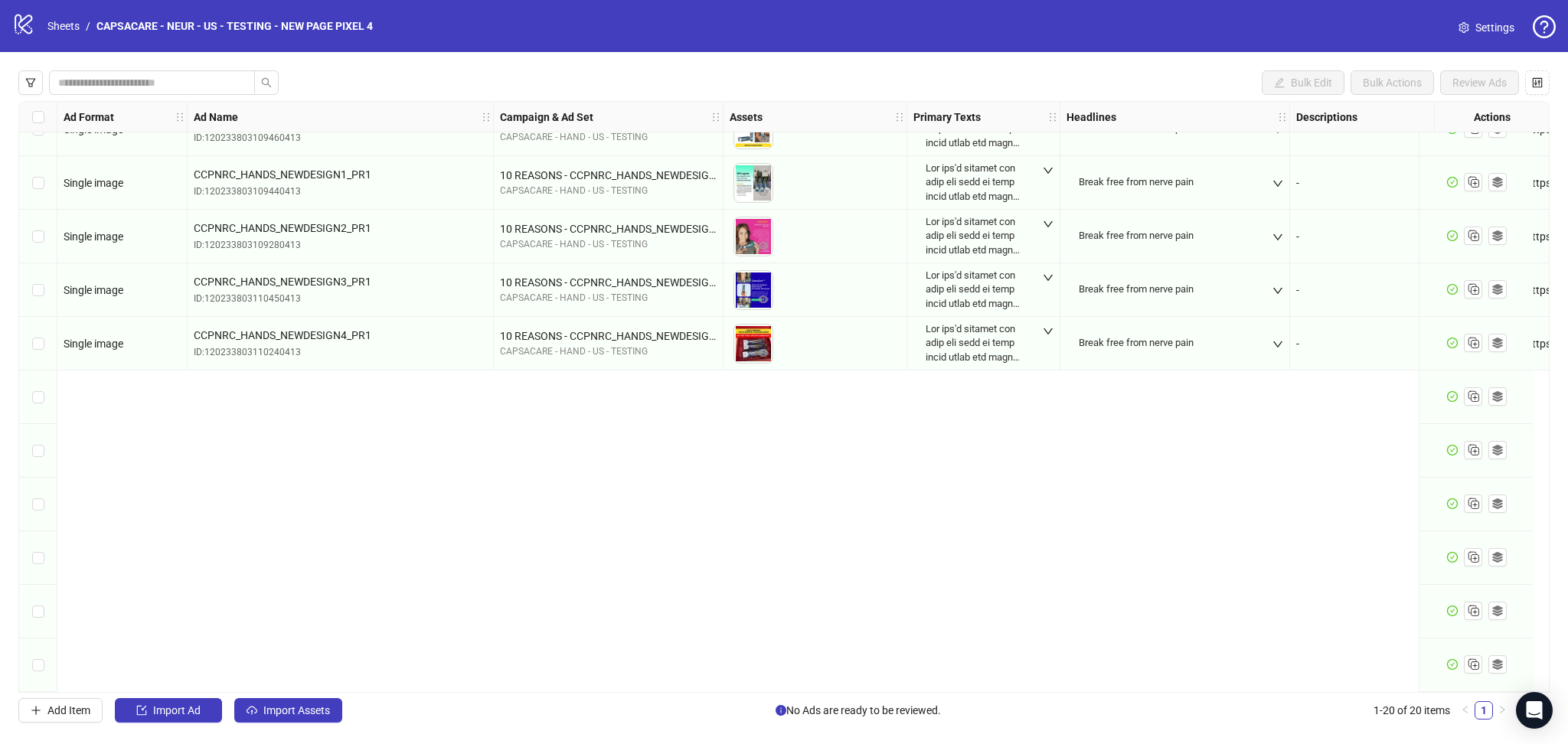
scroll to position [0, 0]
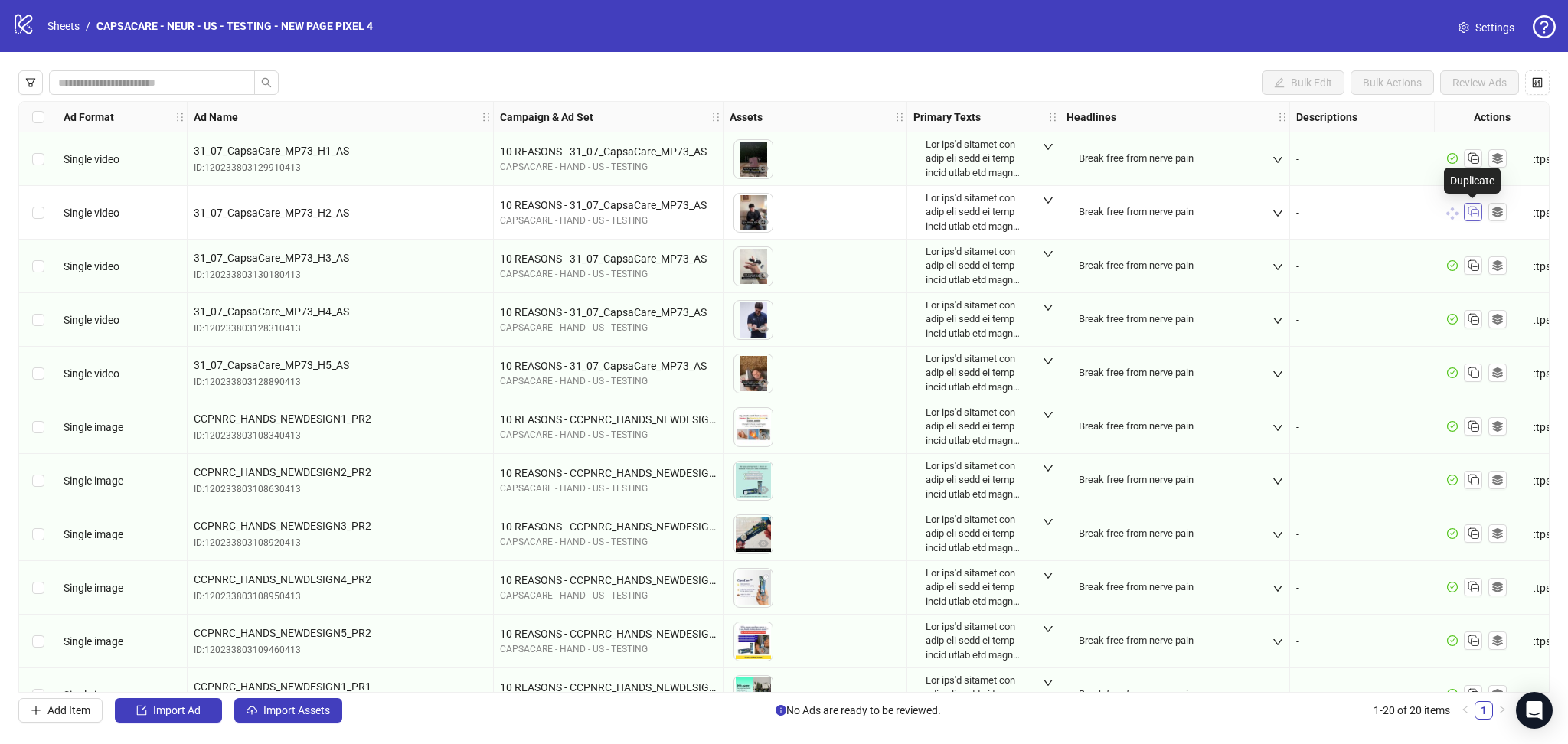
click at [1478, 203] on button "button" at bounding box center [1473, 212] width 19 height 19
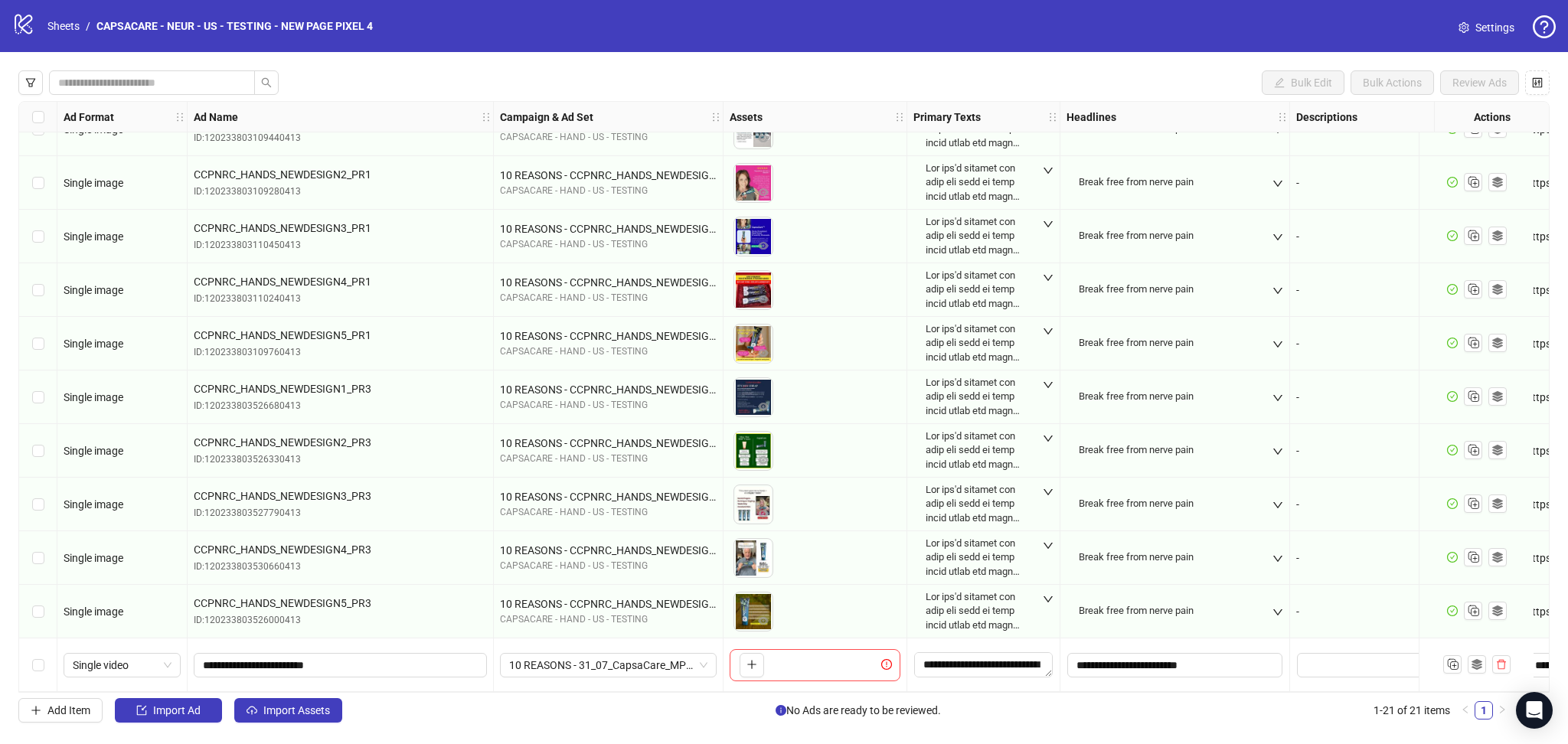
drag, startPoint x: 295, startPoint y: 708, endPoint x: 282, endPoint y: 727, distance: 23.0
click at [294, 711] on span "Import Assets" at bounding box center [297, 711] width 67 height 12
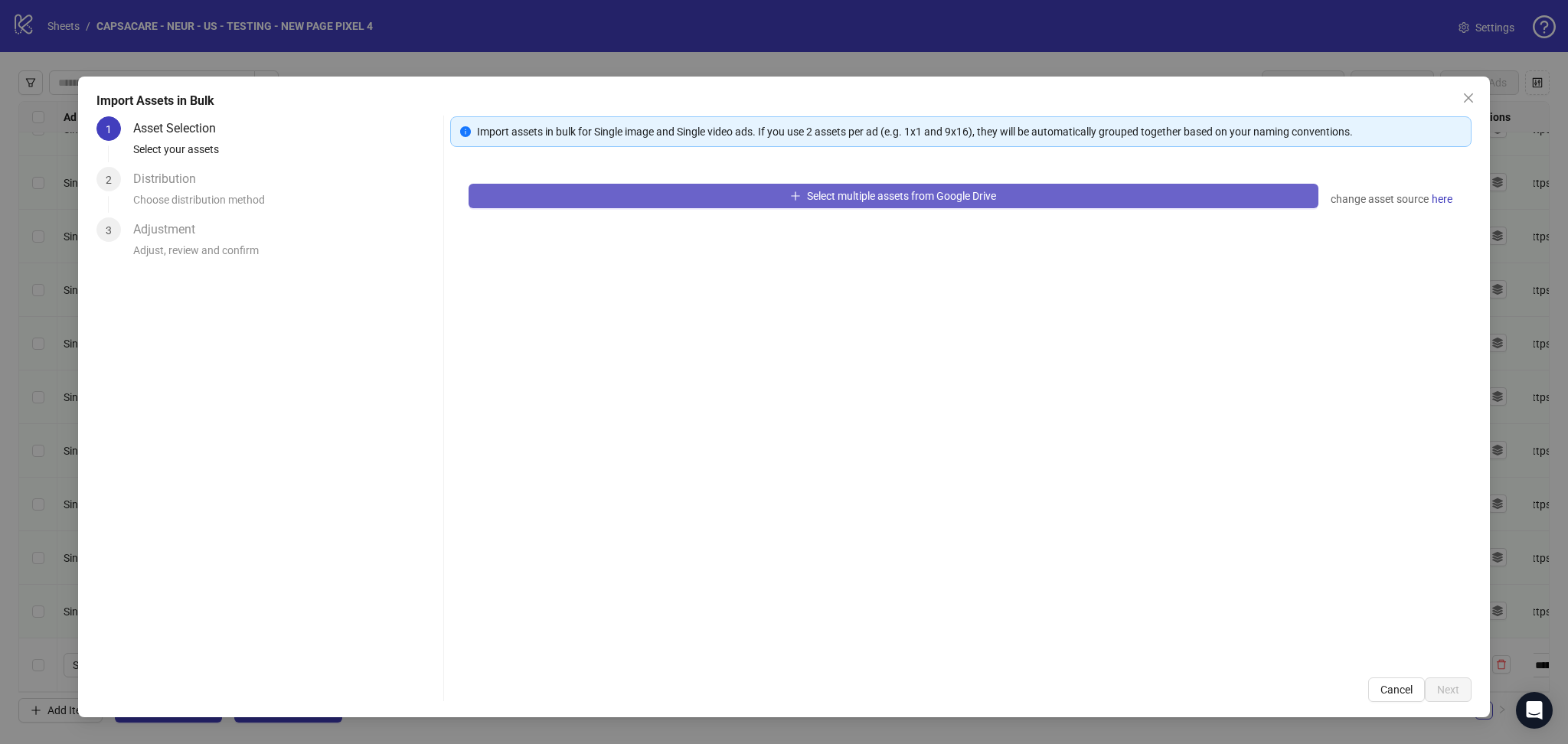
drag, startPoint x: 594, startPoint y: 195, endPoint x: 604, endPoint y: 199, distance: 10.8
click at [604, 199] on button "Select multiple assets from Google Drive" at bounding box center [893, 195] width 850 height 25
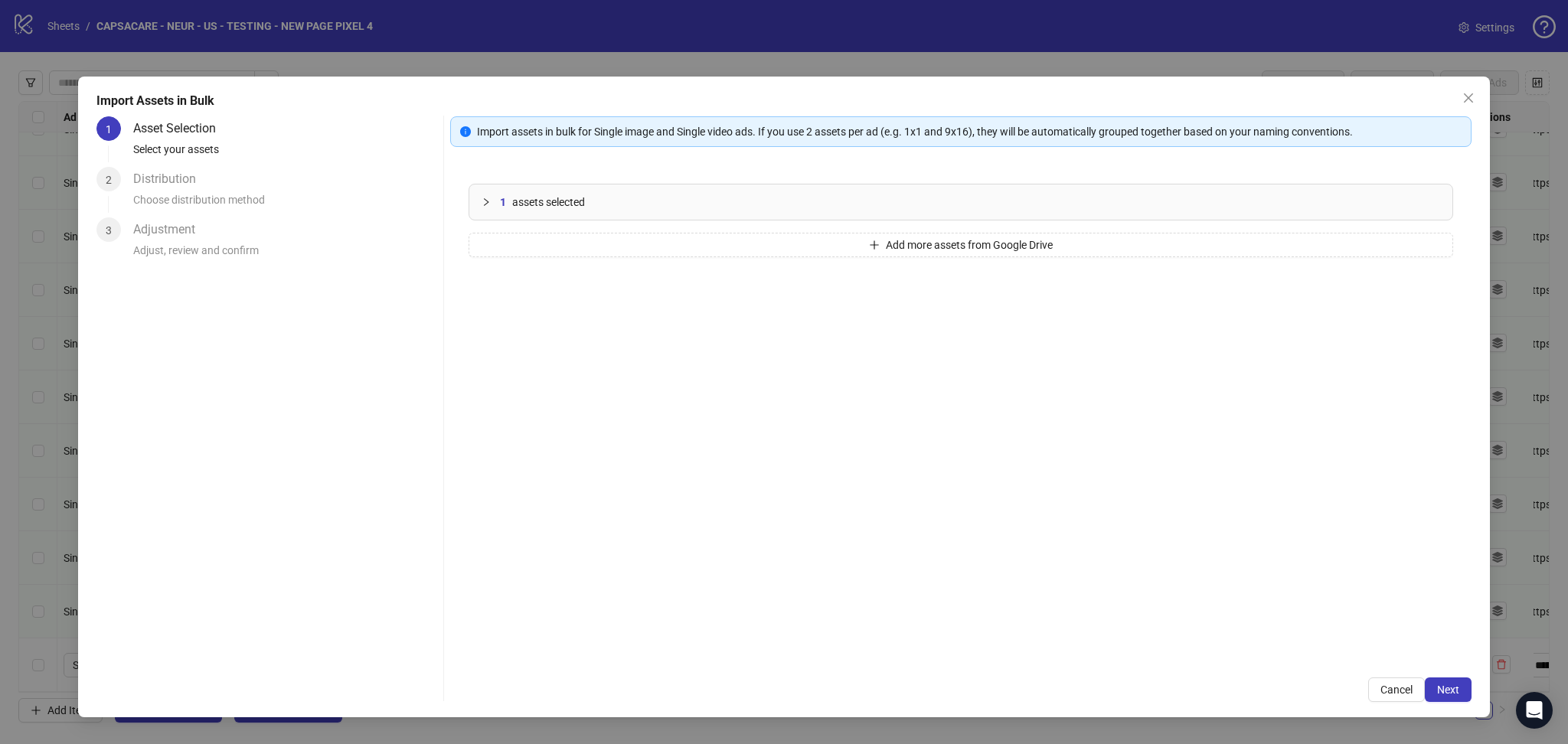
click at [1463, 676] on div "Import assets in bulk for Single image and Single video ads. If you use 2 asset…" at bounding box center [961, 409] width 1021 height 586
click at [1453, 680] on button "Next" at bounding box center [1448, 689] width 47 height 25
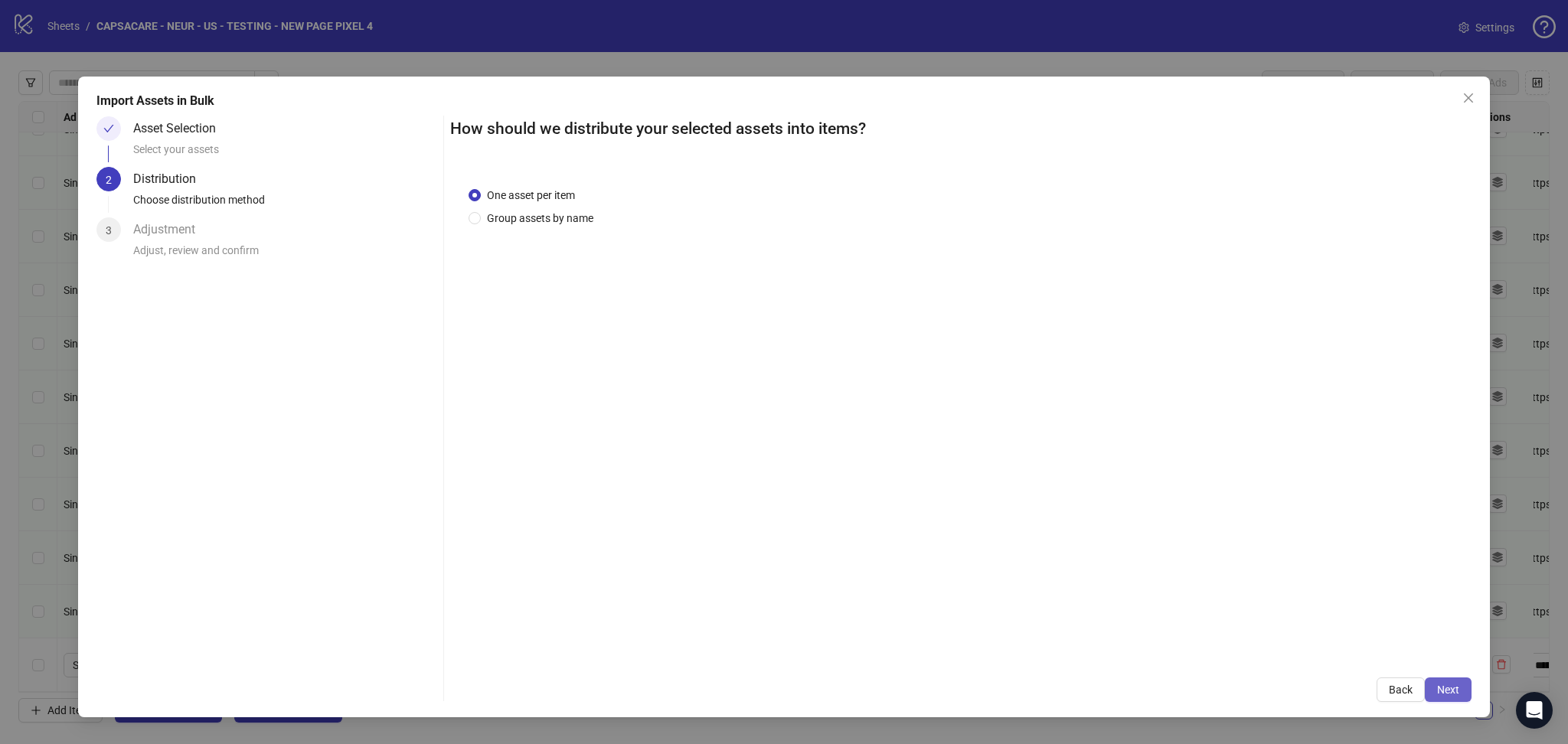
click at [1447, 683] on span "Next" at bounding box center [1449, 689] width 22 height 12
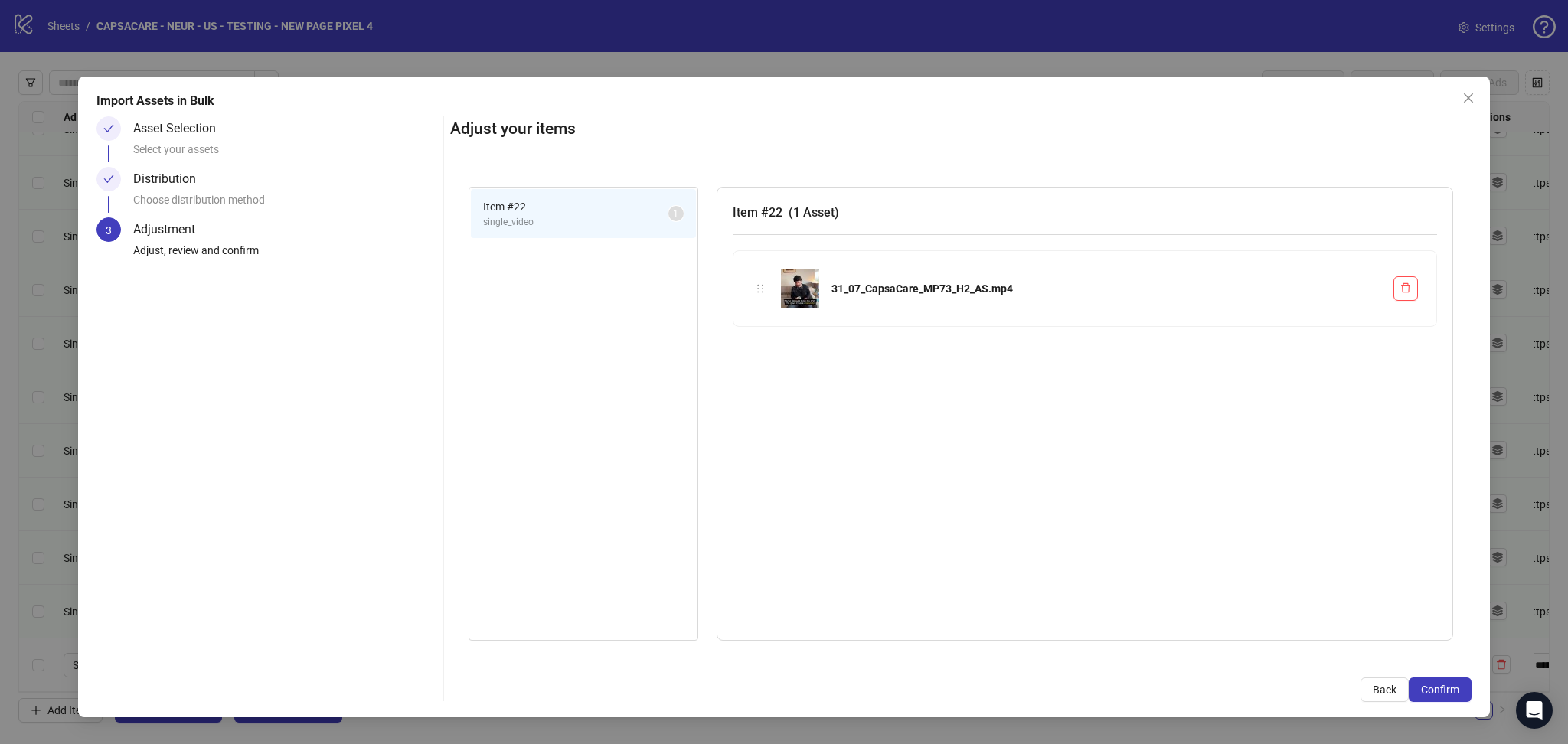
click at [1447, 683] on span "Confirm" at bounding box center [1440, 689] width 38 height 12
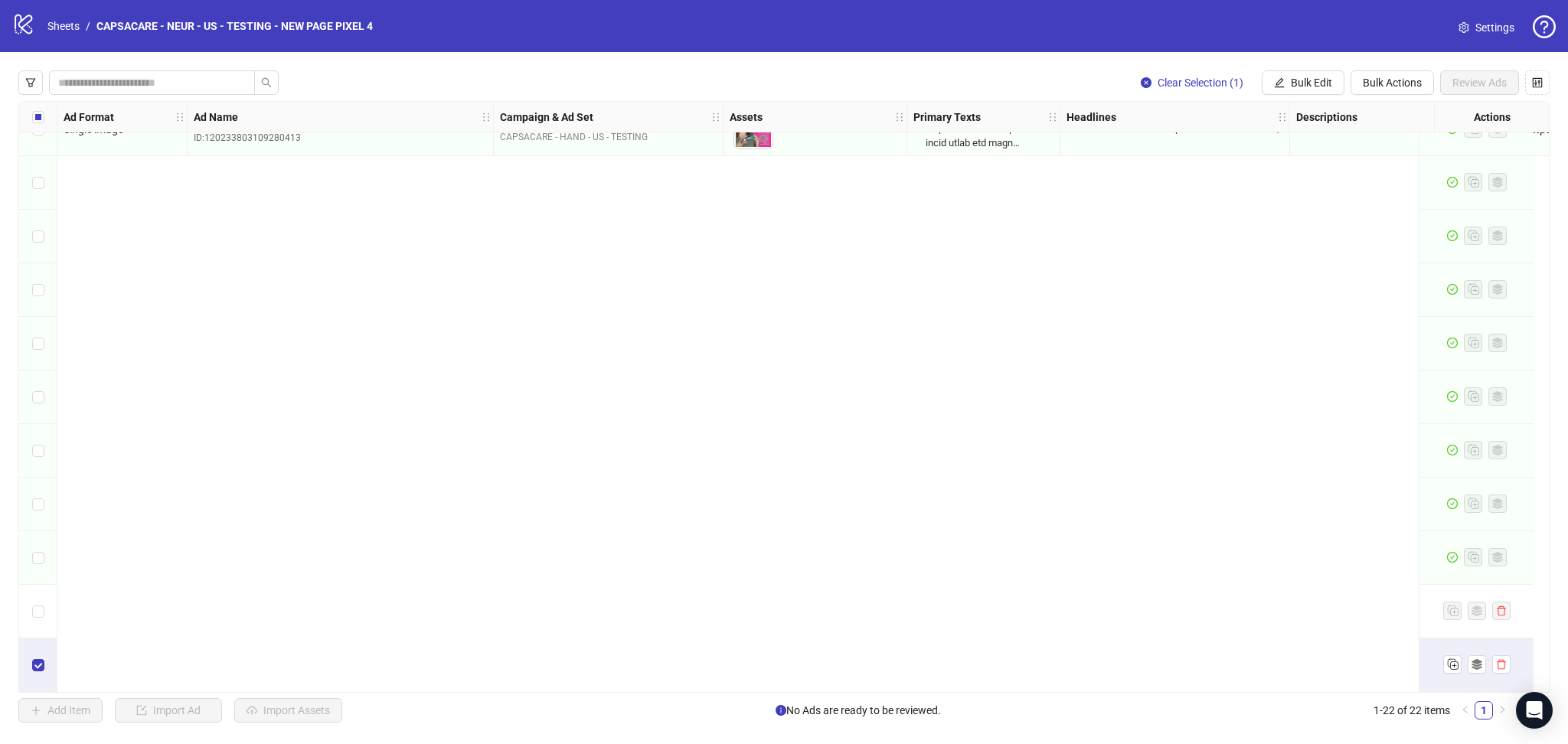
scroll to position [0, 0]
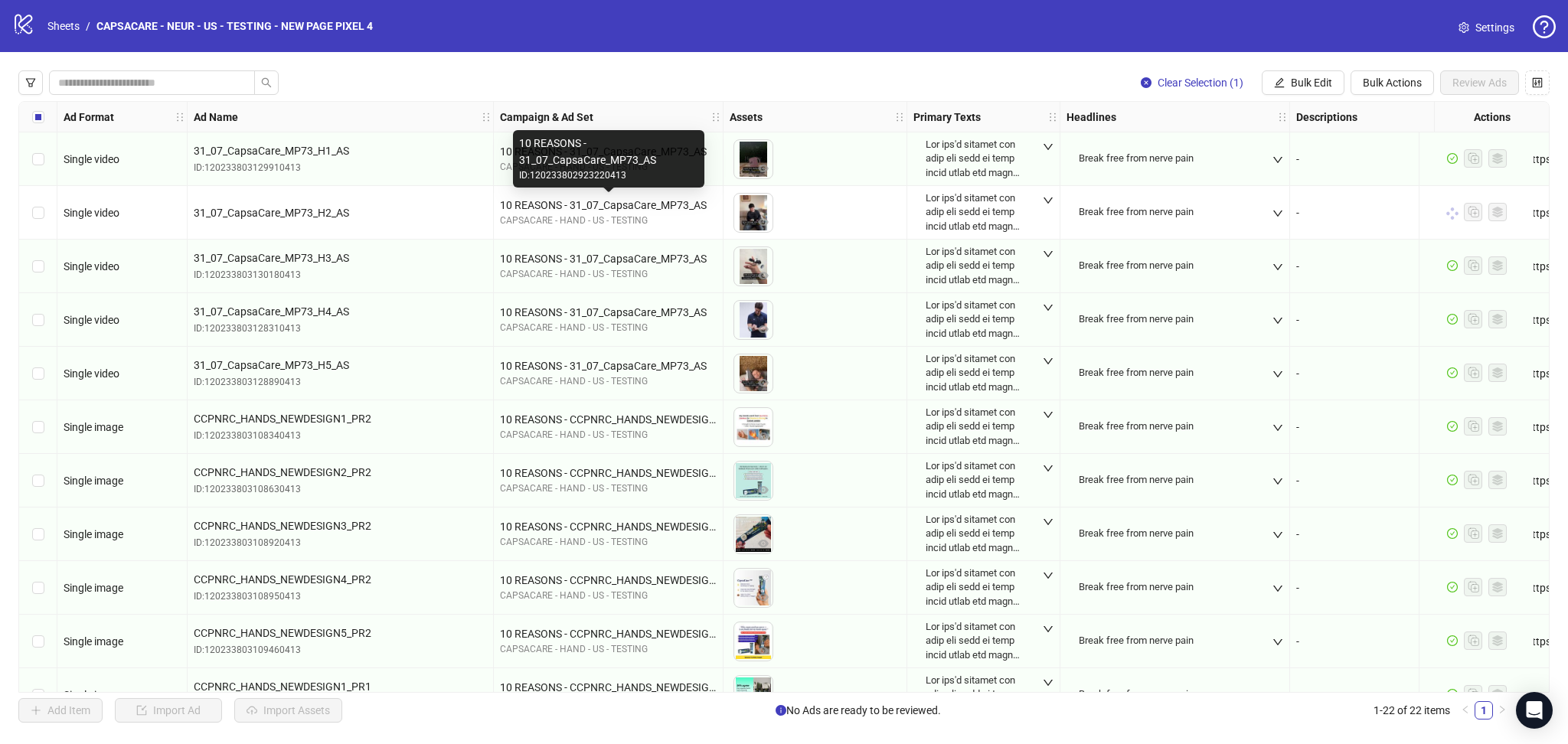
click at [566, 200] on div "10 REASONS - 31_07_CapsaCare_MP73_AS" at bounding box center [608, 206] width 217 height 17
copy div "10 REASONS - 31_07_CapsaCare_MP73_AS"
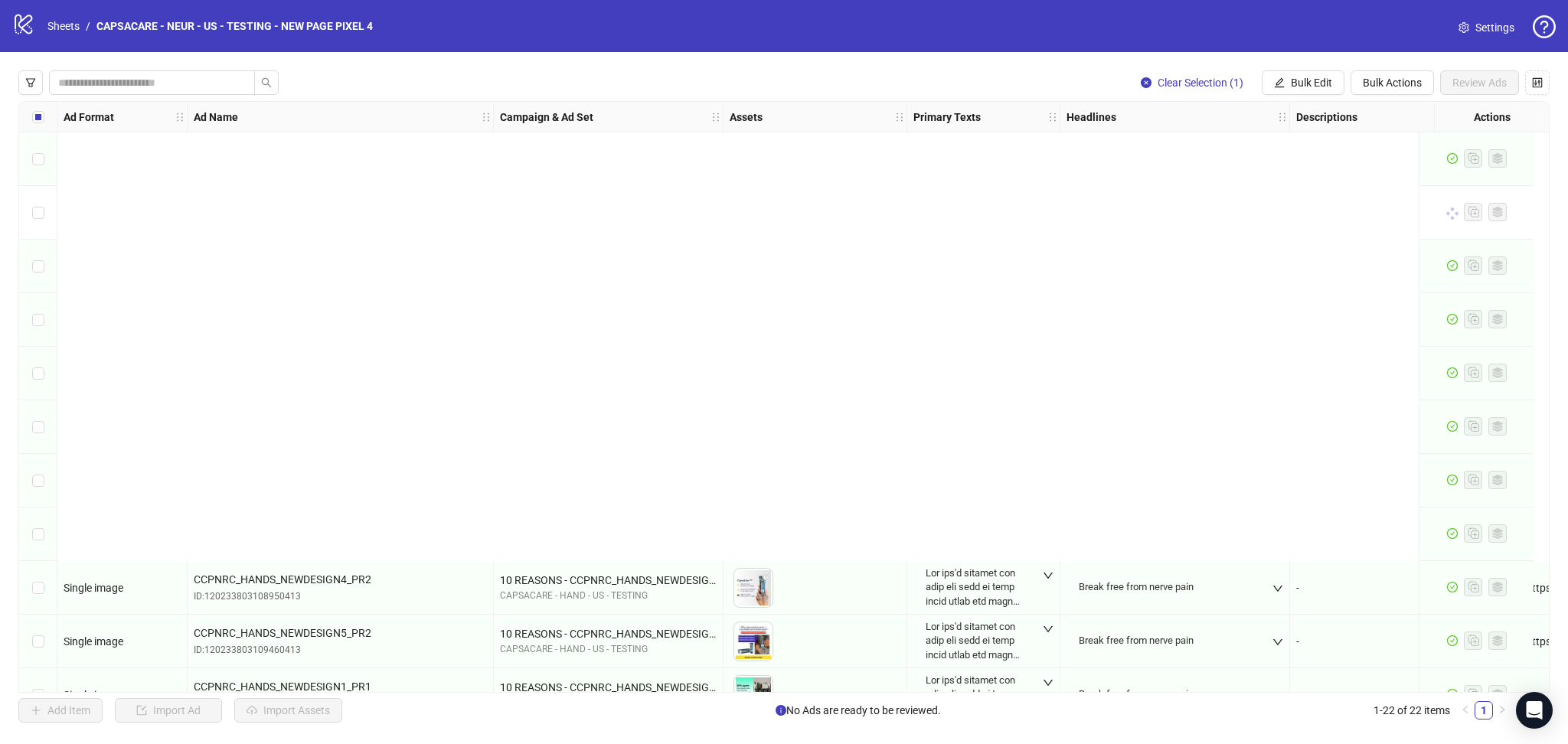
scroll to position [625, 0]
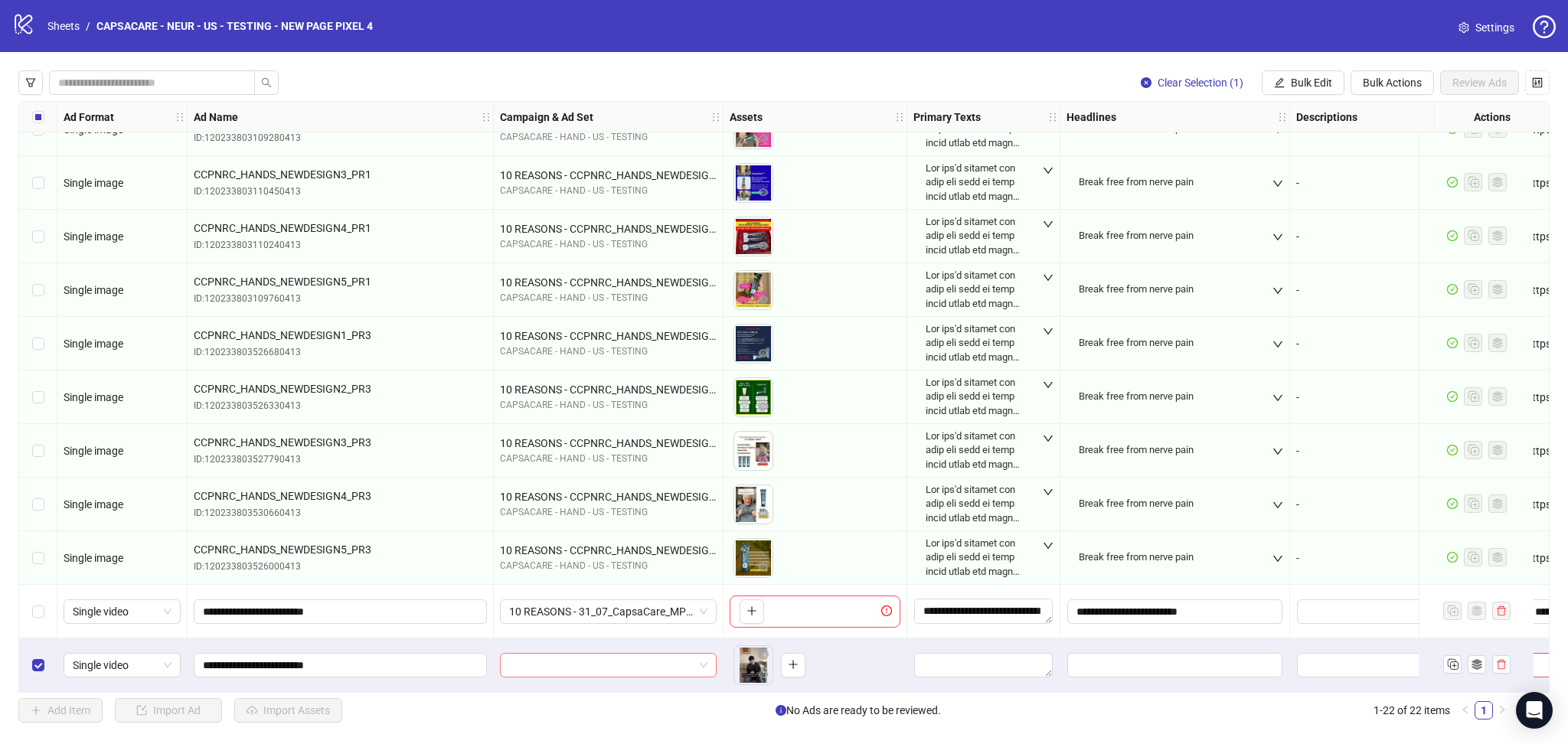
click at [588, 656] on input "search" at bounding box center [601, 665] width 184 height 23
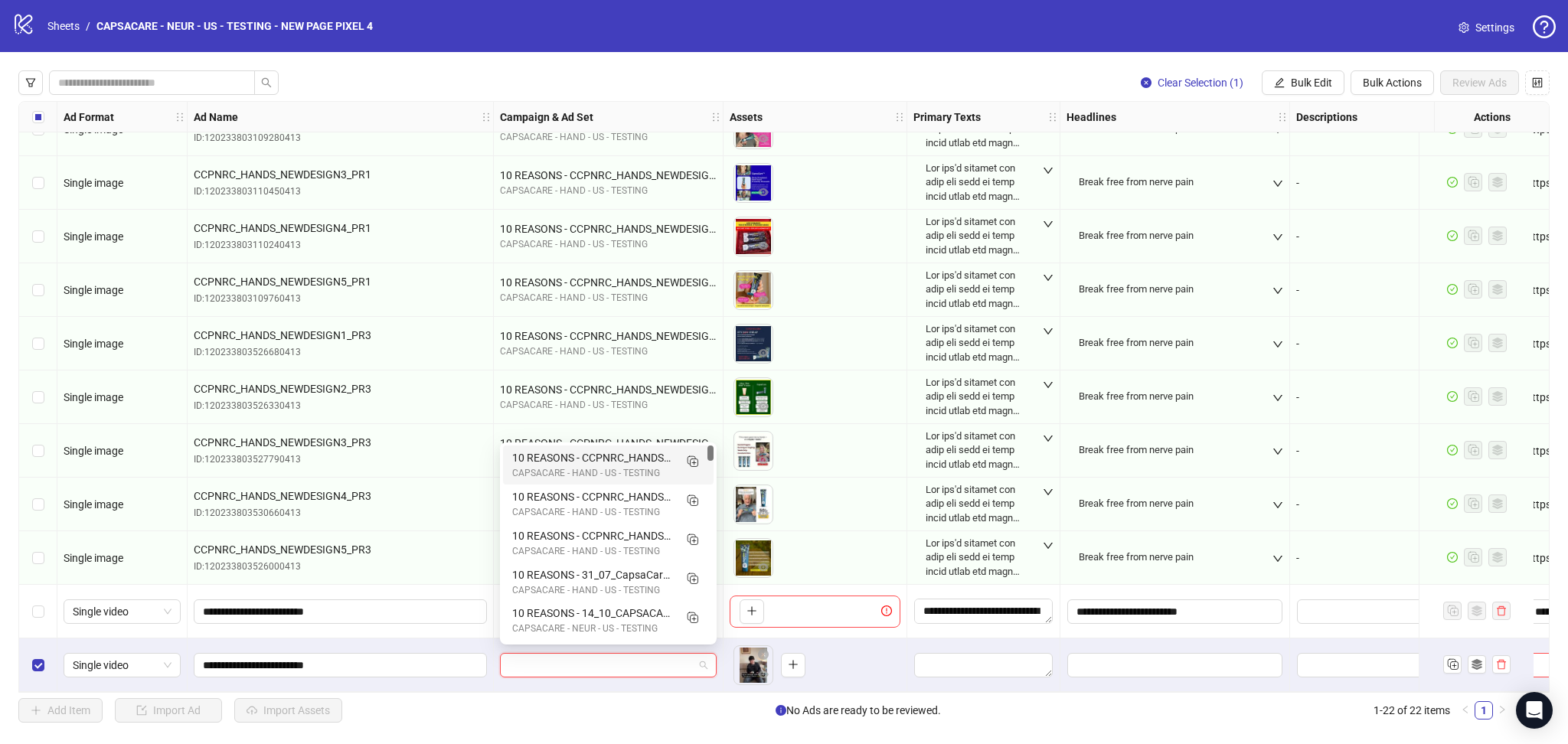
paste input "**********"
type input "**********"
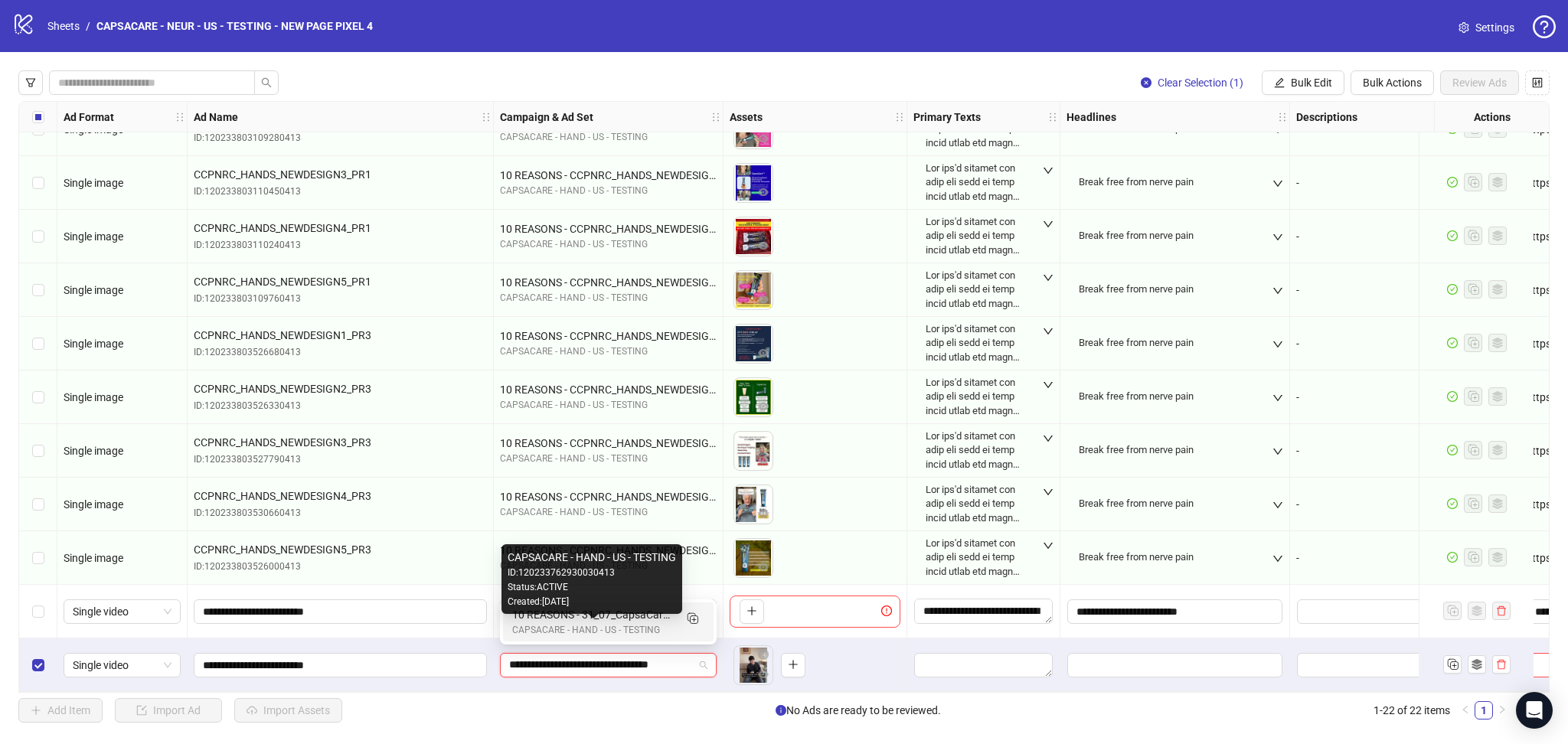
click at [625, 624] on div "CAPSACARE - HAND - US - TESTING" at bounding box center [592, 631] width 161 height 15
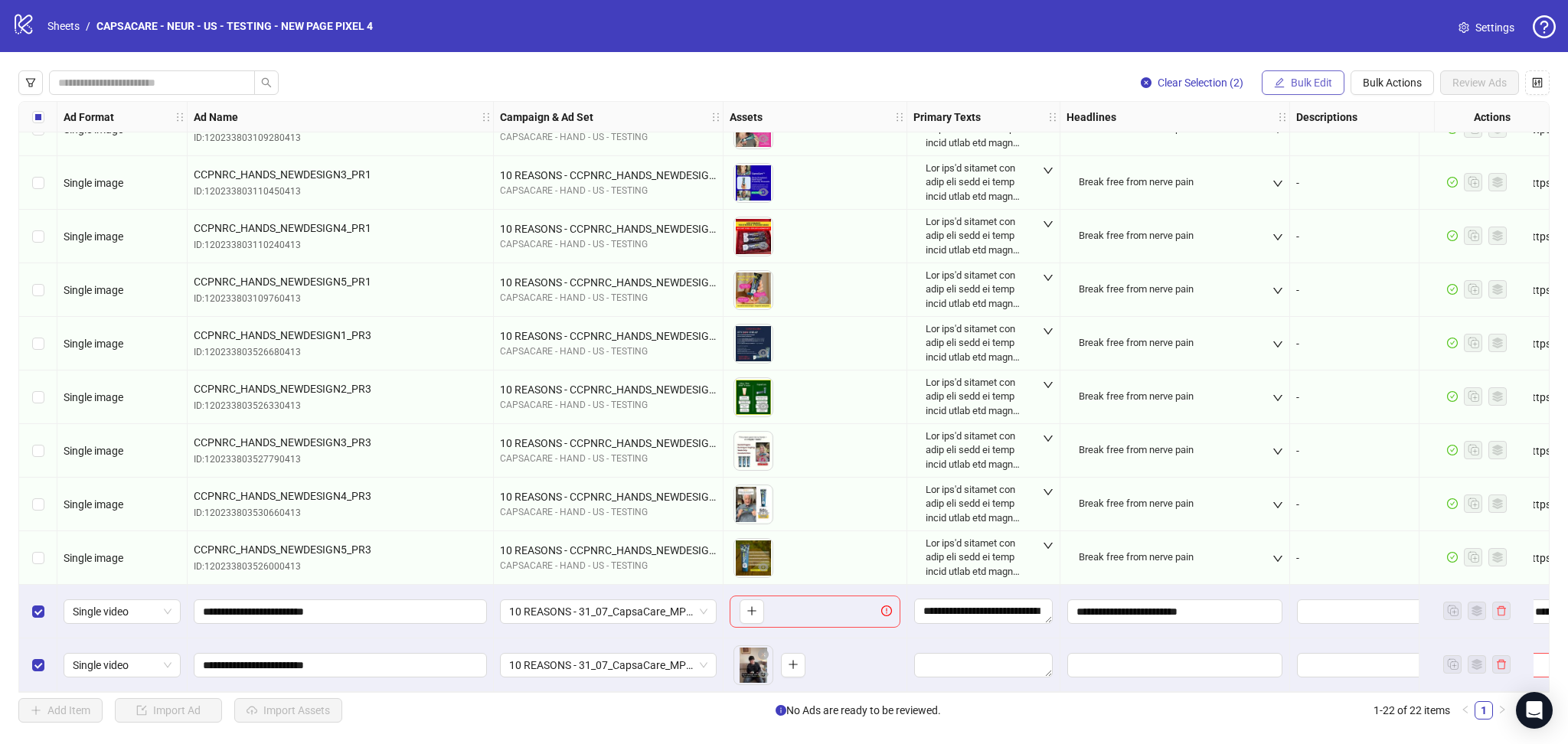
click at [1305, 84] on span "Bulk Edit" at bounding box center [1311, 83] width 41 height 12
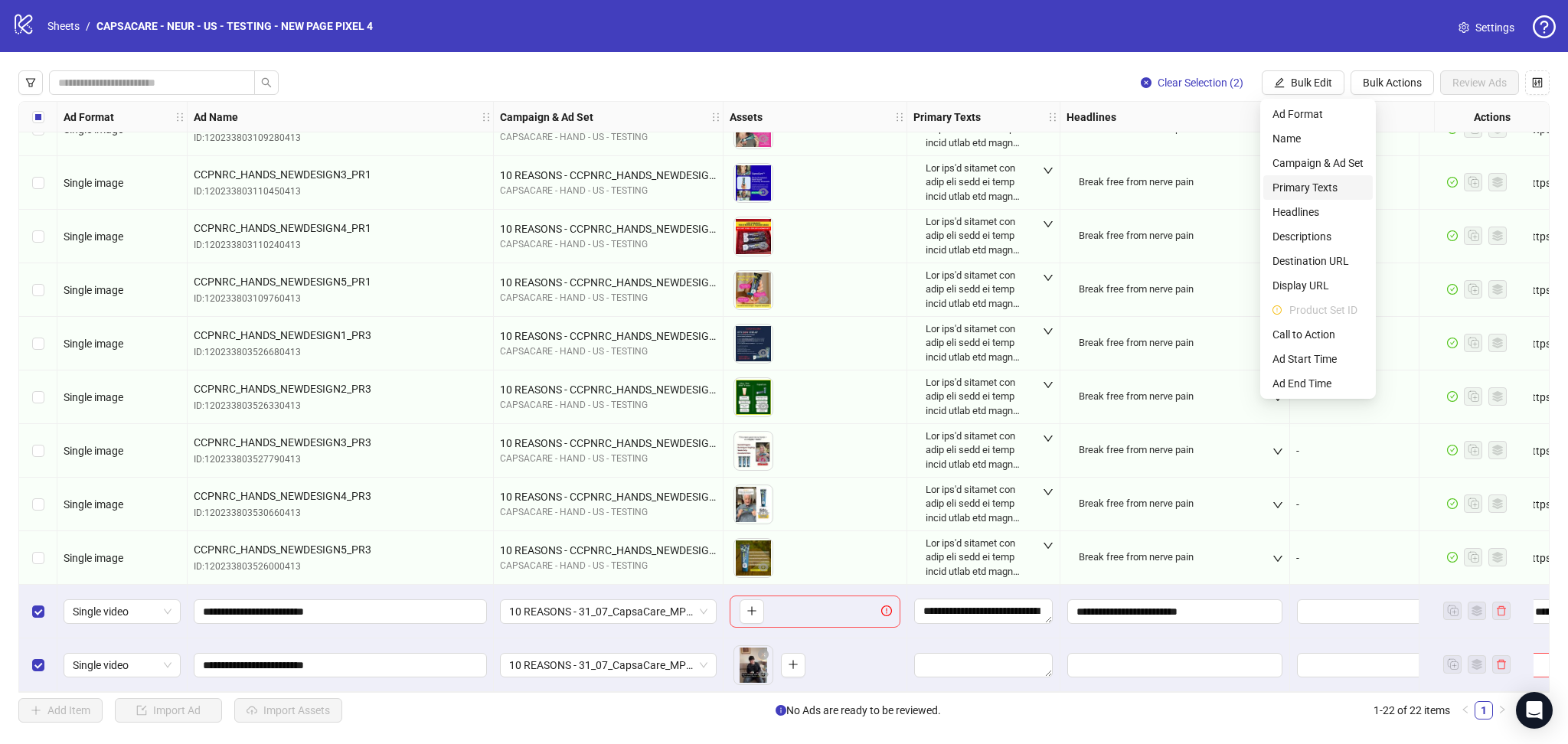
click at [1309, 183] on span "Primary Texts" at bounding box center [1318, 188] width 91 height 17
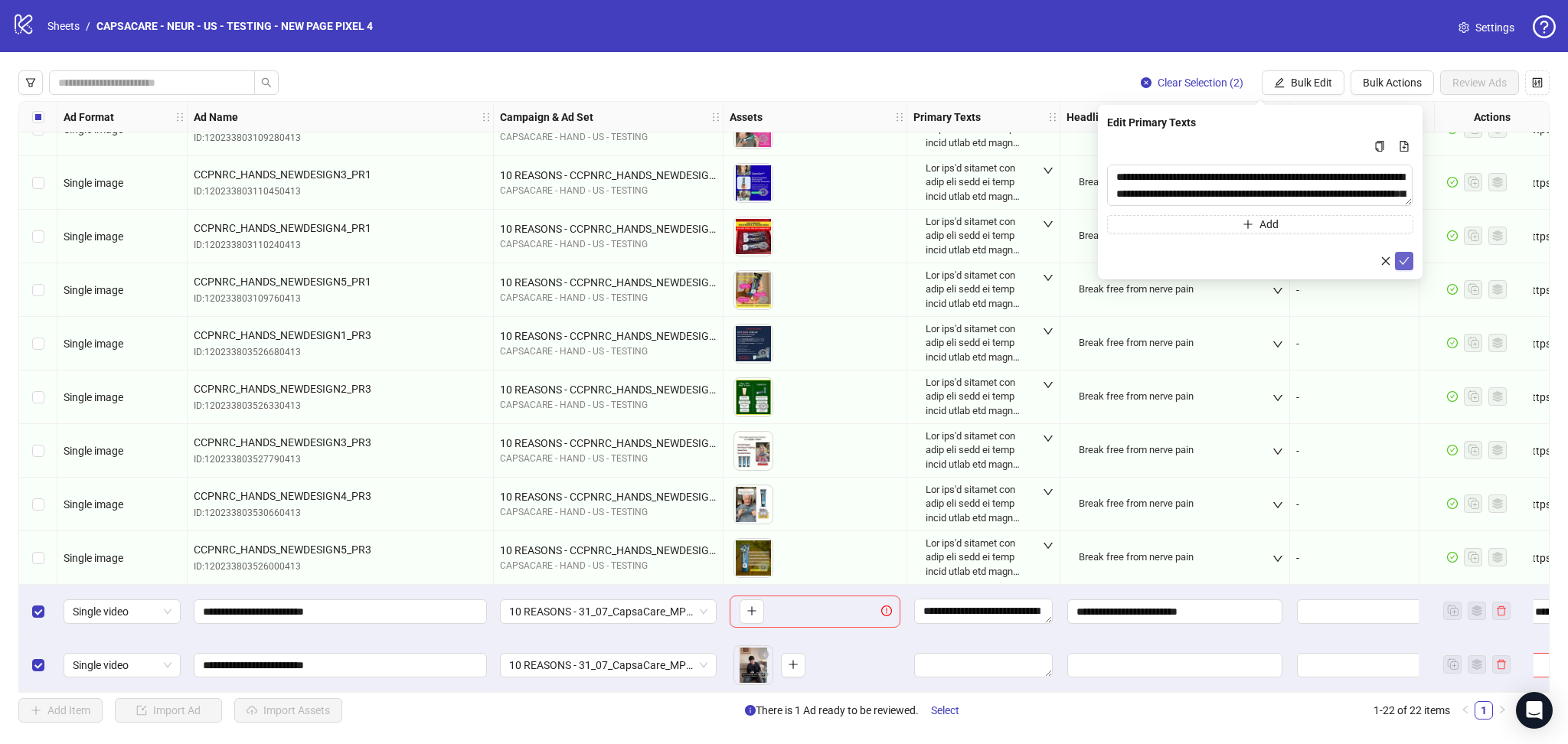
click at [1404, 261] on icon "check" at bounding box center [1405, 261] width 10 height 8
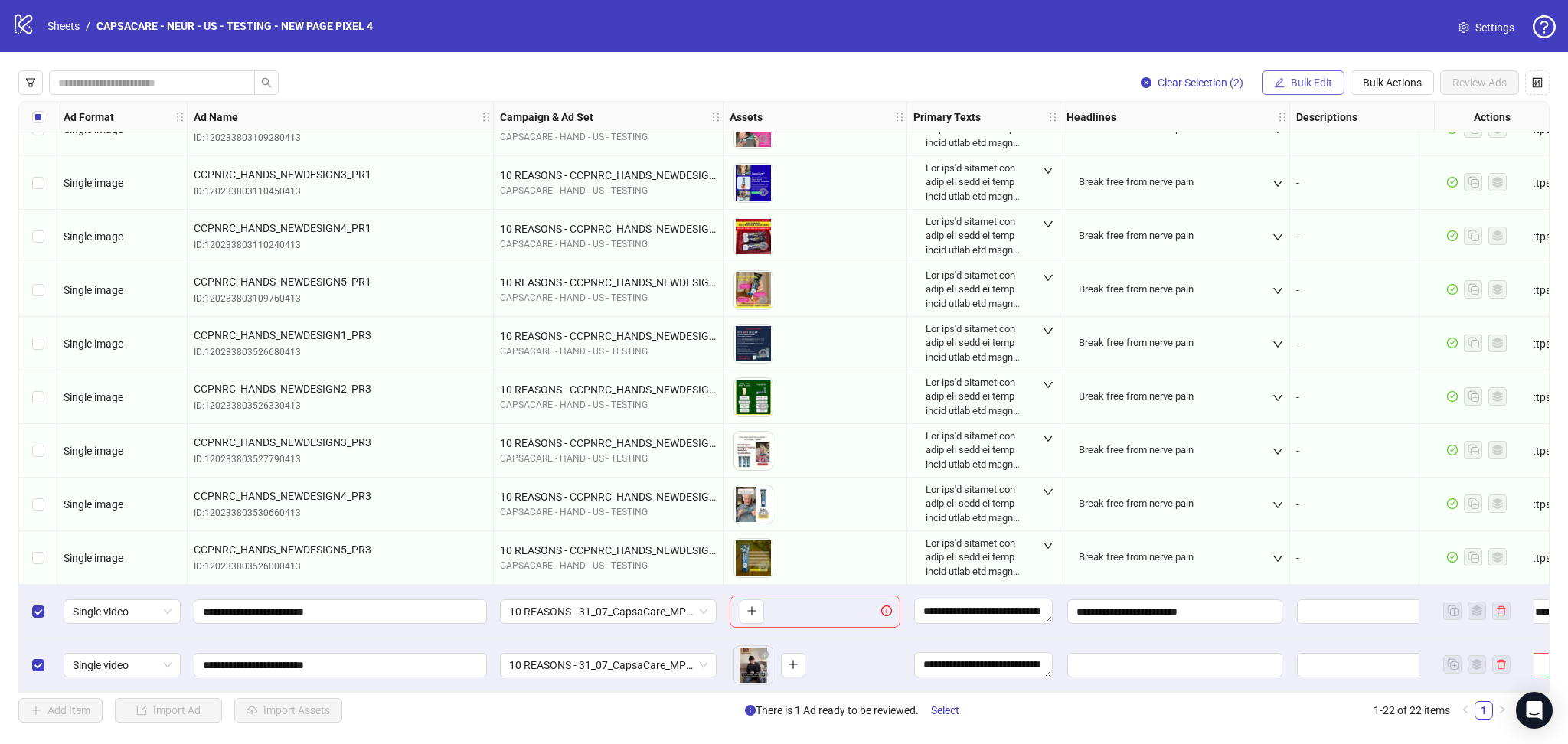
click at [1318, 86] on span "Bulk Edit" at bounding box center [1311, 83] width 41 height 12
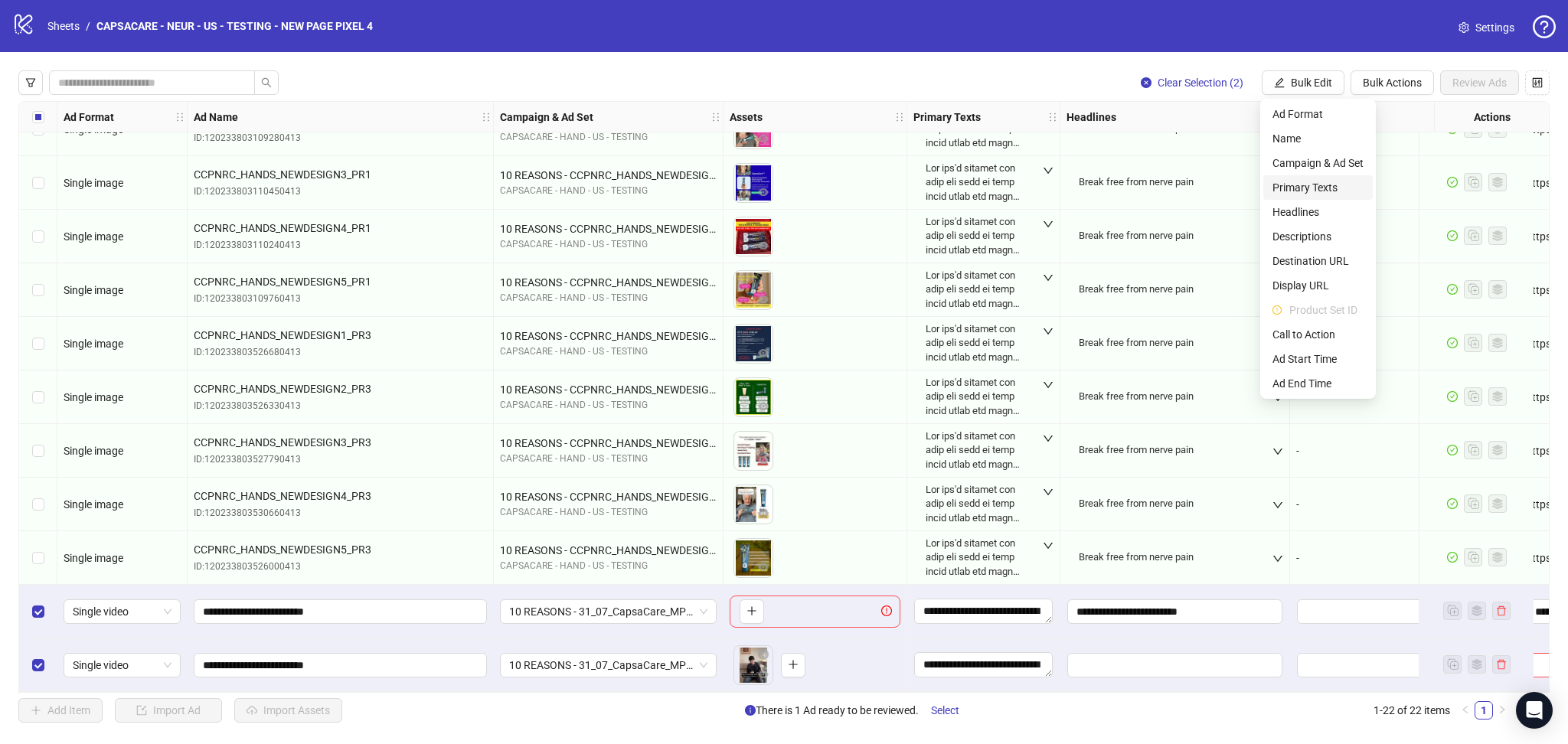
click at [1321, 185] on span "Primary Texts" at bounding box center [1318, 188] width 91 height 17
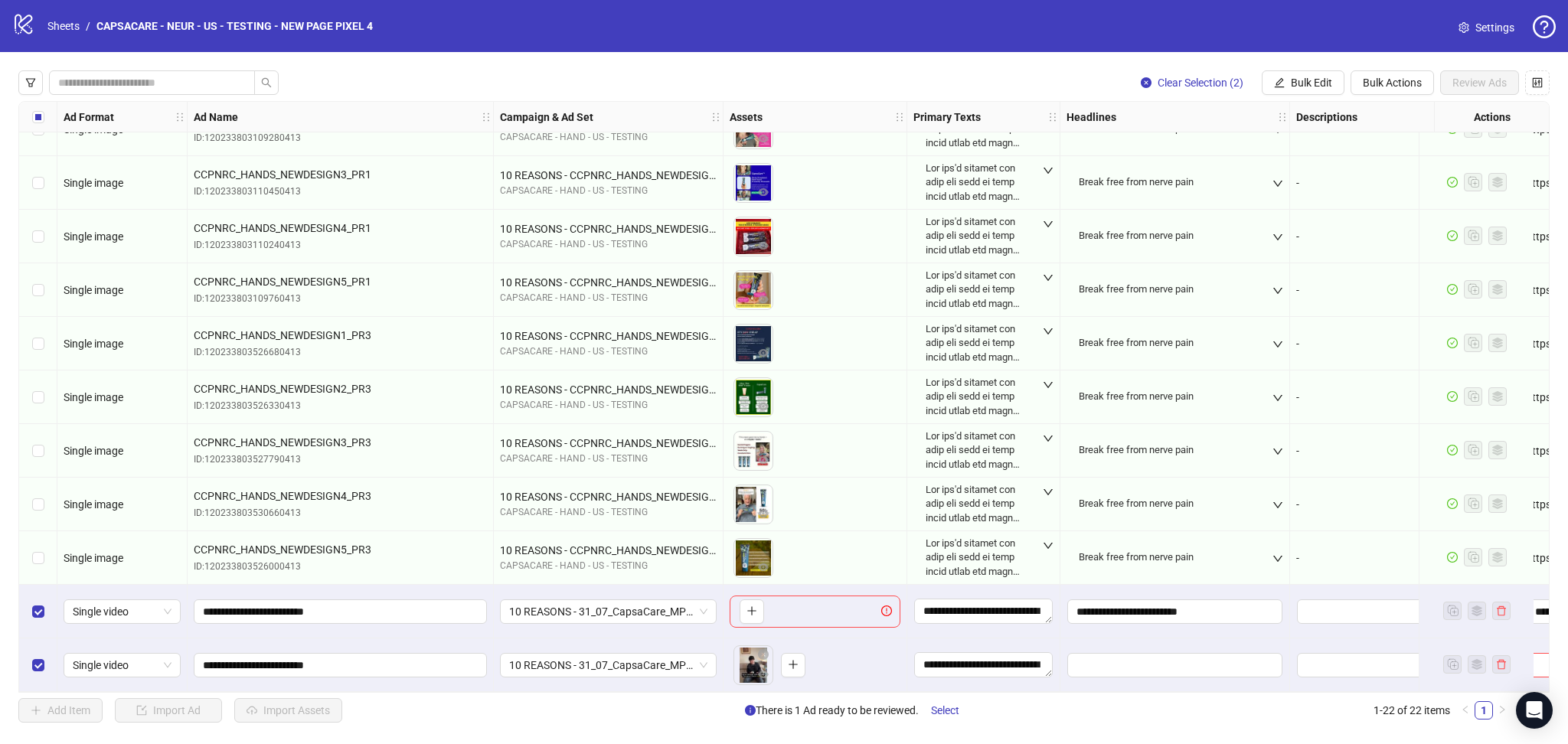
click at [1313, 44] on div "logo/logo-mobile Sheets / CAPSACARE - NEUR - US - TESTING - NEW PAGE PIXEL 4 Se…" at bounding box center [784, 26] width 1568 height 52
click at [1314, 98] on div "Clear Selection (2) Bulk Edit Bulk Actions Review Ads Ad Format Ad Name Campaig…" at bounding box center [784, 397] width 1568 height 689
click at [1327, 90] on button "Bulk Edit" at bounding box center [1303, 83] width 83 height 25
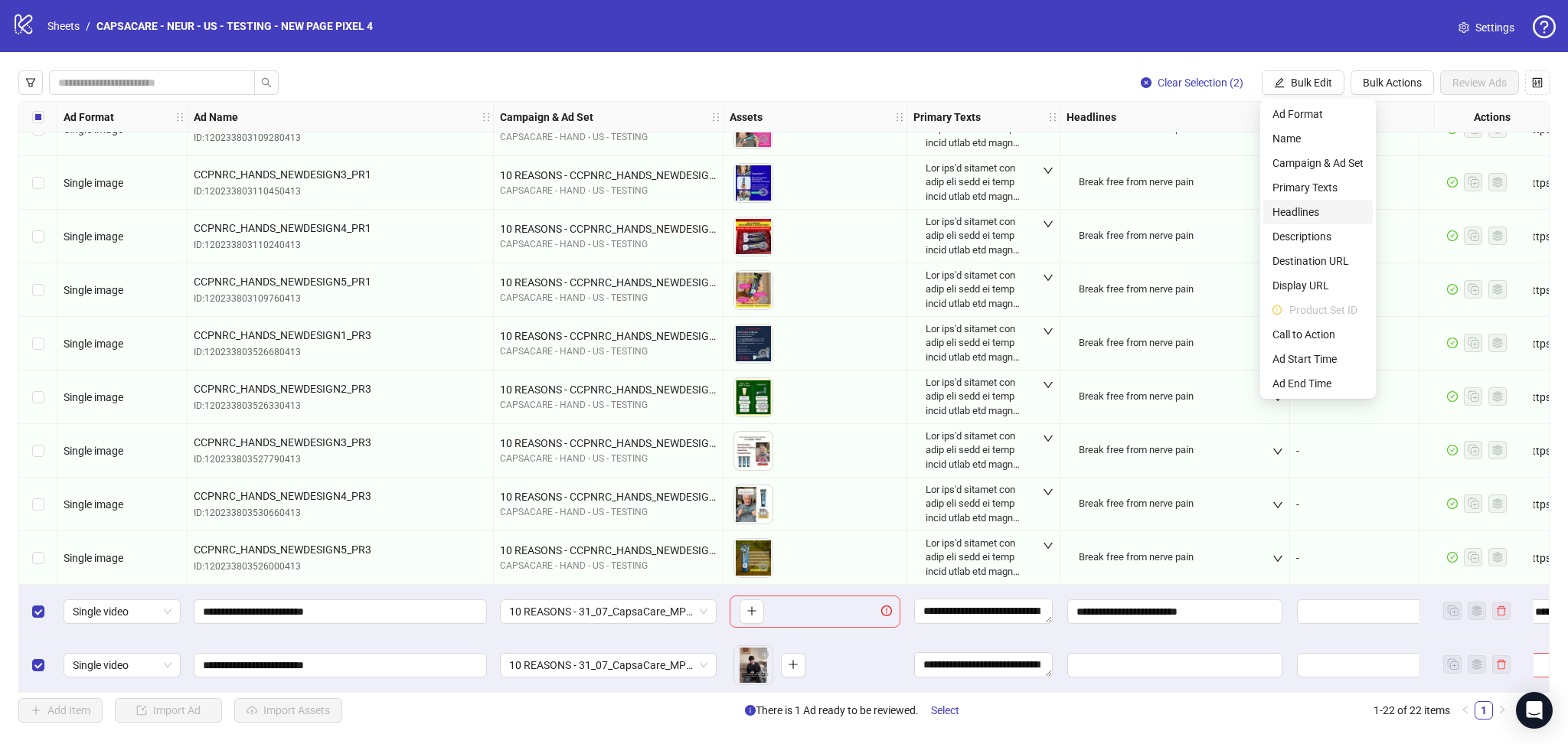
click at [1318, 212] on span "Headlines" at bounding box center [1318, 212] width 91 height 17
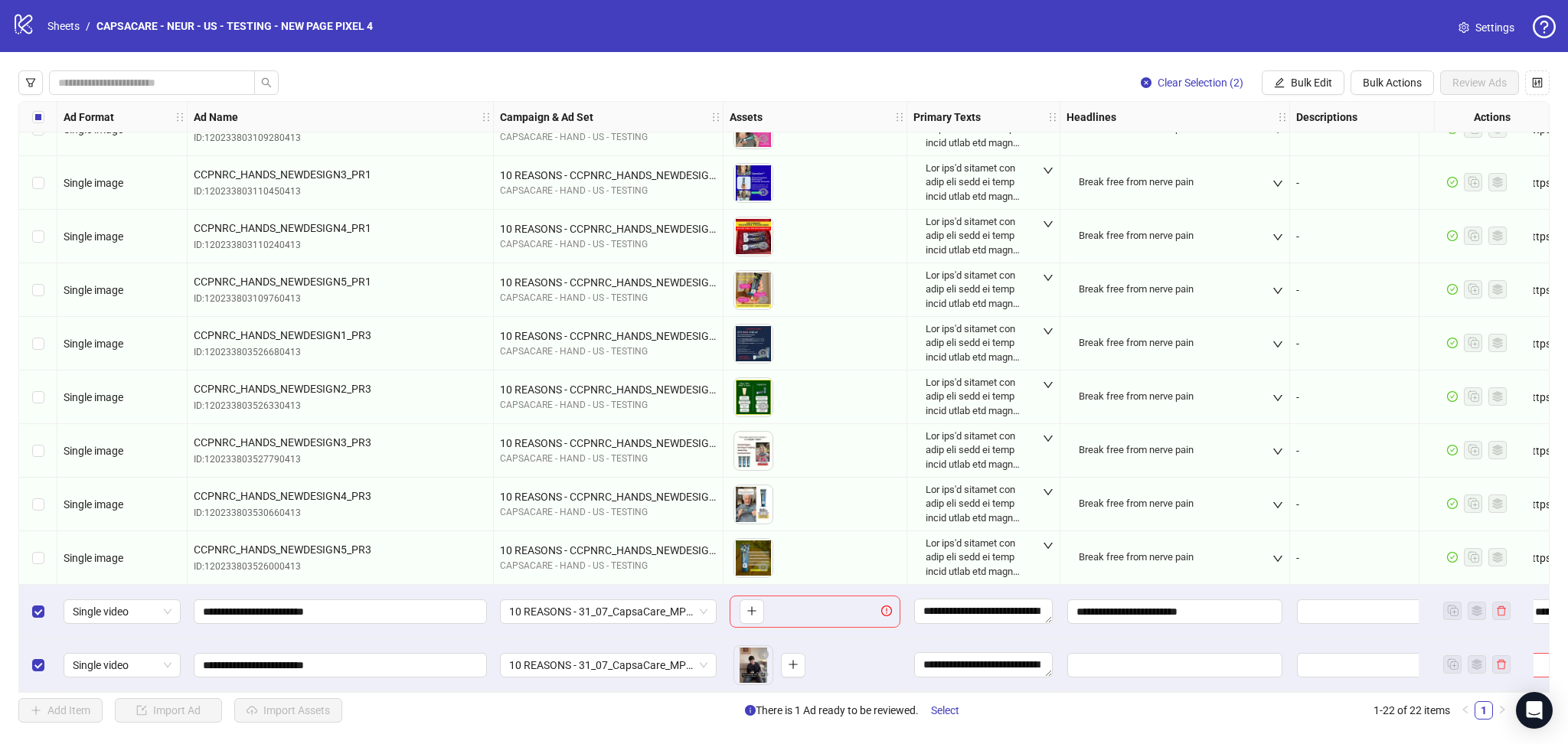
drag, startPoint x: 1025, startPoint y: 18, endPoint x: 1051, endPoint y: 32, distance: 29.5
click at [1025, 18] on div "logo/logo-mobile Sheets / CAPSACARE - NEUR - US - TESTING - NEW PAGE PIXEL 4 Se…" at bounding box center [783, 26] width 1543 height 27
click at [1281, 79] on icon "edit" at bounding box center [1279, 83] width 11 height 11
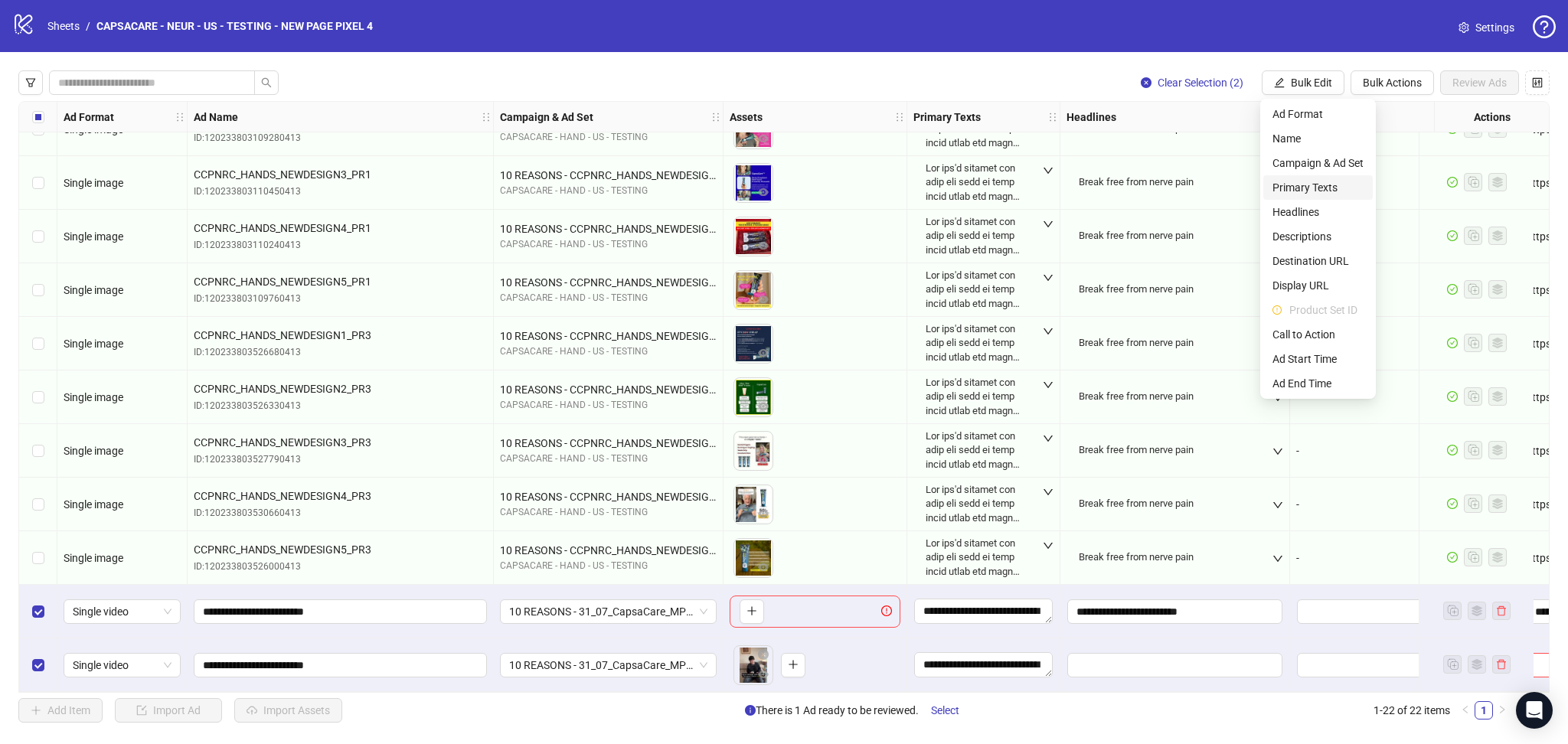
click at [1304, 187] on span "Primary Texts" at bounding box center [1318, 188] width 91 height 17
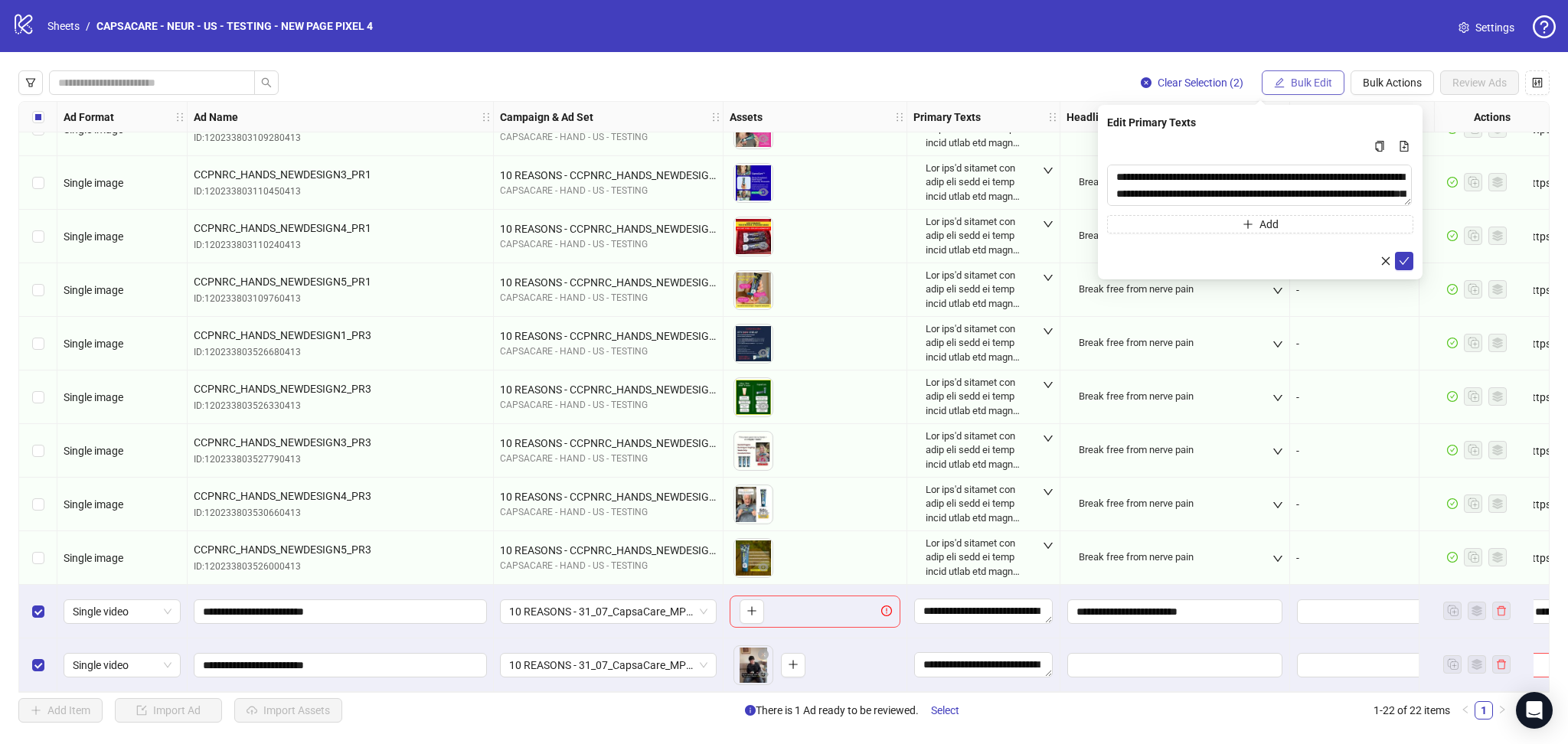
drag, startPoint x: 1223, startPoint y: 27, endPoint x: 1293, endPoint y: 86, distance: 91.5
click at [1246, 36] on div "logo/logo-mobile Sheets / CAPSACARE - NEUR - US - TESTING - NEW PAGE PIXEL 4 Se…" at bounding box center [783, 26] width 1543 height 27
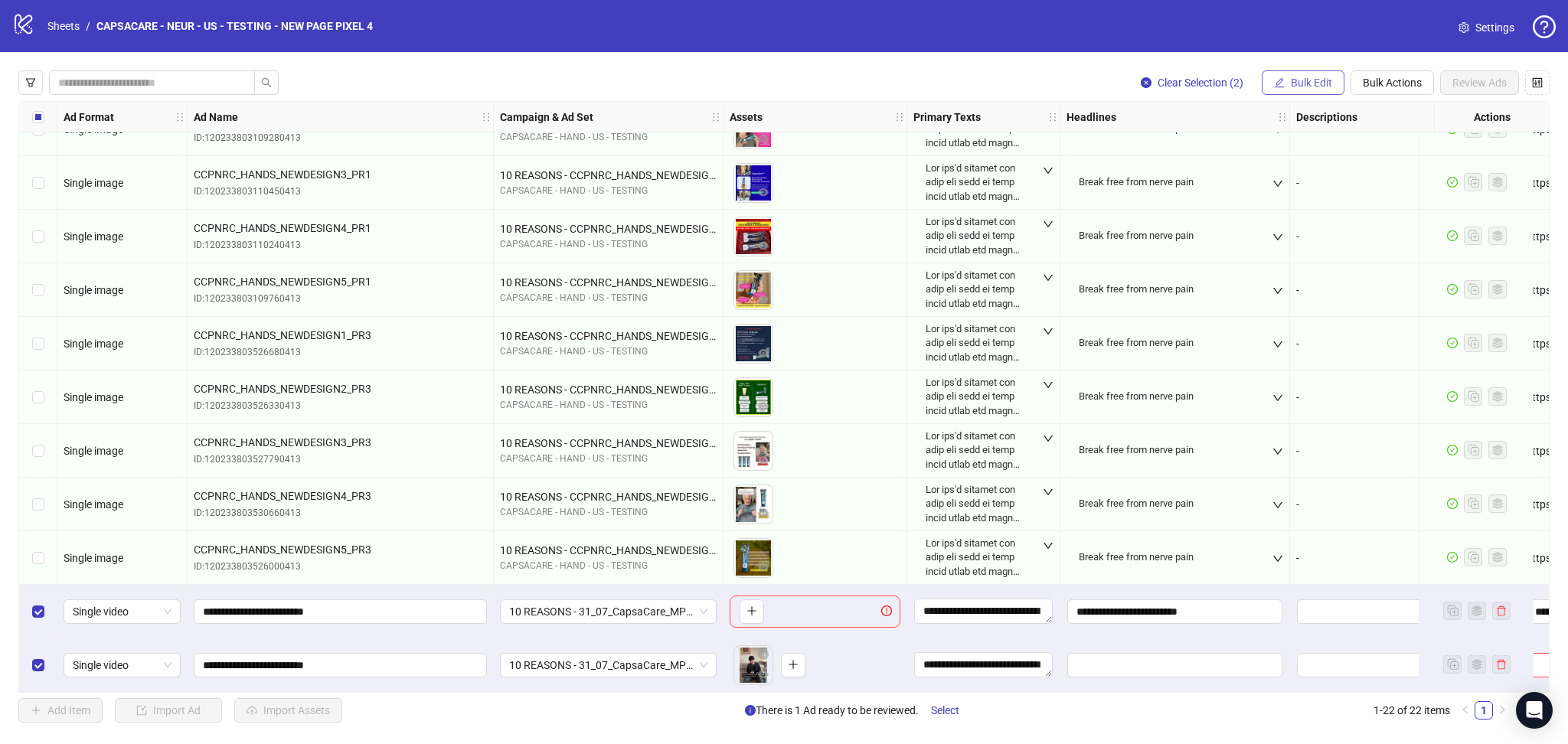
click at [1291, 92] on button "Bulk Edit" at bounding box center [1303, 83] width 83 height 25
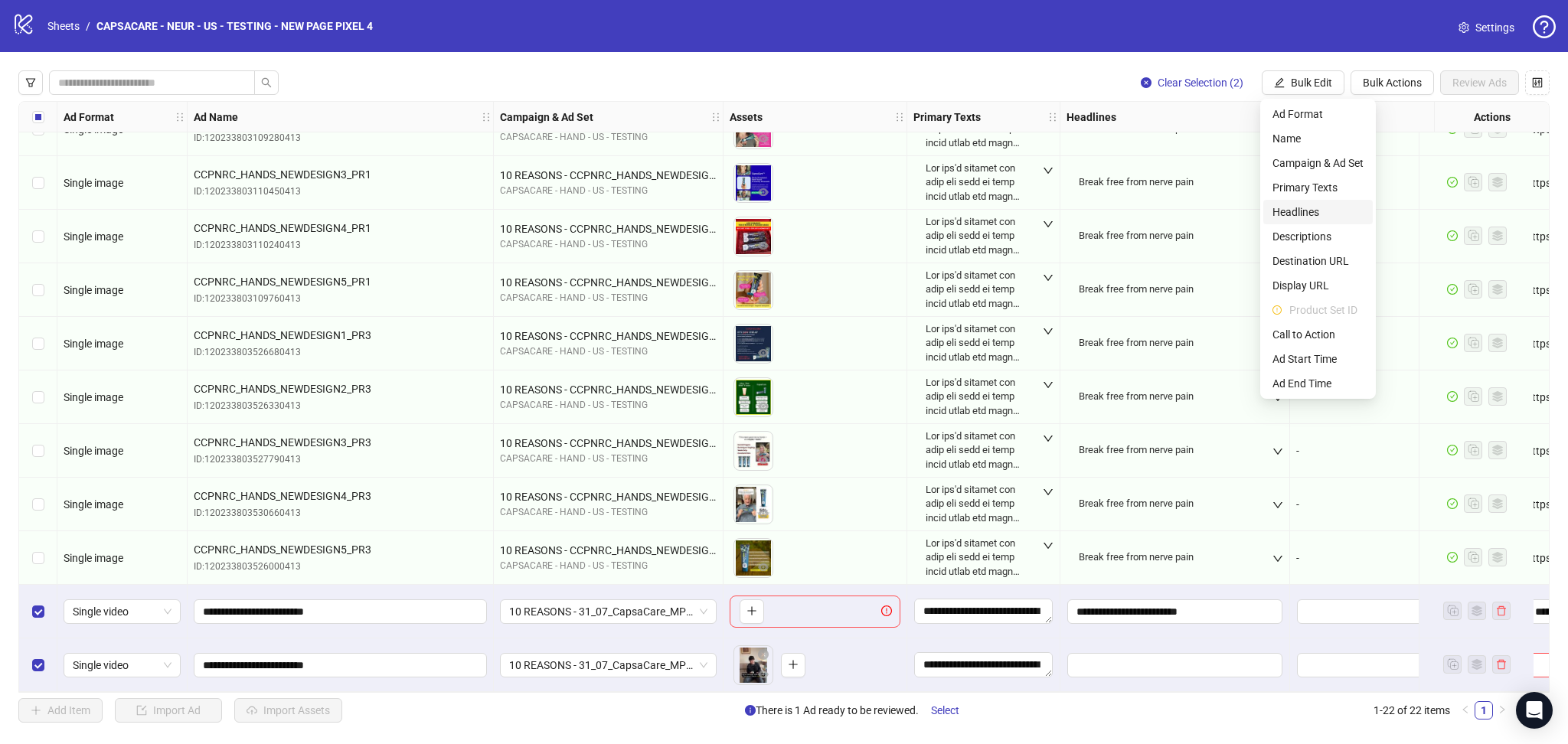
click at [1306, 211] on span "Headlines" at bounding box center [1318, 212] width 91 height 17
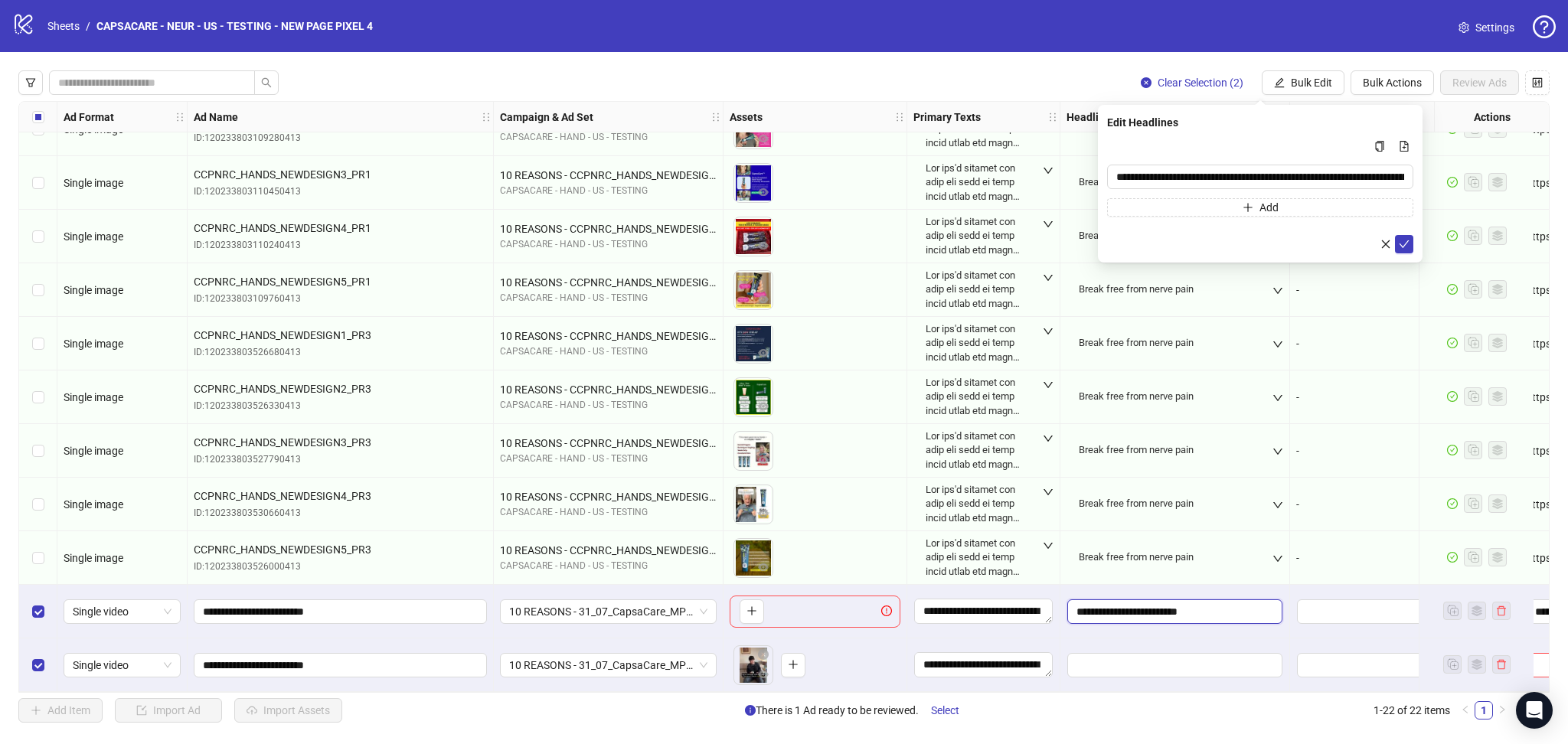
click at [1180, 609] on input "**********" at bounding box center [1175, 612] width 215 height 25
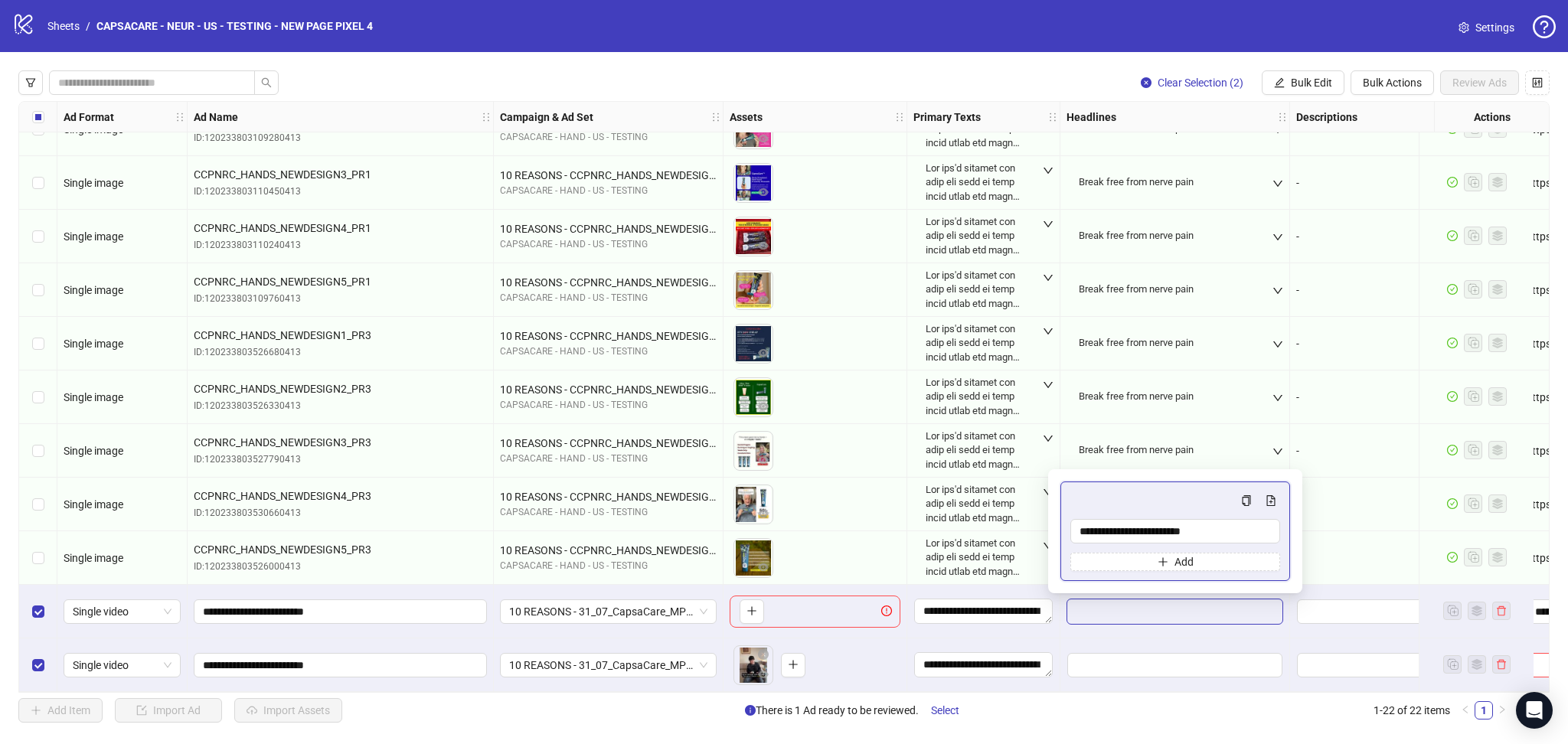
click at [1180, 609] on input "**********" at bounding box center [1175, 612] width 215 height 25
click at [1186, 532] on input "**********" at bounding box center [1176, 531] width 210 height 25
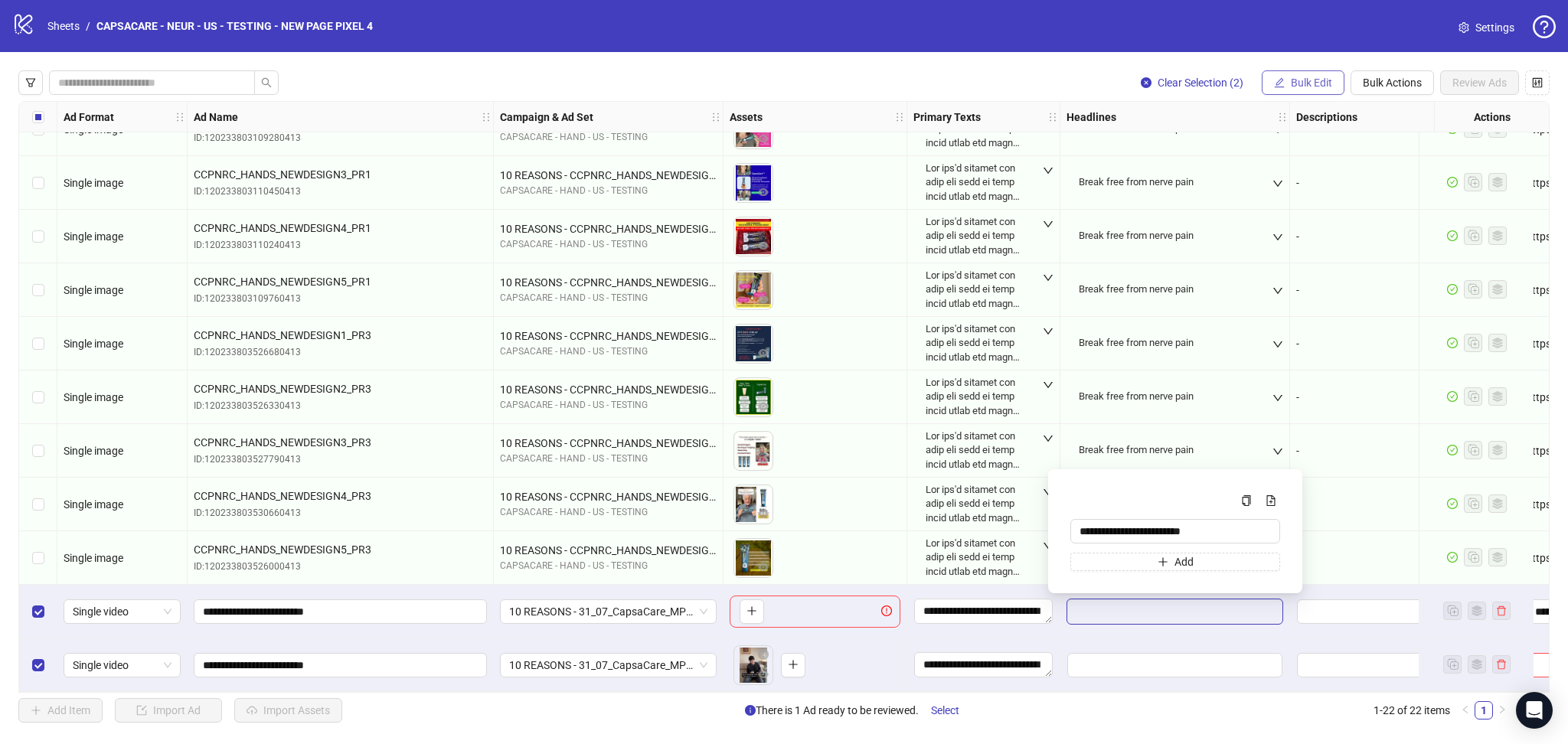
click at [1303, 79] on span "Bulk Edit" at bounding box center [1311, 83] width 41 height 12
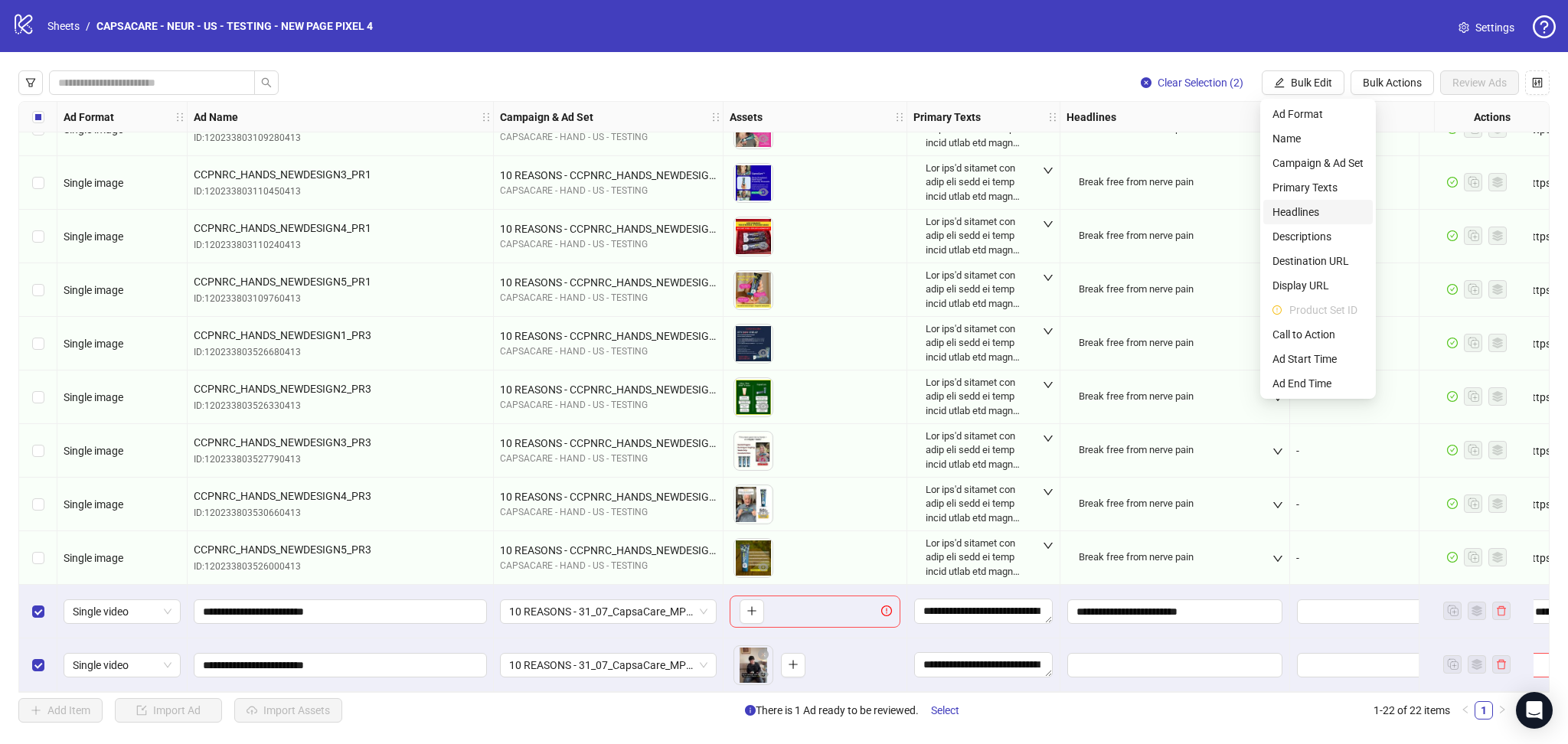
click at [1323, 211] on span "Headlines" at bounding box center [1318, 212] width 91 height 17
type input "**********"
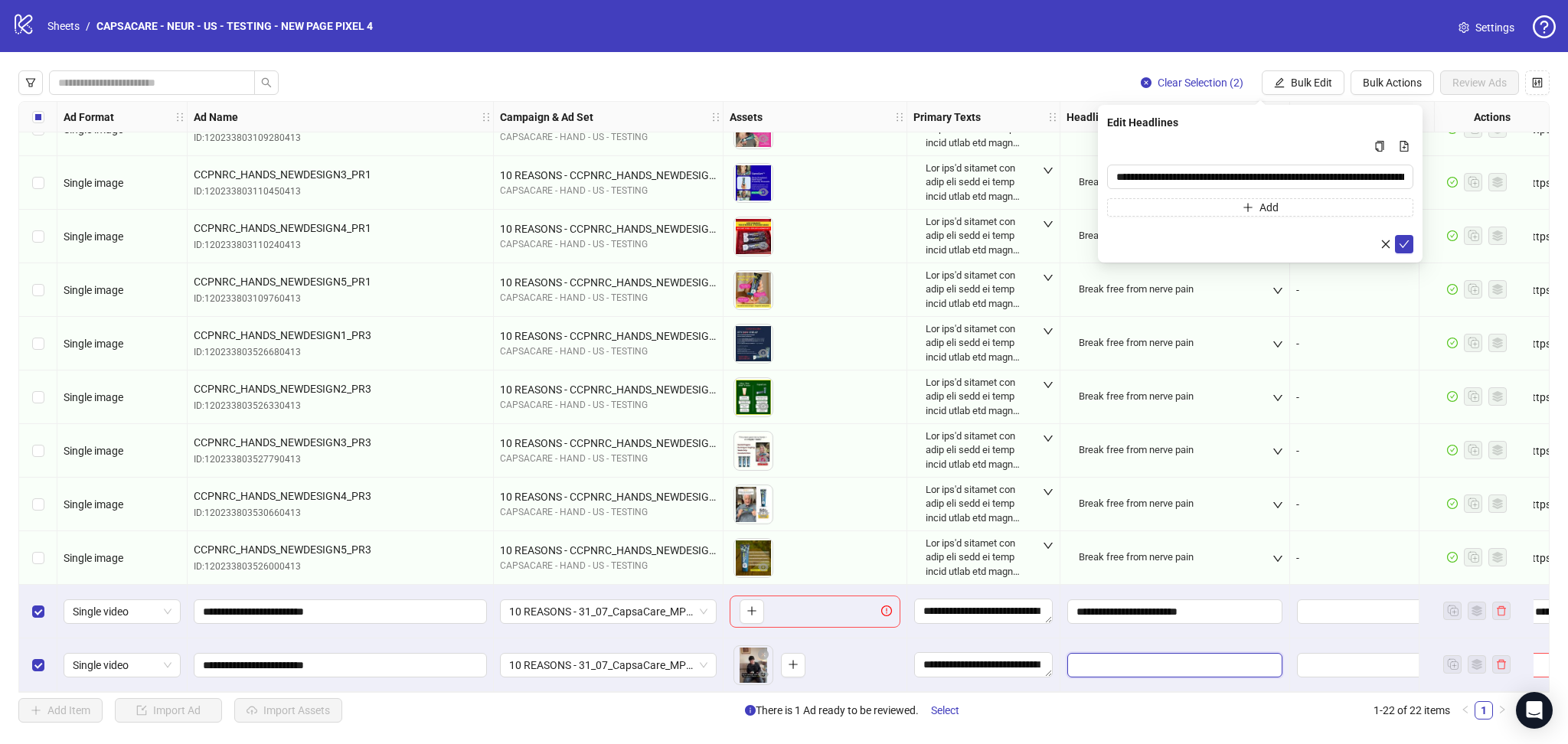
click at [1107, 654] on input "Edit values" at bounding box center [1175, 666] width 215 height 25
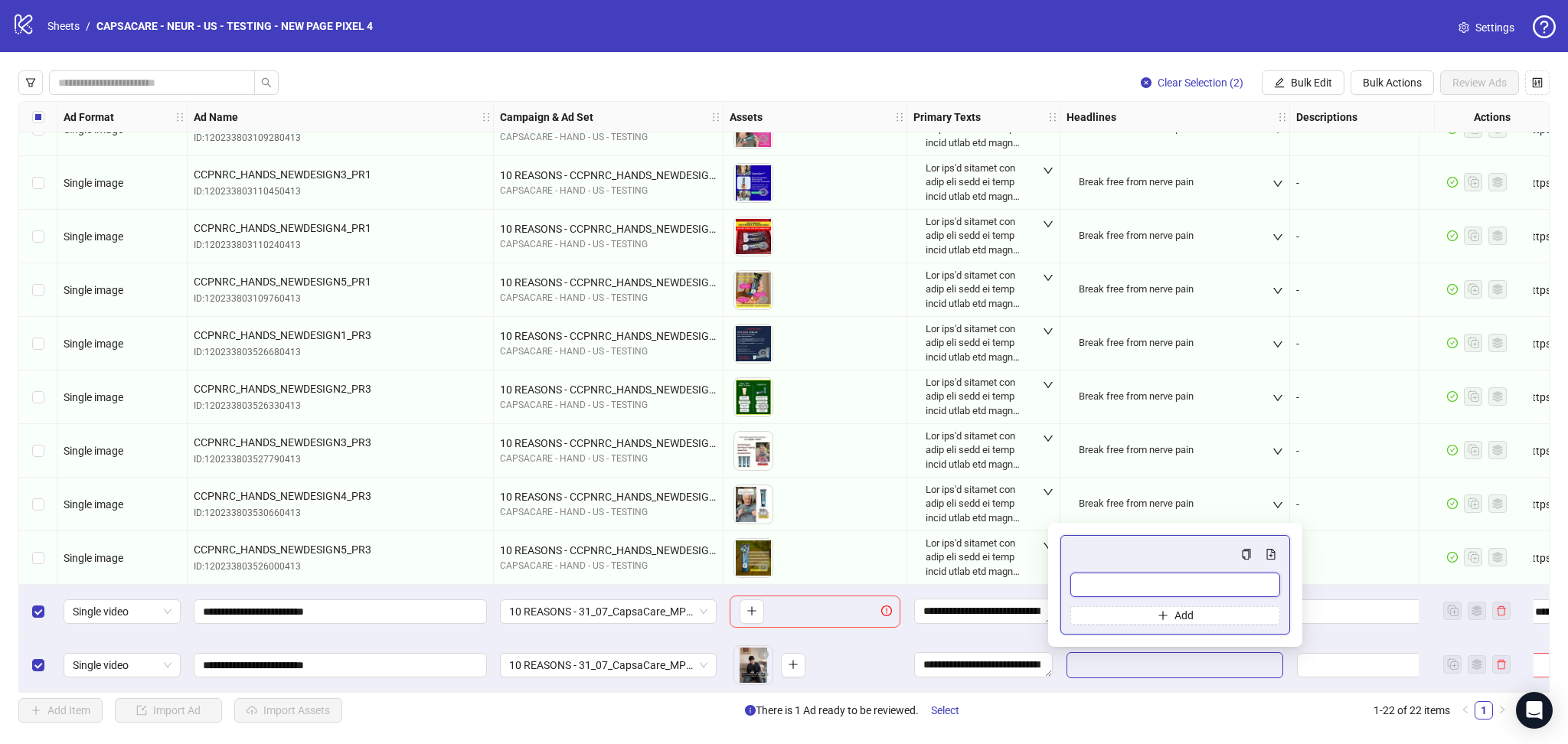
click at [1125, 585] on input "Multi-input container - paste or copy values" at bounding box center [1176, 584] width 210 height 25
paste input "**********"
type input "**********"
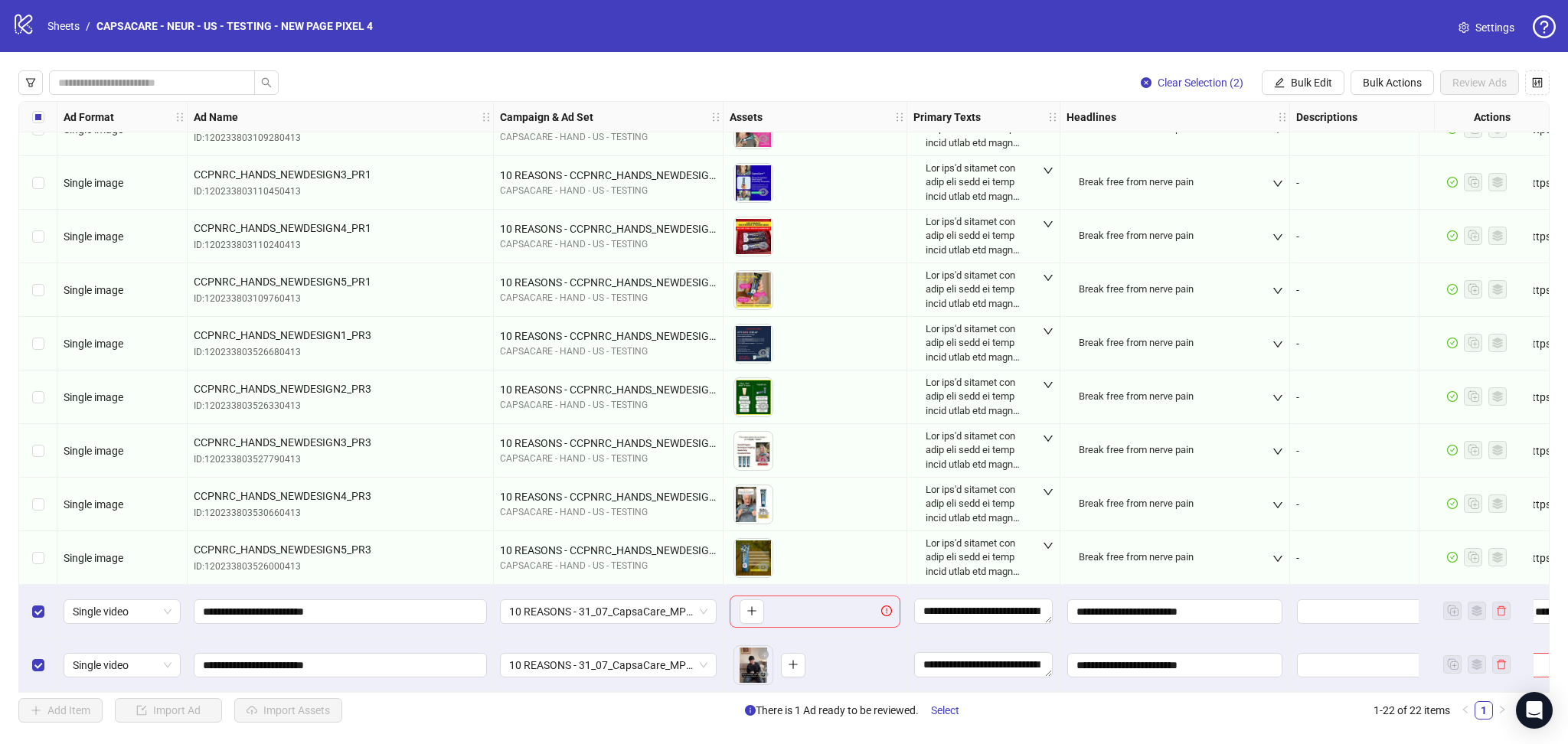
click at [1222, 398] on div "Break free from nerve pain" at bounding box center [1175, 398] width 217 height 46
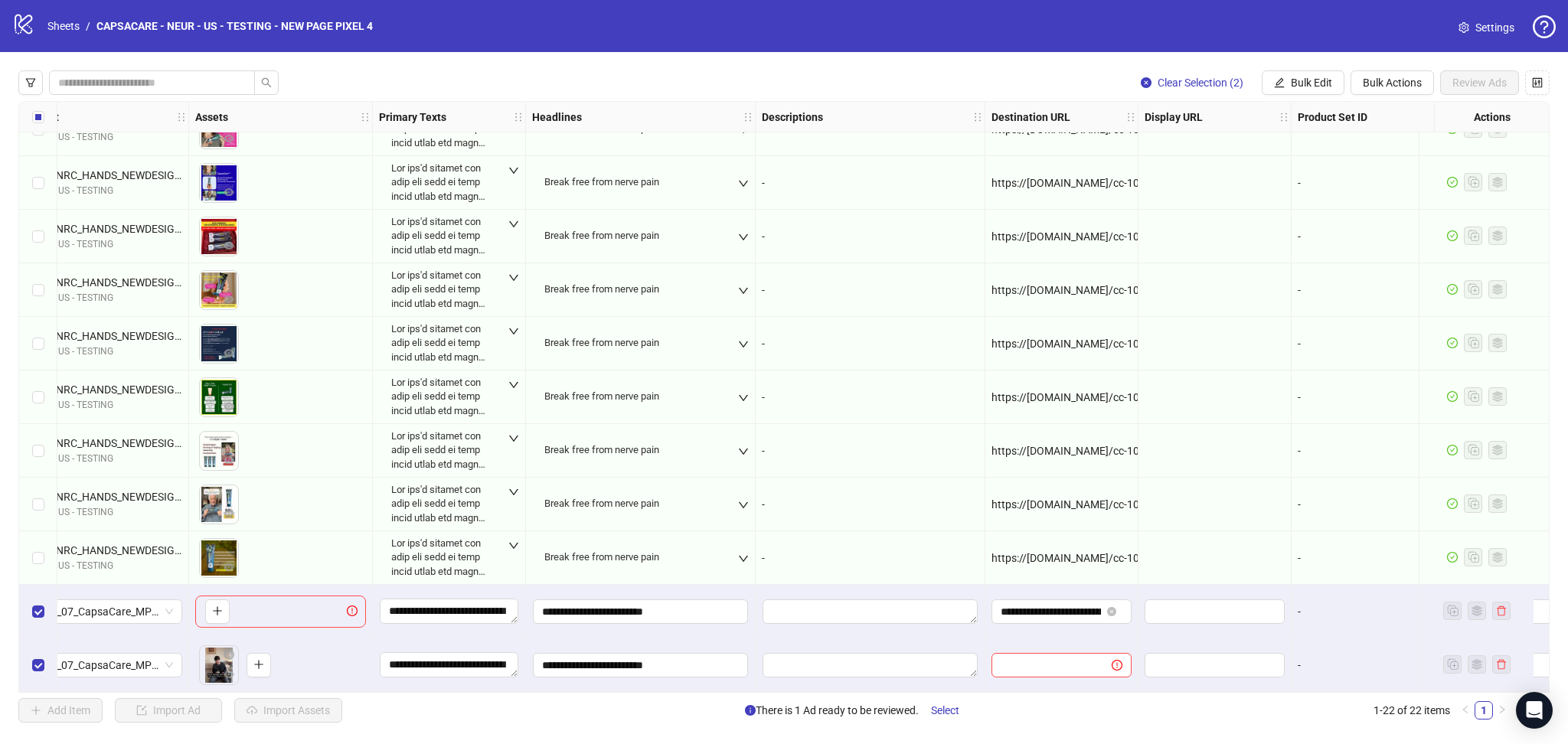
scroll to position [625, 548]
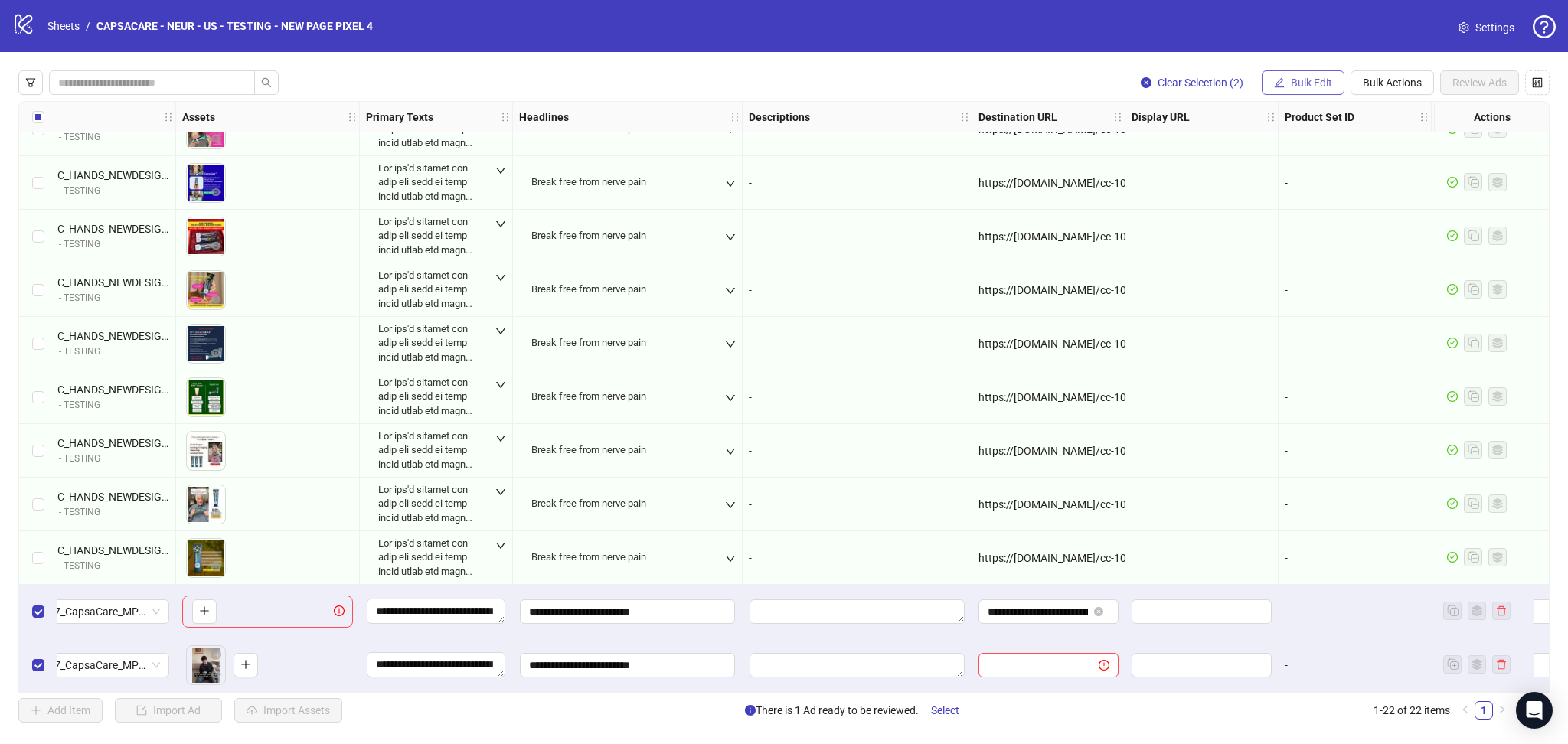
drag, startPoint x: 1311, startPoint y: 75, endPoint x: 1307, endPoint y: 86, distance: 11.7
click at [1312, 77] on button "Bulk Edit" at bounding box center [1303, 83] width 83 height 25
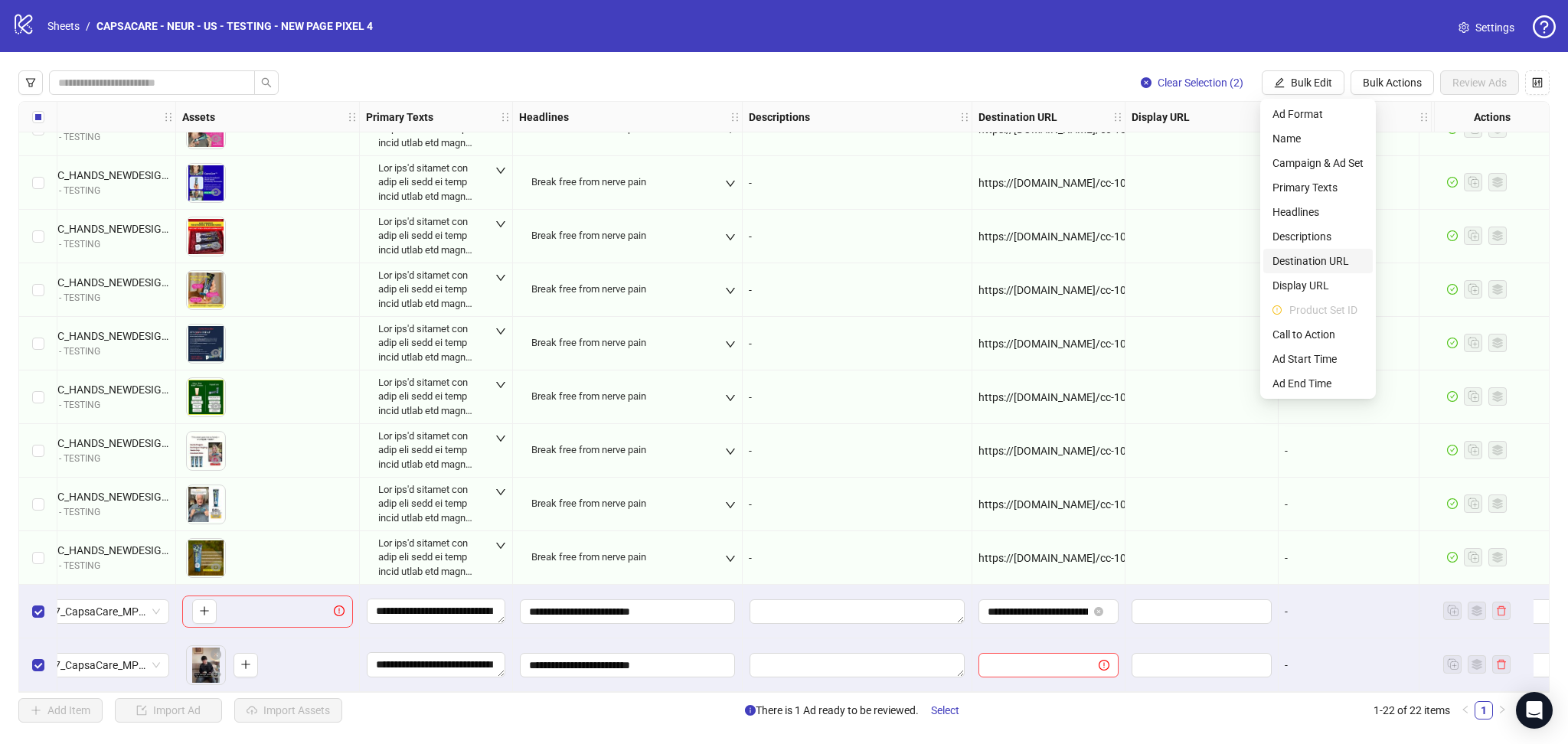
click at [1318, 256] on span "Destination URL" at bounding box center [1318, 261] width 91 height 17
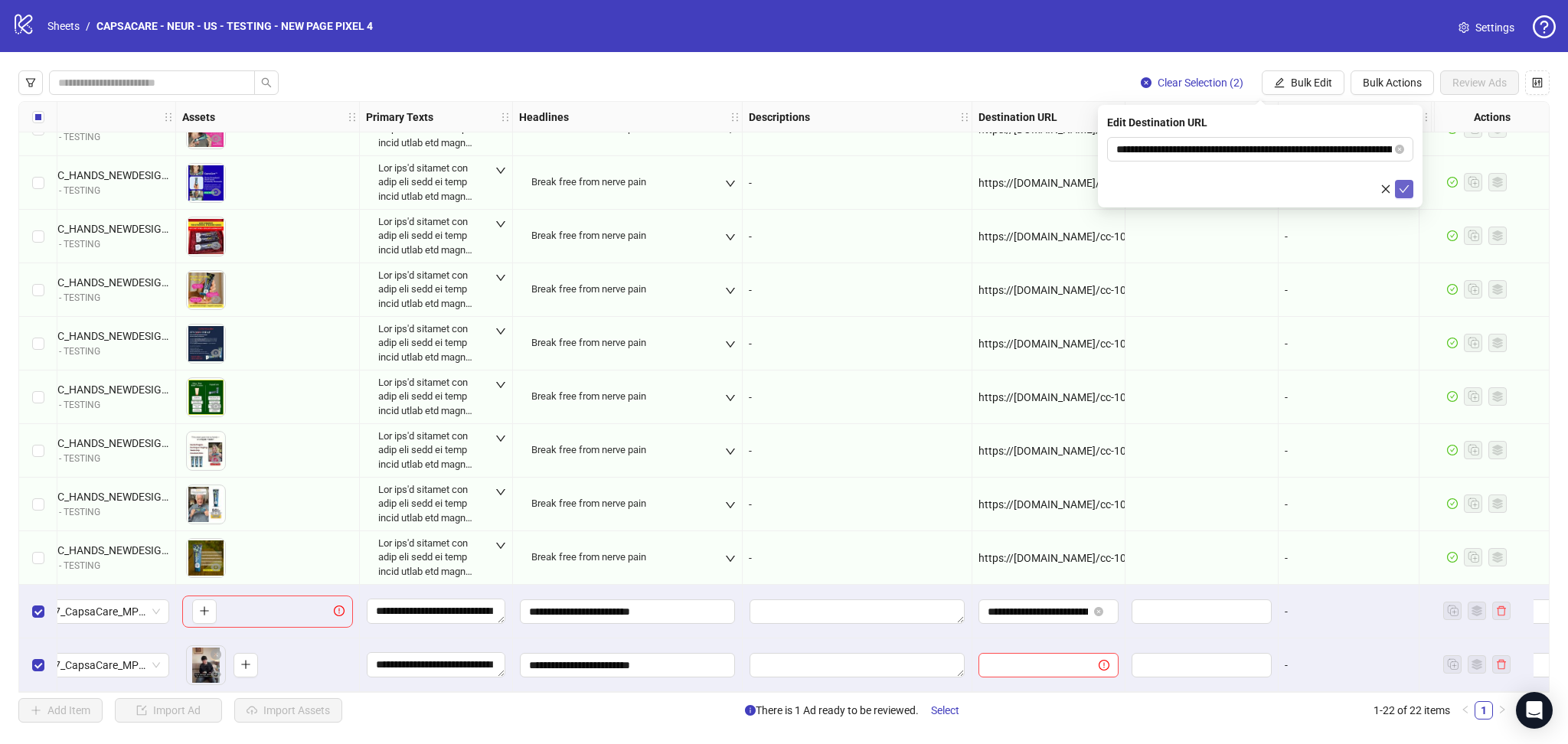
click at [1401, 186] on icon "check" at bounding box center [1404, 189] width 11 height 11
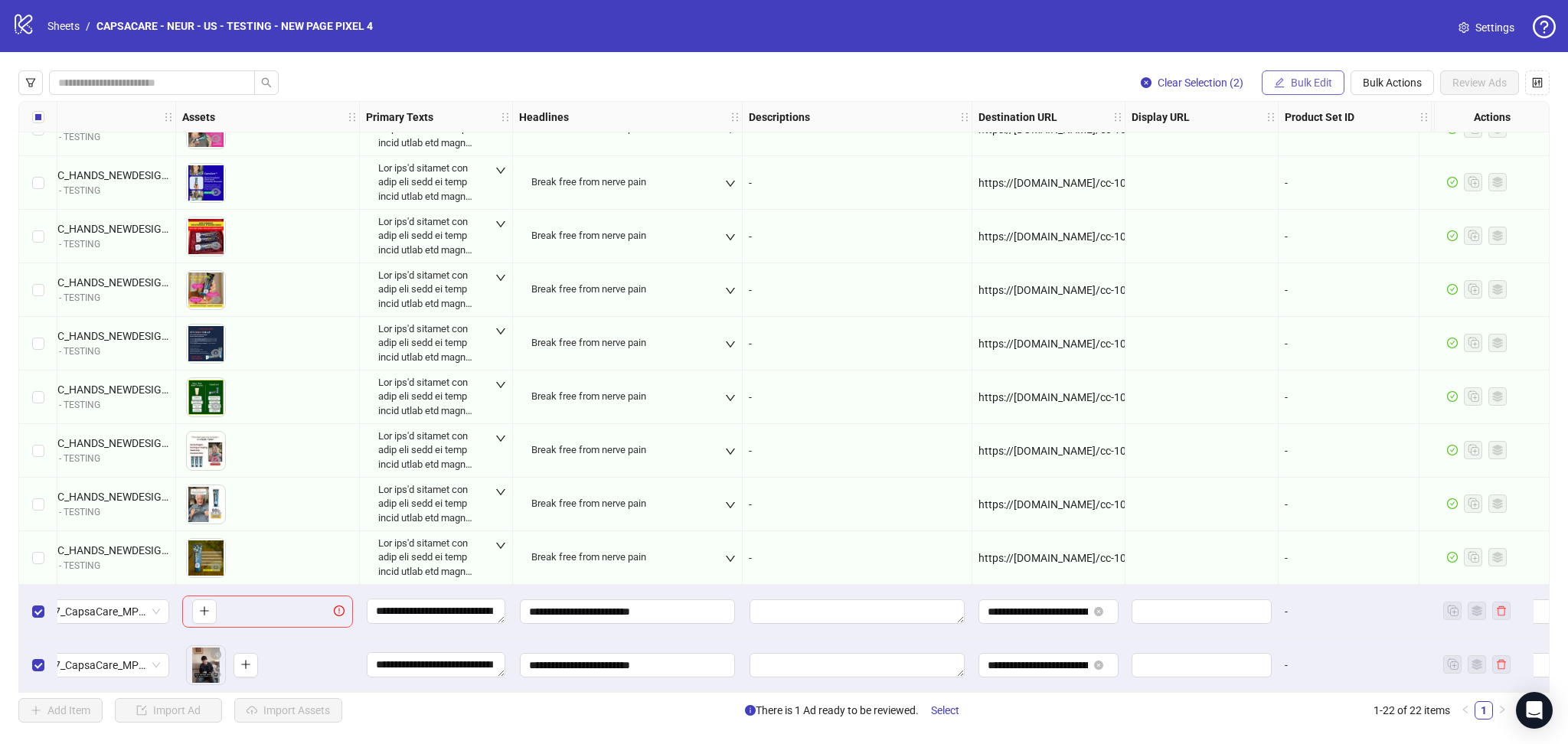
click at [1304, 78] on span "Bulk Edit" at bounding box center [1311, 83] width 41 height 12
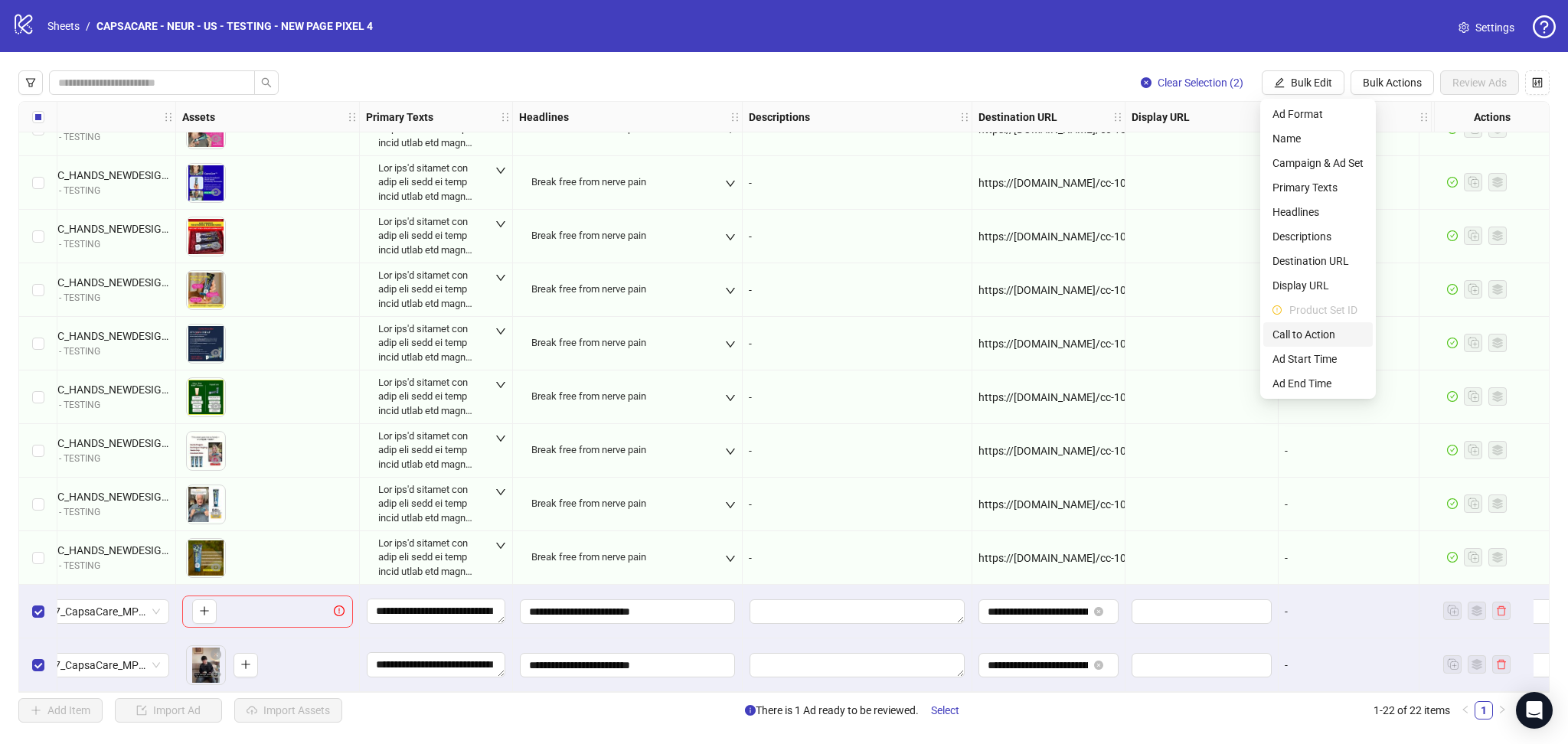
click at [1315, 333] on span "Call to Action" at bounding box center [1318, 334] width 91 height 17
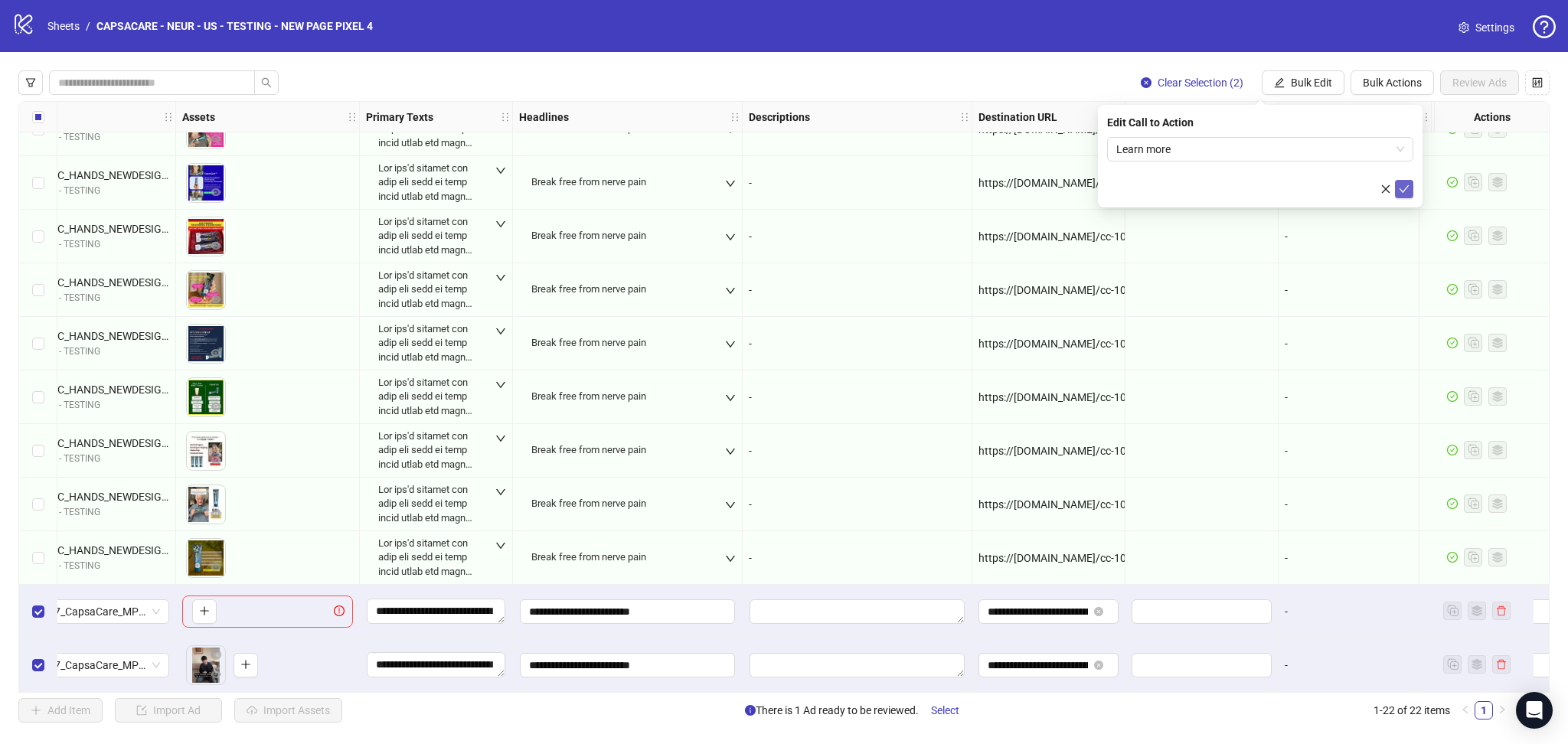
click at [1401, 188] on icon "check" at bounding box center [1404, 189] width 11 height 11
click at [47, 608] on div "Select row 21" at bounding box center [38, 612] width 38 height 54
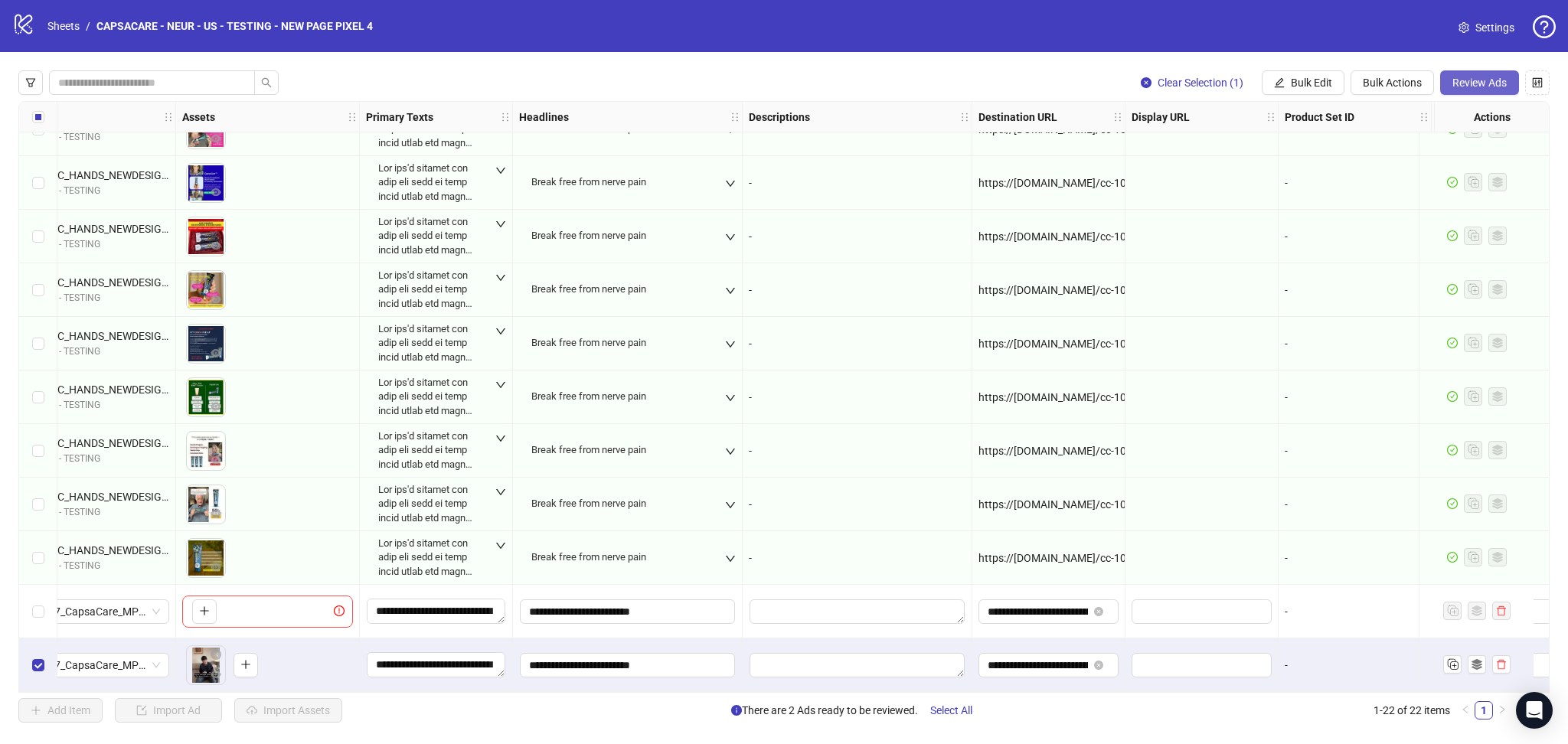
click at [1491, 76] on button "Review Ads" at bounding box center [1479, 83] width 78 height 25
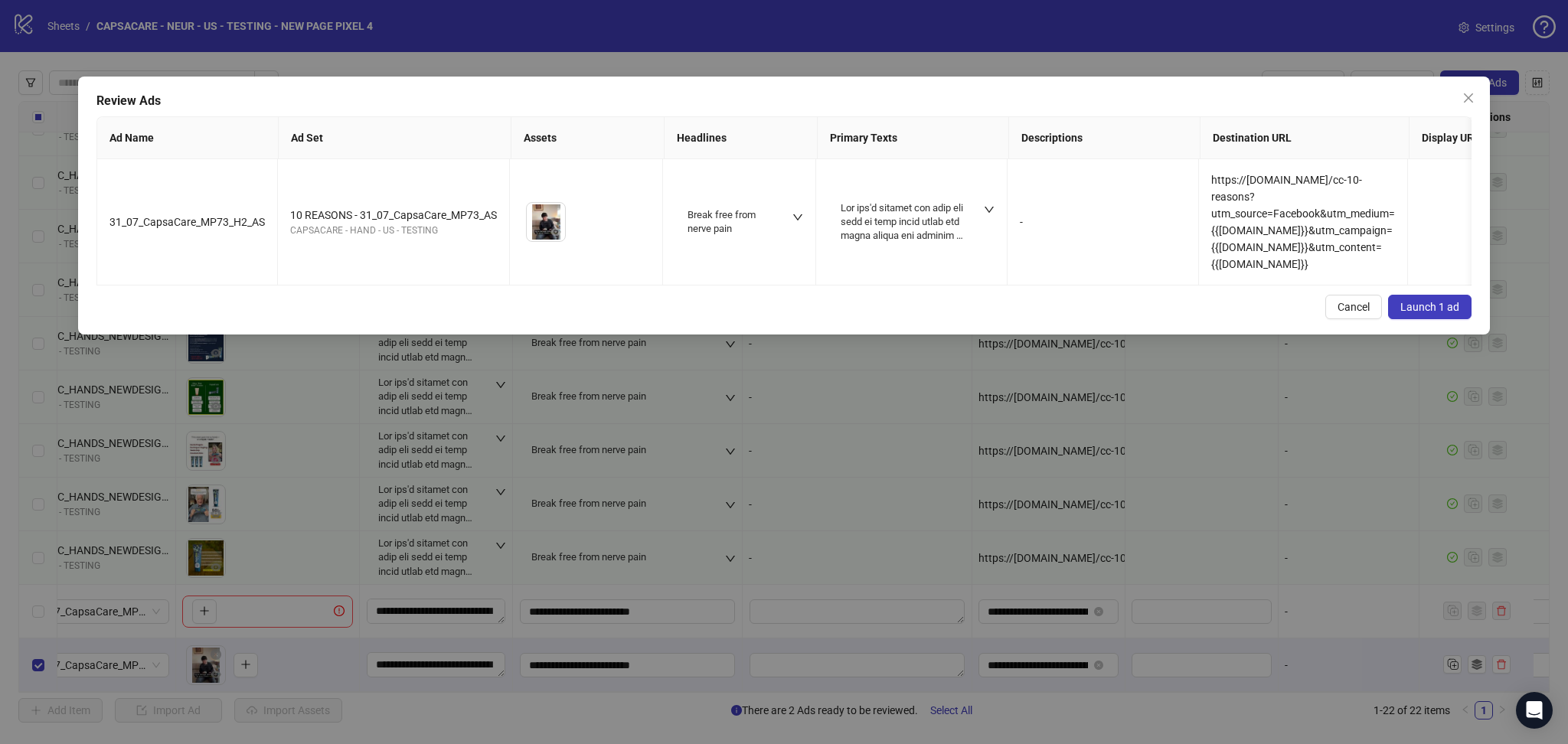
click at [1437, 319] on button "Launch 1 ad" at bounding box center [1430, 307] width 84 height 25
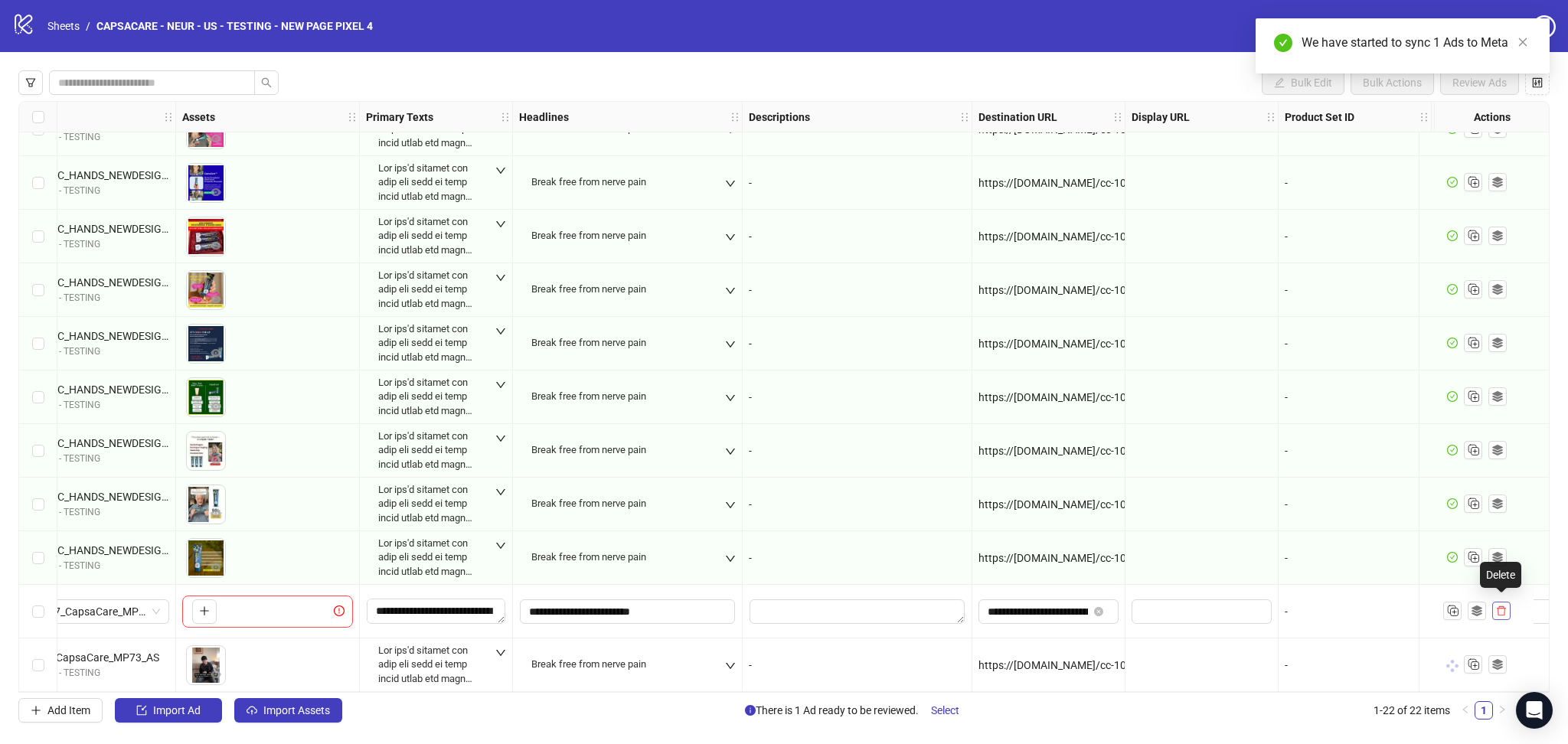
click at [1505, 607] on icon "delete" at bounding box center [1501, 612] width 9 height 10
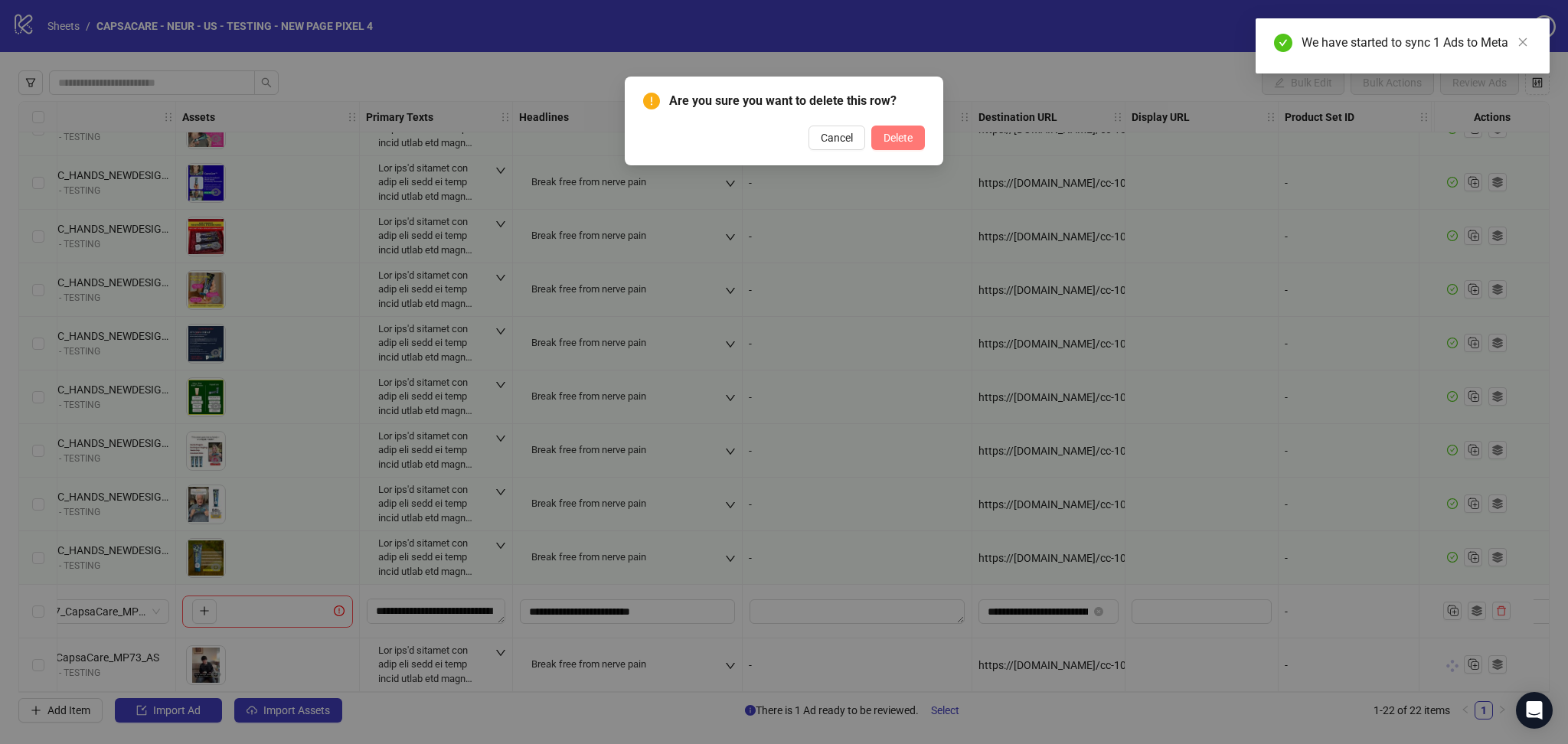
click at [909, 142] on span "Delete" at bounding box center [898, 137] width 29 height 12
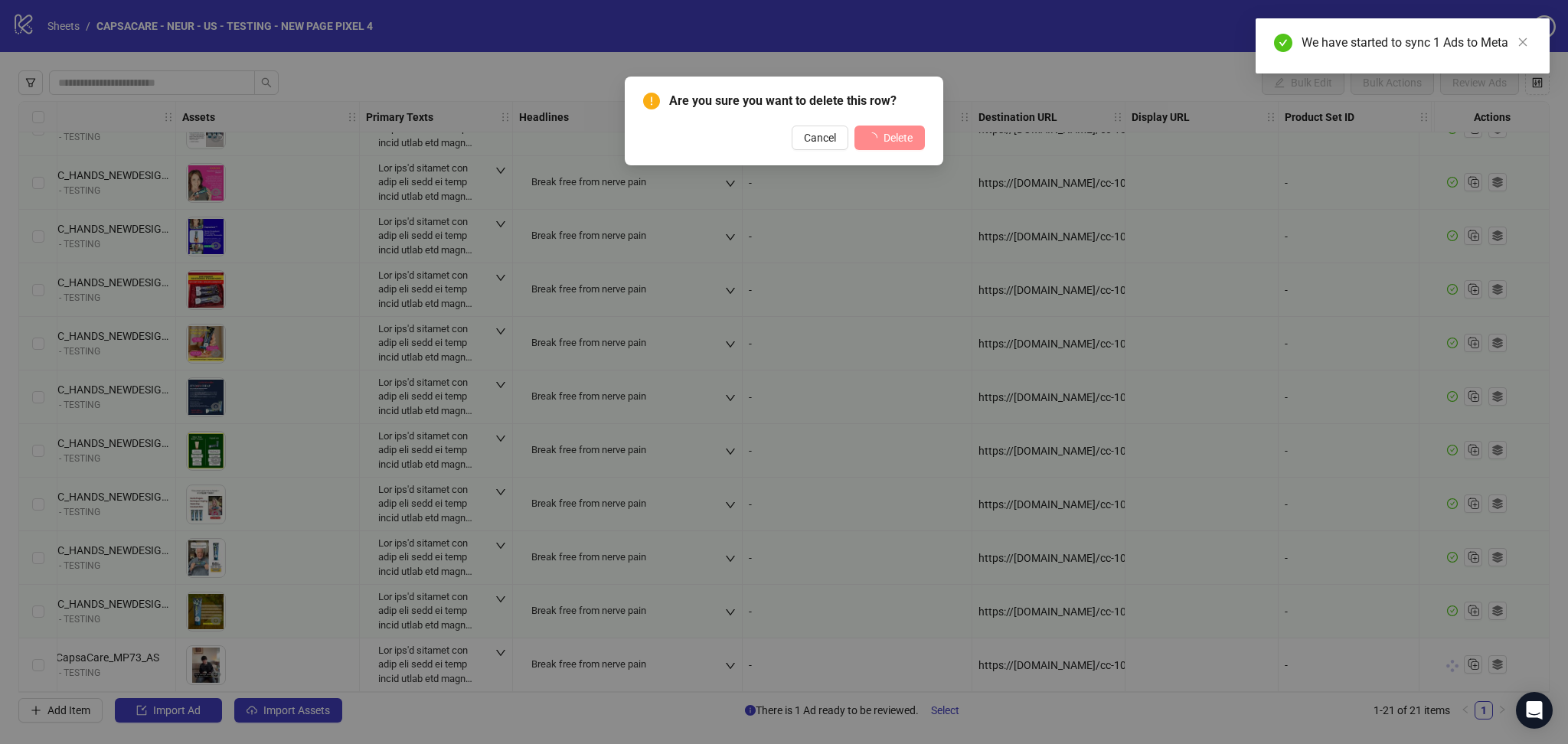
scroll to position [572, 548]
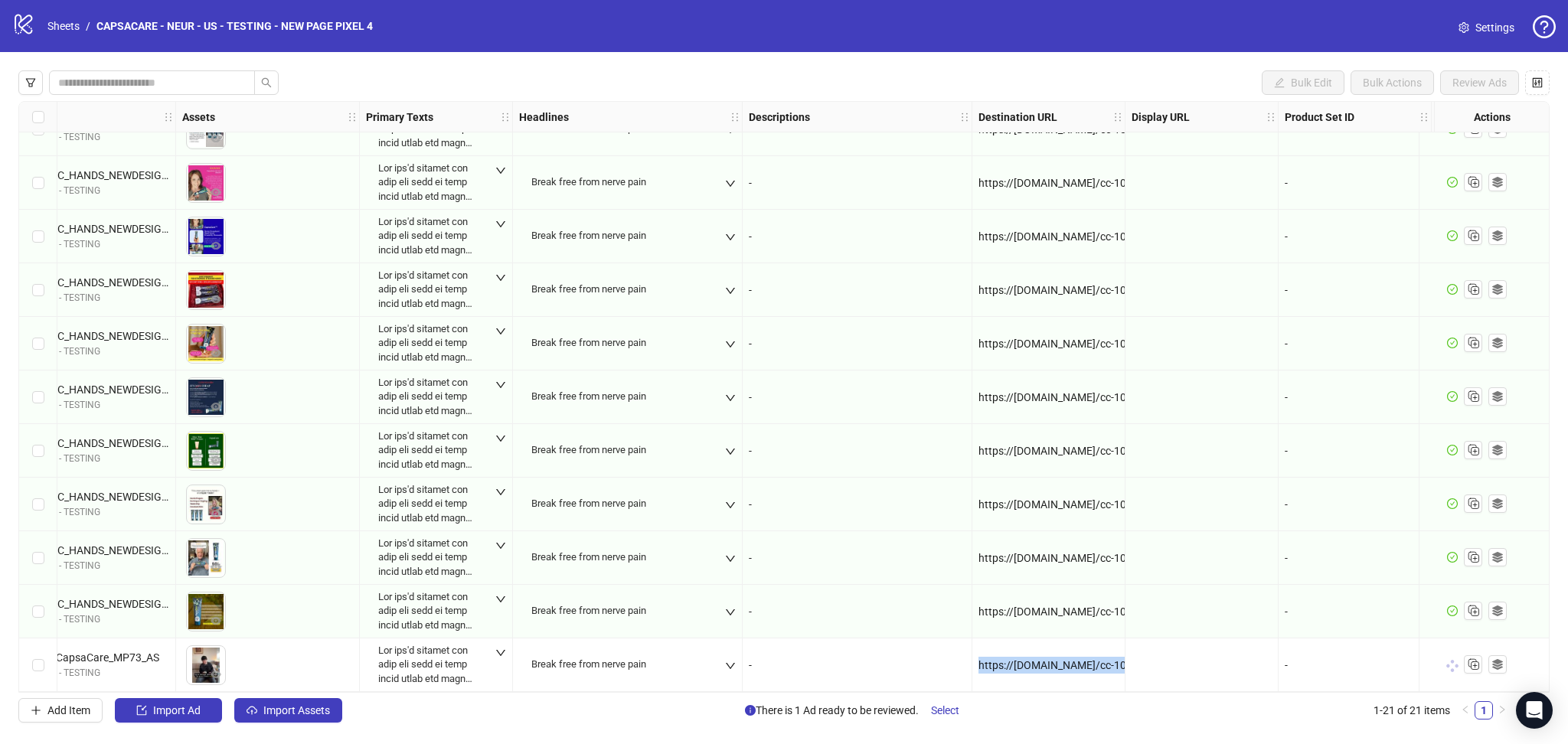
drag, startPoint x: 1106, startPoint y: 687, endPoint x: 900, endPoint y: 648, distance: 209.7
click at [892, 585] on div "-" at bounding box center [857, 612] width 229 height 54
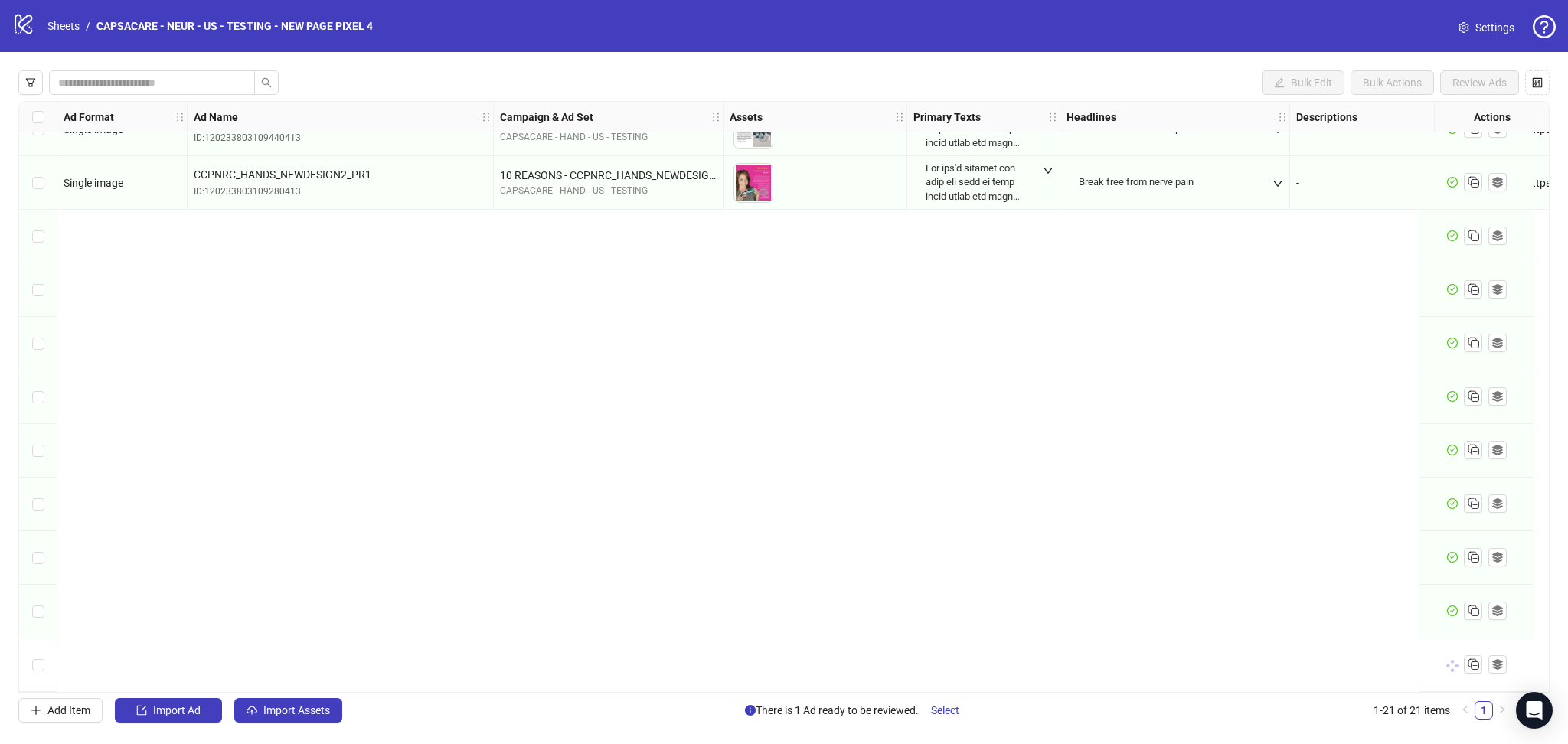
scroll to position [0, 0]
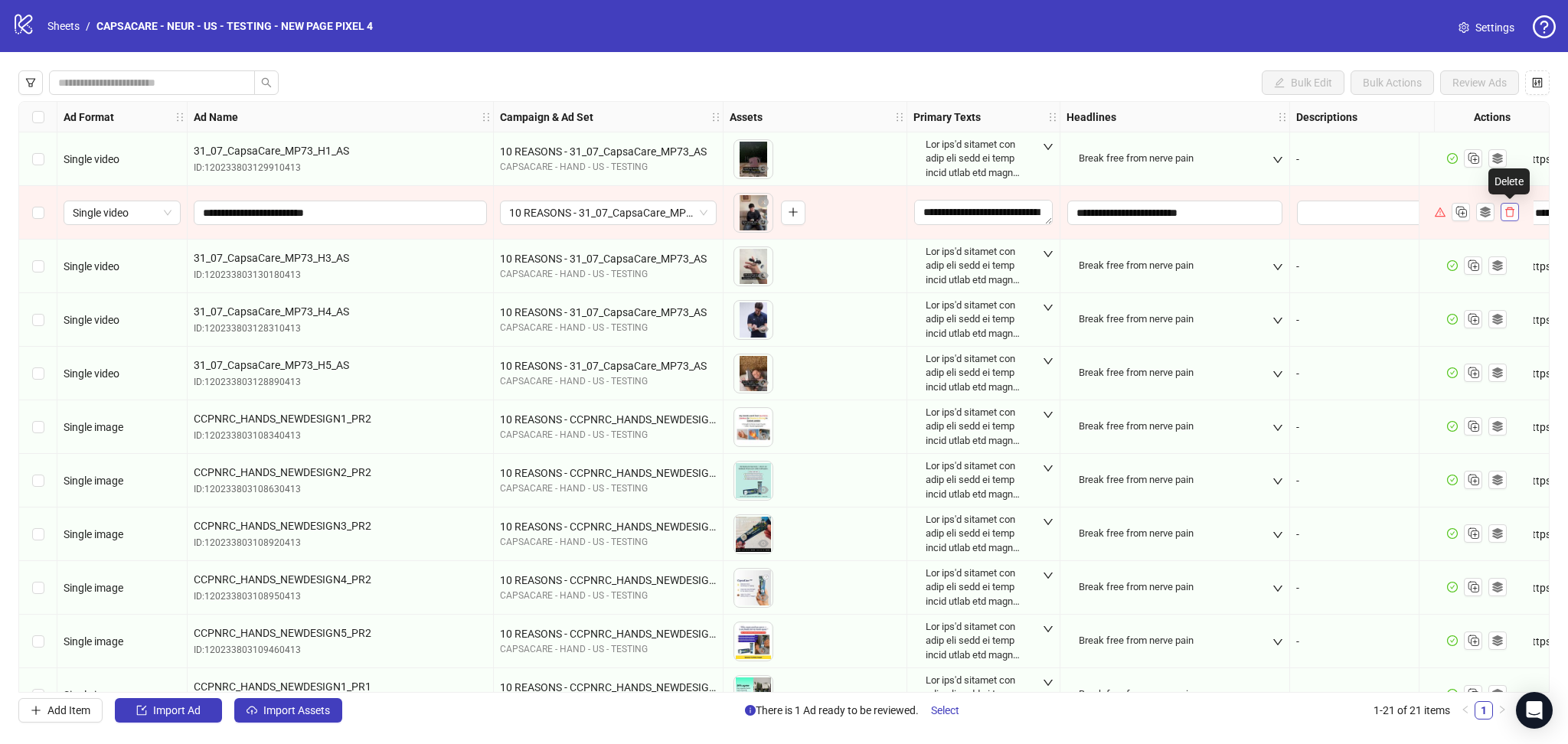
click at [1512, 218] on icon "delete" at bounding box center [1509, 212] width 9 height 10
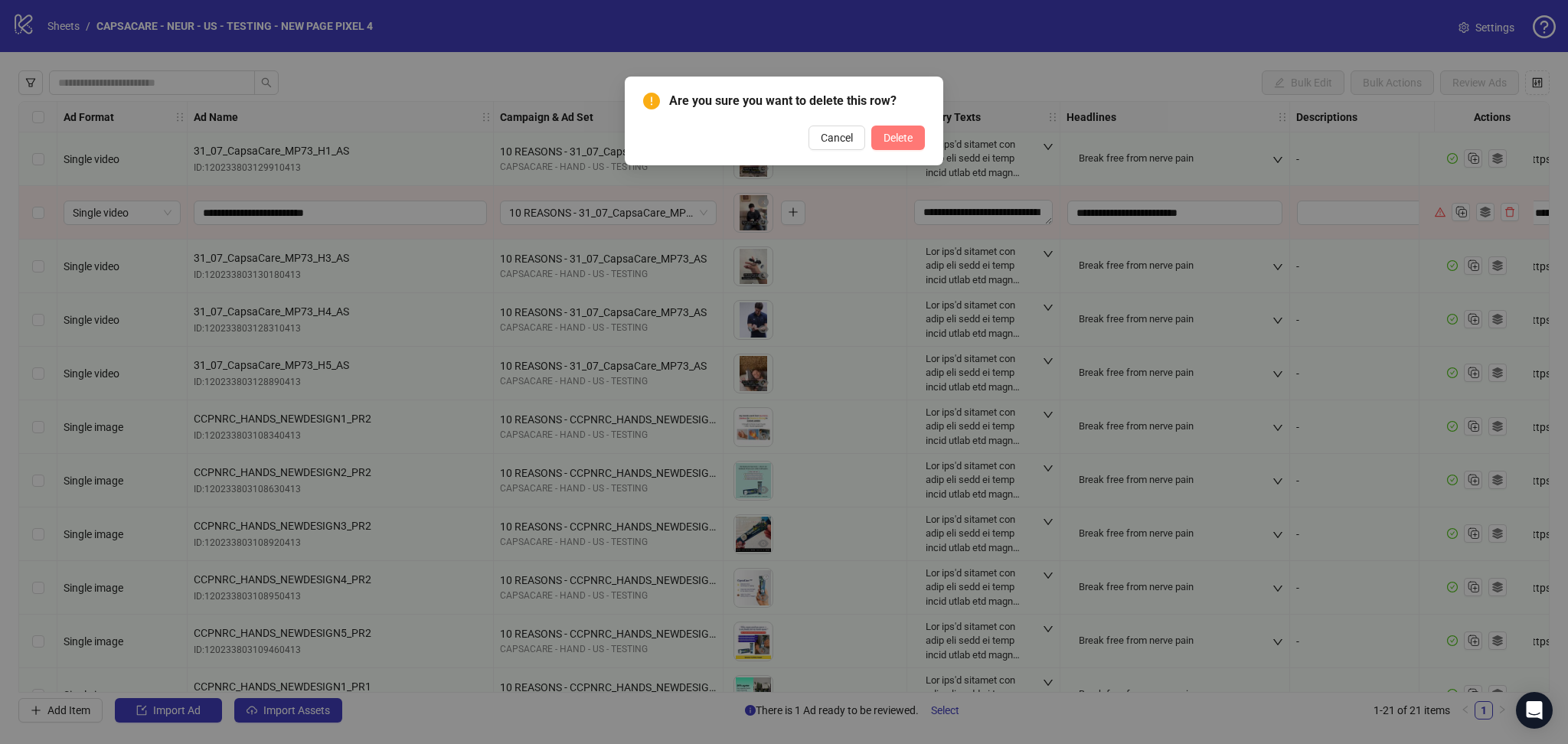
click at [904, 137] on span "Delete" at bounding box center [898, 137] width 29 height 12
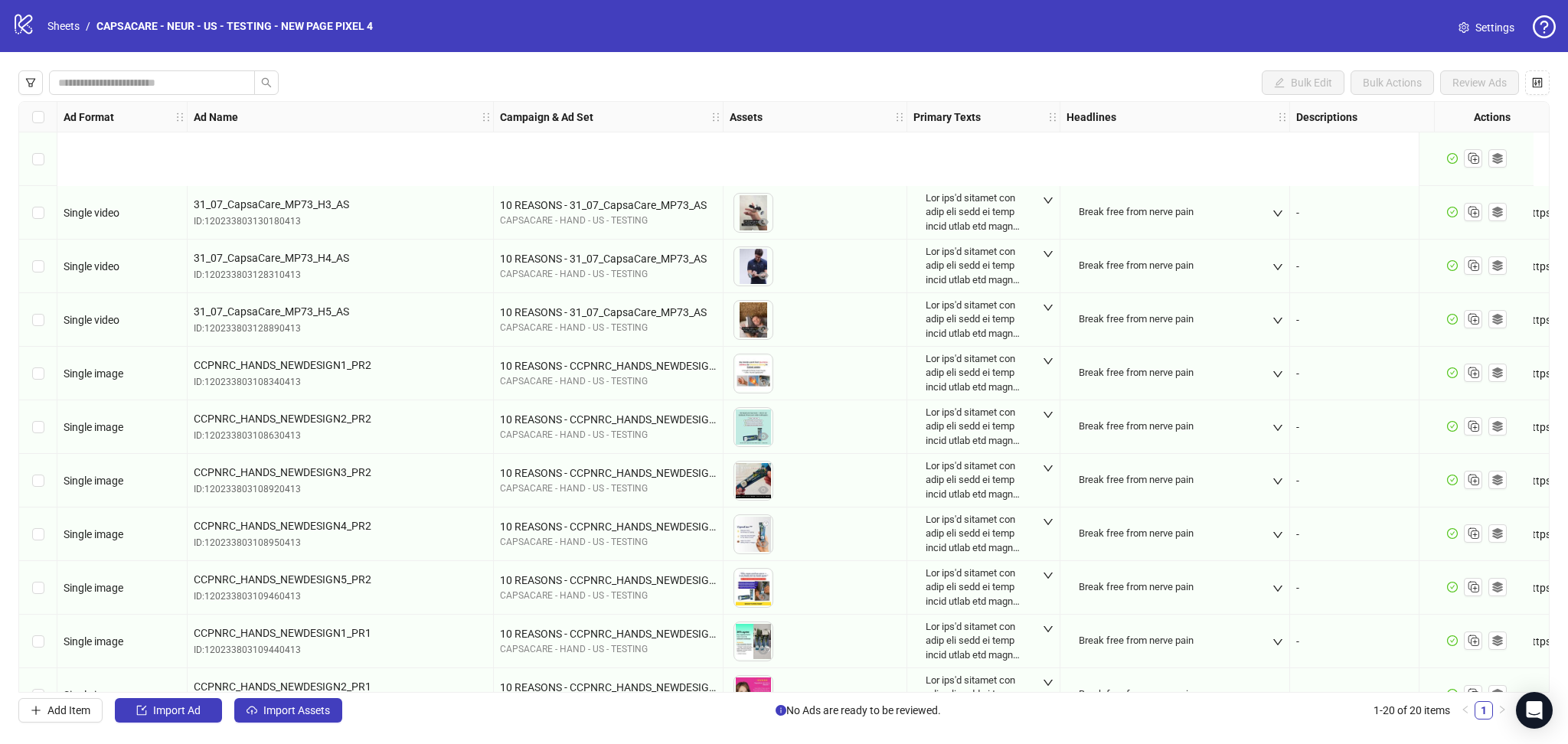
scroll to position [518, 0]
